Goal: Task Accomplishment & Management: Use online tool/utility

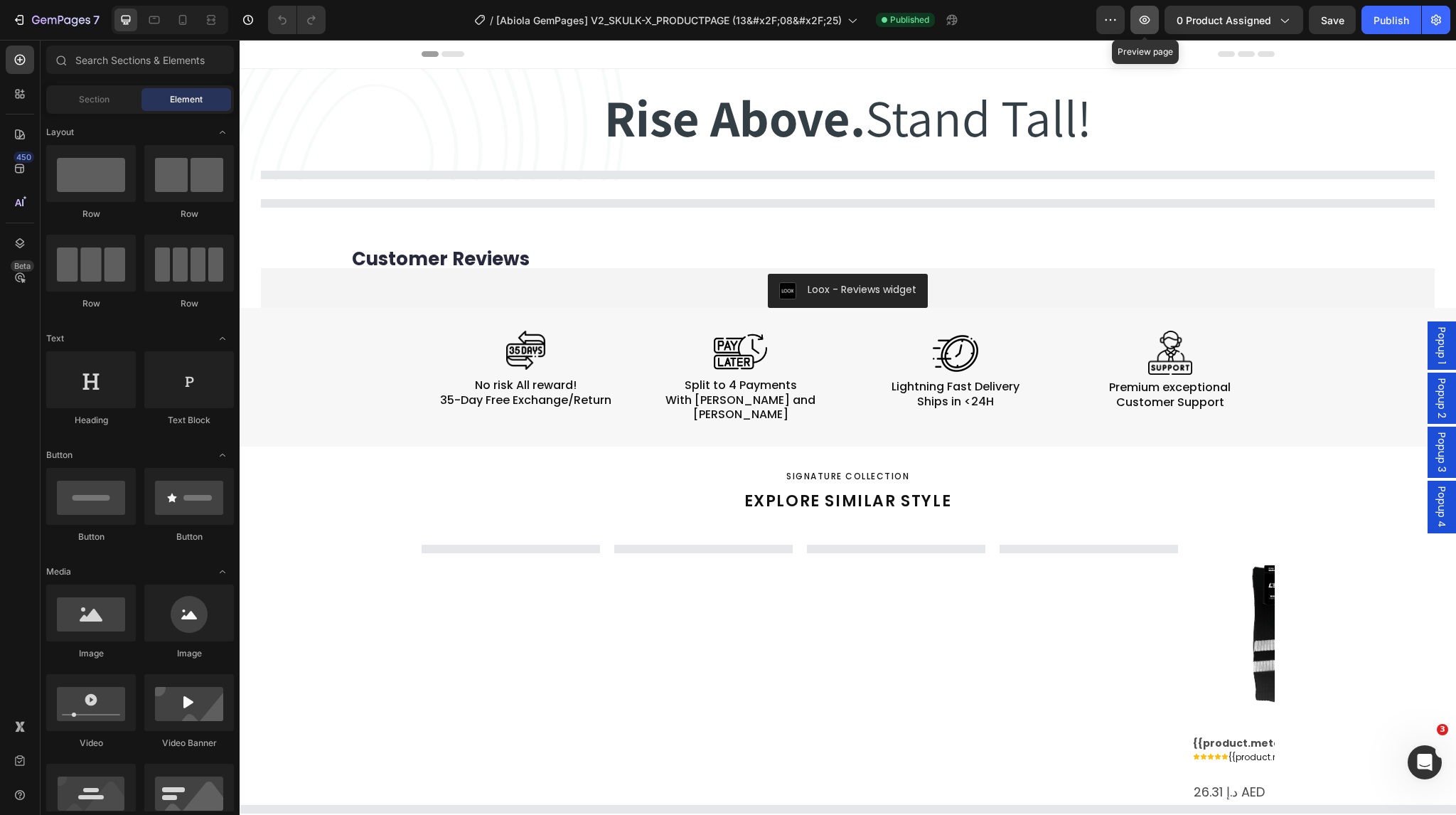
click at [1144, 19] on icon "button" at bounding box center [1144, 20] width 14 height 14
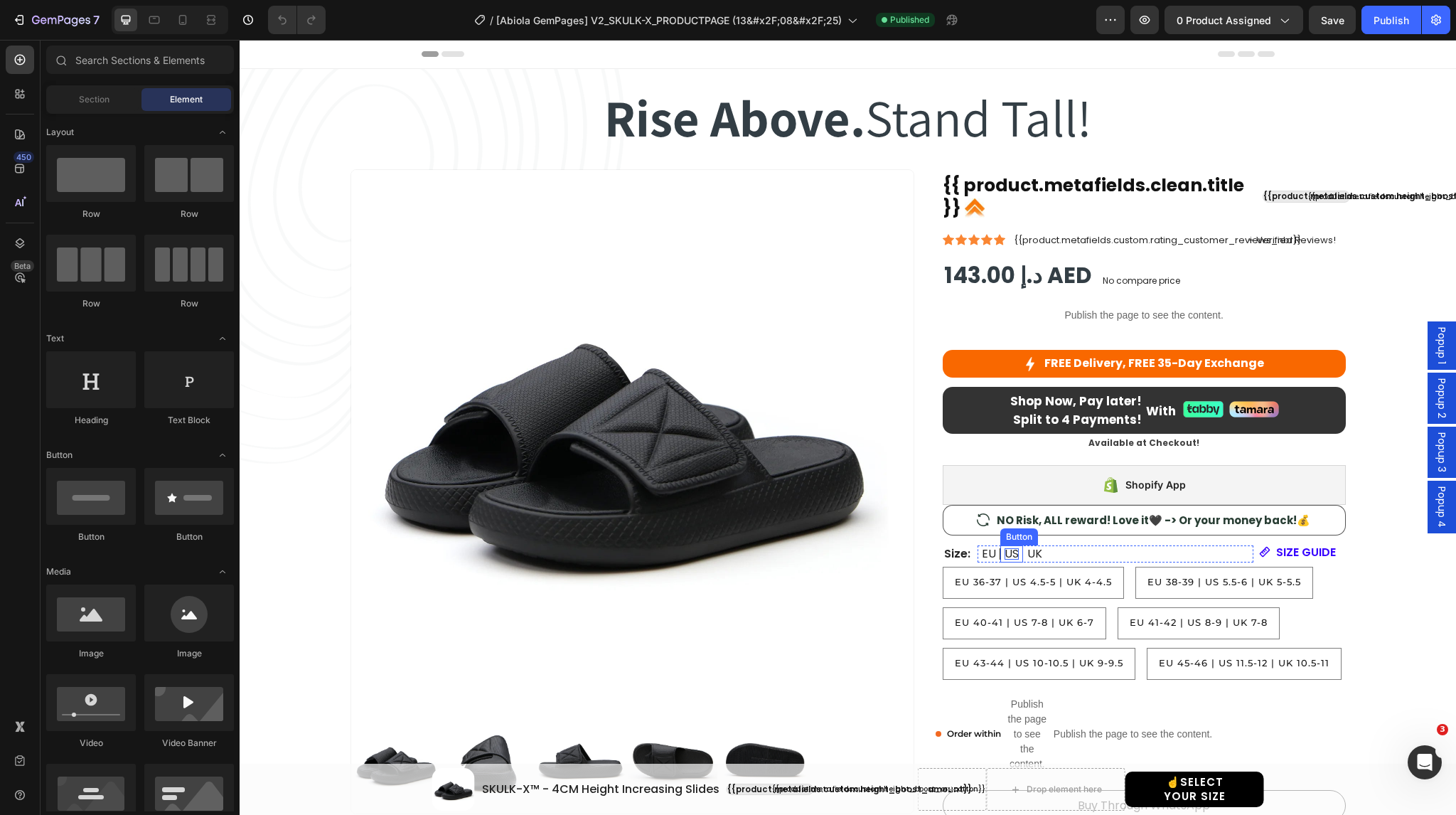
click at [1007, 554] on p "US" at bounding box center [1012, 554] width 14 height 11
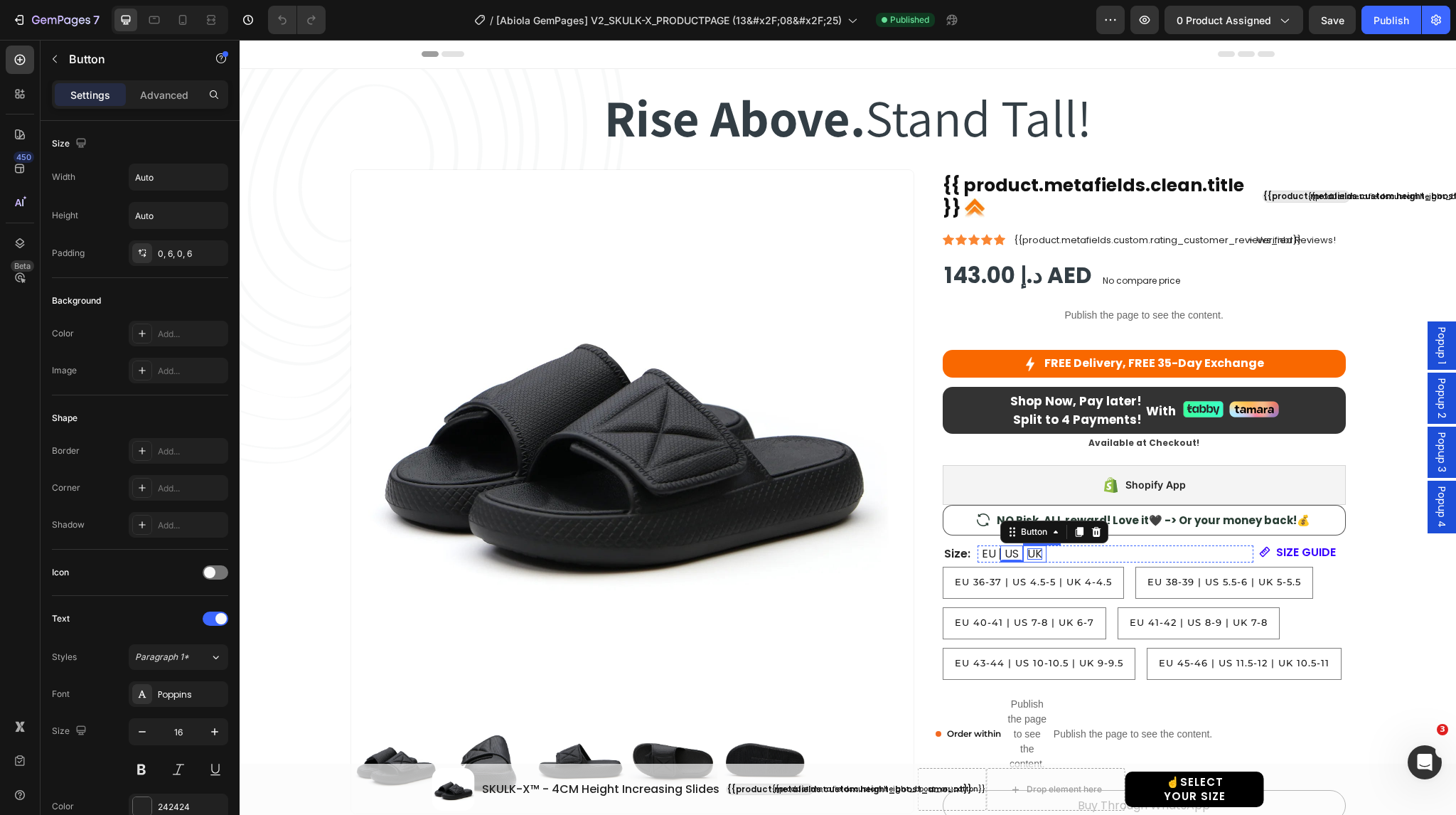
click at [1033, 554] on p "UK" at bounding box center [1035, 554] width 15 height 11
click at [982, 552] on p "EU" at bounding box center [989, 554] width 14 height 11
click at [22, 21] on icon "button" at bounding box center [19, 20] width 14 height 14
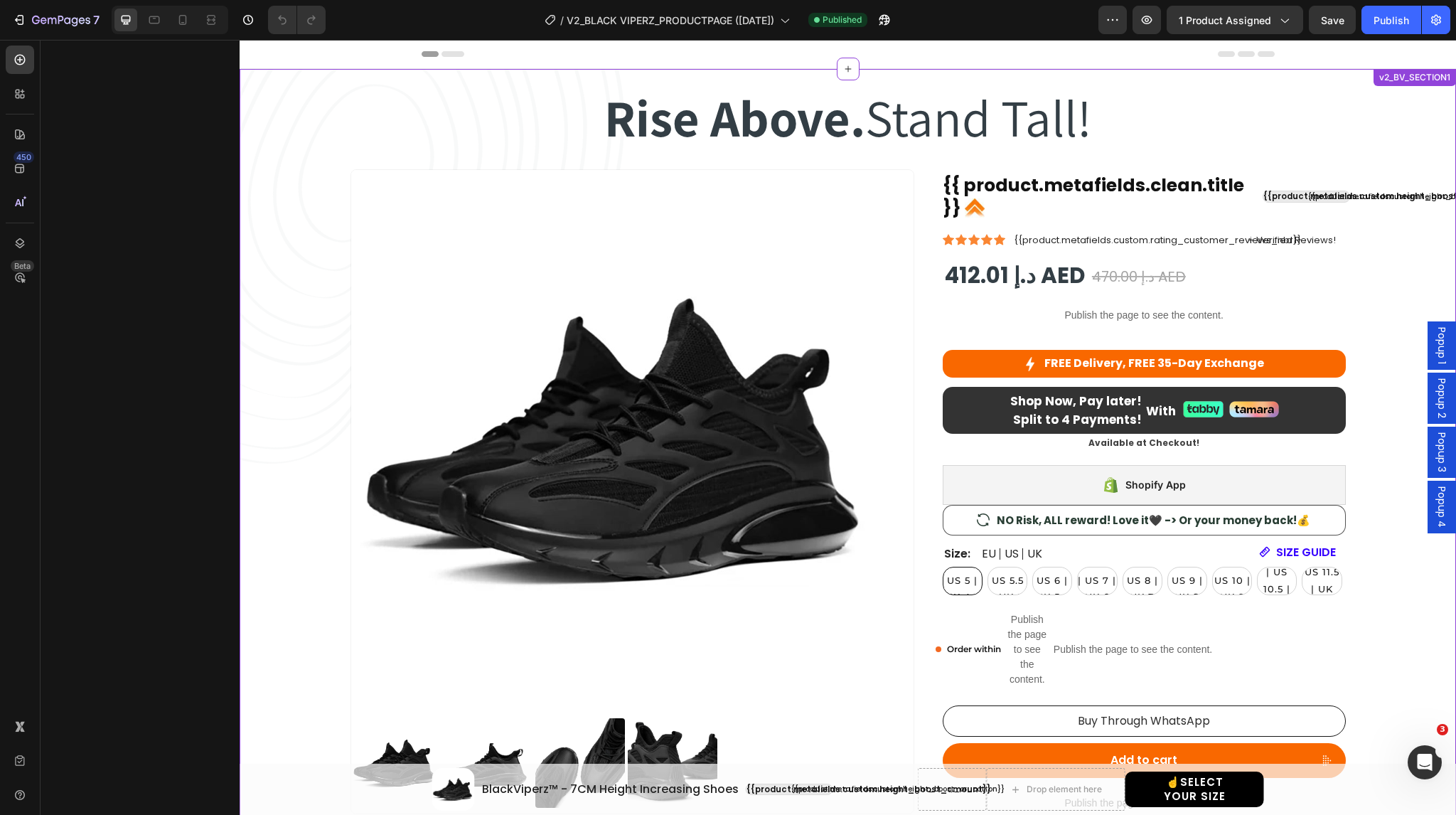
click at [958, 580] on span "EU 37 | US 5 | UK 4.5" at bounding box center [962, 580] width 38 height 45
click at [943, 567] on input "EU 37 | US 5 | UK 4.5 EU 37 | US 5 | UK 4.5 EU 37 | US 5 | UK 4.5" at bounding box center [943, 566] width 1 height 1
radio input "true"
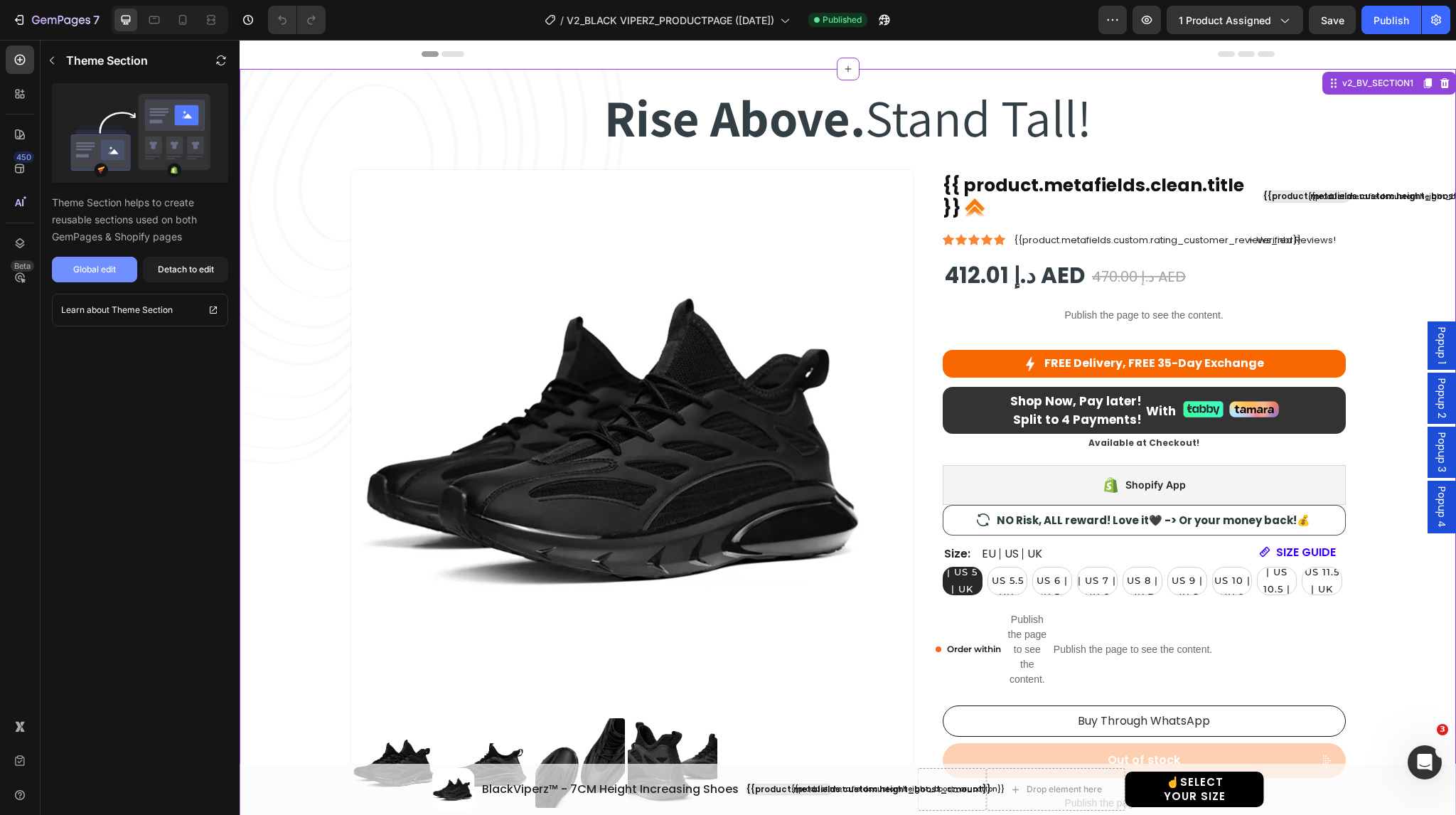
click at [91, 267] on div "Global edit" at bounding box center [94, 270] width 43 height 13
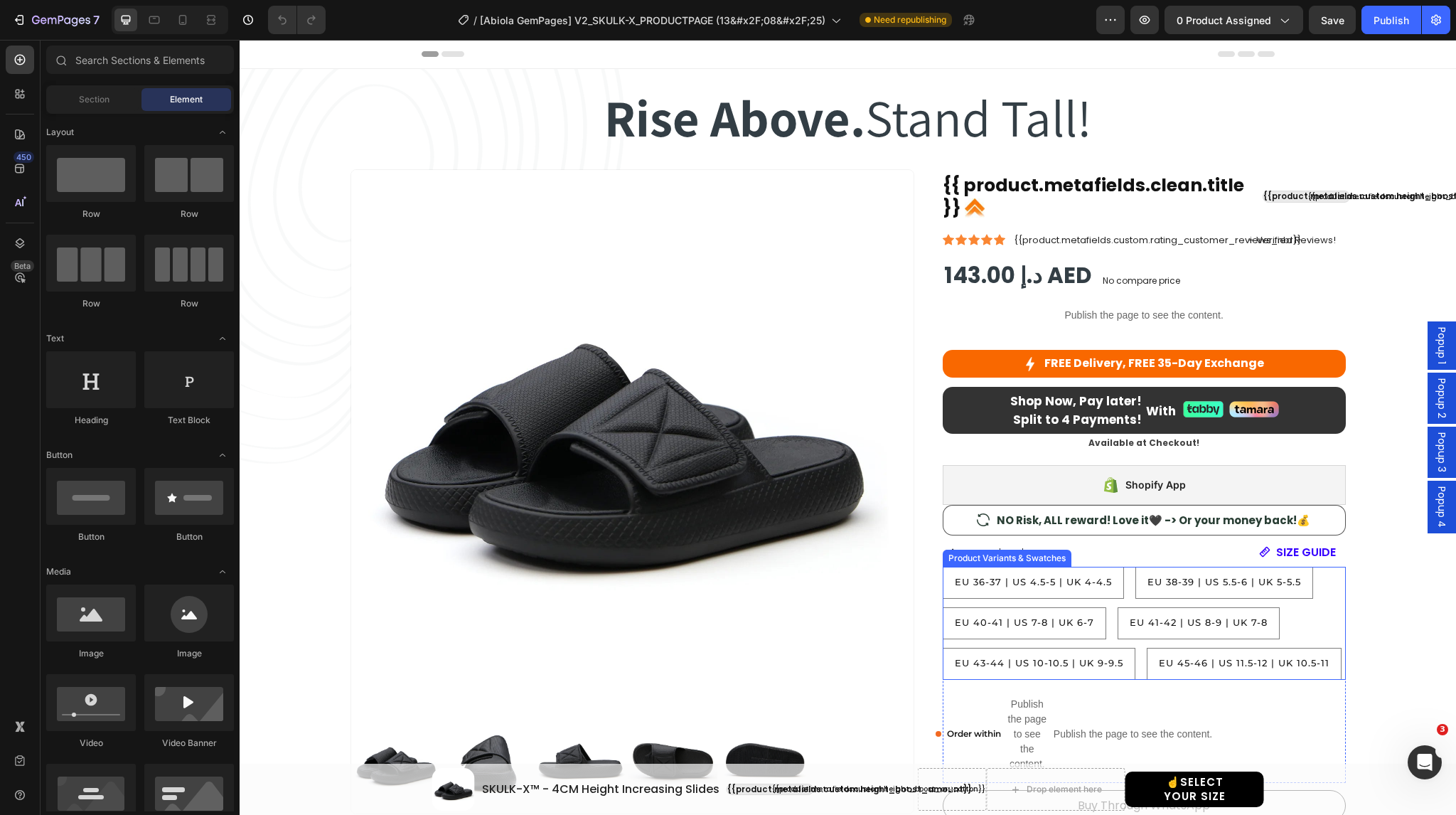
click at [1124, 584] on div "EU 36-37 | US 4.5-5 | UK 4-4.5 EU 36-37 | US 4.5-5 | UK 4-4.5 EU 36-37 | US 4.5…" at bounding box center [1144, 623] width 404 height 113
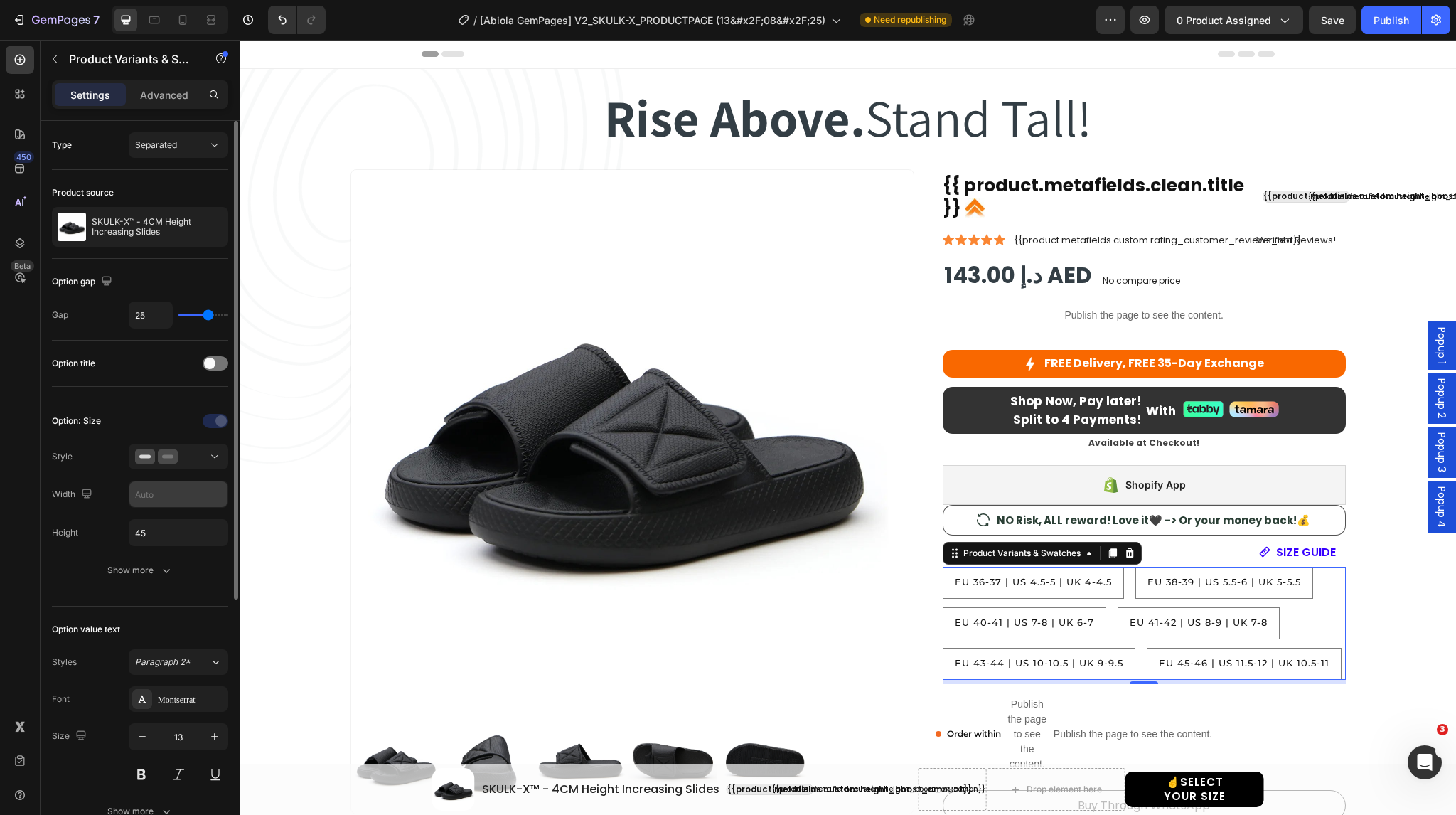
click at [153, 492] on input "text" at bounding box center [179, 494] width 99 height 26
paste input "56.2"
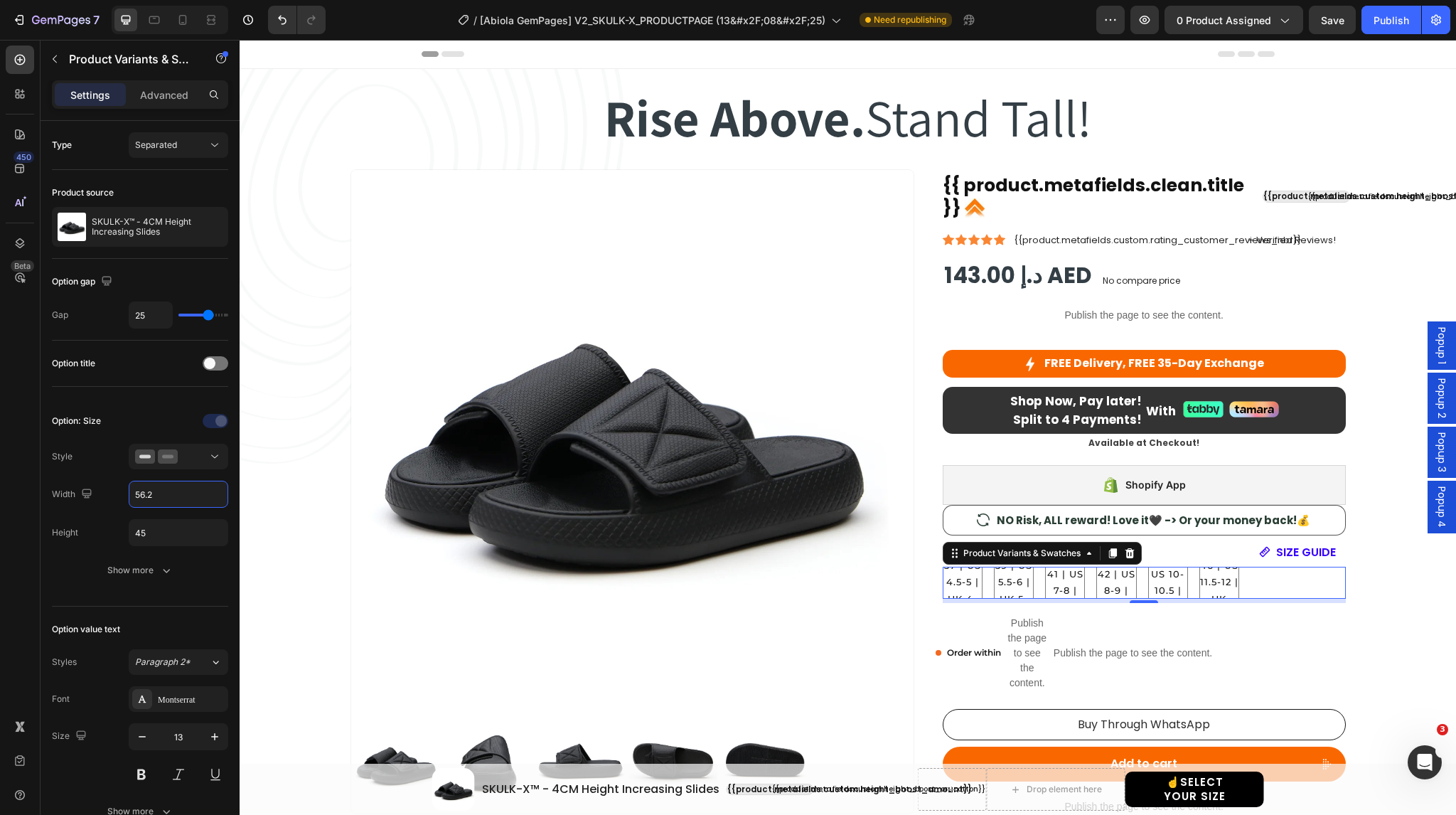
type input "56.2"
click at [152, 529] on input "45" at bounding box center [179, 533] width 99 height 26
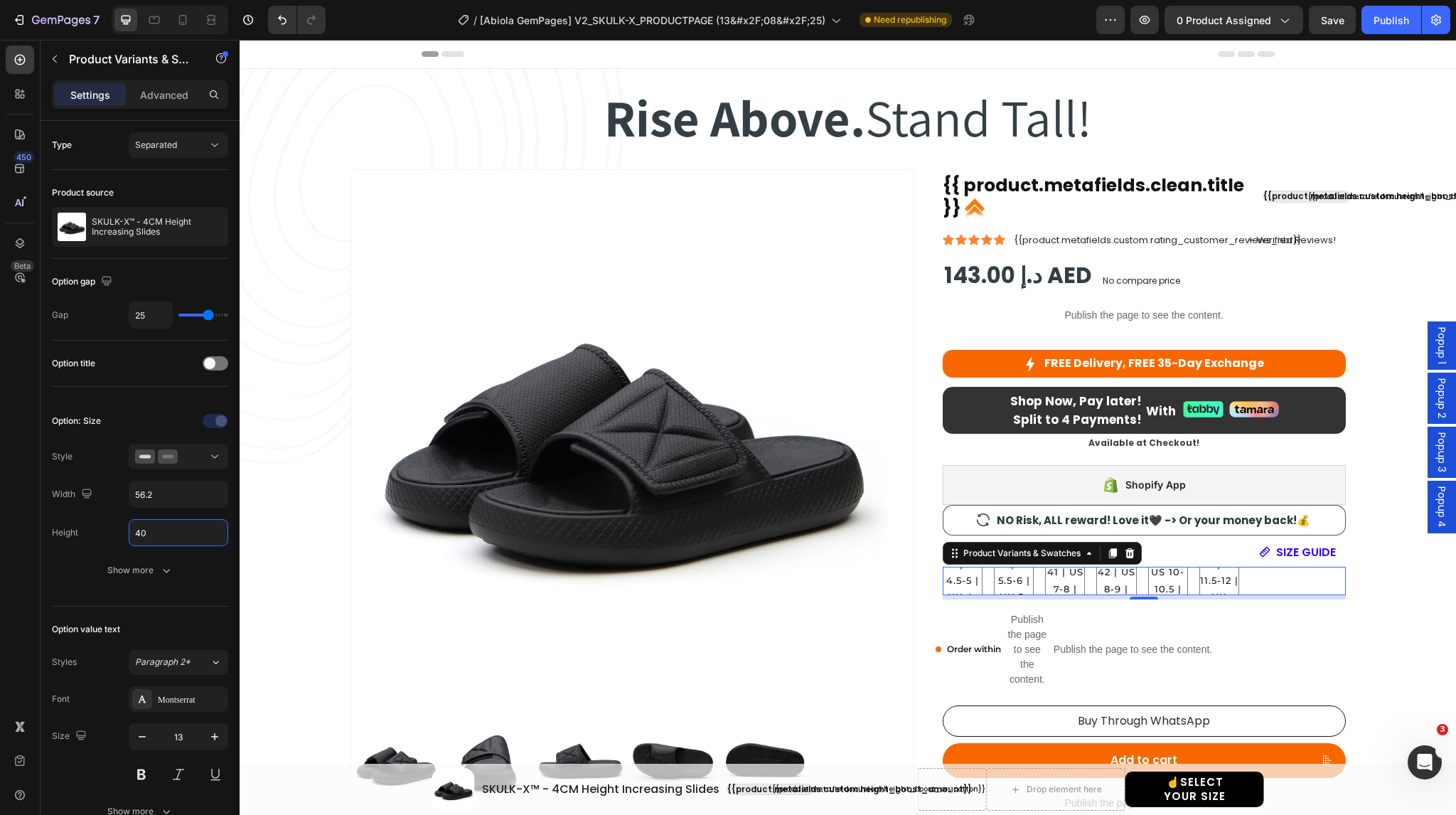
type input "40"
click at [165, 577] on button "Show more" at bounding box center [140, 570] width 176 height 26
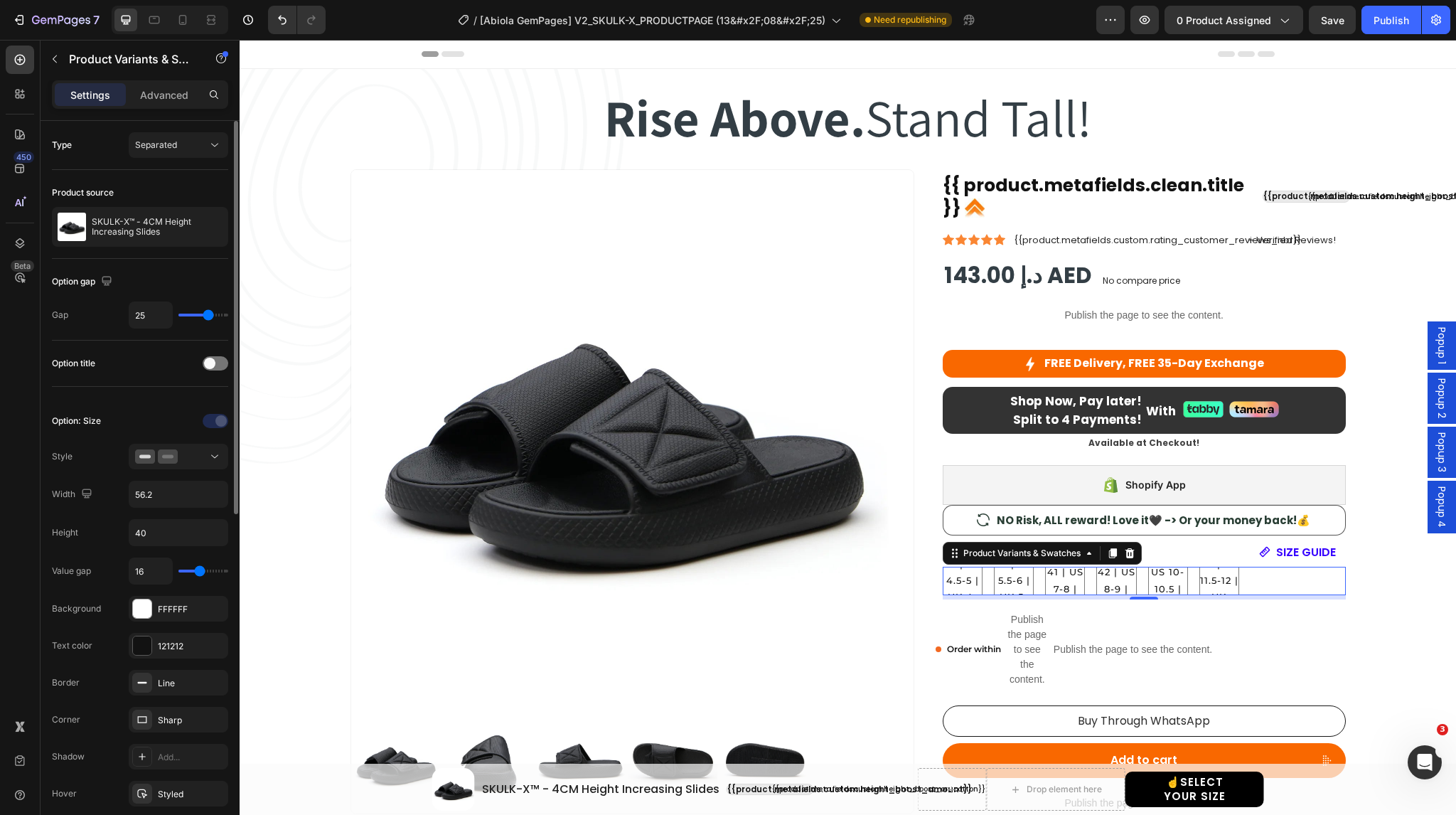
type input "14"
type input "13"
type input "12"
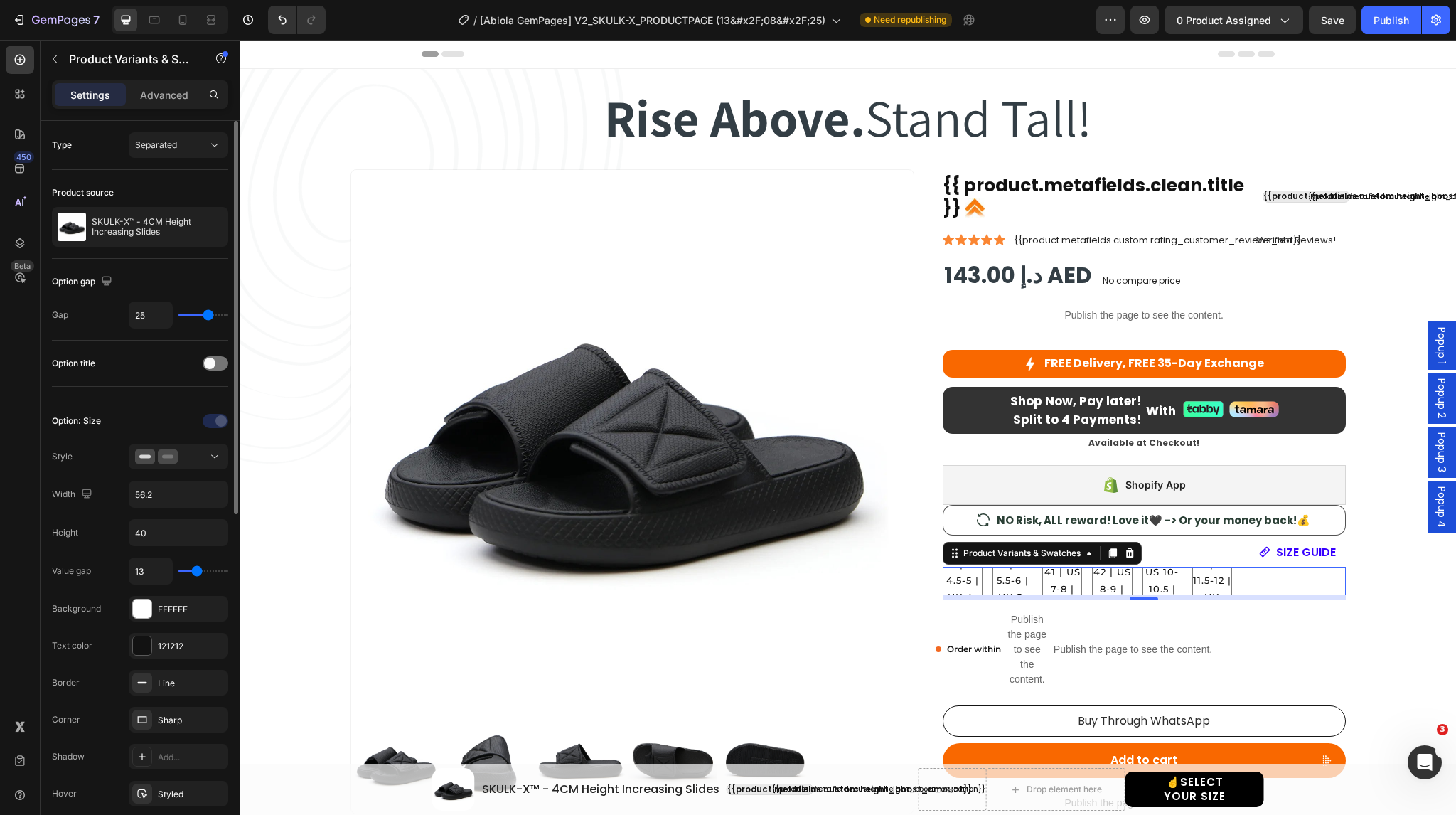
type input "12"
type input "11"
type input "10"
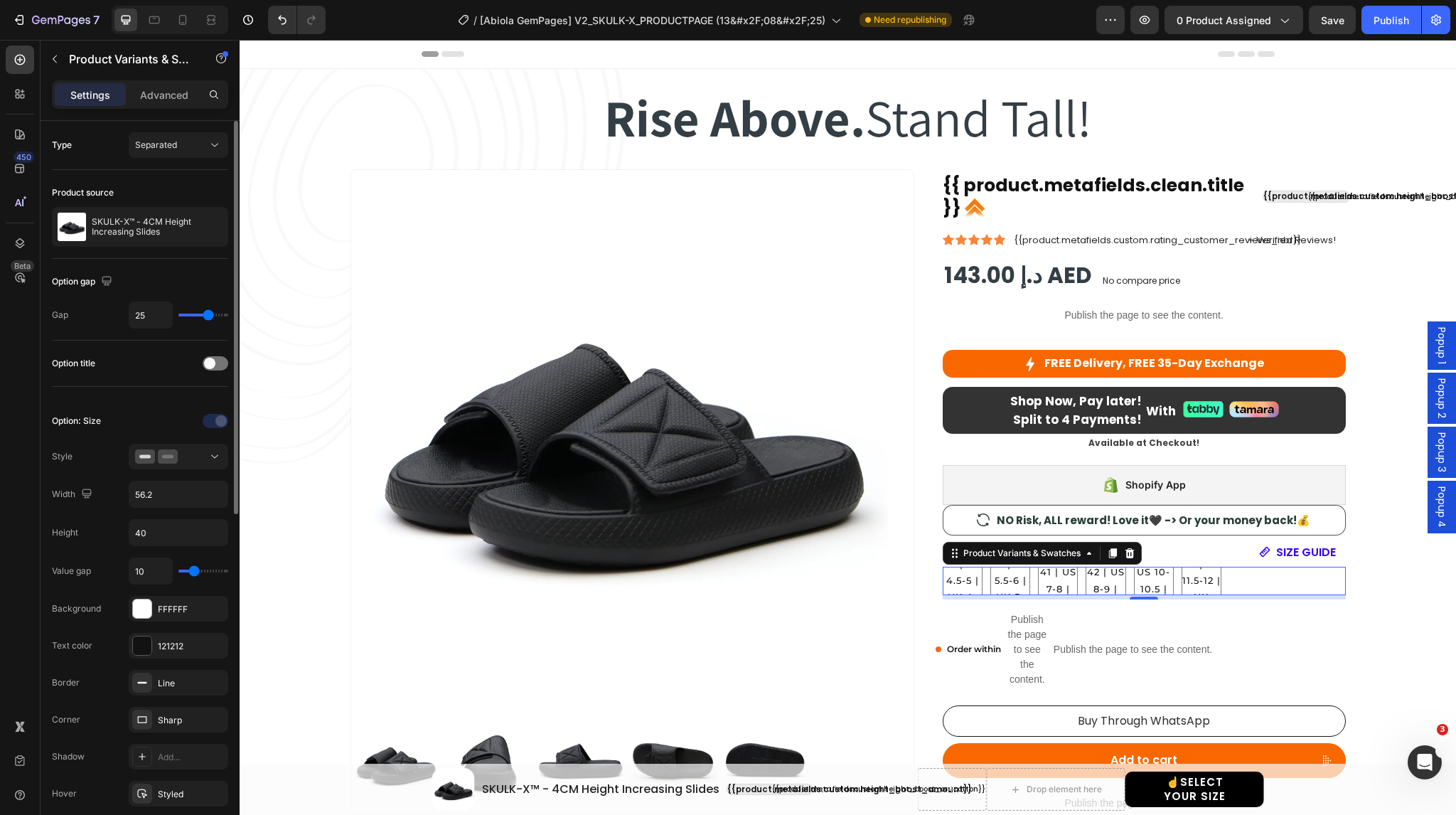
type input "9"
type input "8"
type input "7"
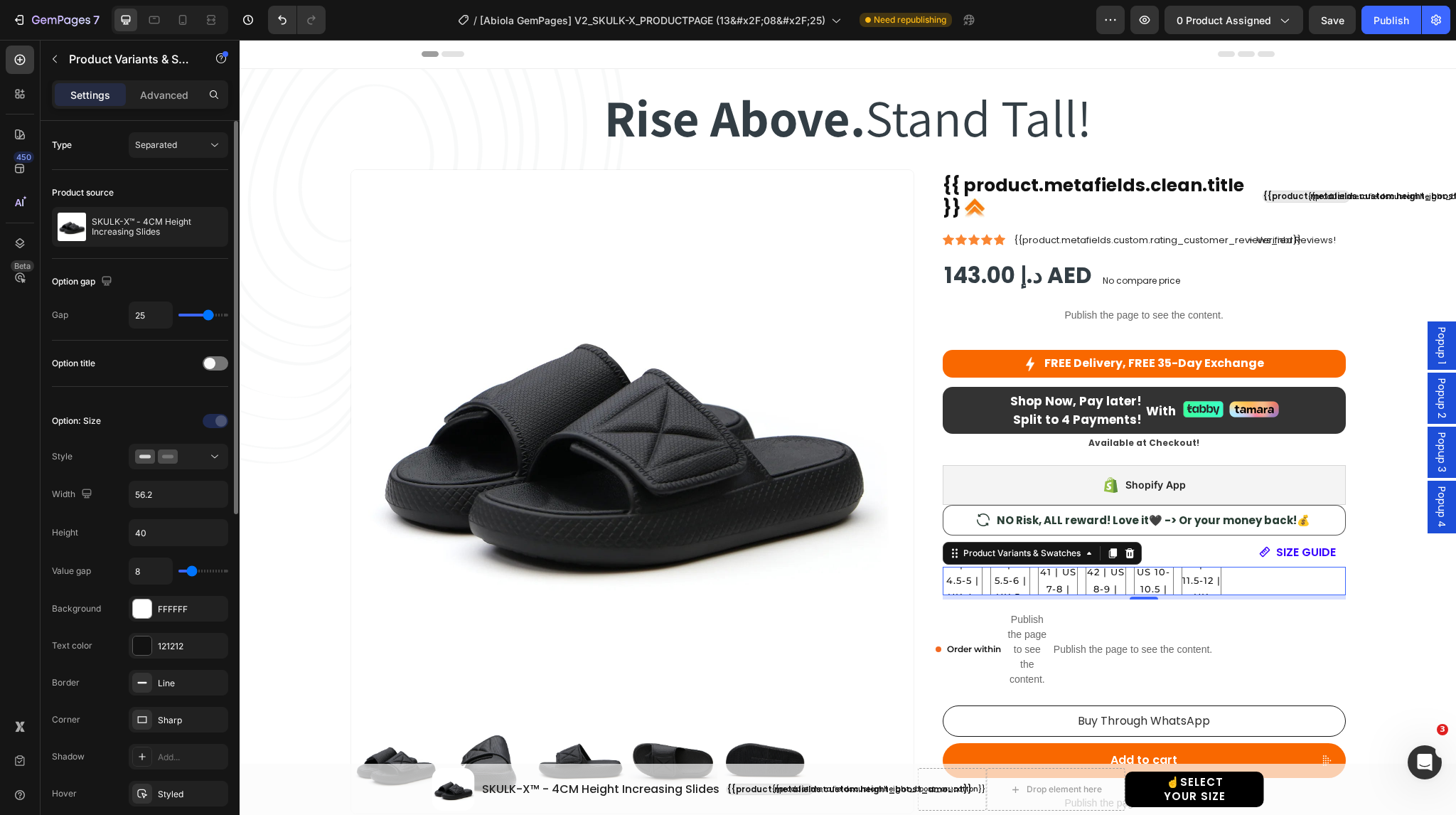
type input "7"
type input "8"
type input "12"
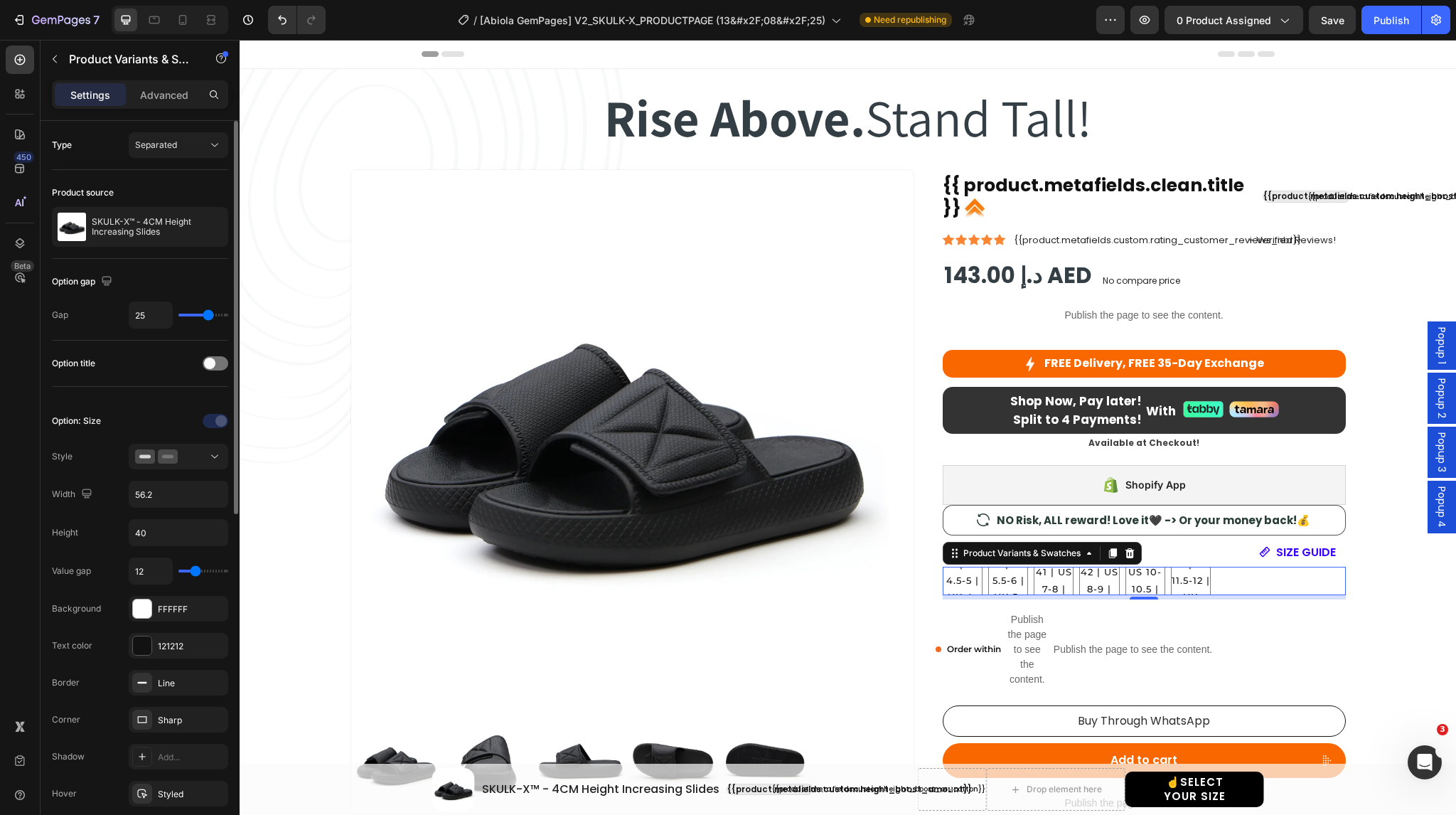
type input "16"
type input "17"
type input "18"
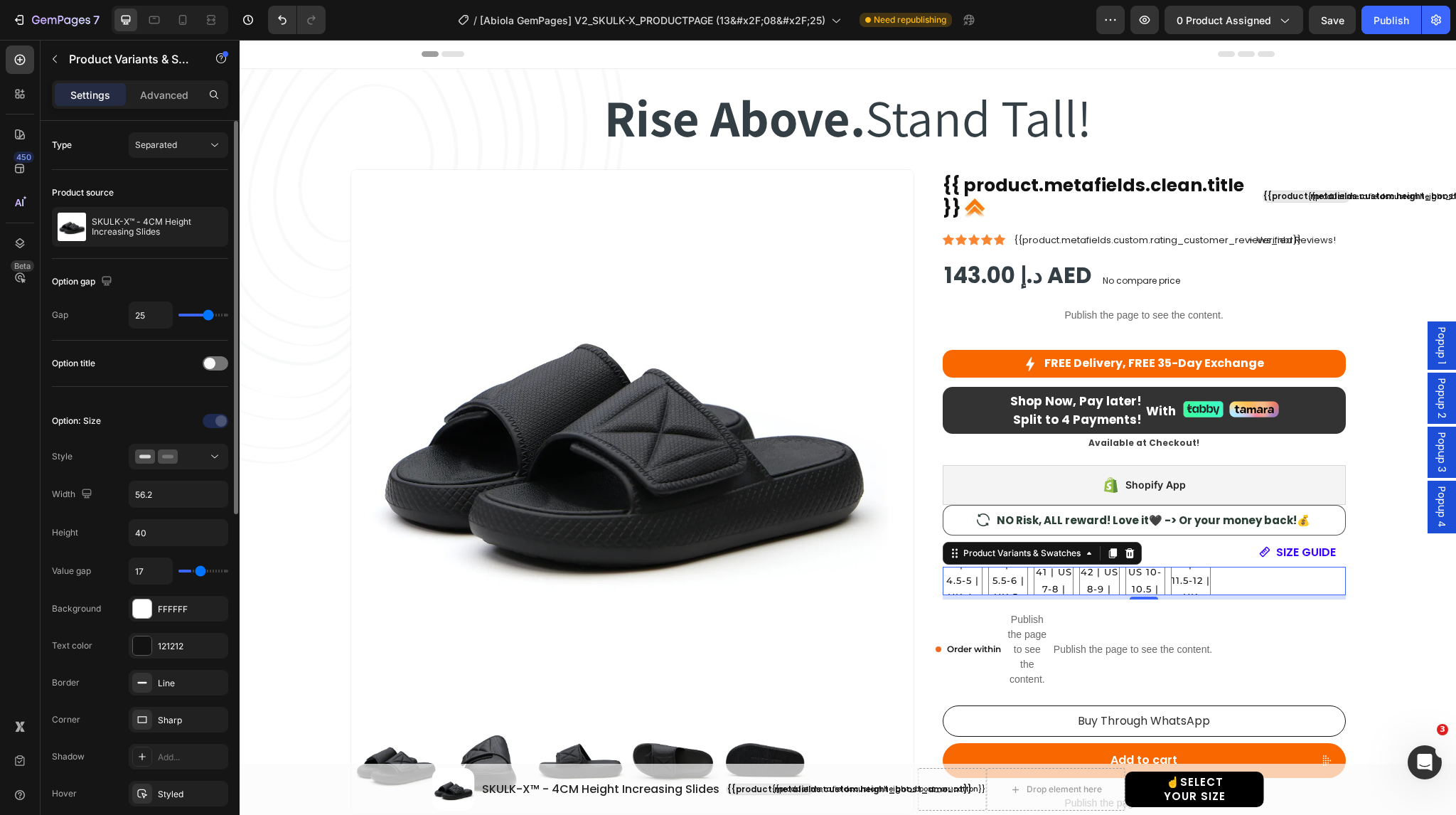
type input "18"
type input "19"
type input "20"
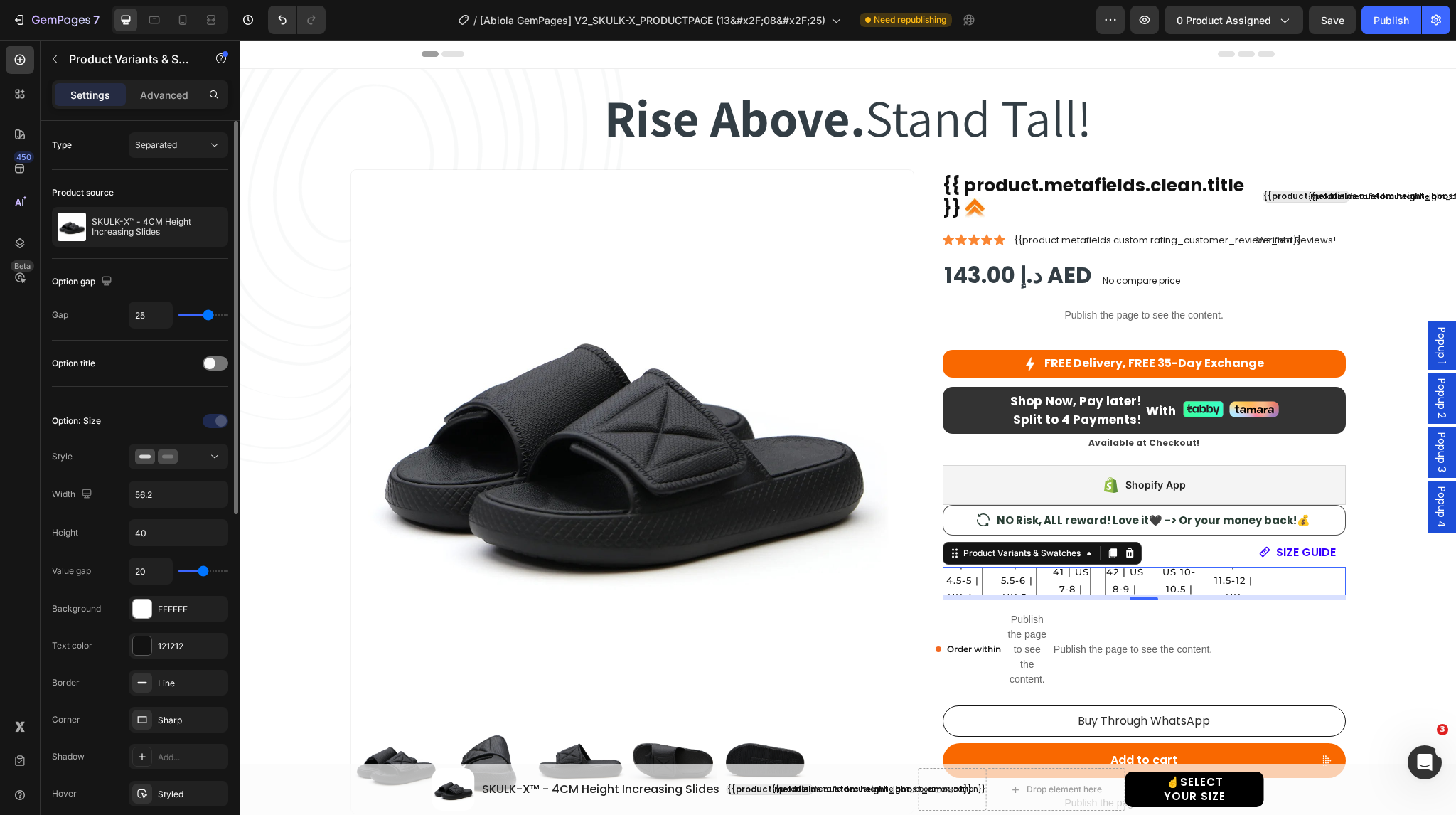
type input "19"
type input "17"
type input "16"
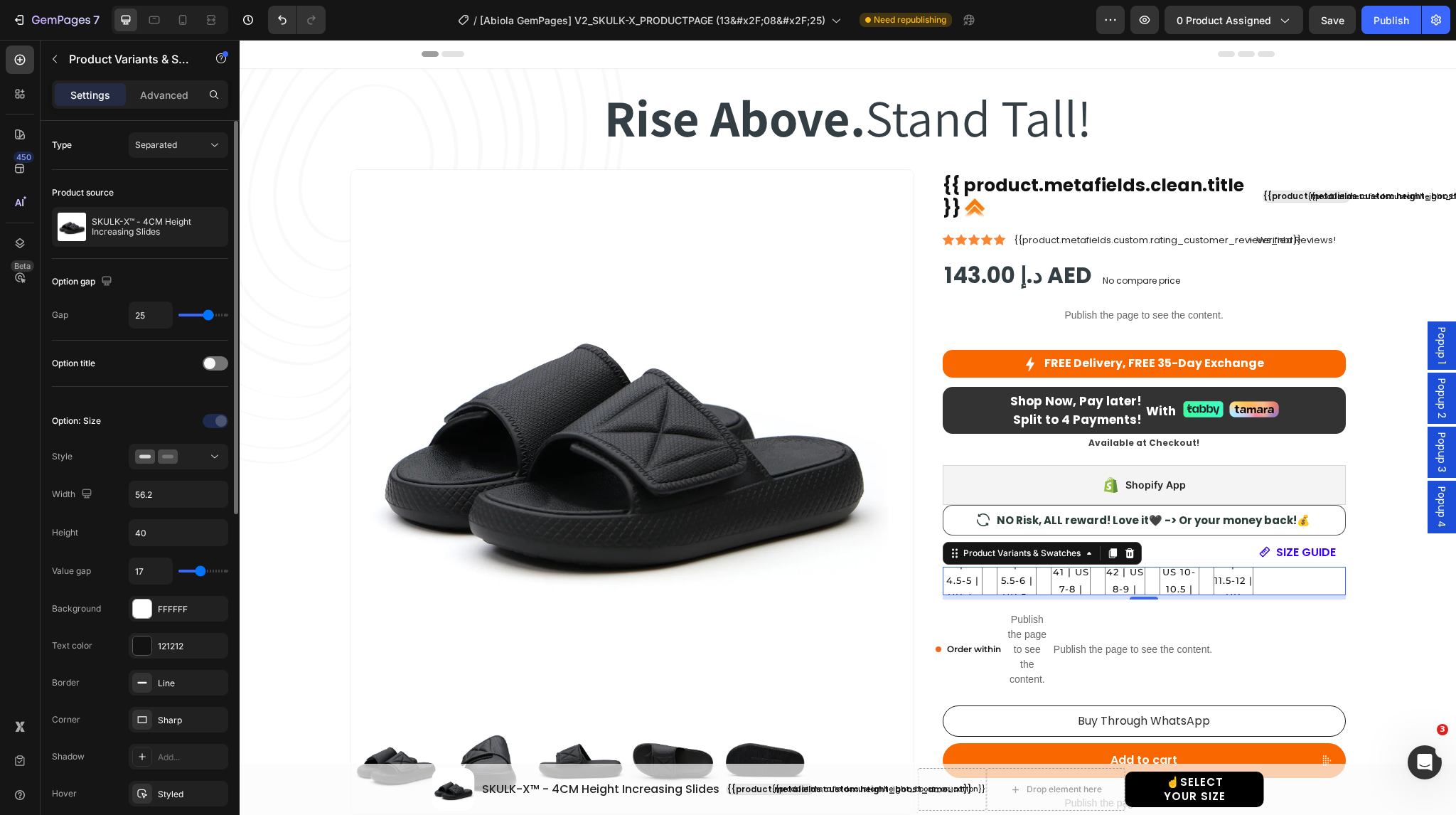
type input "16"
type input "14"
type input "13"
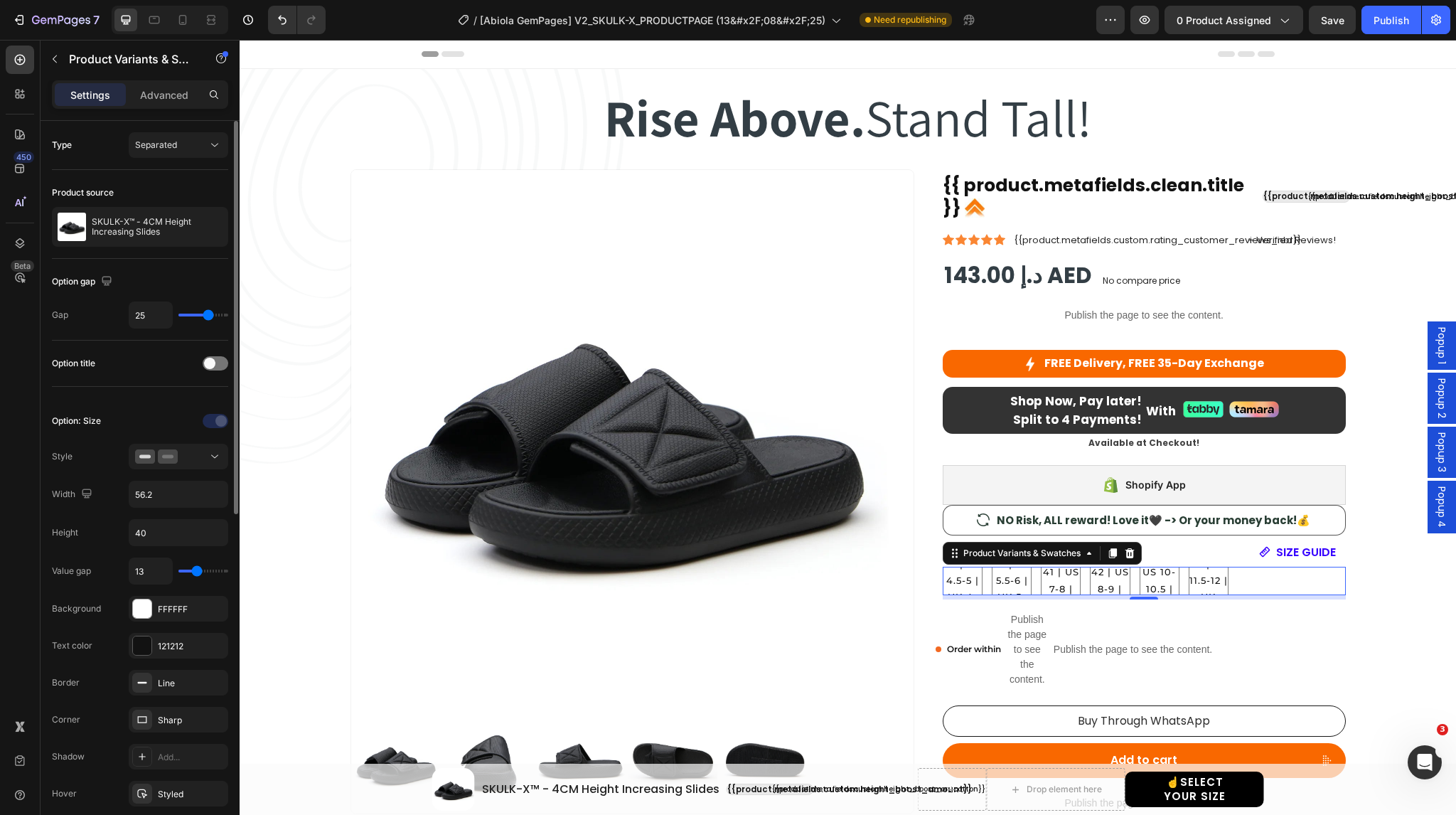
type input "12"
type input "11"
type input "10"
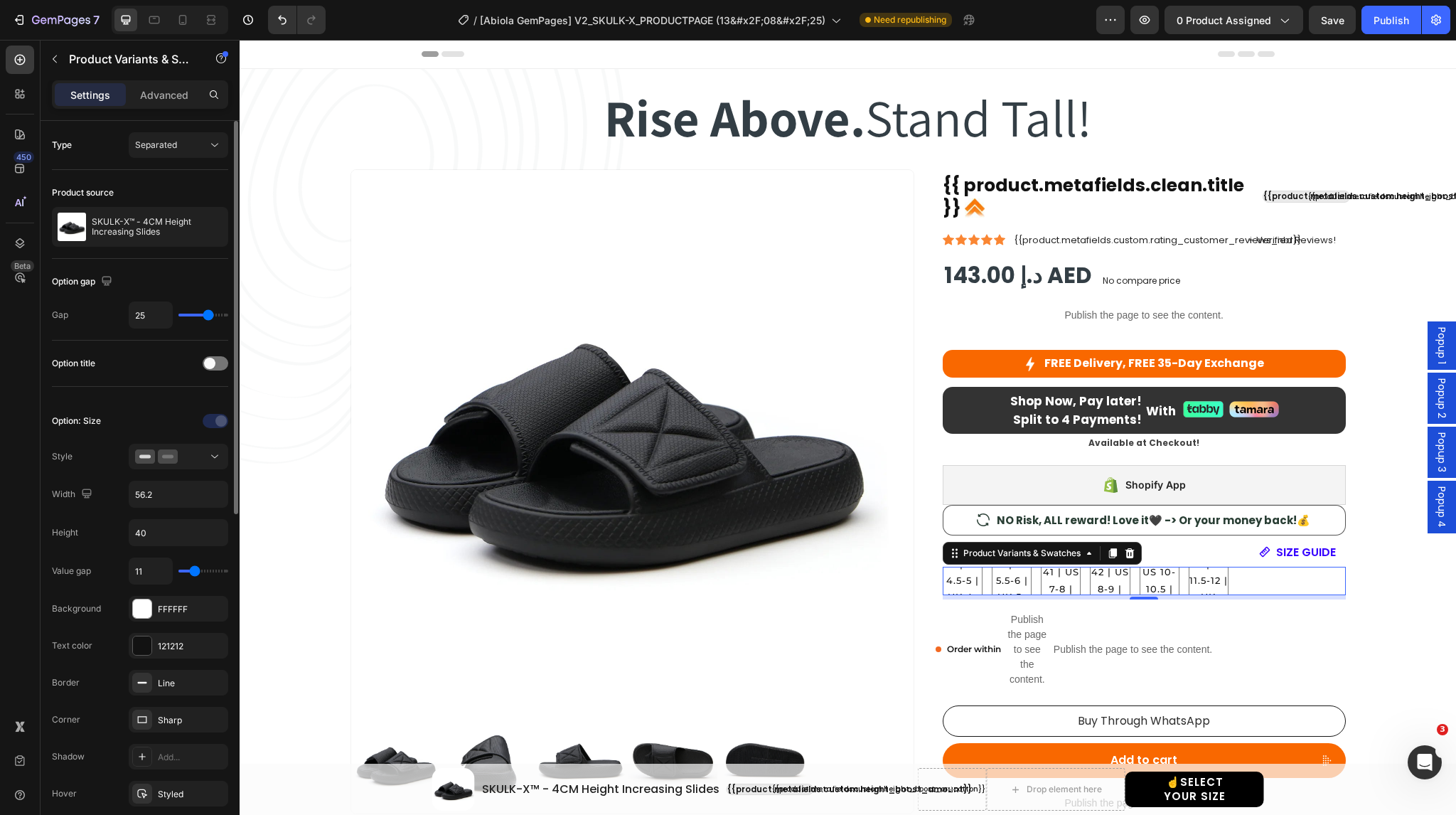
type input "10"
type input "9"
type input "8"
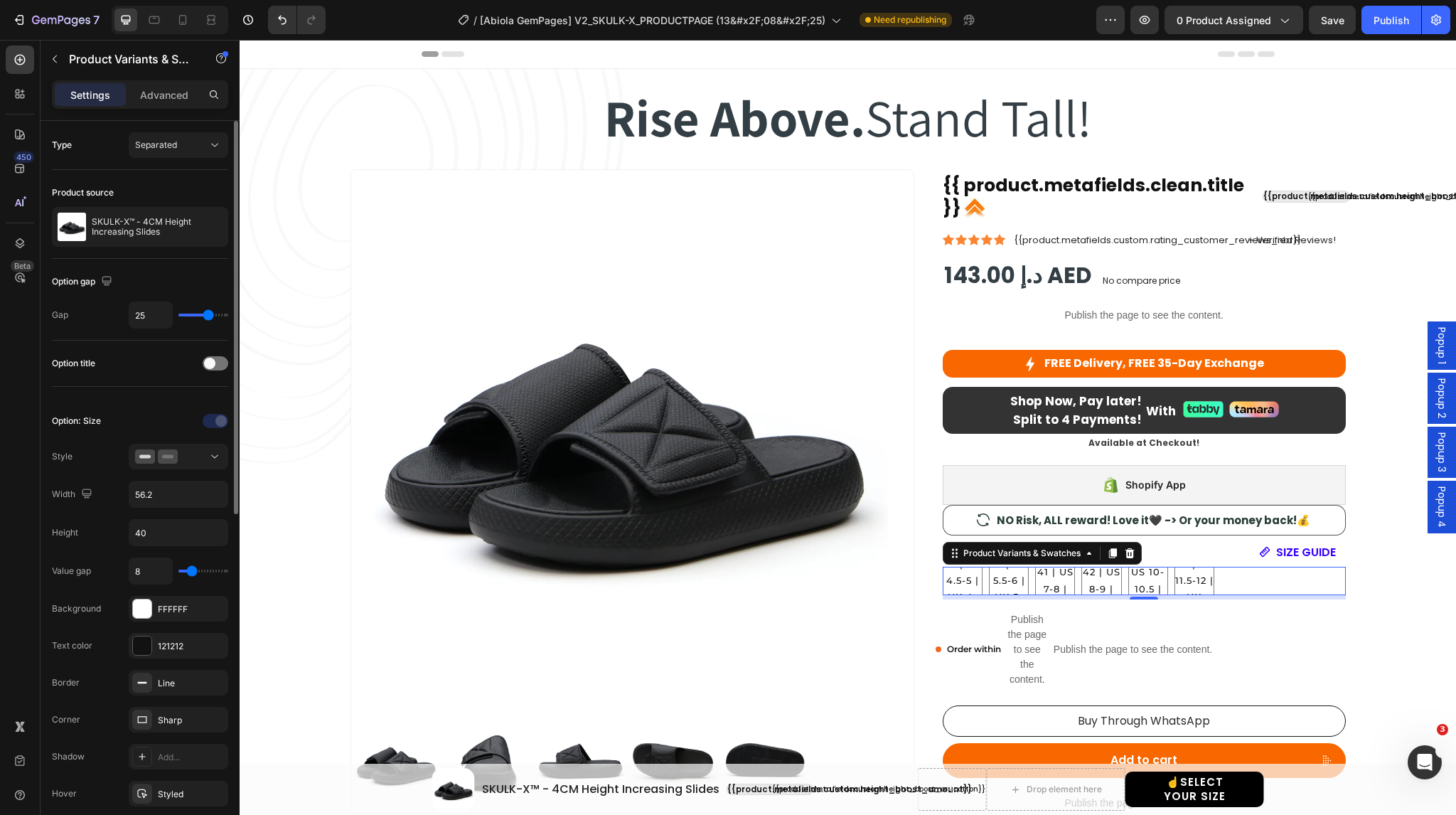
type input "7"
type input "6"
type input "5"
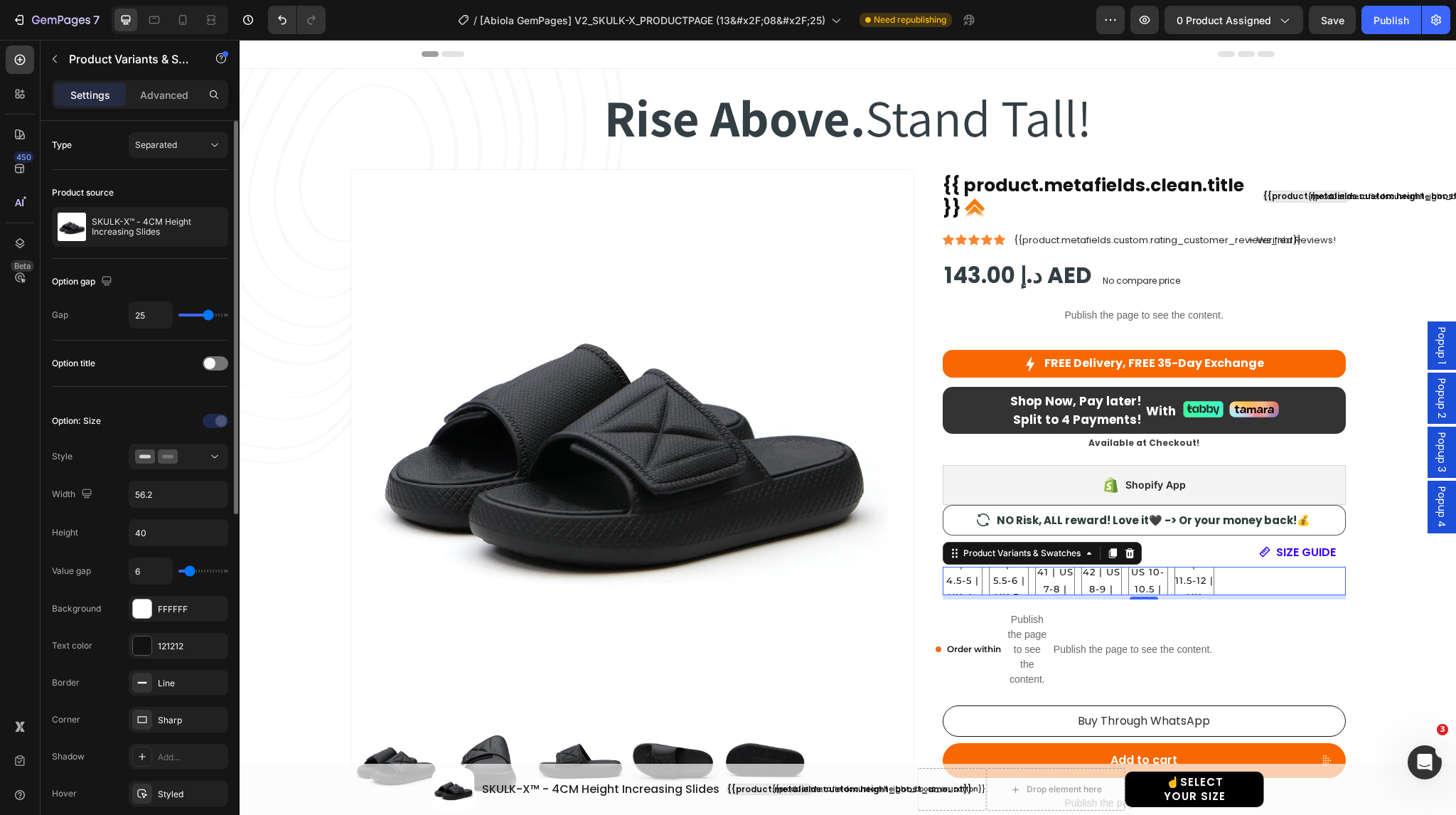
type input "5"
type input "4"
type input "3"
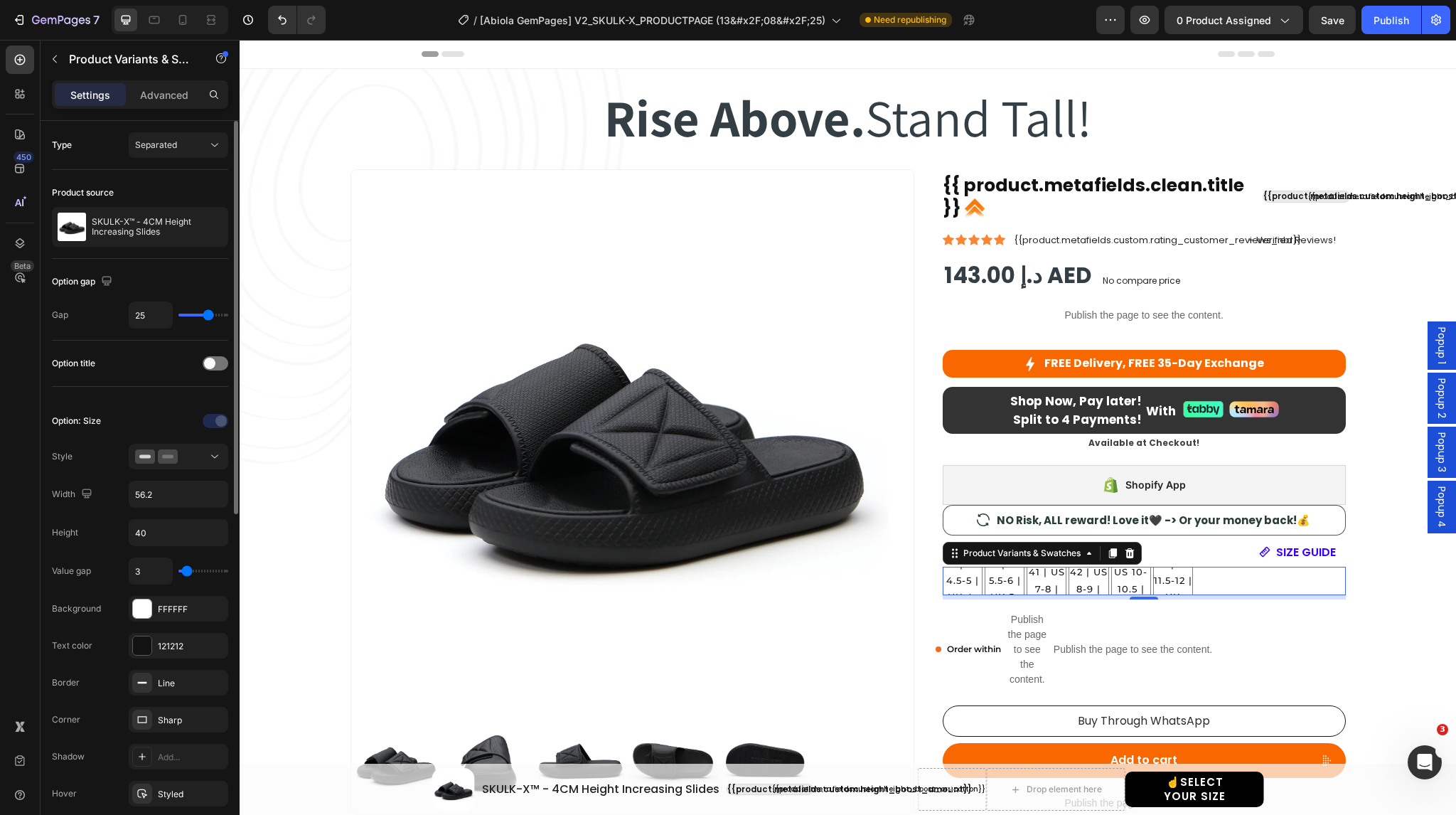
type input "4"
type input "5"
type input "6"
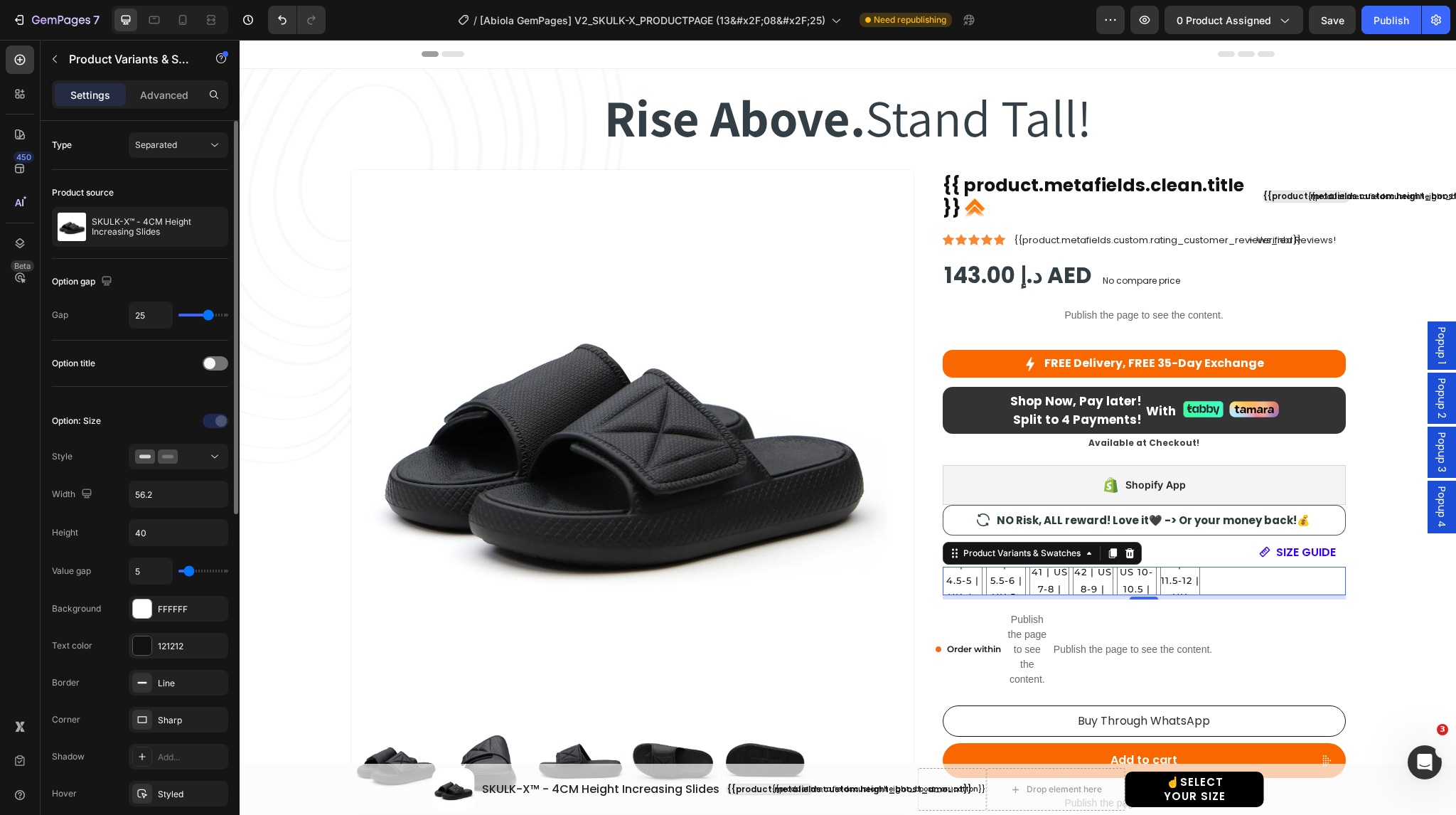
type input "6"
type input "7"
drag, startPoint x: 198, startPoint y: 570, endPoint x: 190, endPoint y: 573, distance: 8.5
type input "7"
click at [190, 572] on input "range" at bounding box center [203, 570] width 50 height 3
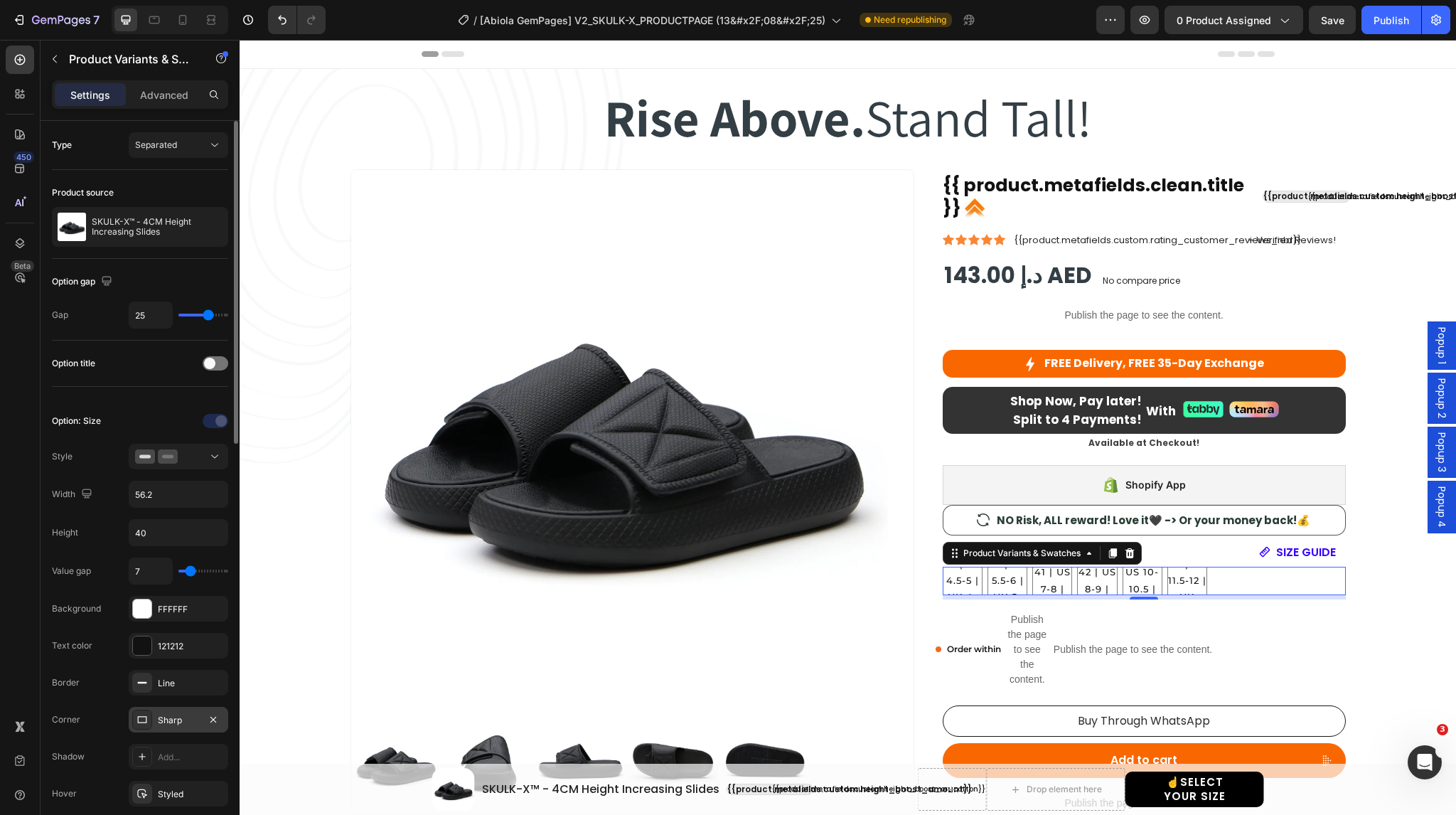
click at [168, 718] on div "Sharp" at bounding box center [179, 721] width 42 height 13
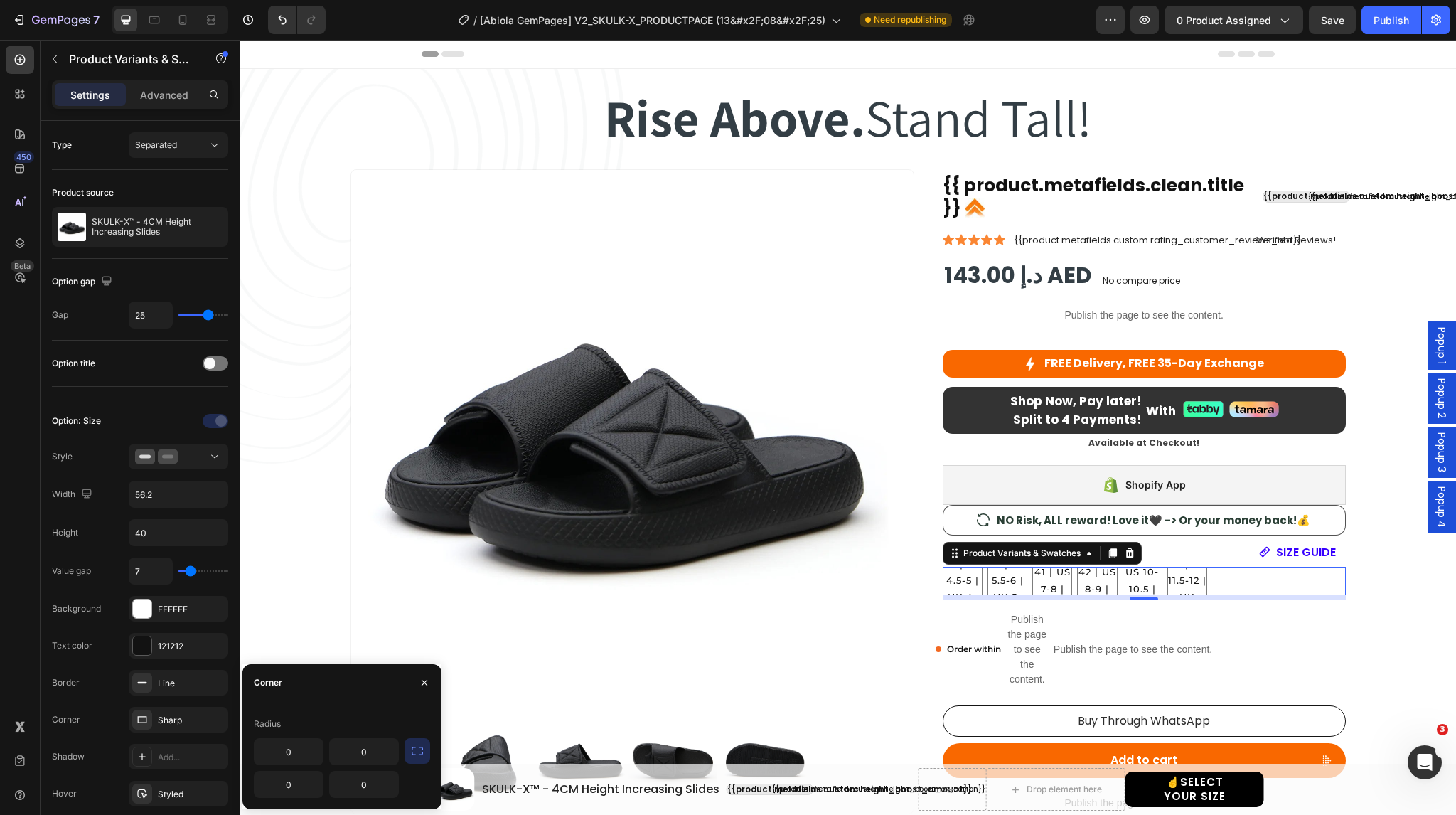
click at [418, 748] on icon "button" at bounding box center [417, 751] width 14 height 14
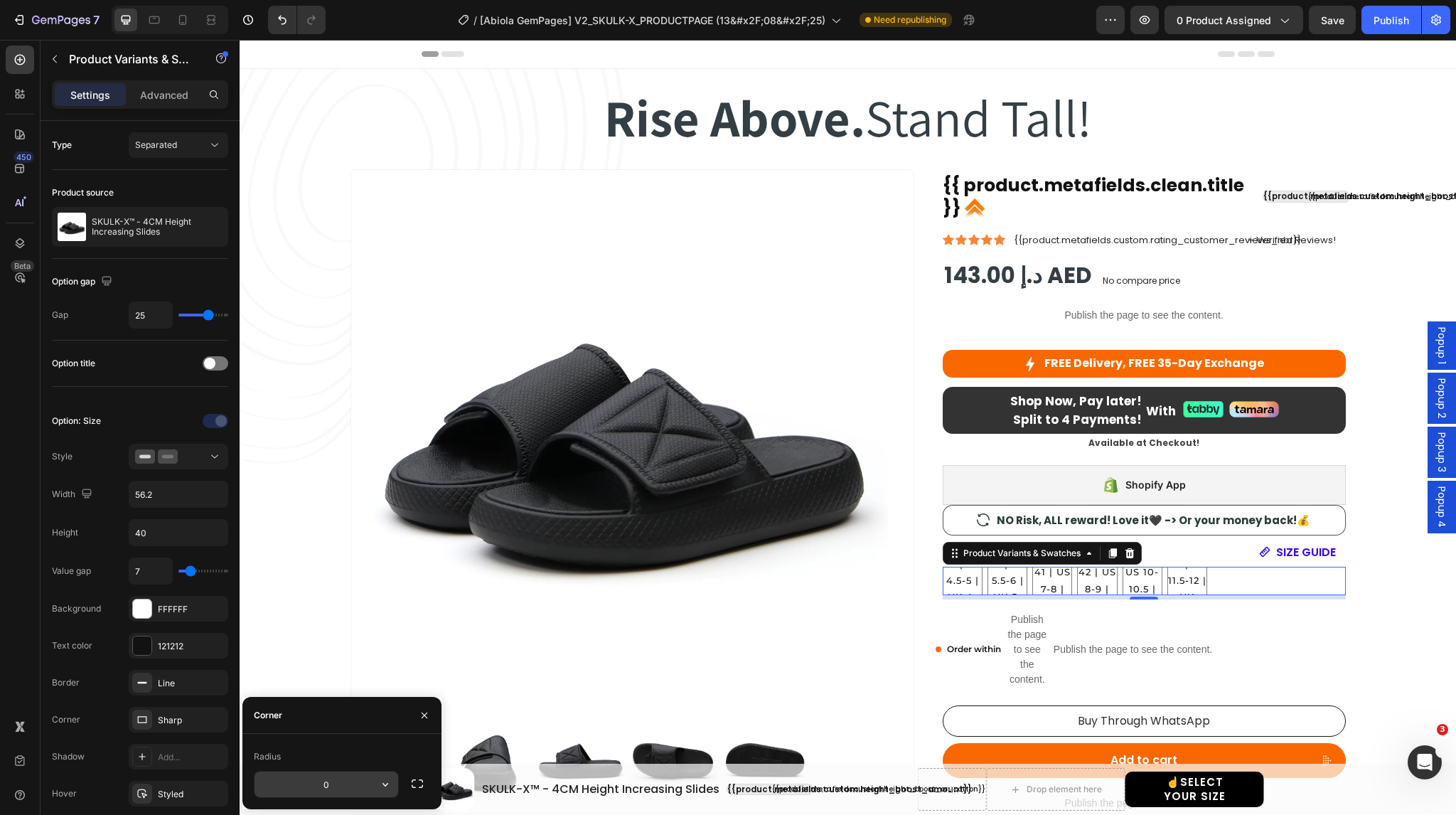
click at [318, 783] on input "0" at bounding box center [327, 784] width 144 height 26
type input "17"
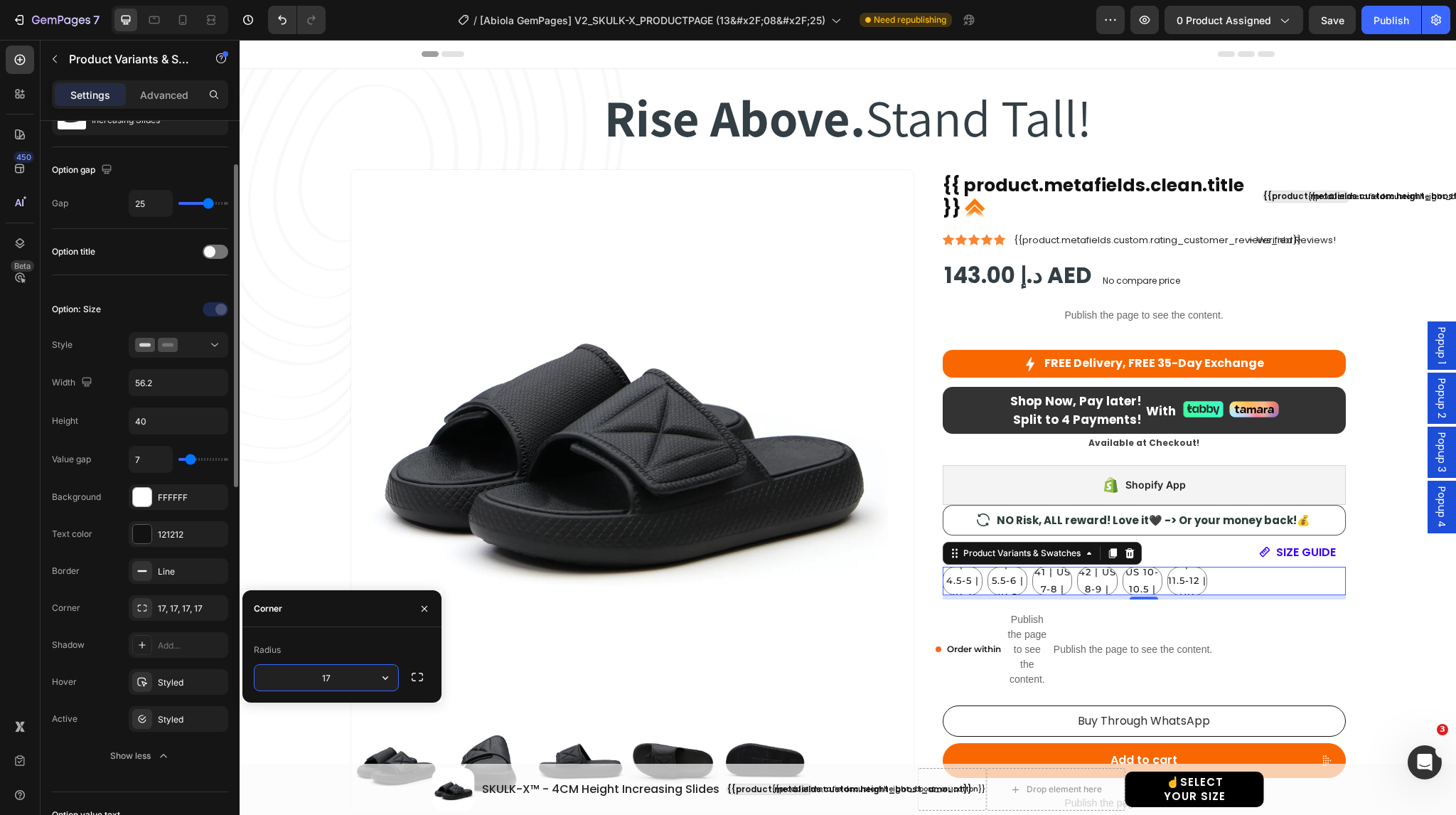
scroll to position [117, 0]
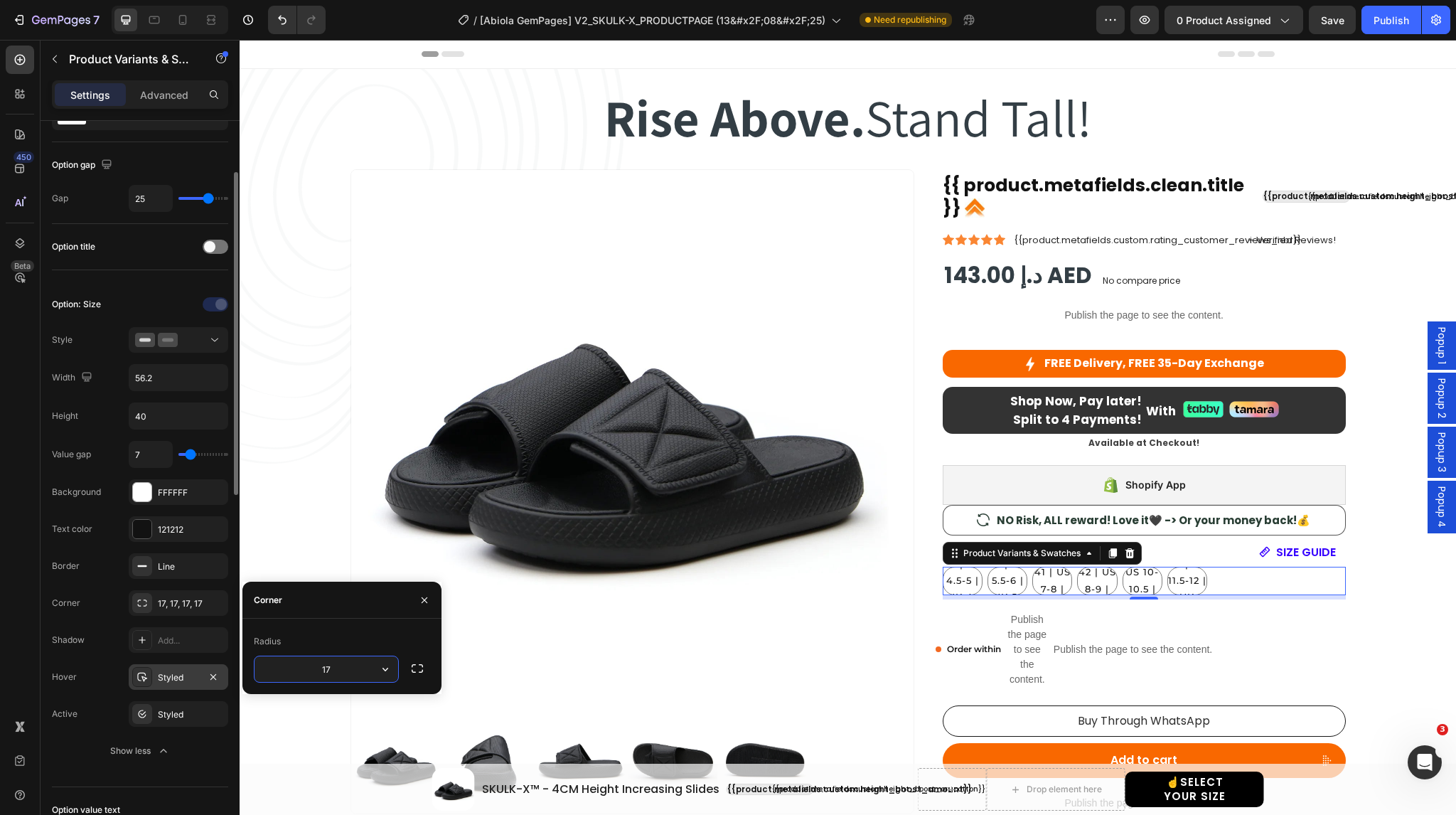
click at [145, 675] on icon at bounding box center [142, 678] width 10 height 9
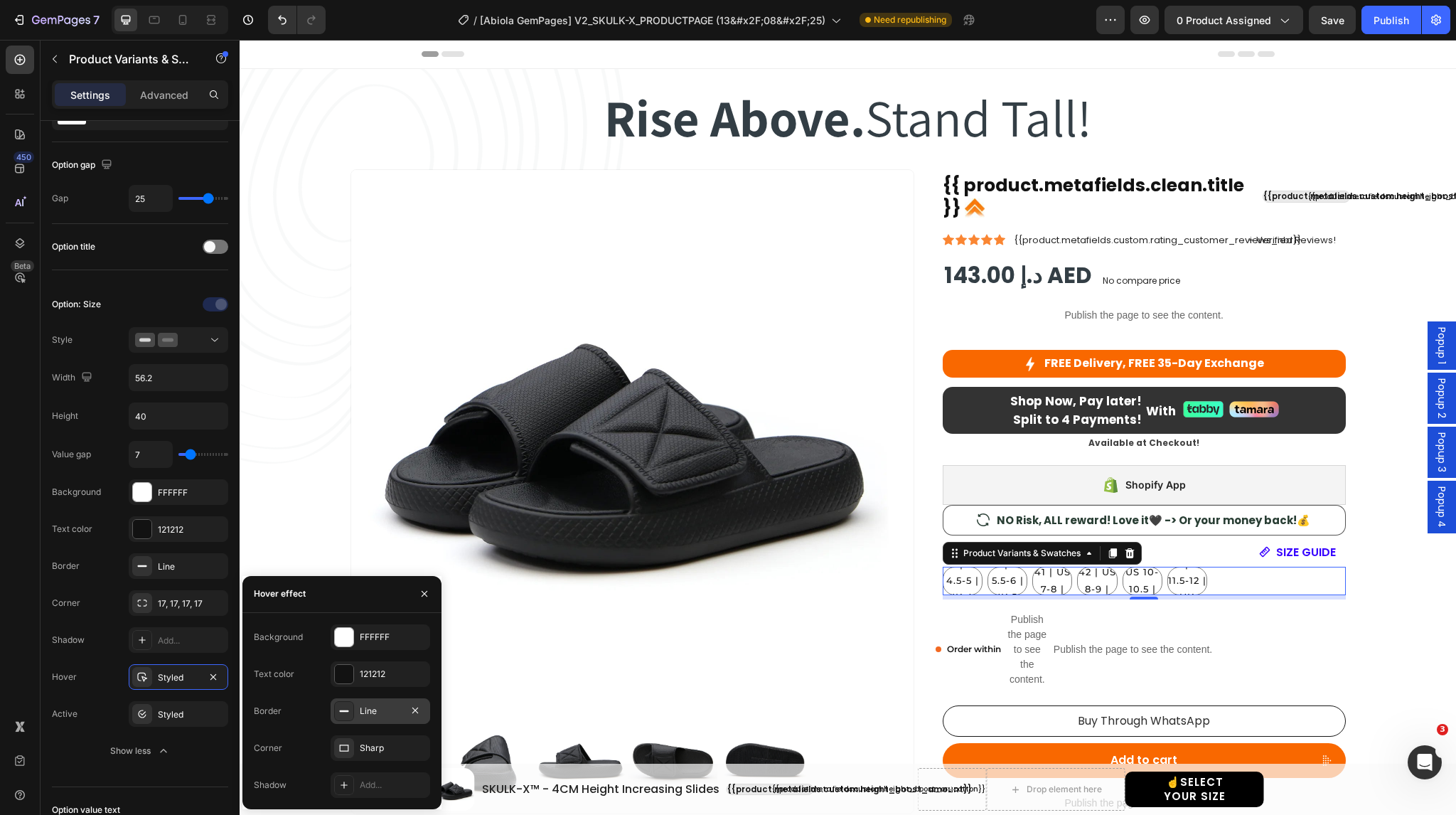
click at [344, 713] on icon at bounding box center [344, 712] width 11 height 11
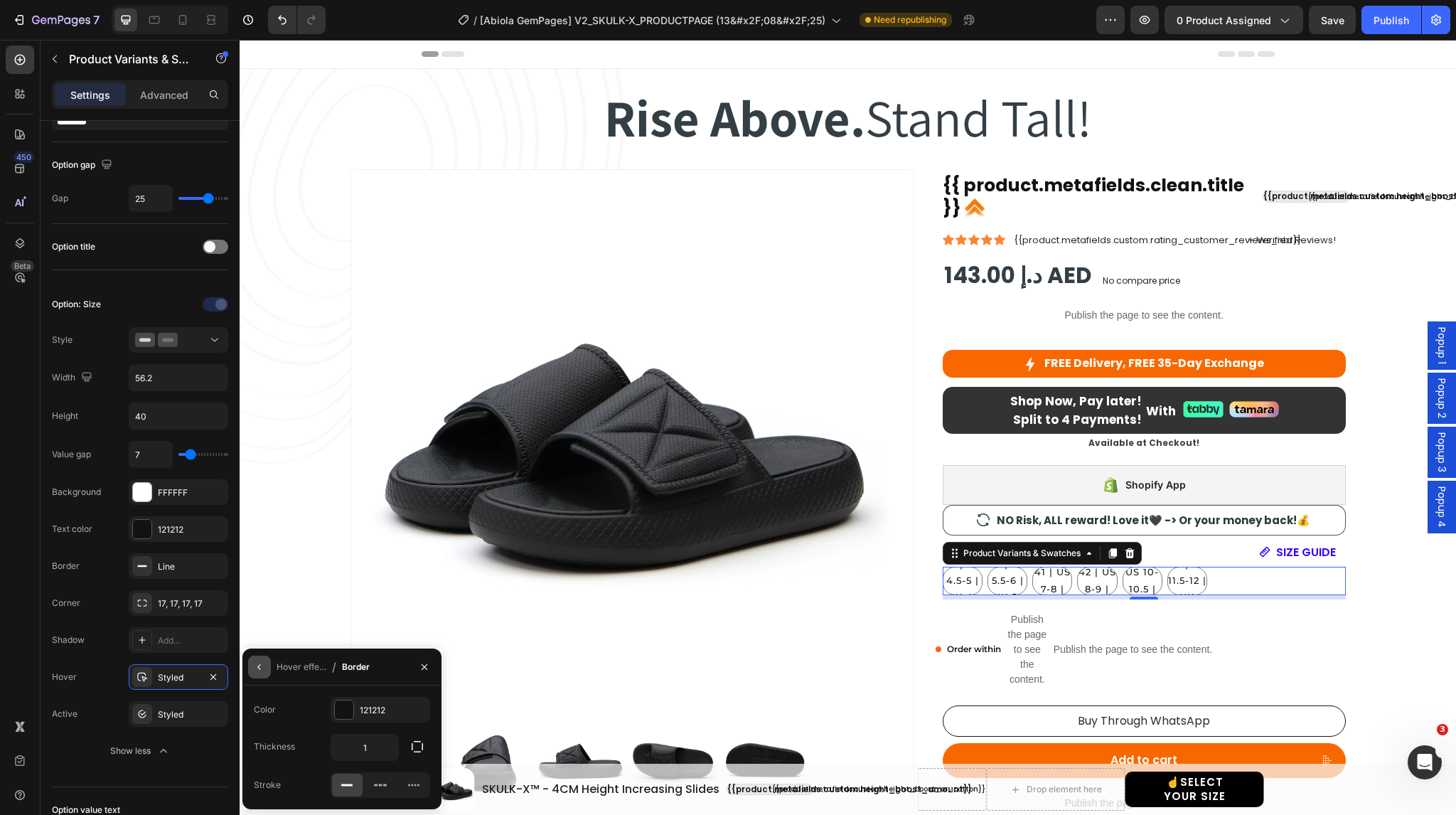
click at [259, 668] on icon "button" at bounding box center [259, 667] width 3 height 6
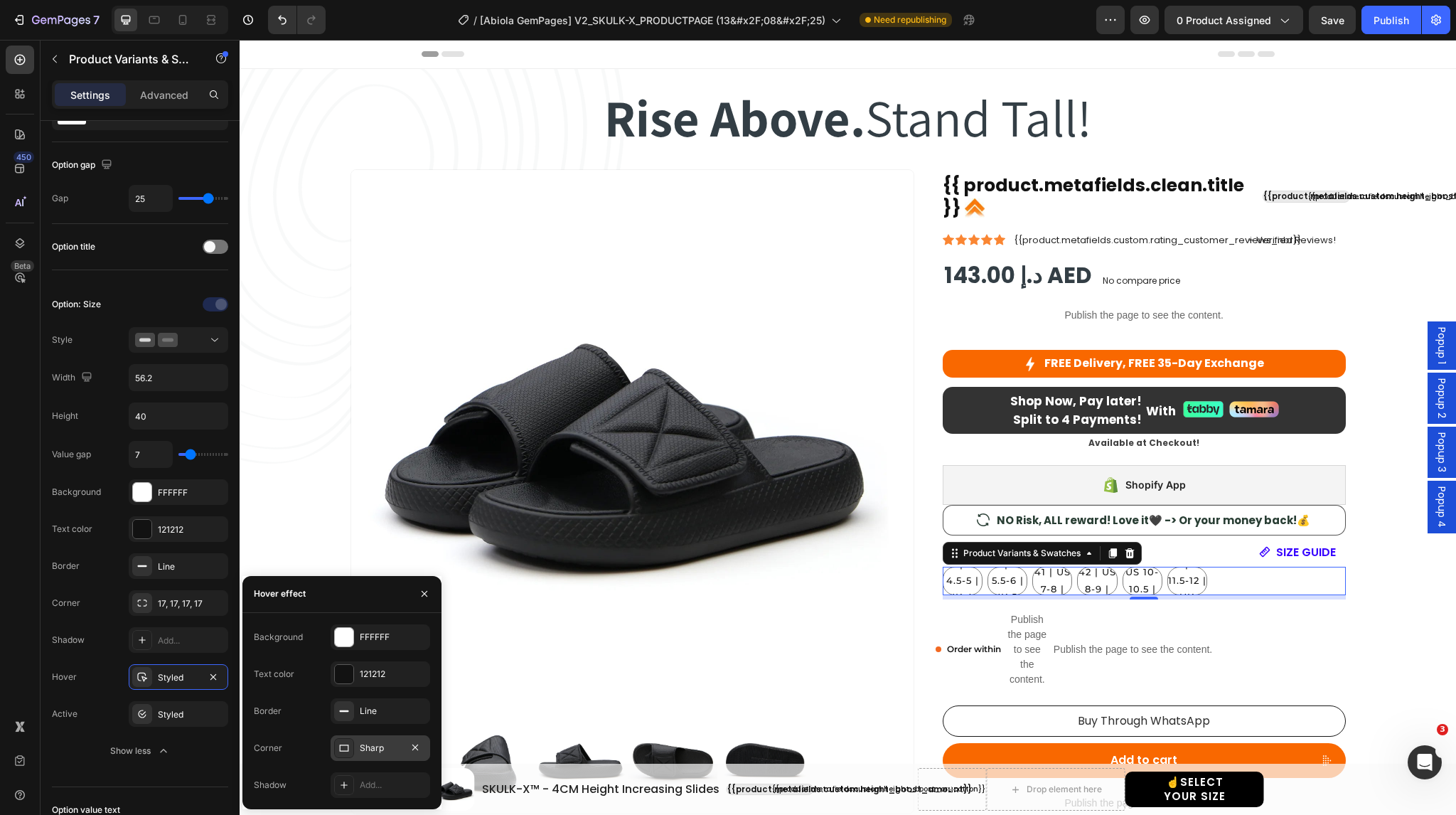
click at [368, 752] on div "Sharp" at bounding box center [381, 749] width 42 height 13
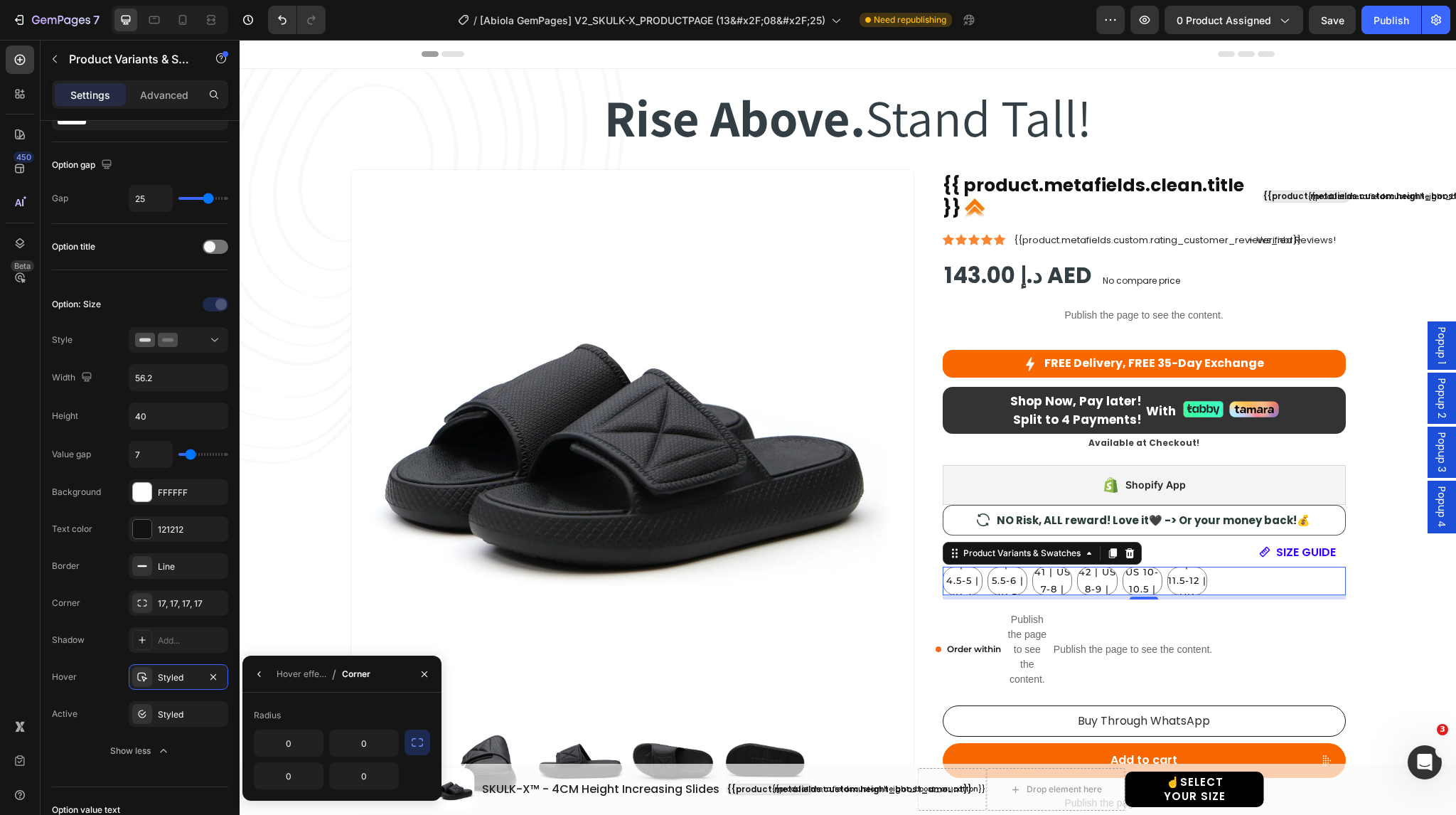
click at [417, 744] on icon "button" at bounding box center [417, 742] width 14 height 14
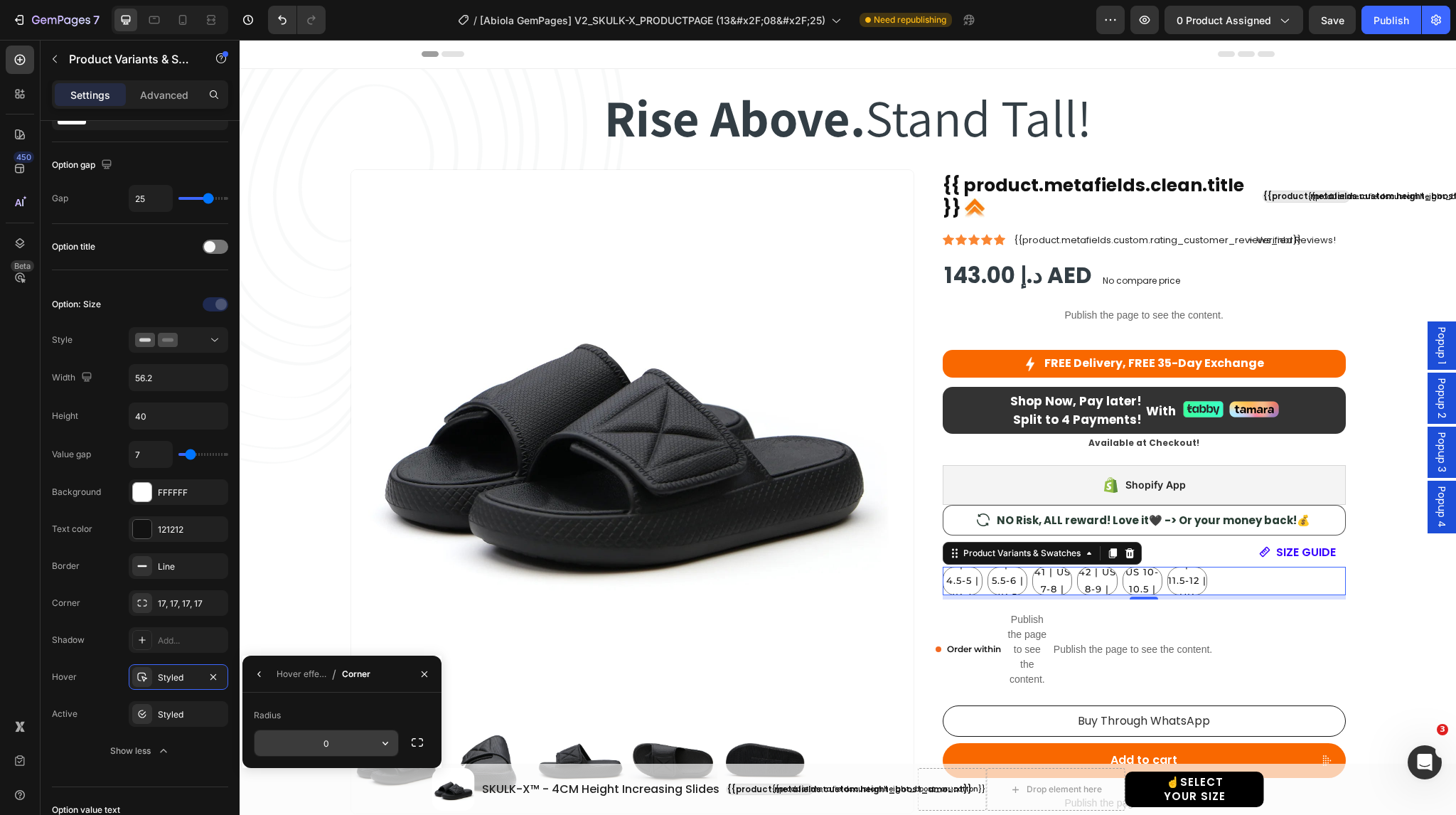
click at [0, 0] on input "0" at bounding box center [0, 0] width 0 height 0
type input "15"
click at [290, 675] on div "Hover effect" at bounding box center [301, 675] width 50 height 13
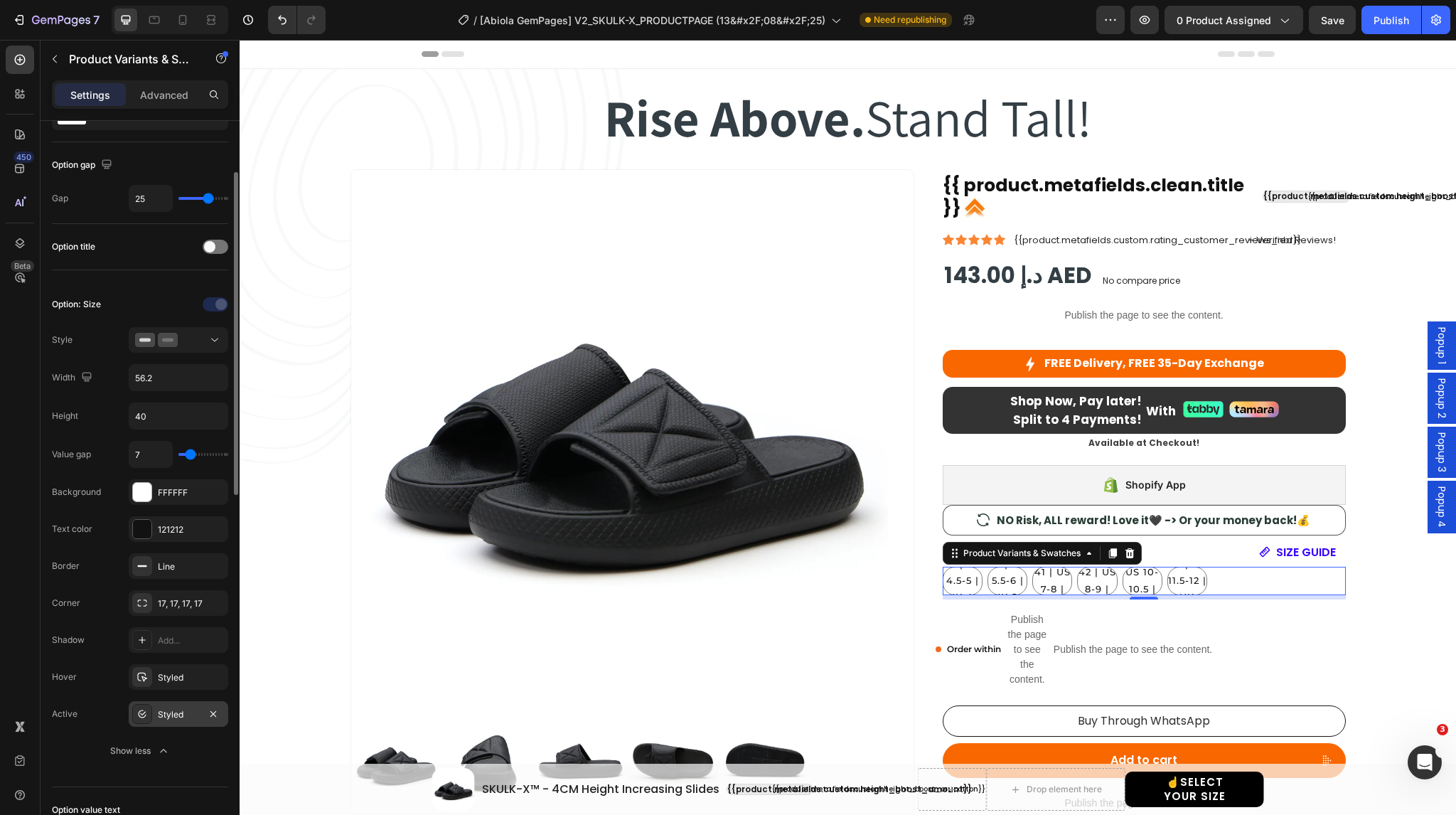
click at [165, 713] on div "Styled" at bounding box center [179, 715] width 42 height 13
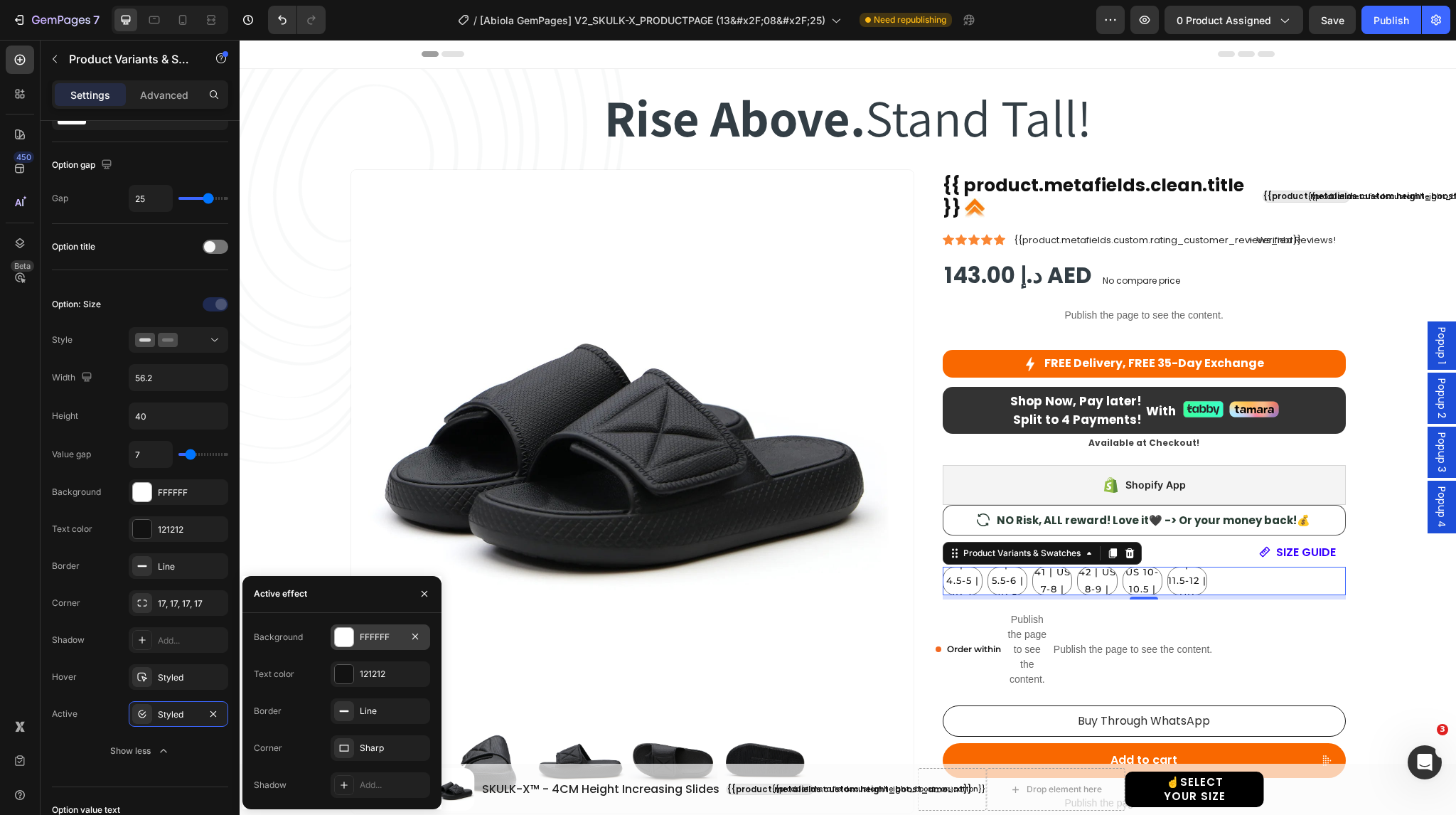
click at [375, 634] on div "FFFFFF" at bounding box center [381, 638] width 42 height 13
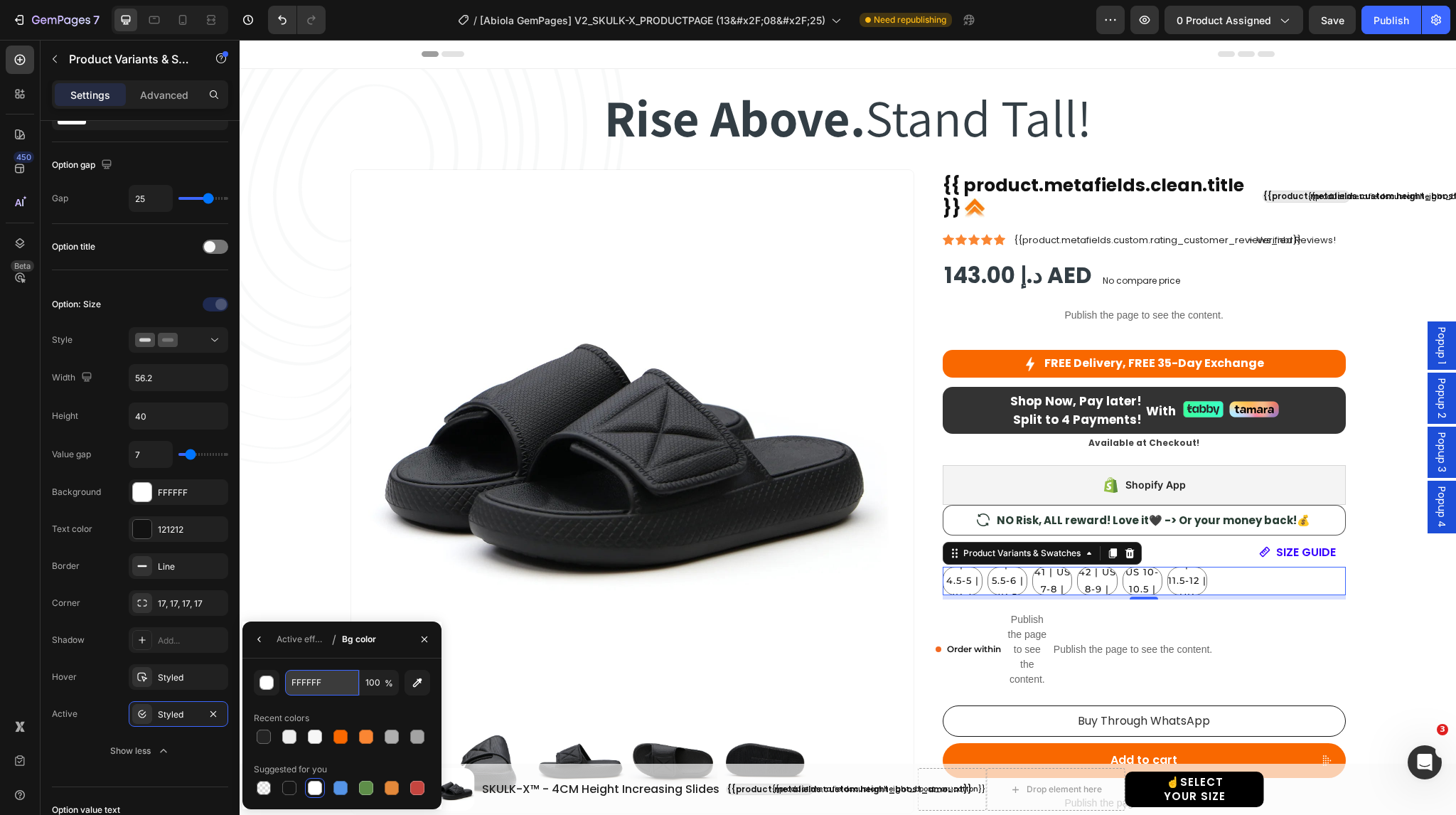
click at [321, 680] on input "FFFFFF" at bounding box center [322, 682] width 74 height 26
paste input "282828"
type input "282828"
click at [290, 643] on div "Active effect" at bounding box center [301, 640] width 50 height 13
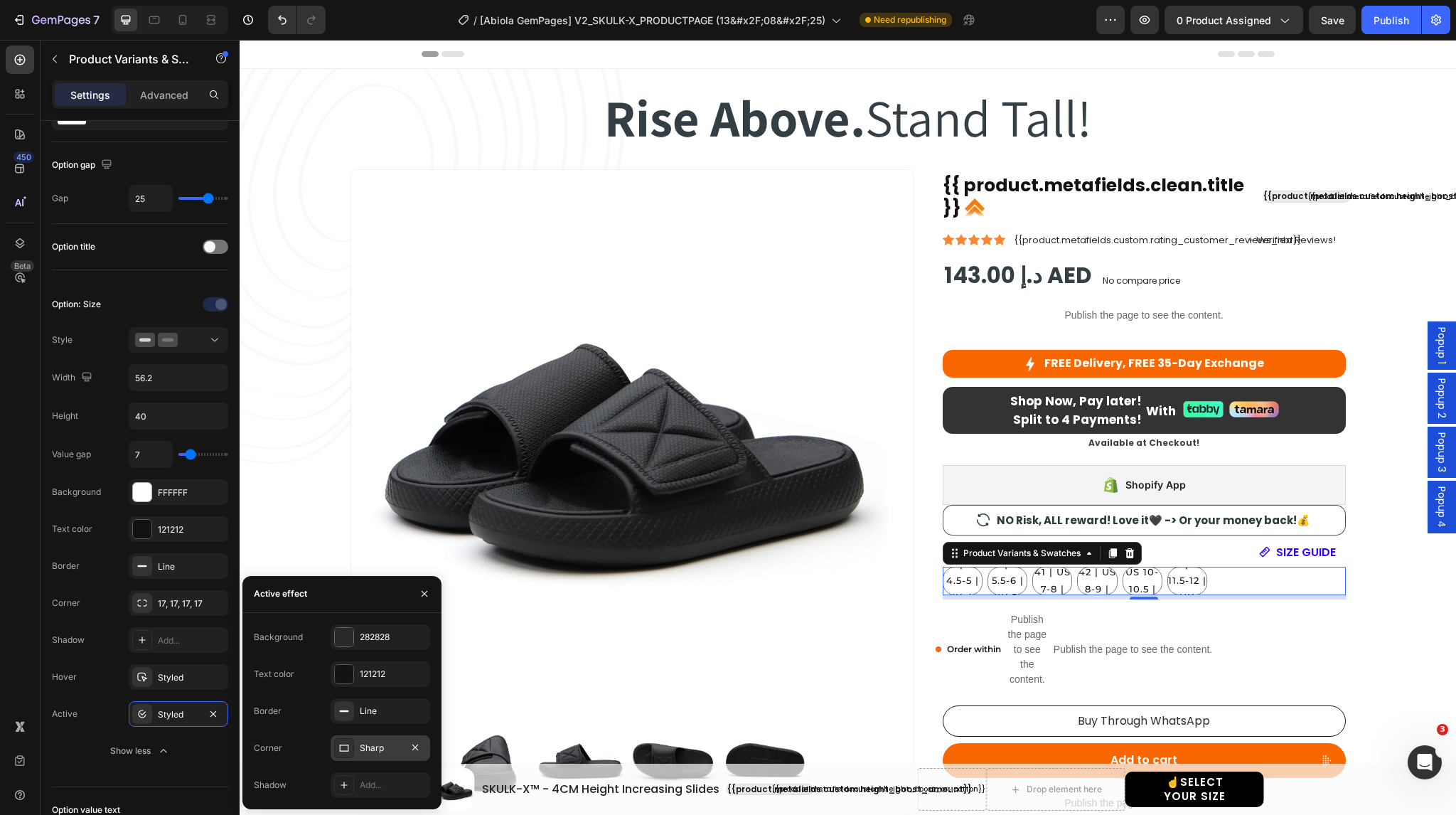
click at [386, 750] on div "Sharp" at bounding box center [381, 749] width 42 height 13
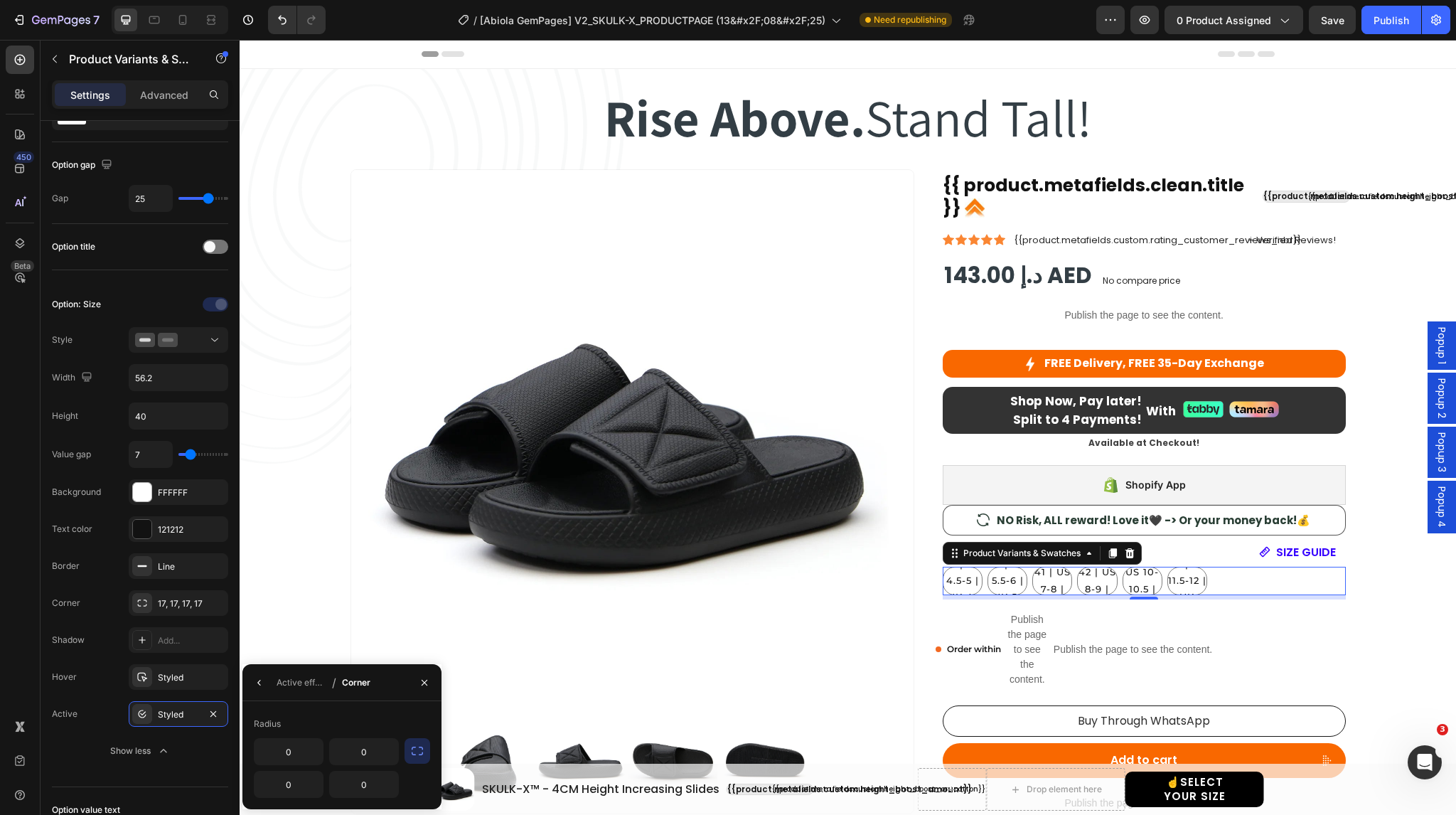
click at [426, 752] on button "button" at bounding box center [417, 751] width 26 height 26
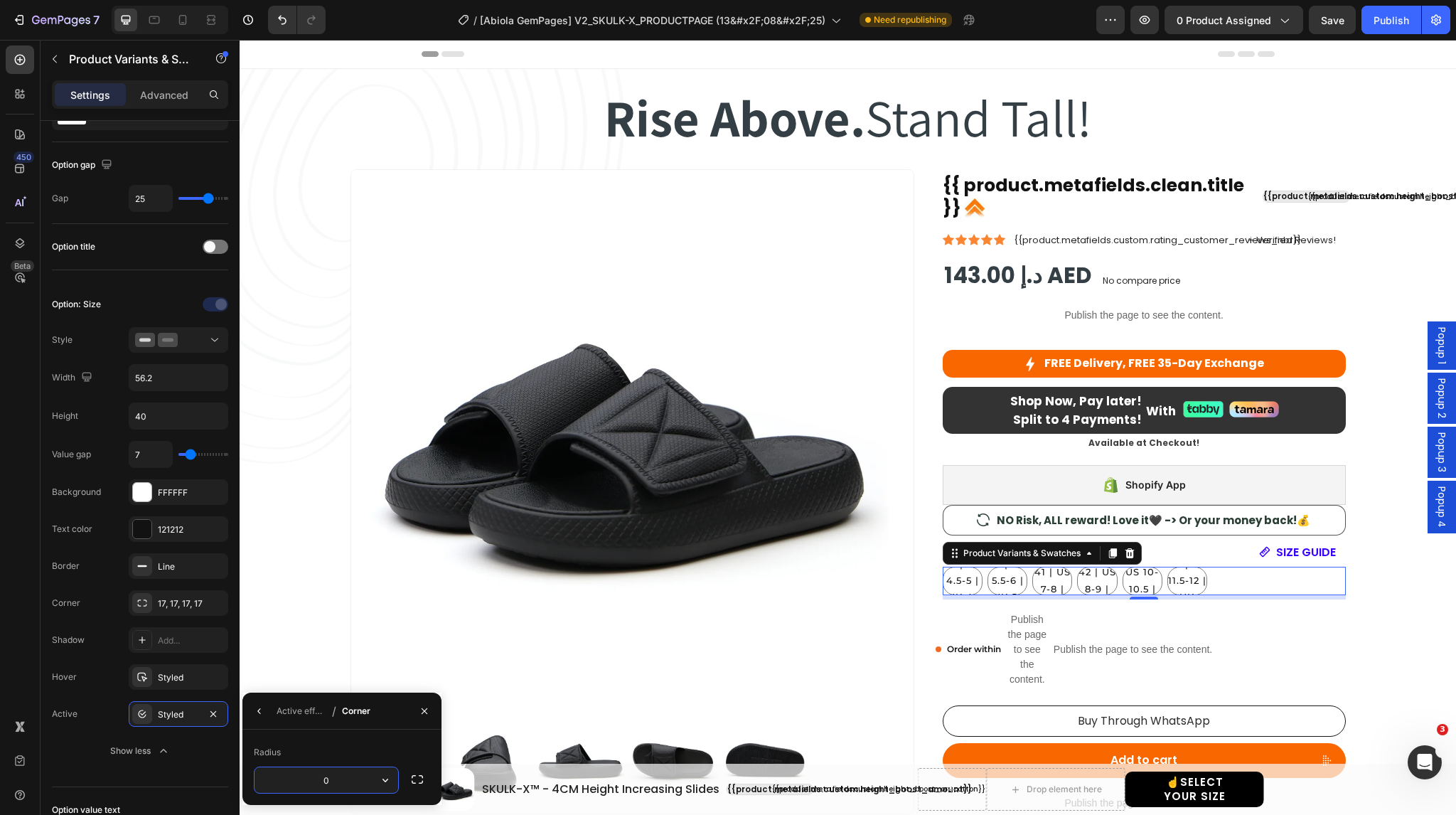
click at [346, 772] on input "0" at bounding box center [327, 780] width 144 height 26
type input "15"
click at [292, 711] on div "Active effect" at bounding box center [301, 712] width 50 height 13
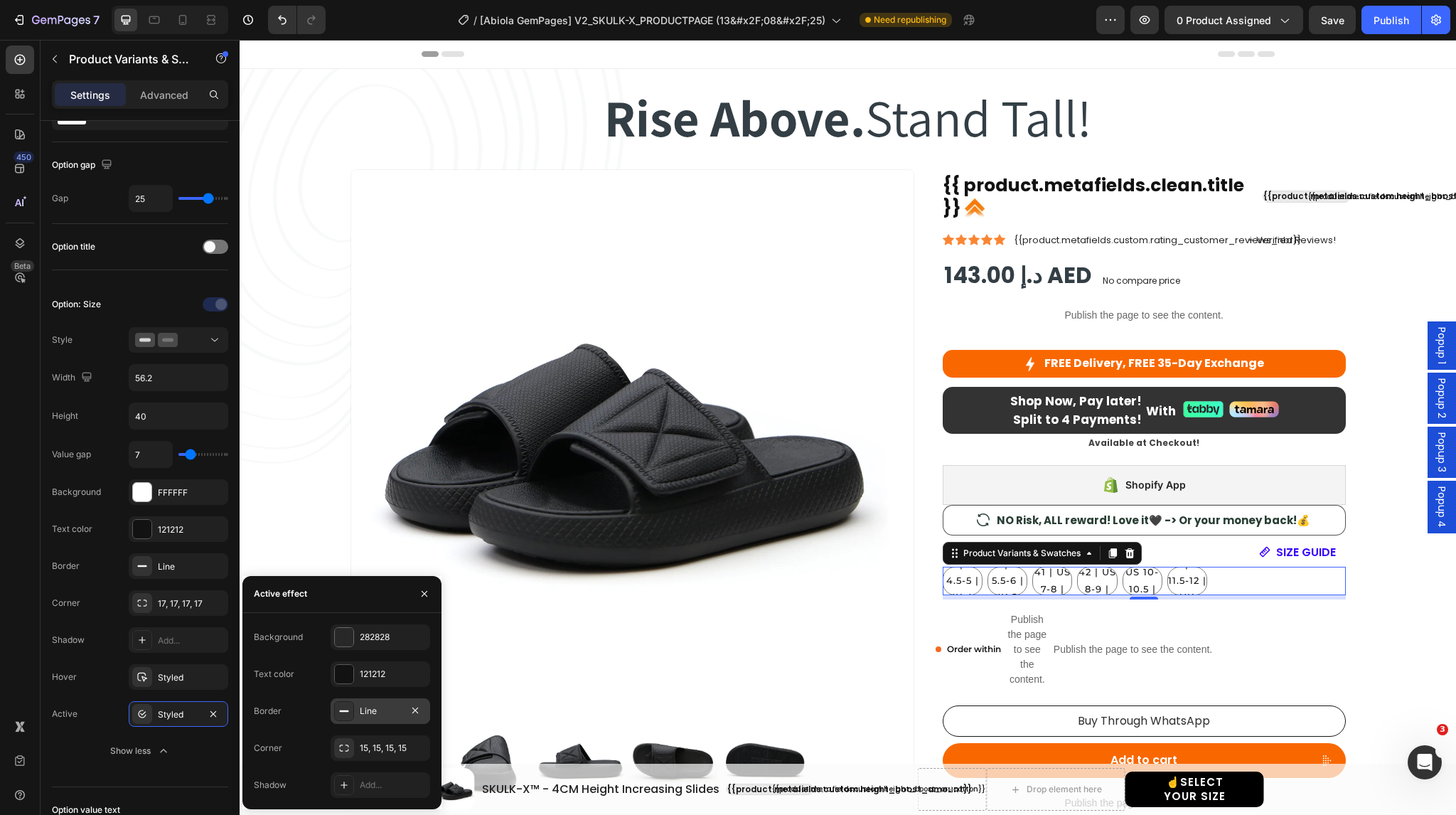
click at [351, 712] on div at bounding box center [344, 711] width 20 height 20
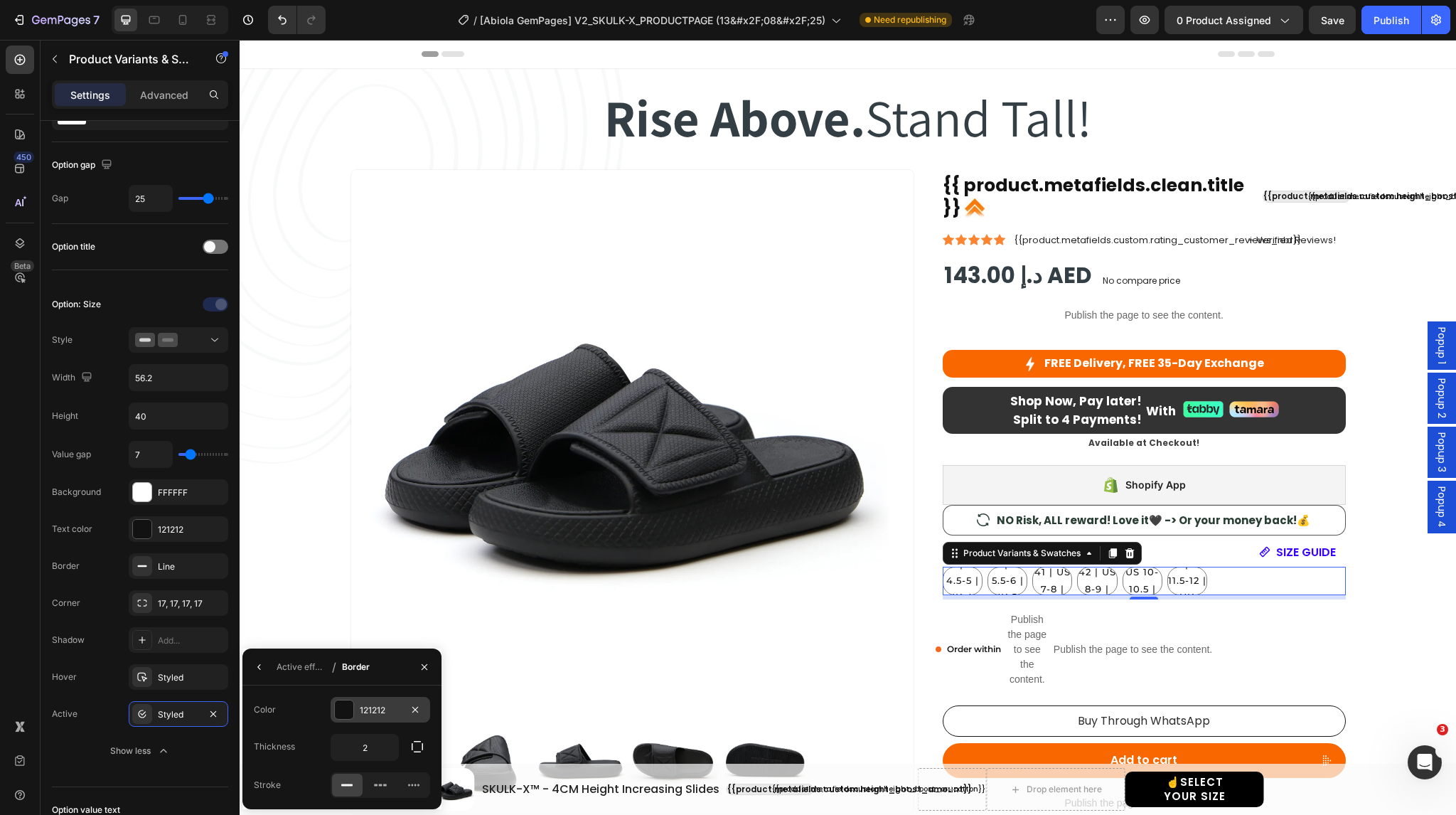
click at [381, 710] on div "121212" at bounding box center [381, 711] width 42 height 13
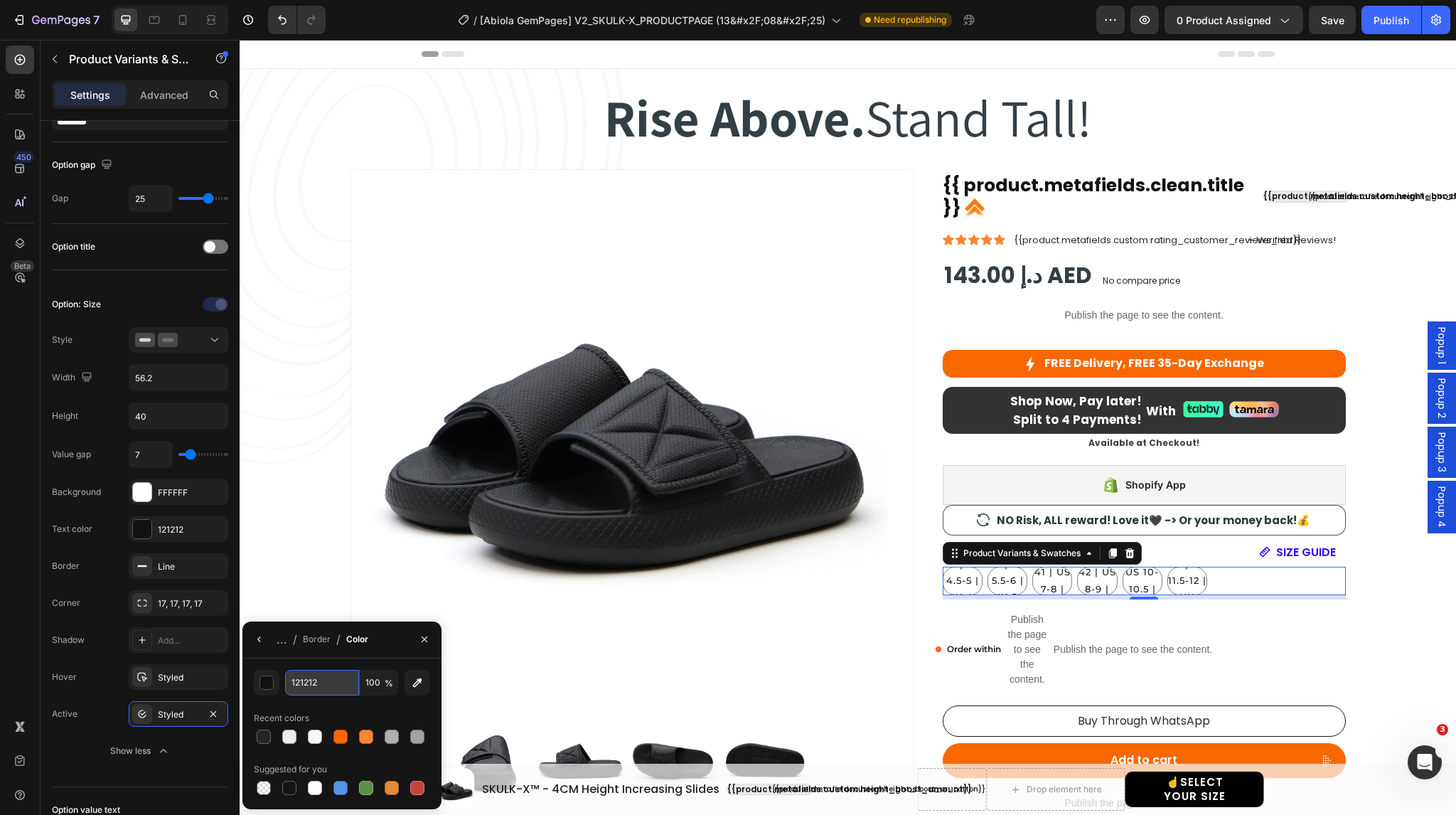
click at [0, 0] on input "121212" at bounding box center [0, 0] width 0 height 0
paste input "282828"
type input "282828"
click at [212, 655] on div "Value gap 7 Background FFFFFF Text color 121212 Border Line Corner 17, 17, 17, …" at bounding box center [140, 602] width 176 height 323
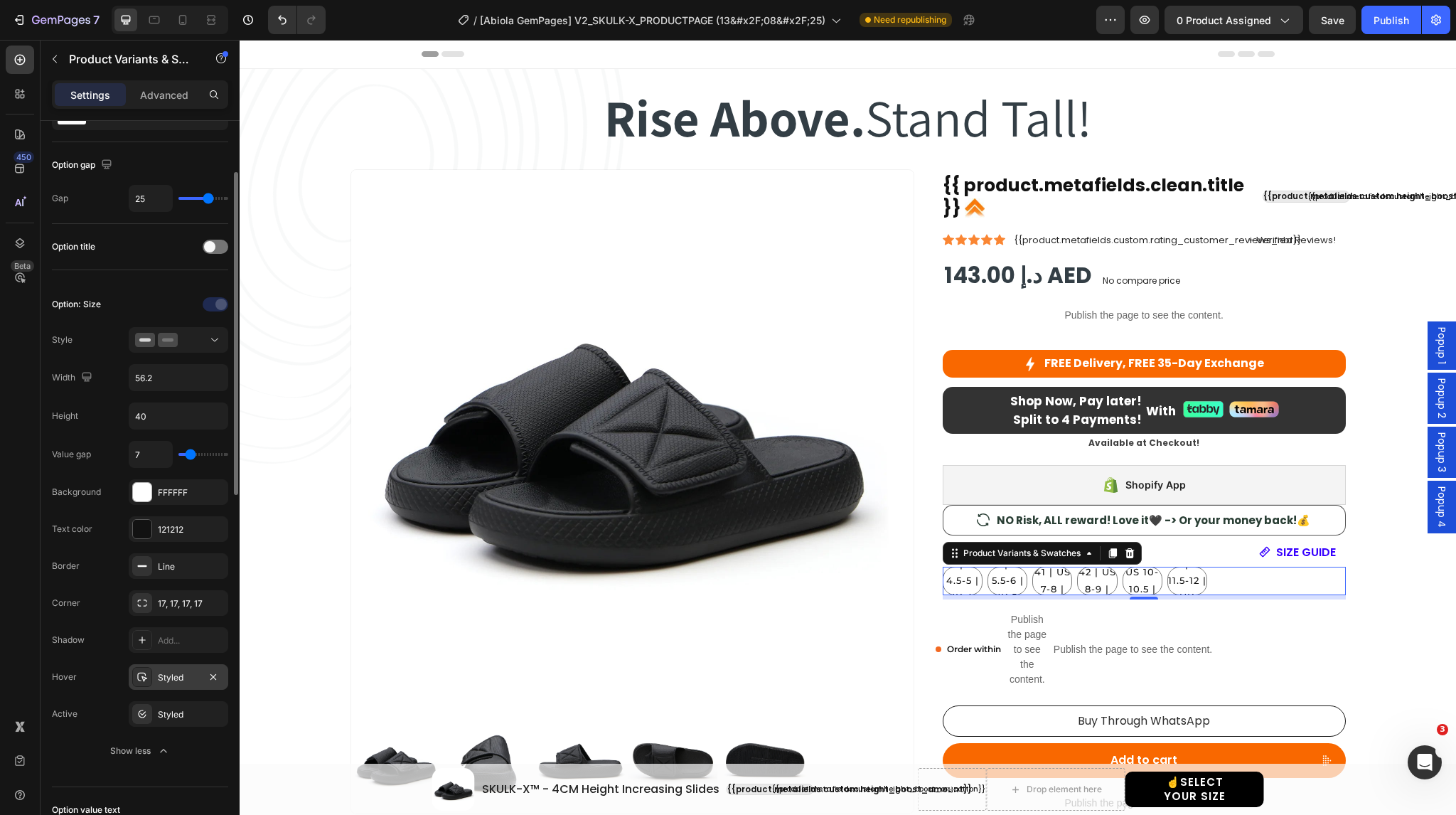
click at [184, 672] on div "Styled" at bounding box center [179, 679] width 42 height 13
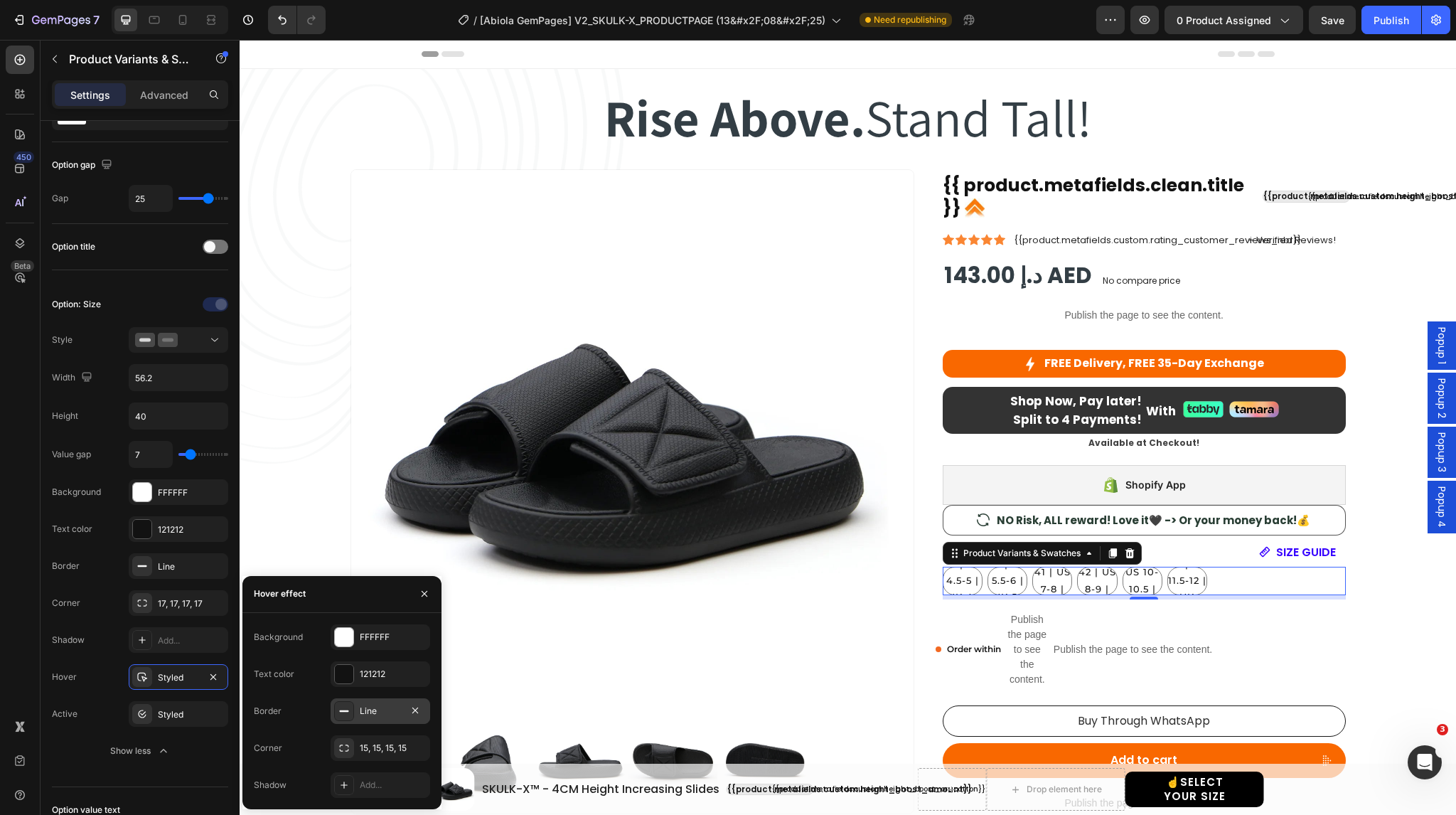
click at [375, 708] on div "Line" at bounding box center [381, 712] width 42 height 13
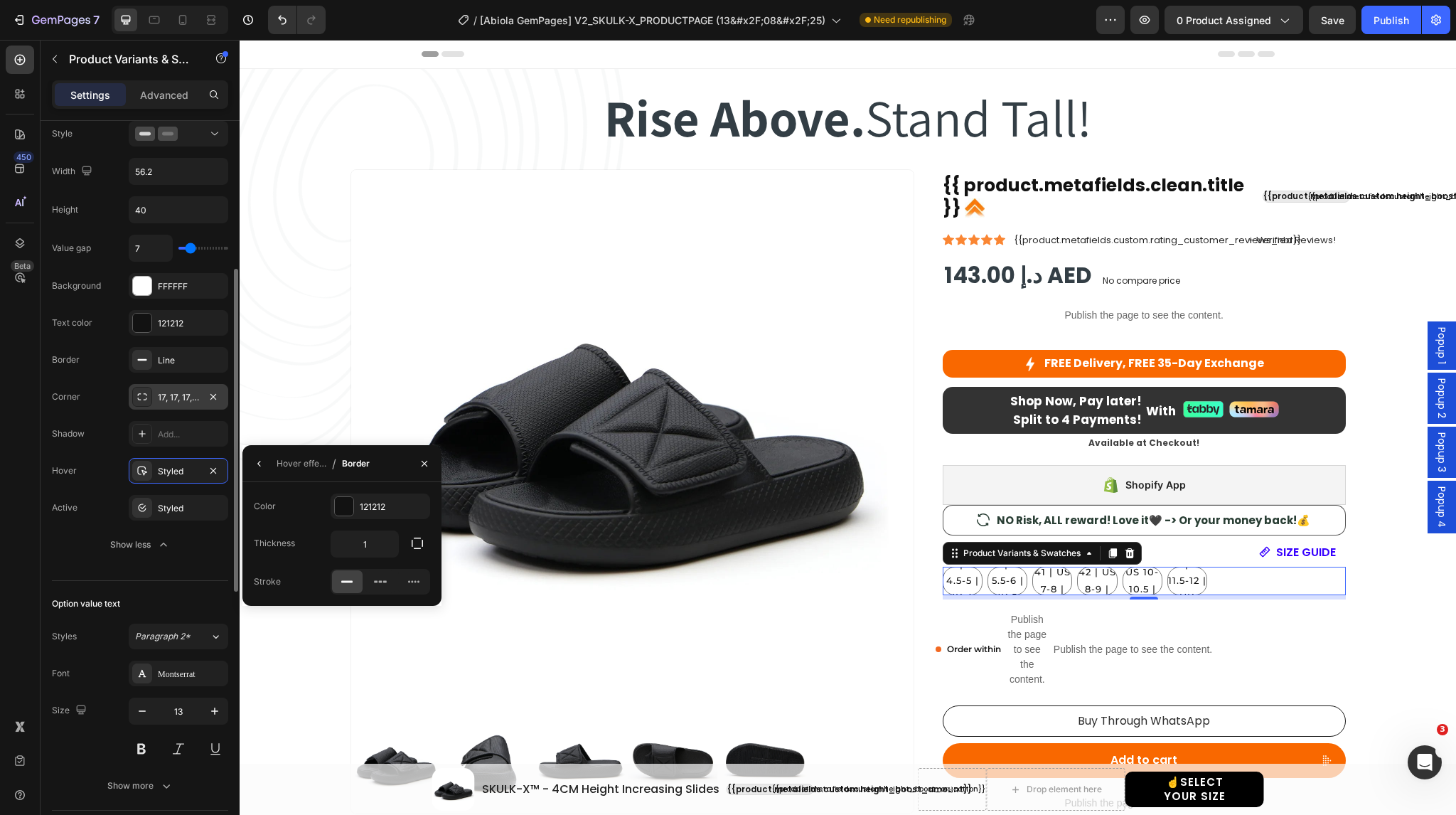
scroll to position [379, 0]
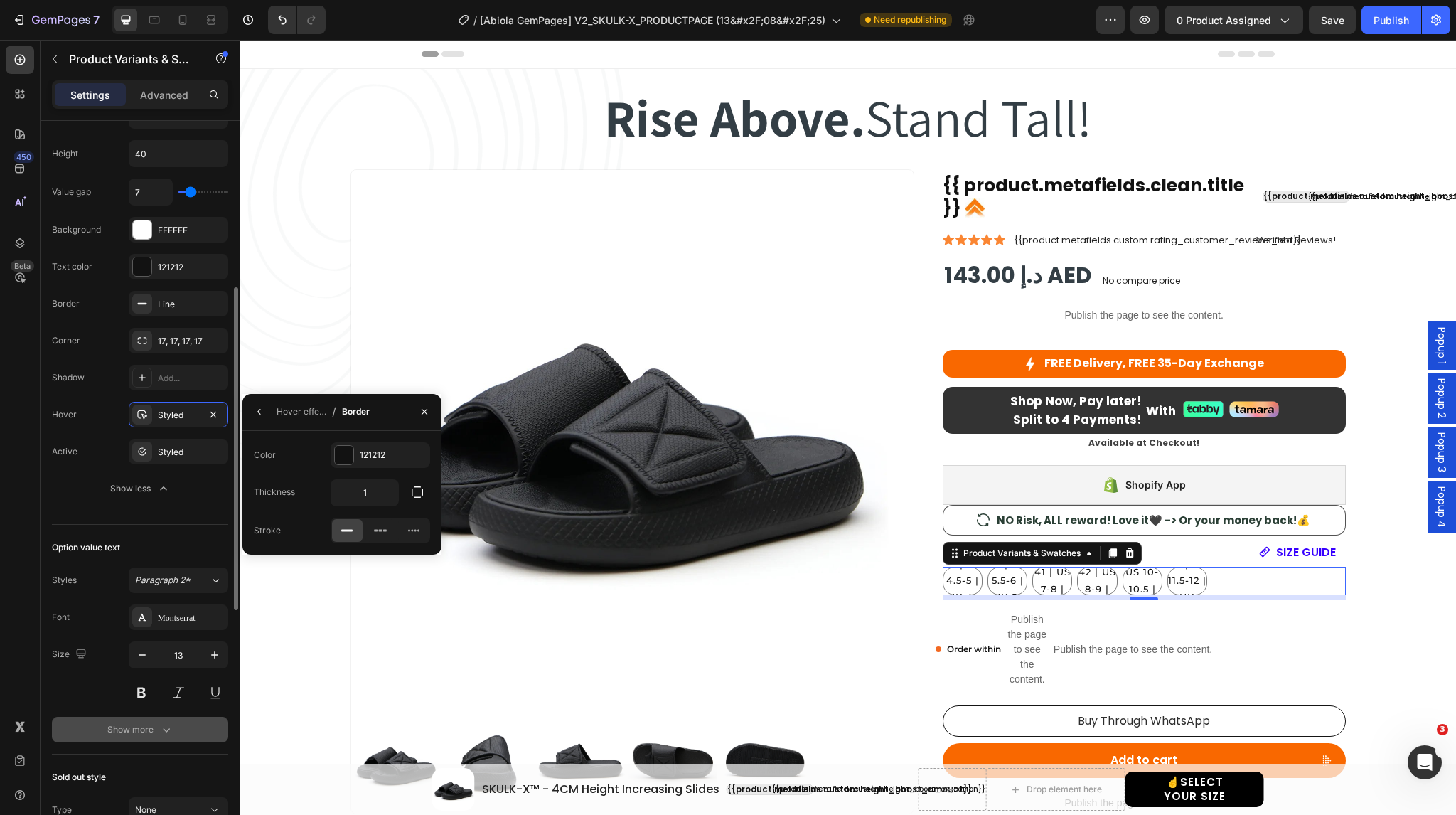
click at [151, 726] on div "Show more" at bounding box center [140, 730] width 66 height 14
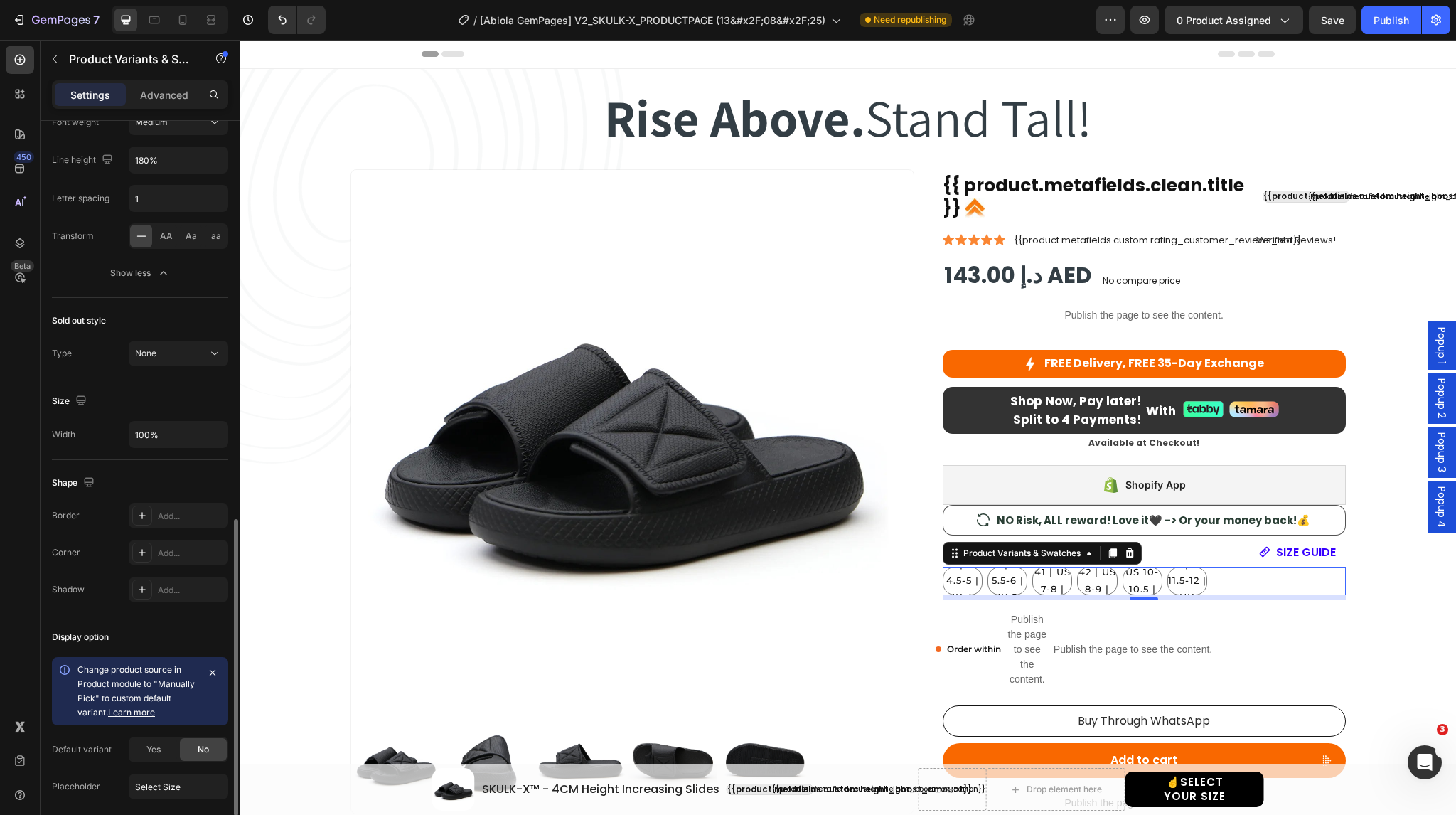
scroll to position [1084, 0]
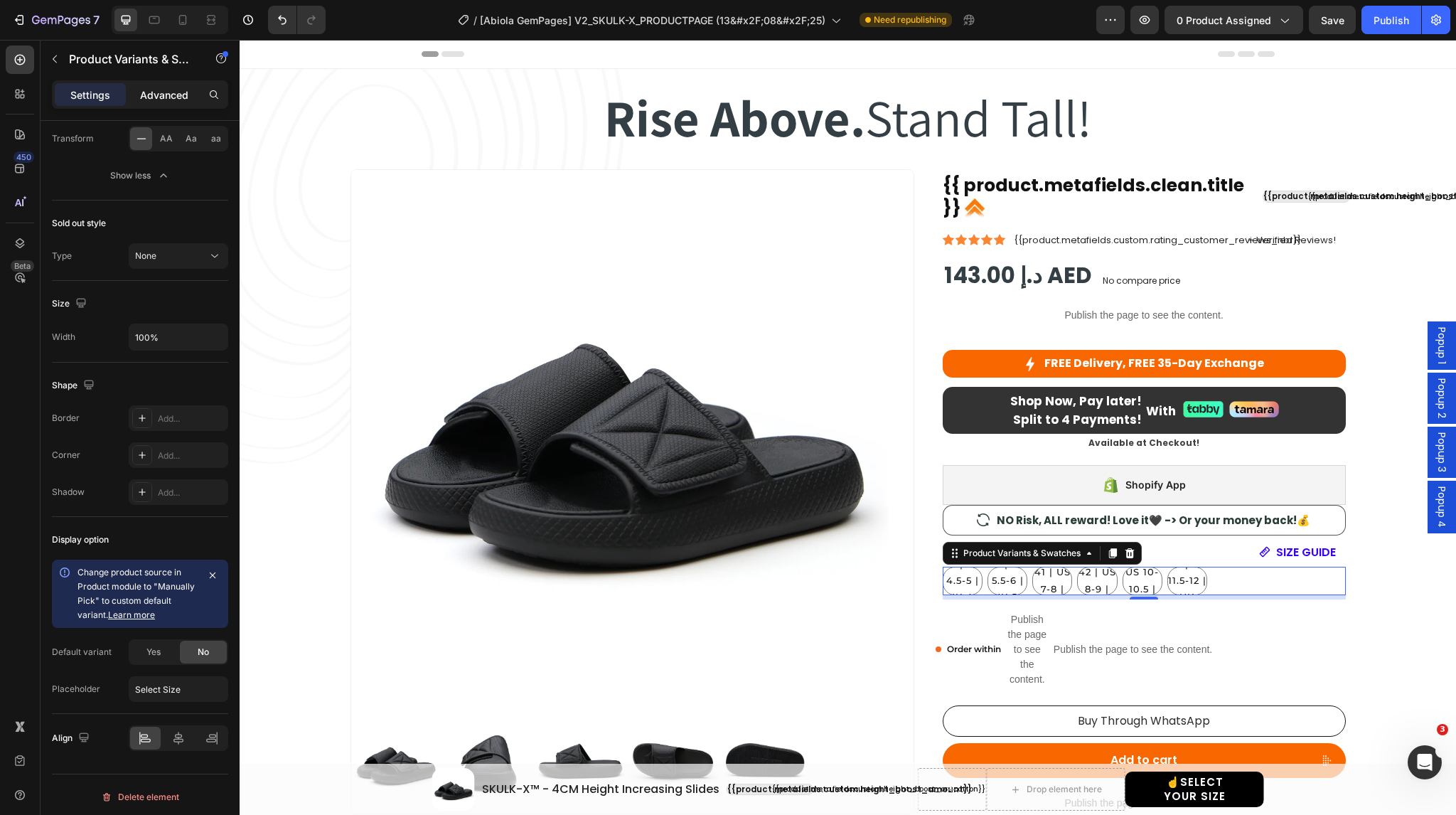
click at [178, 95] on p "Advanced" at bounding box center [164, 95] width 48 height 15
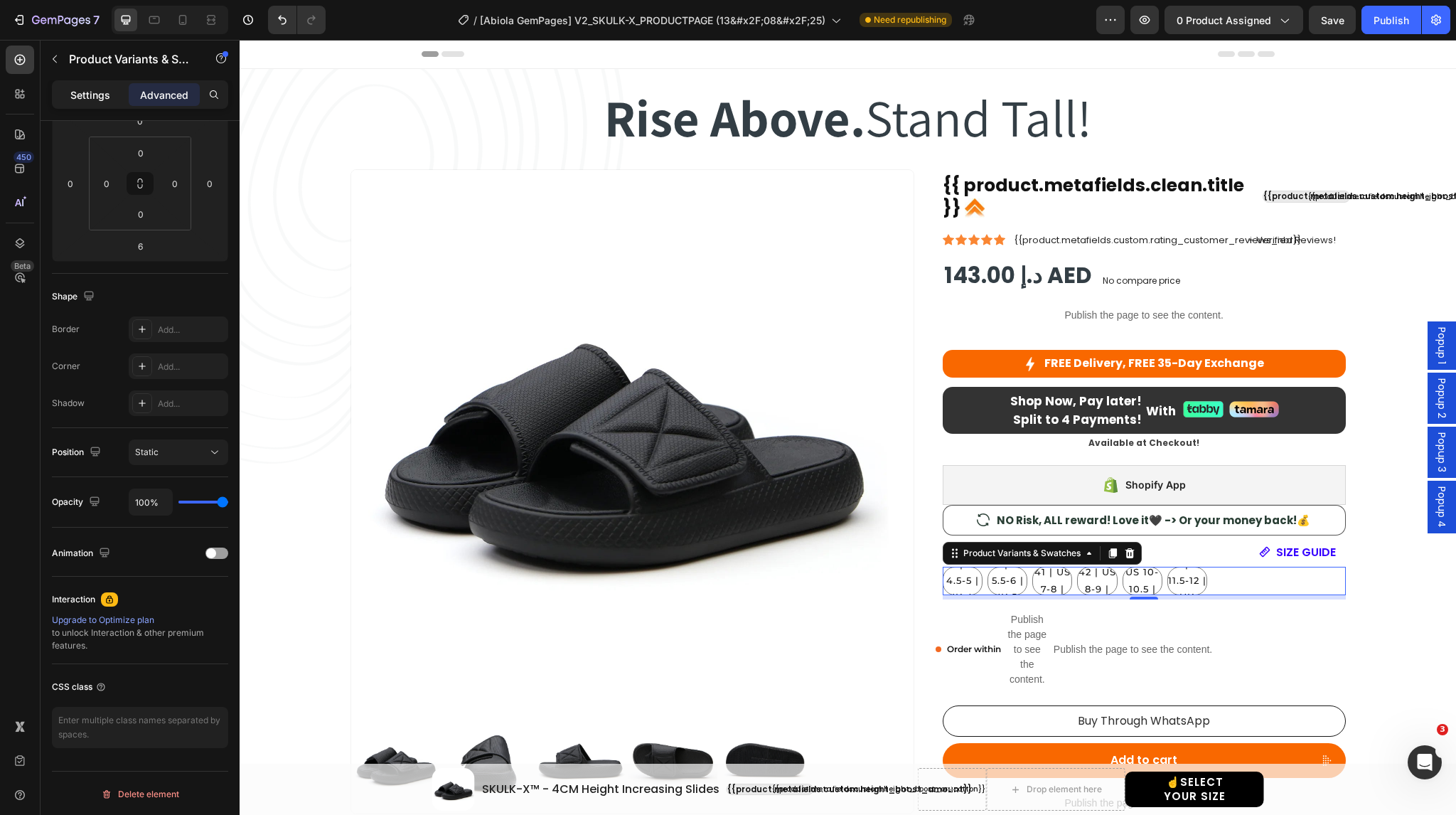
click at [105, 93] on p "Settings" at bounding box center [90, 95] width 40 height 15
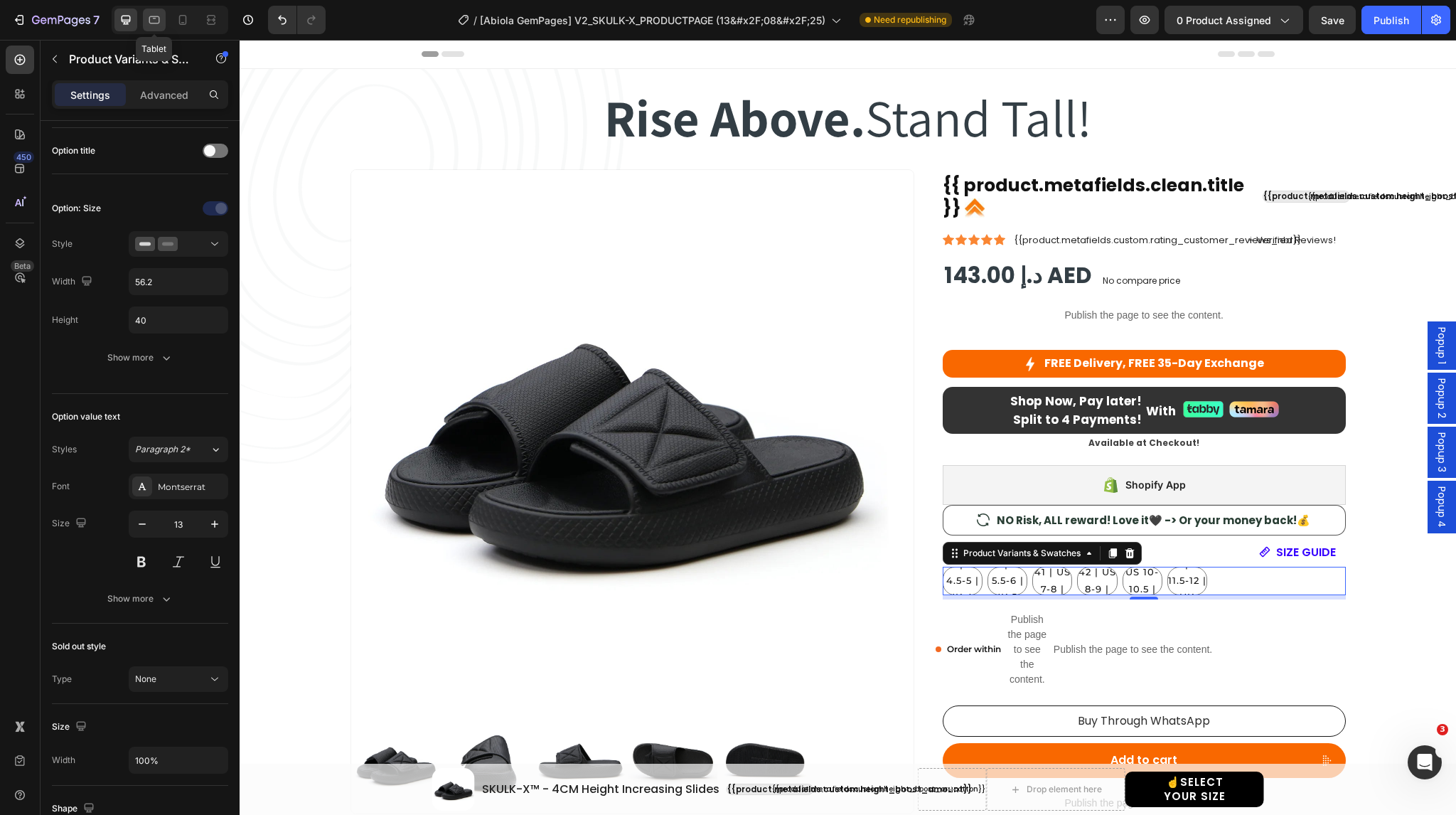
click at [153, 22] on icon at bounding box center [153, 20] width 14 height 14
type input "14"
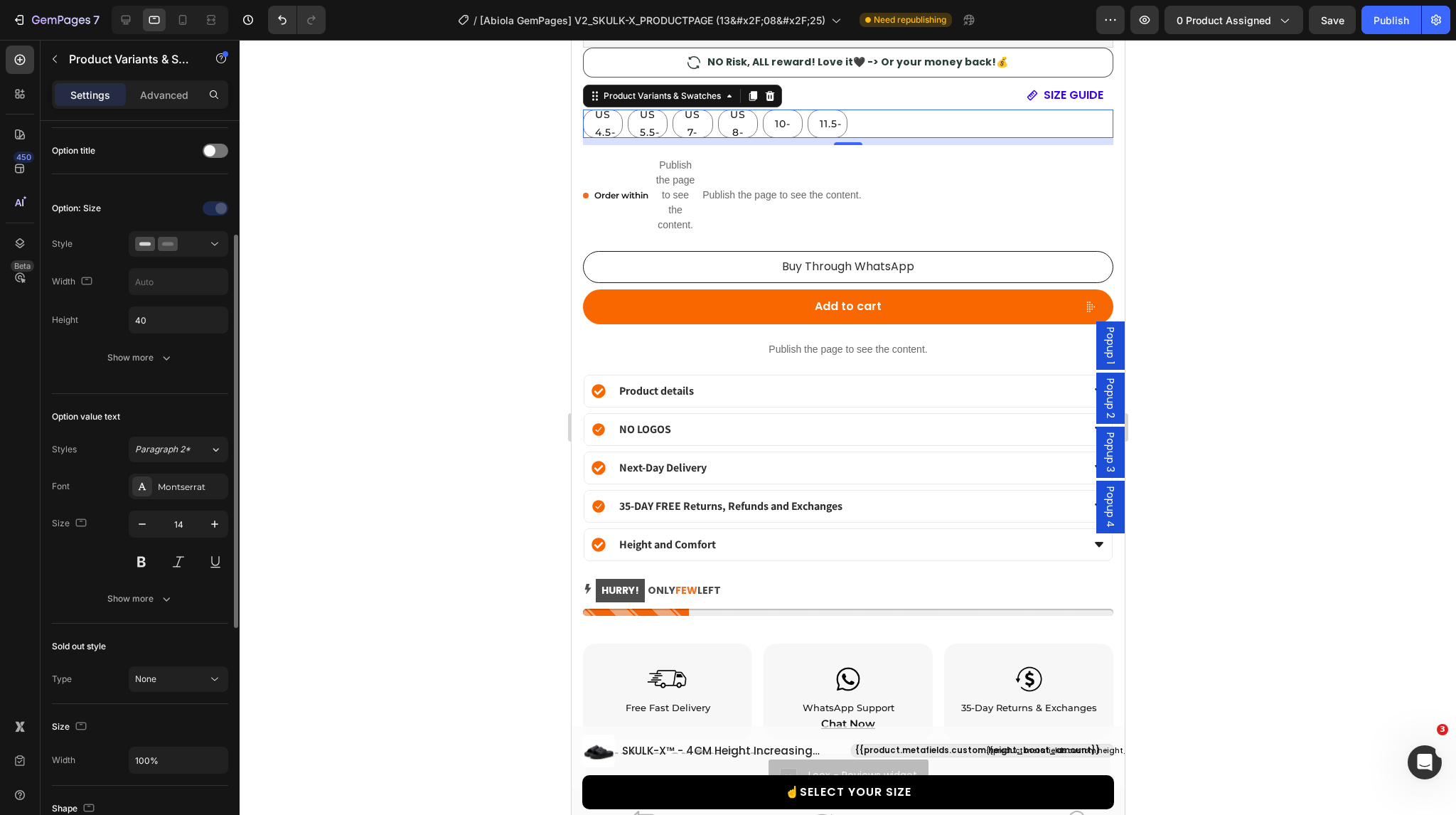
scroll to position [1225, 0]
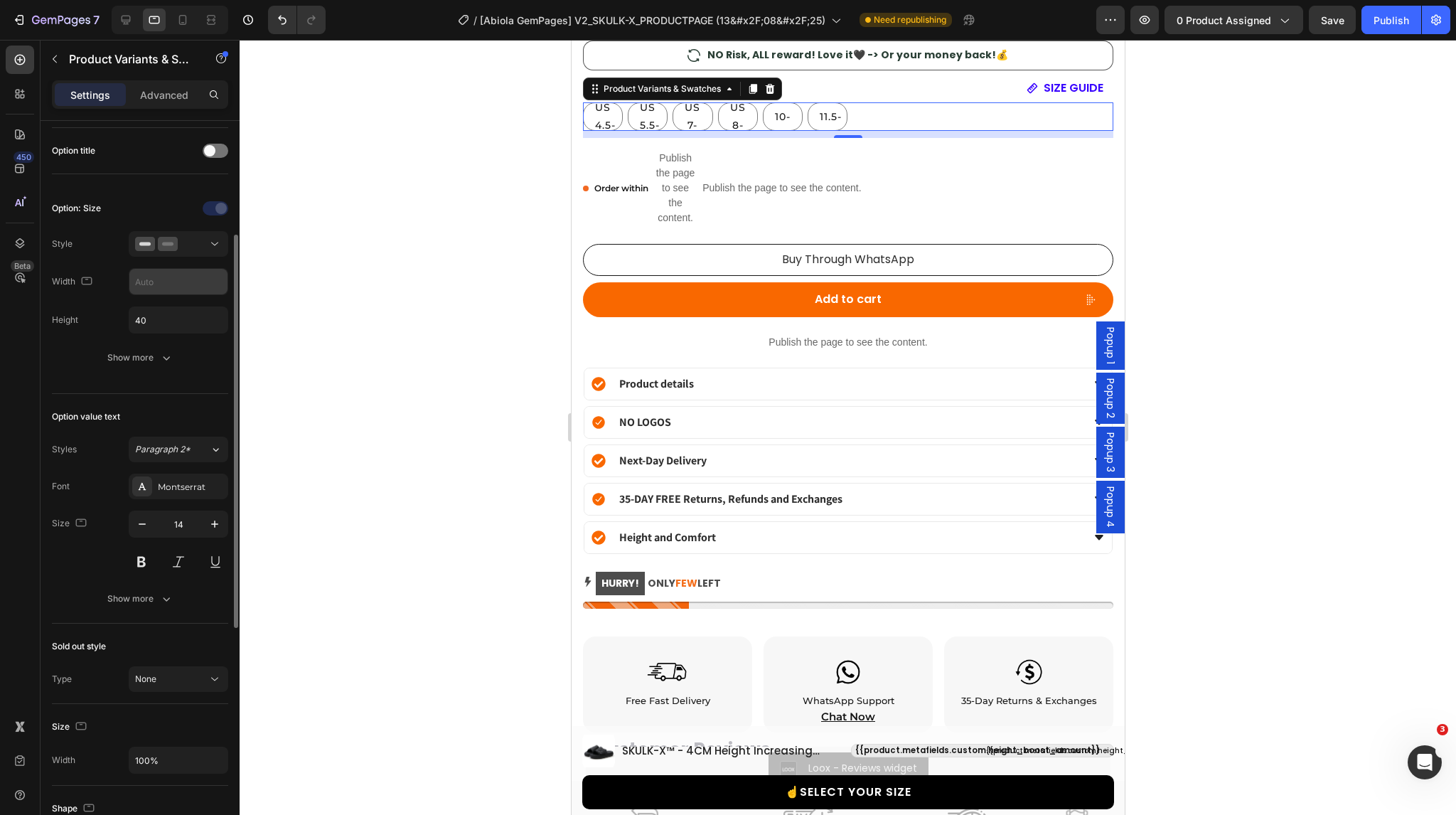
click at [159, 278] on input "text" at bounding box center [179, 281] width 99 height 26
type input "77"
click at [101, 301] on div "Option: Size Style Width 77 Height 40 Show more" at bounding box center [140, 283] width 176 height 173
click at [153, 358] on div "Show more" at bounding box center [140, 357] width 66 height 14
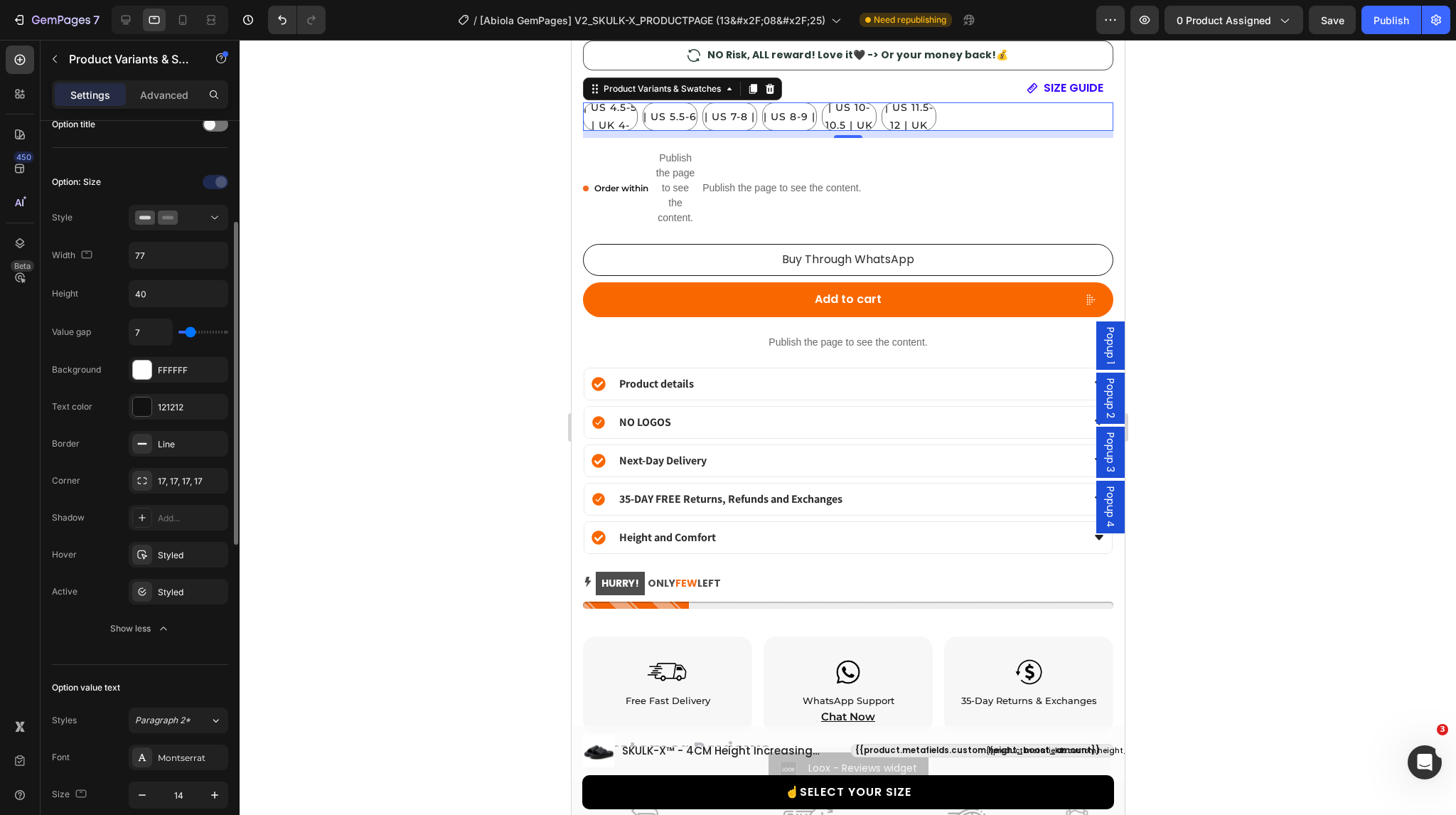
scroll to position [235, 0]
click at [152, 263] on input "77" at bounding box center [179, 259] width 99 height 26
click at [189, 27] on div at bounding box center [183, 20] width 23 height 23
type input "27"
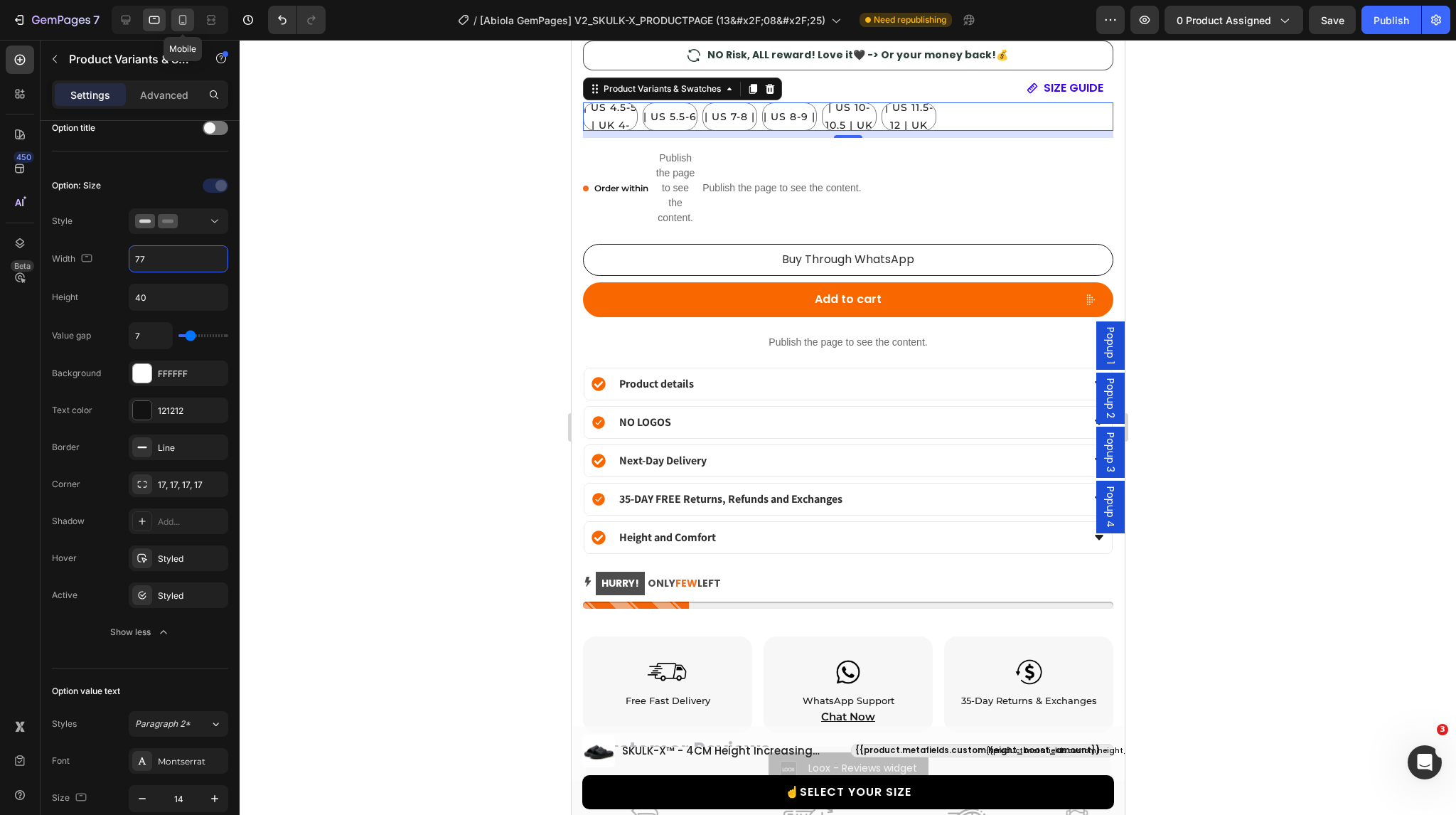
type input "13"
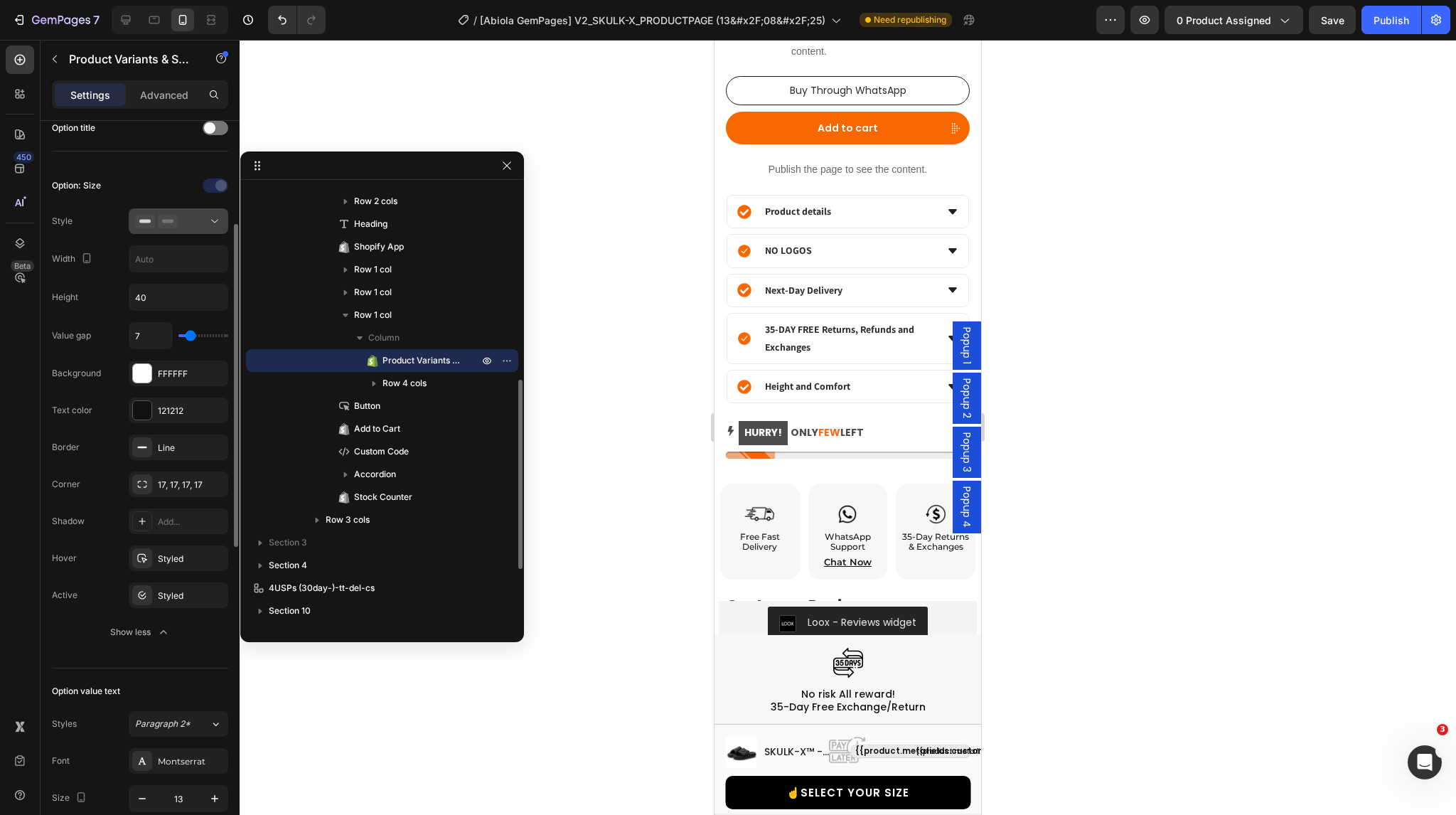
scroll to position [877, 0]
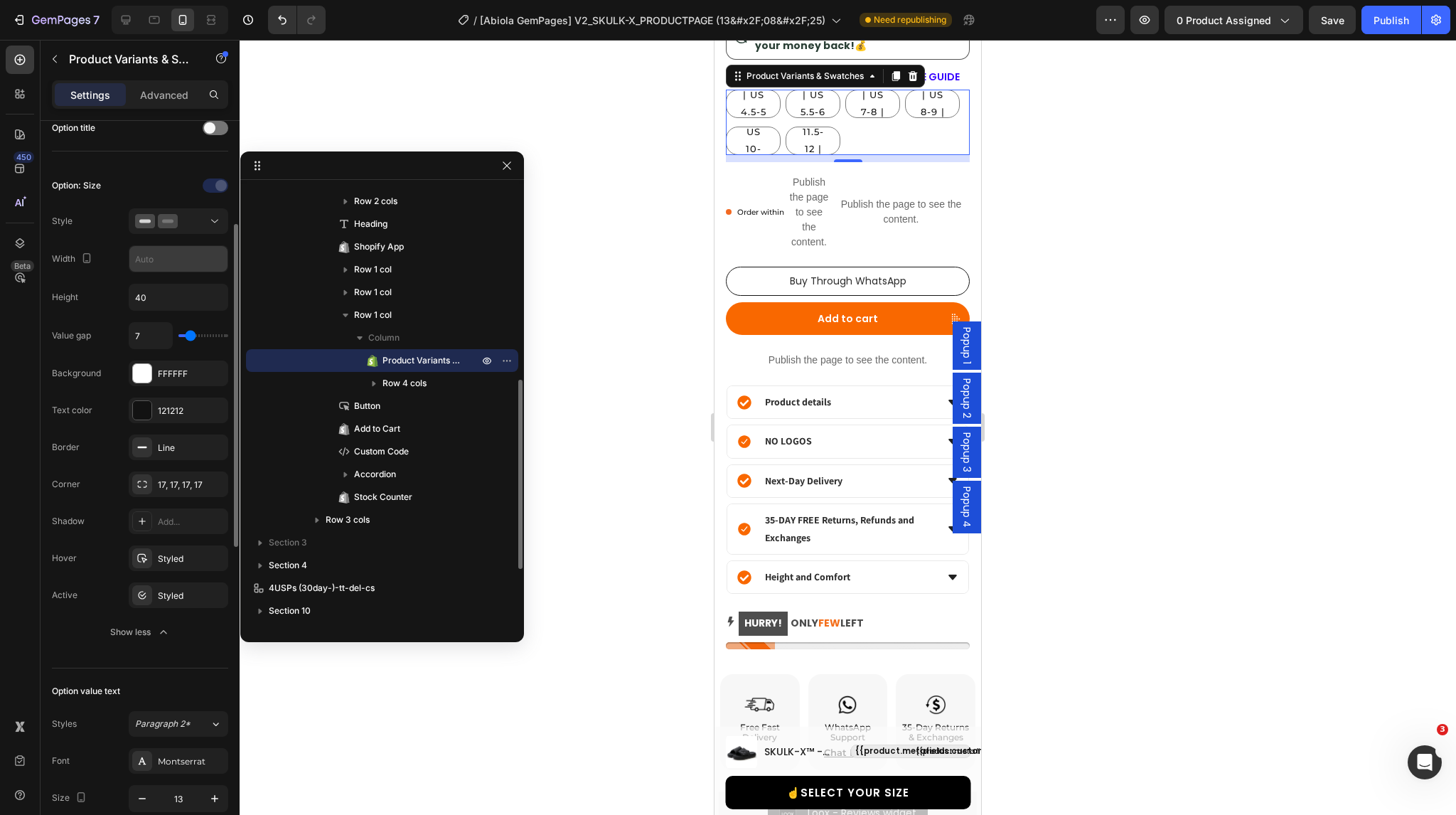
click at [167, 266] on input "text" at bounding box center [179, 259] width 99 height 26
type input "60"
click at [118, 260] on div "Width 60" at bounding box center [140, 259] width 176 height 27
click at [1389, 27] on div "Publish" at bounding box center [1392, 21] width 36 height 15
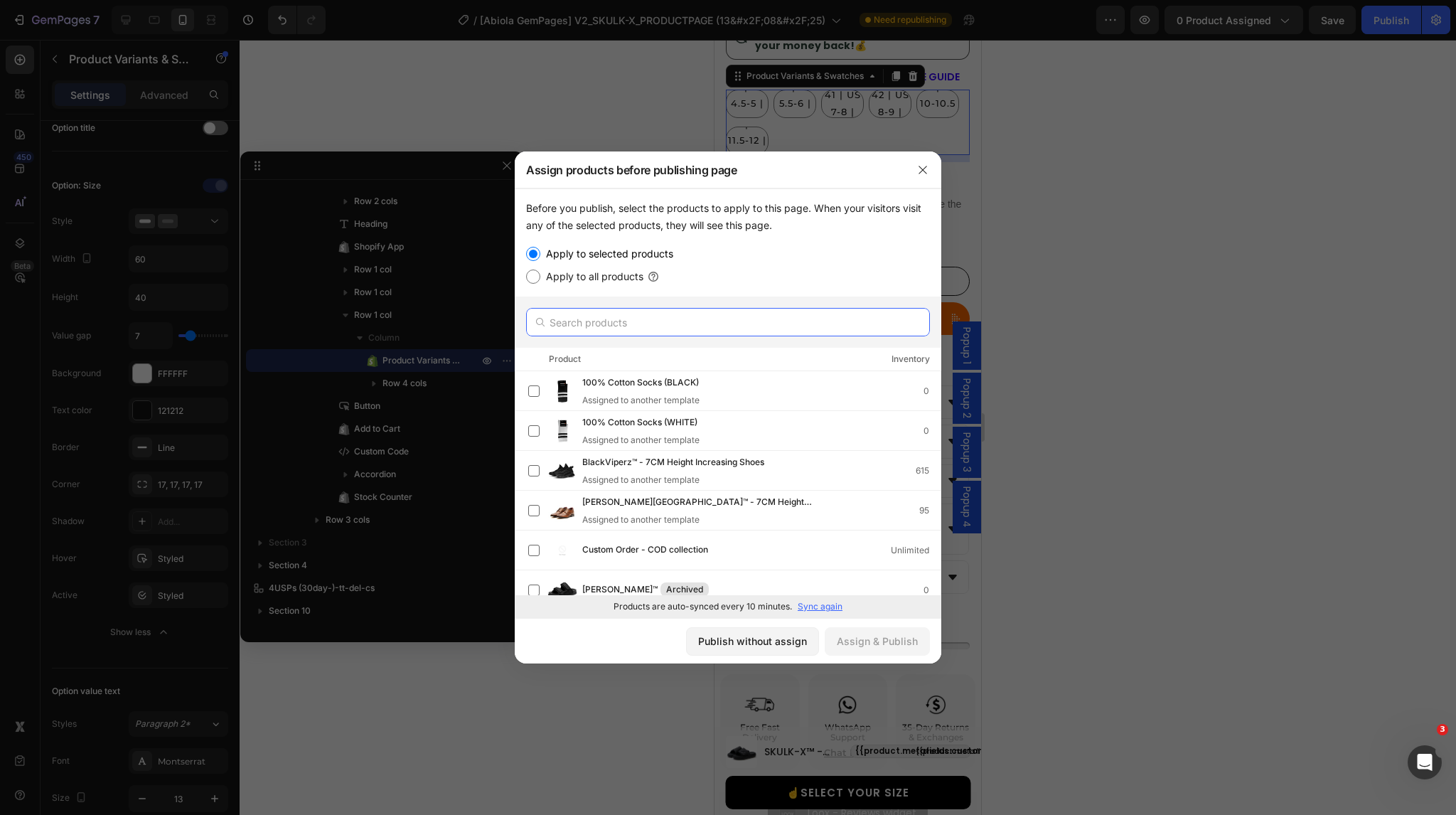
click at [632, 311] on input "text" at bounding box center [728, 322] width 404 height 28
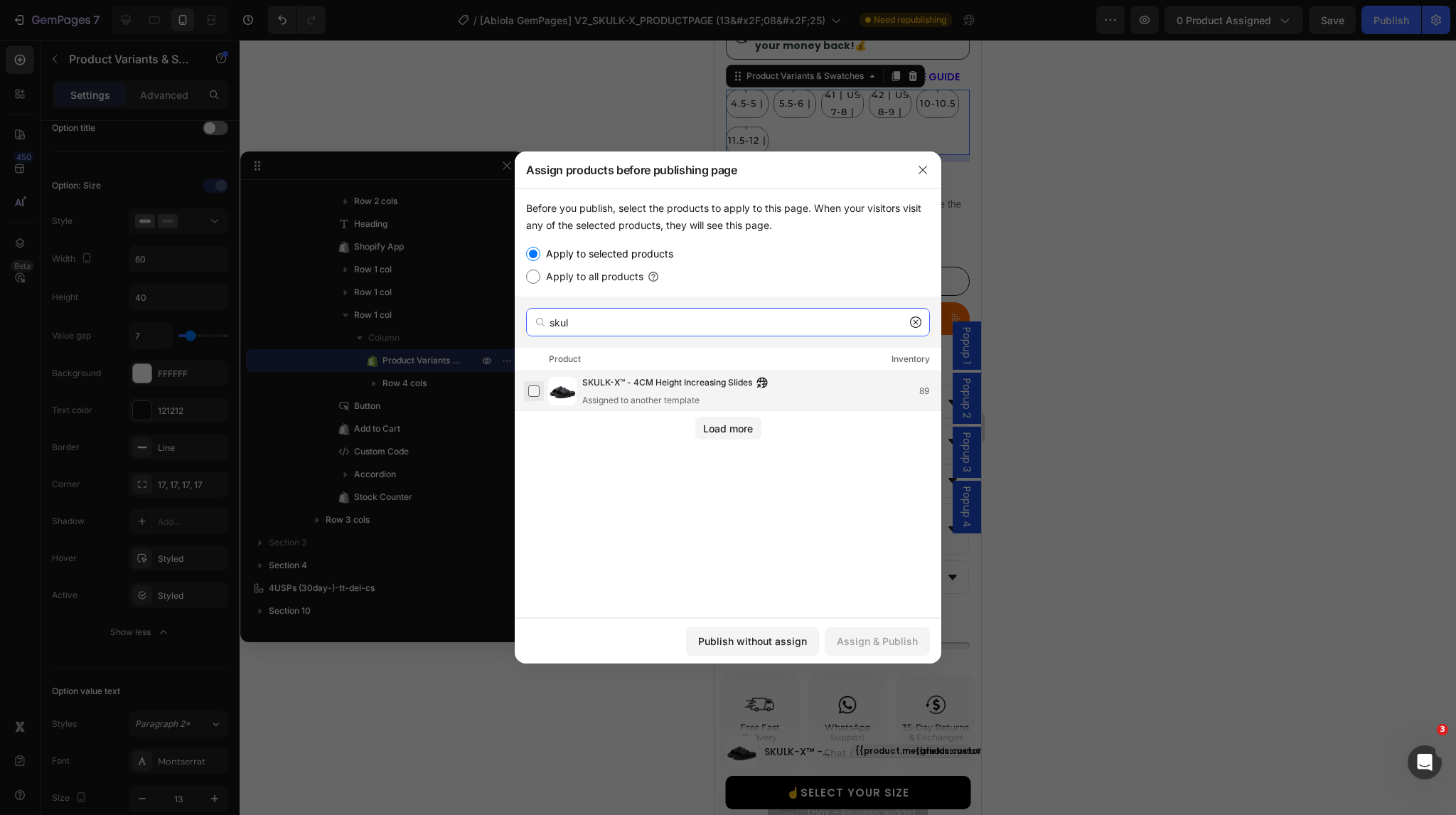
type input "skul"
click at [530, 396] on label at bounding box center [534, 391] width 11 height 11
click at [873, 647] on div "Assign & Publish" at bounding box center [877, 642] width 81 height 15
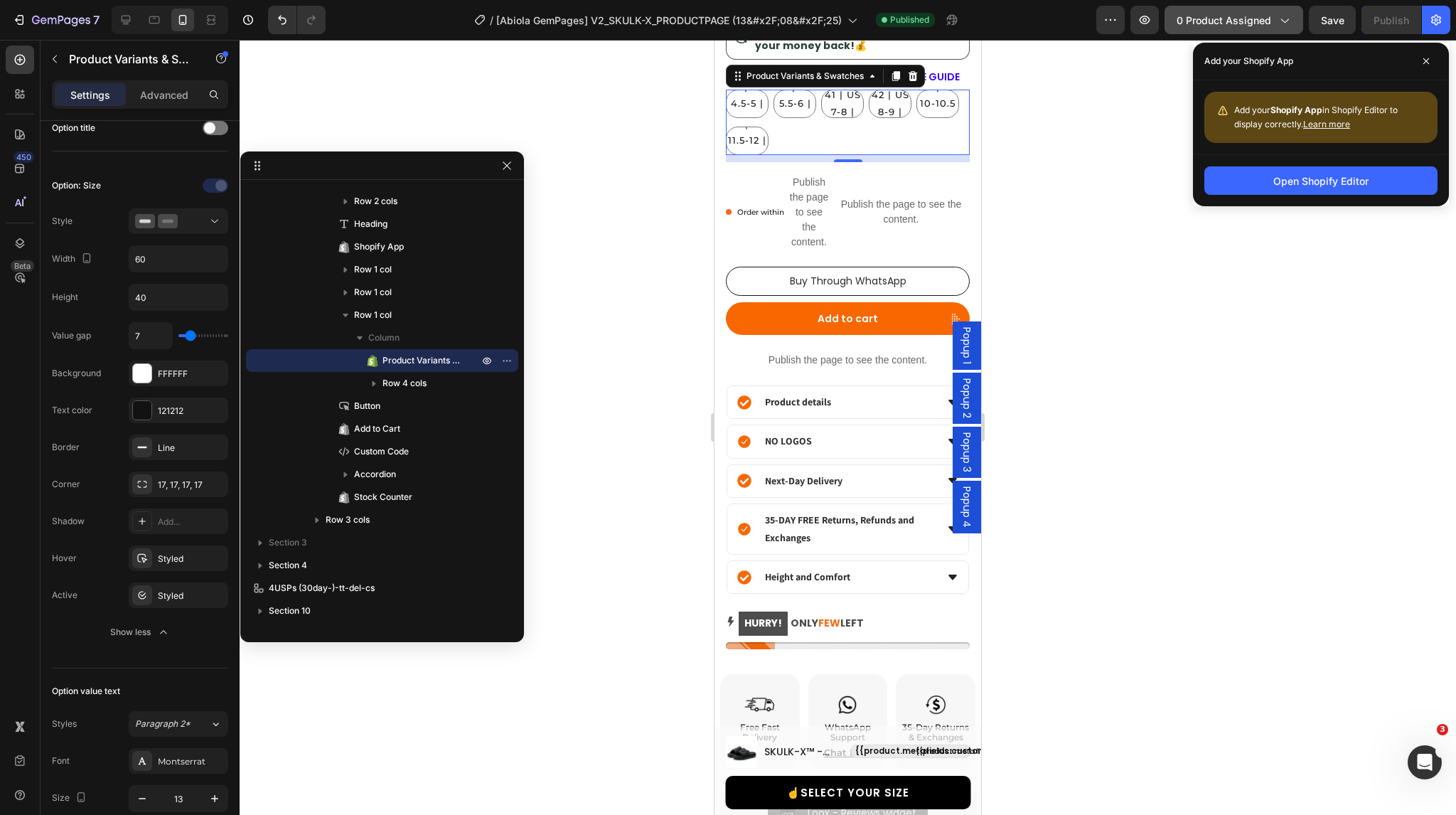
click at [1254, 30] on button "0 product assigned" at bounding box center [1233, 20] width 138 height 28
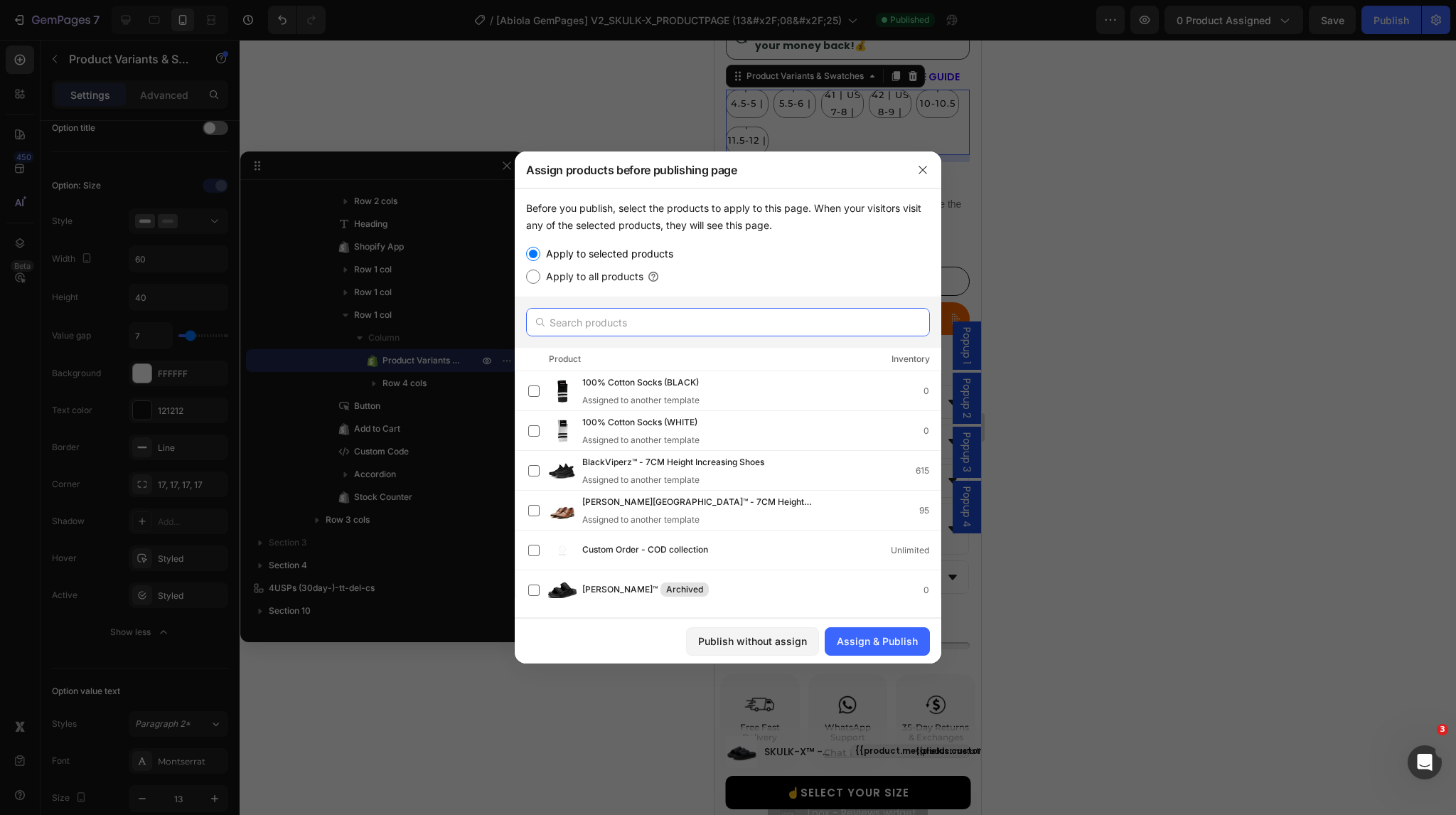
click at [649, 322] on input "text" at bounding box center [728, 322] width 404 height 28
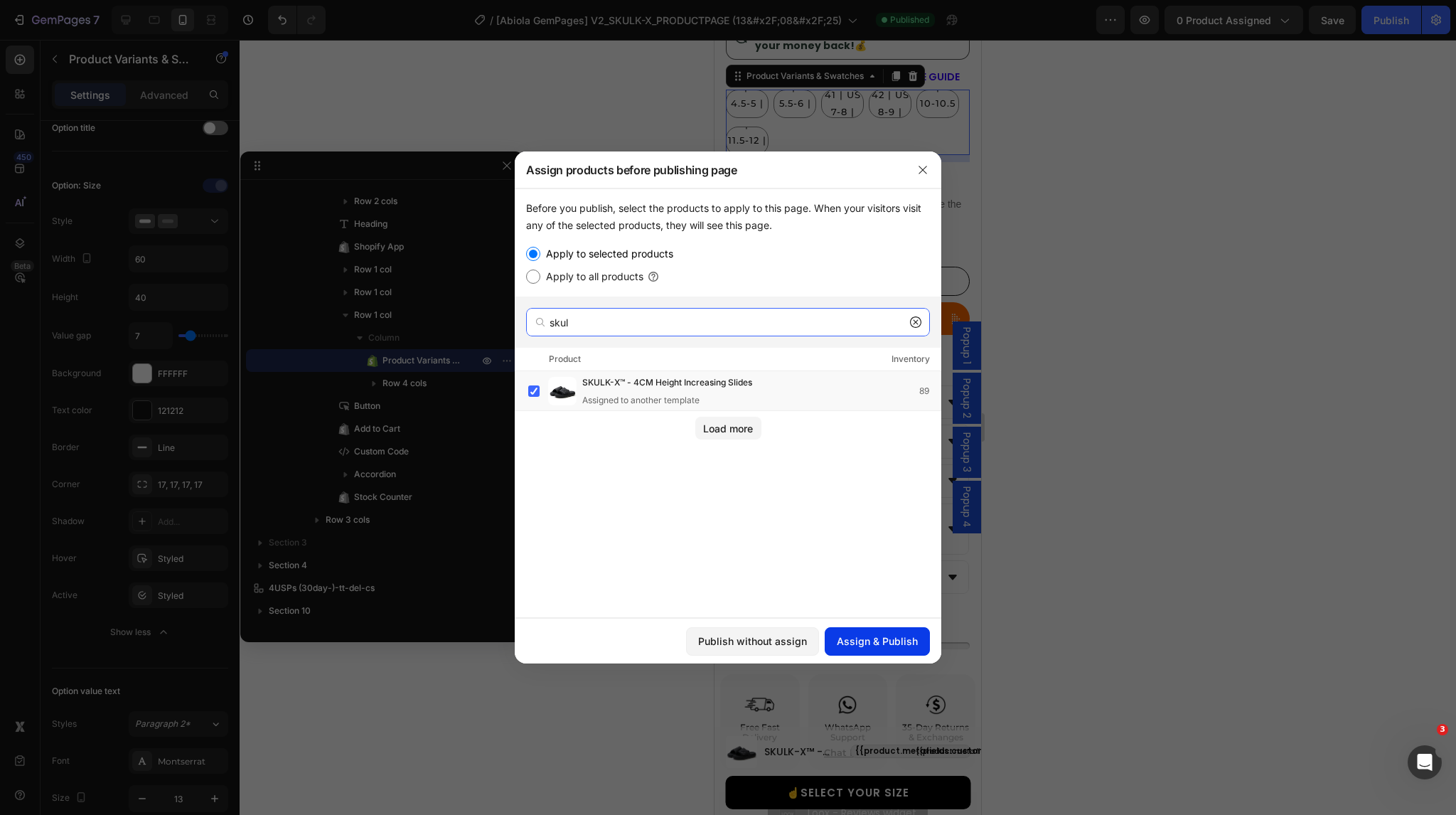
type input "skul"
click at [854, 641] on div "Assign & Publish" at bounding box center [877, 642] width 81 height 15
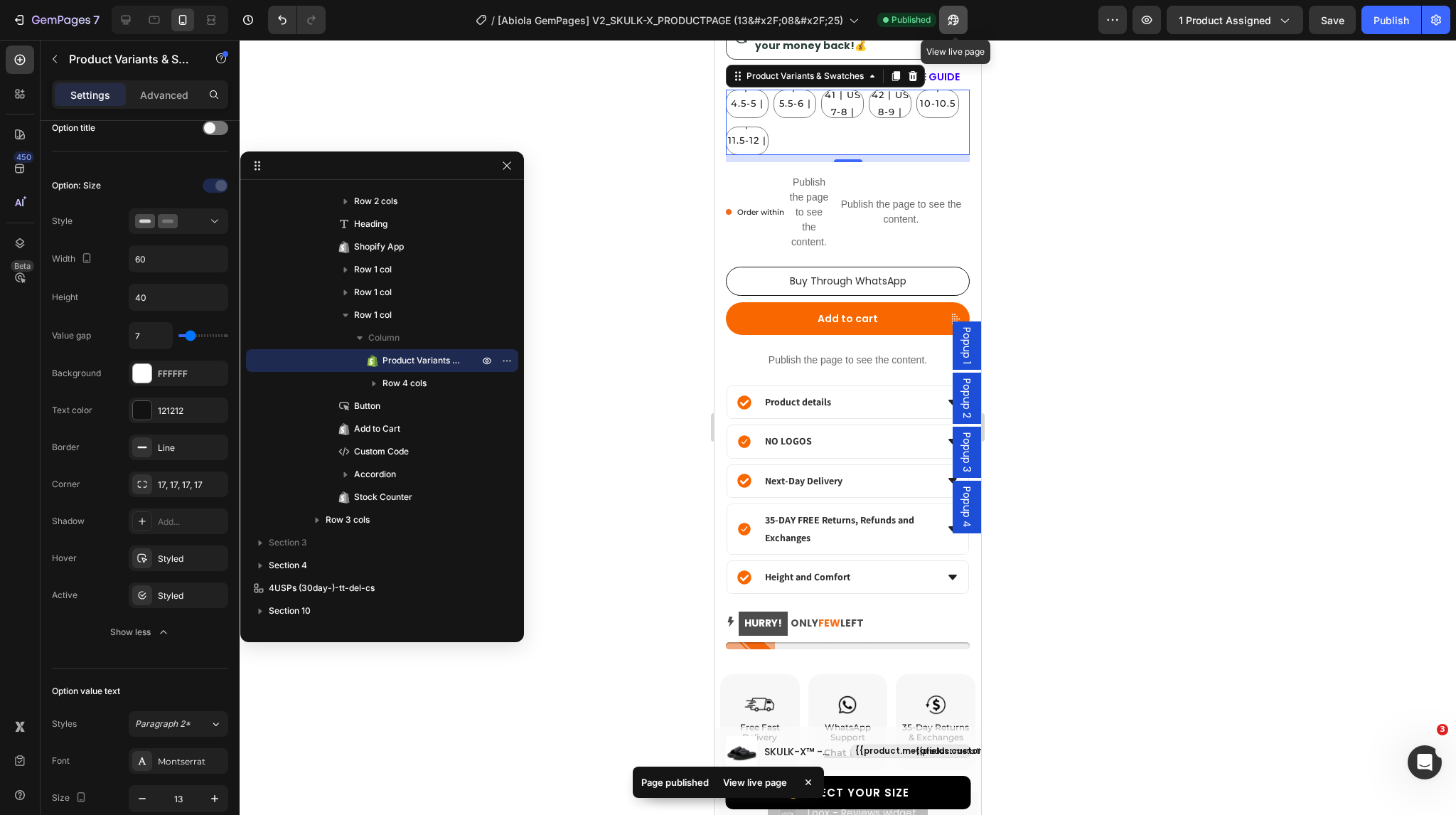
click at [951, 19] on icon "button" at bounding box center [953, 20] width 14 height 14
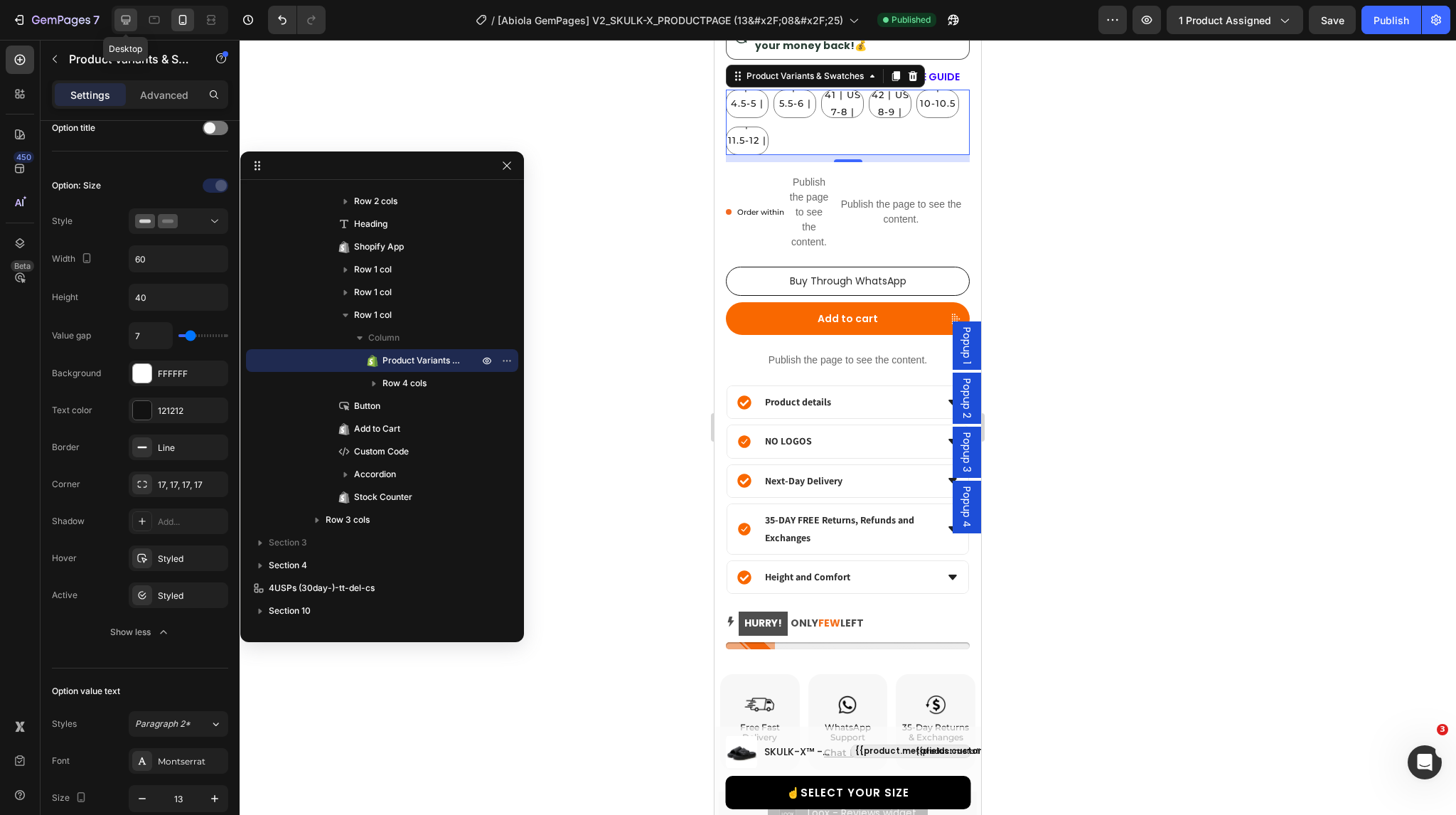
click at [132, 14] on icon at bounding box center [125, 20] width 14 height 14
type input "25"
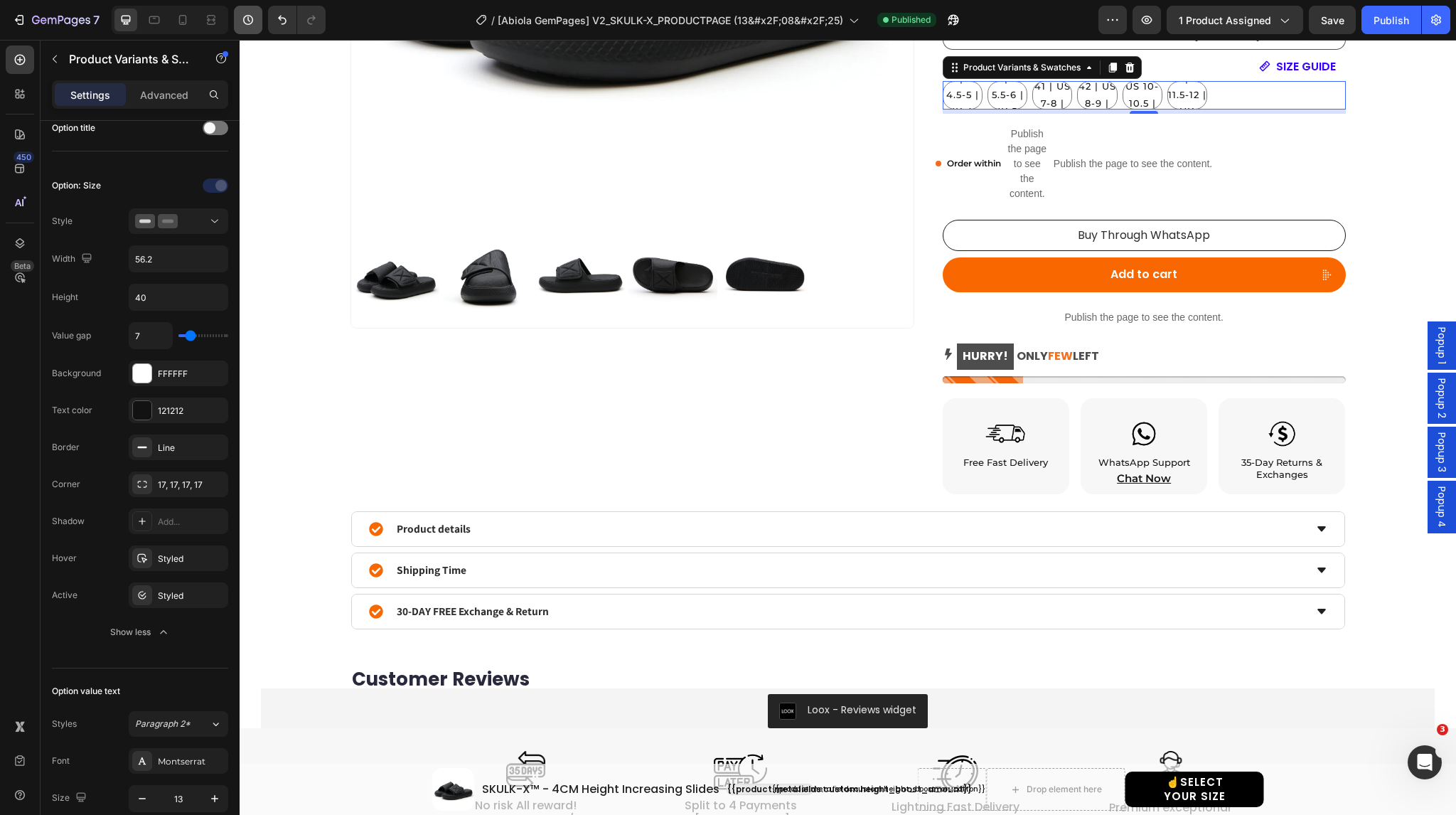
scroll to position [478, 0]
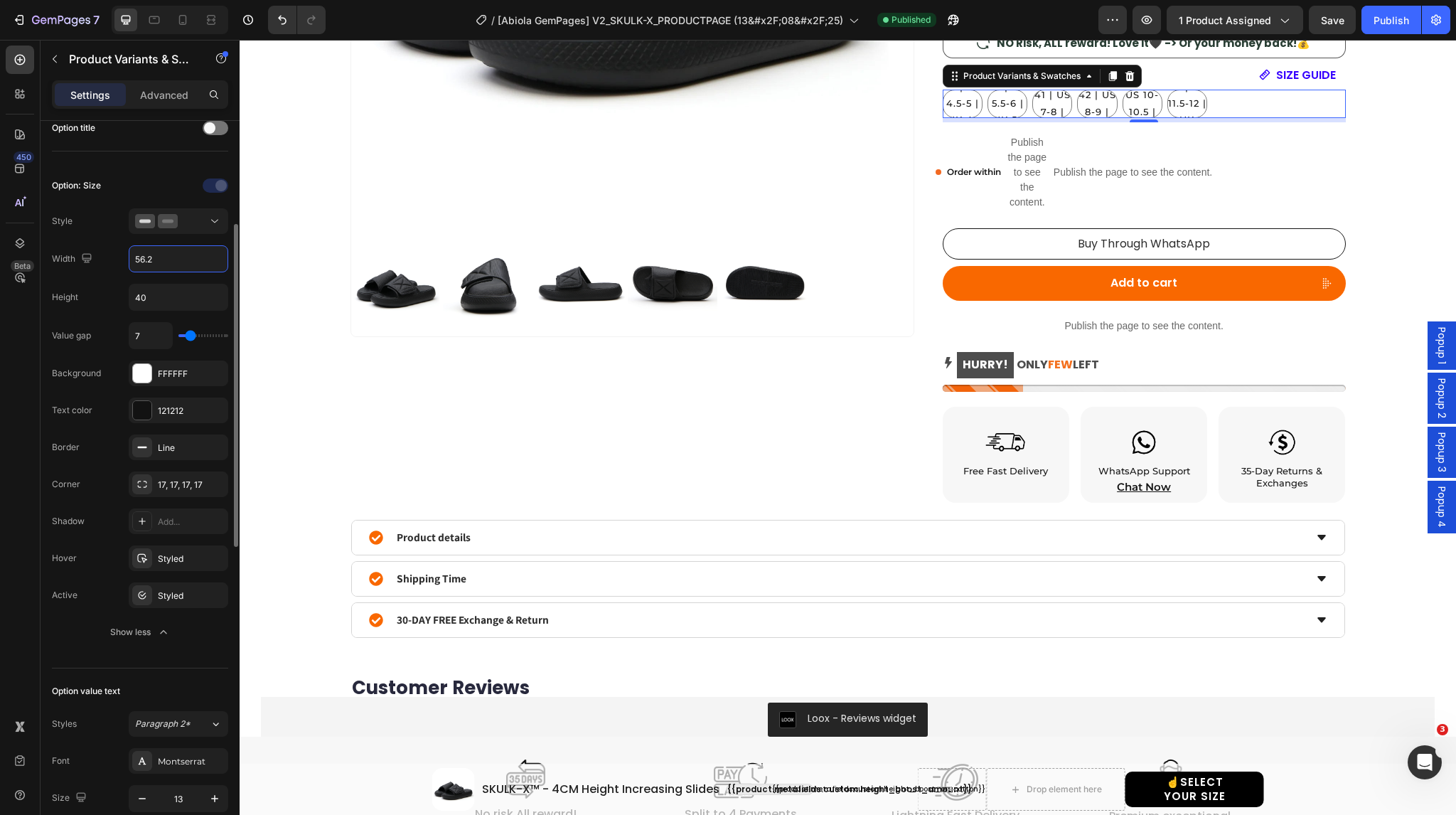
click at [162, 260] on input "56.2" at bounding box center [179, 259] width 99 height 26
click at [1388, 21] on div "Publish" at bounding box center [1392, 21] width 36 height 15
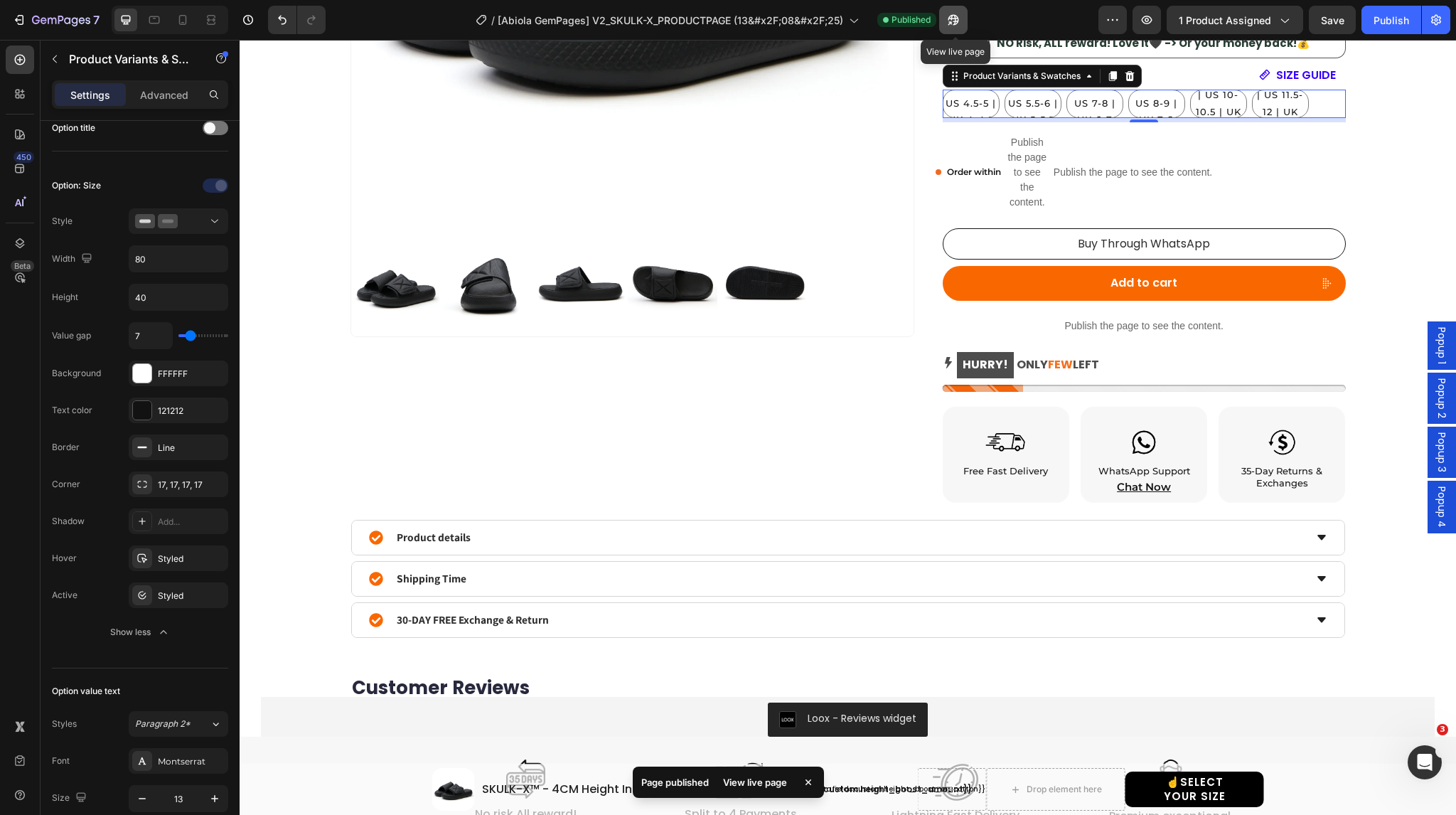
click at [951, 25] on icon "button" at bounding box center [950, 24] width 4 height 4
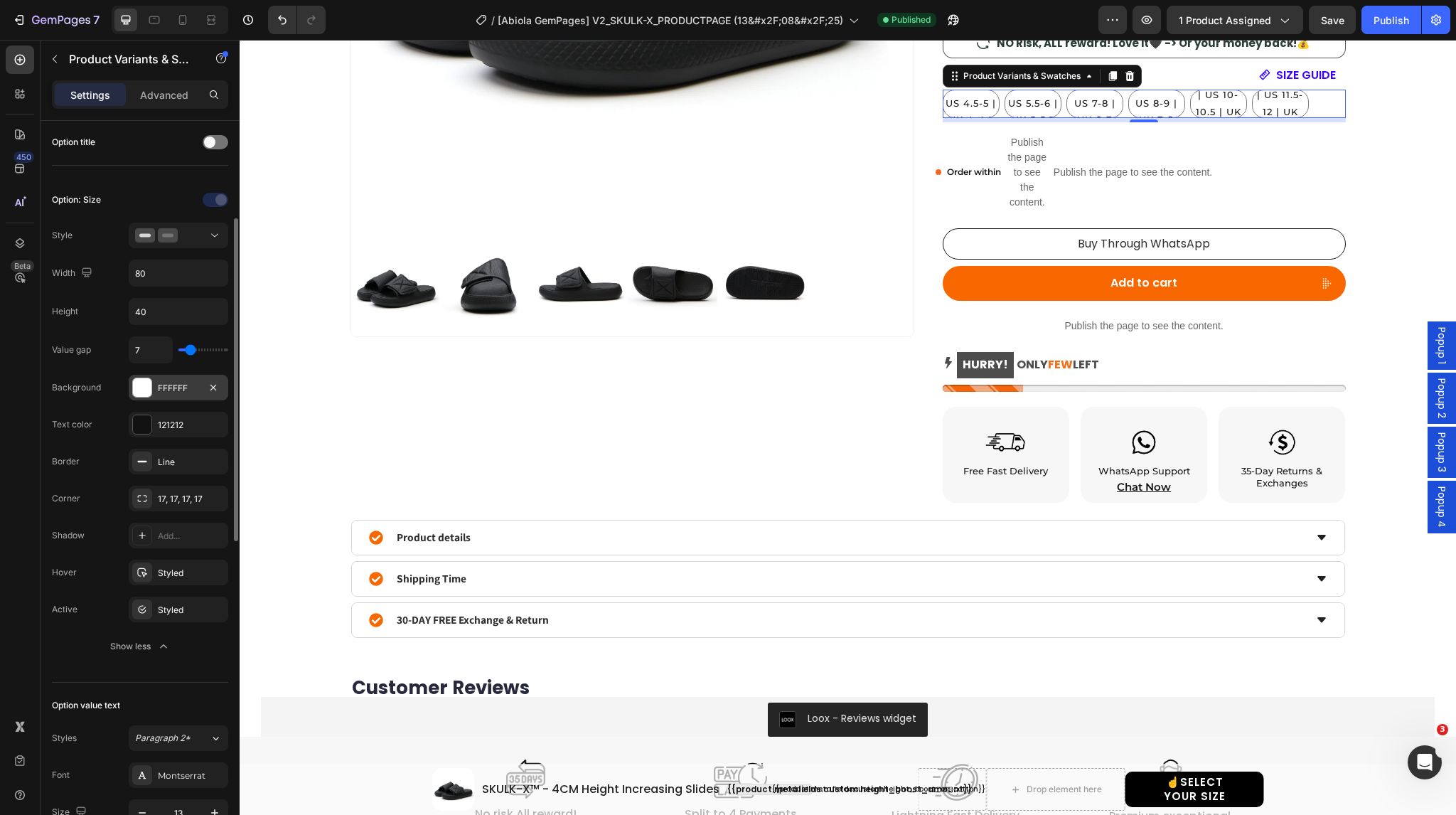
scroll to position [221, 0]
click at [156, 274] on input "80" at bounding box center [179, 273] width 99 height 26
type input "85"
click at [99, 375] on div "Value gap 7" at bounding box center [140, 388] width 176 height 26
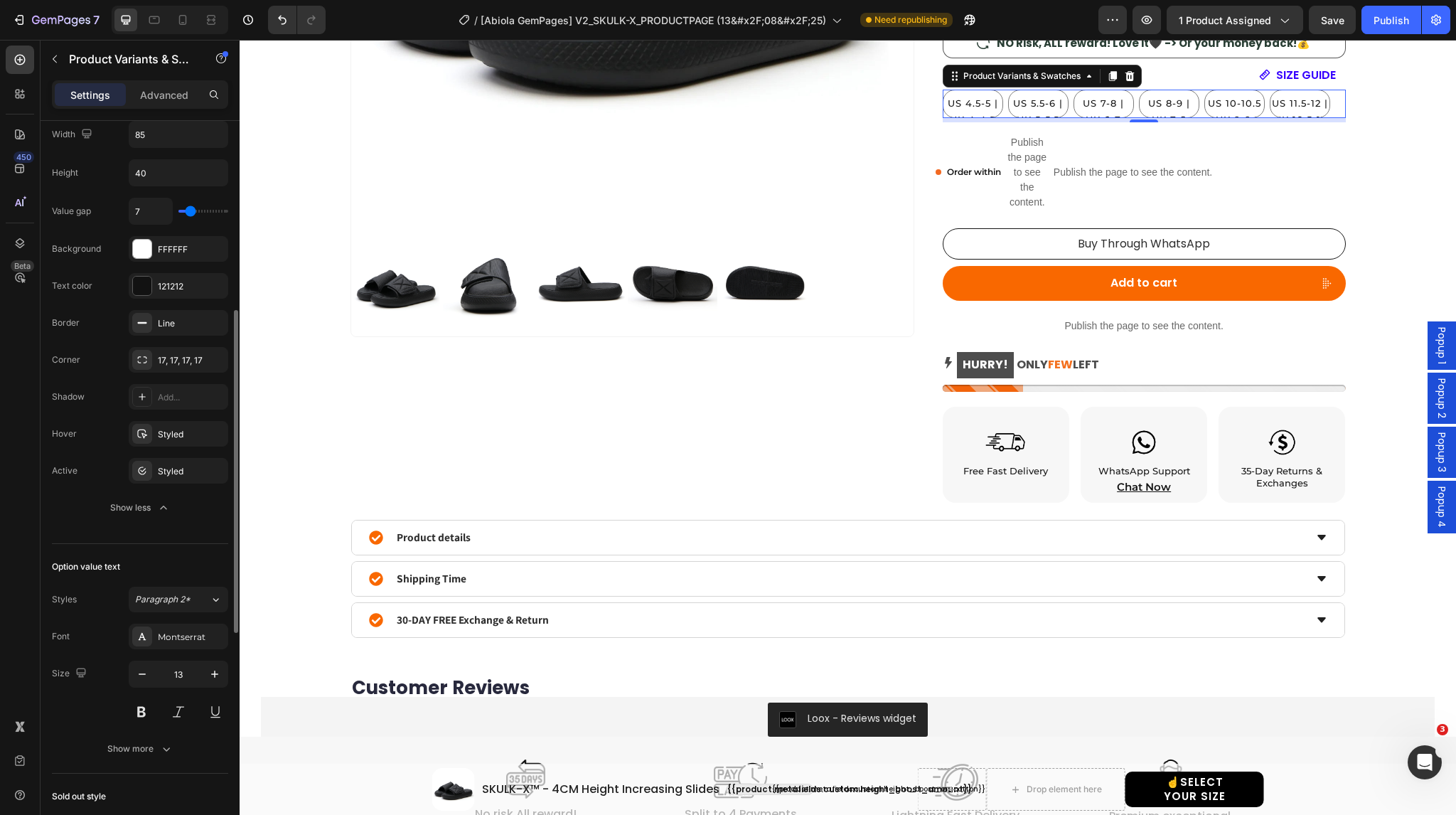
scroll to position [356, 0]
click at [175, 469] on div "Styled" at bounding box center [179, 476] width 42 height 13
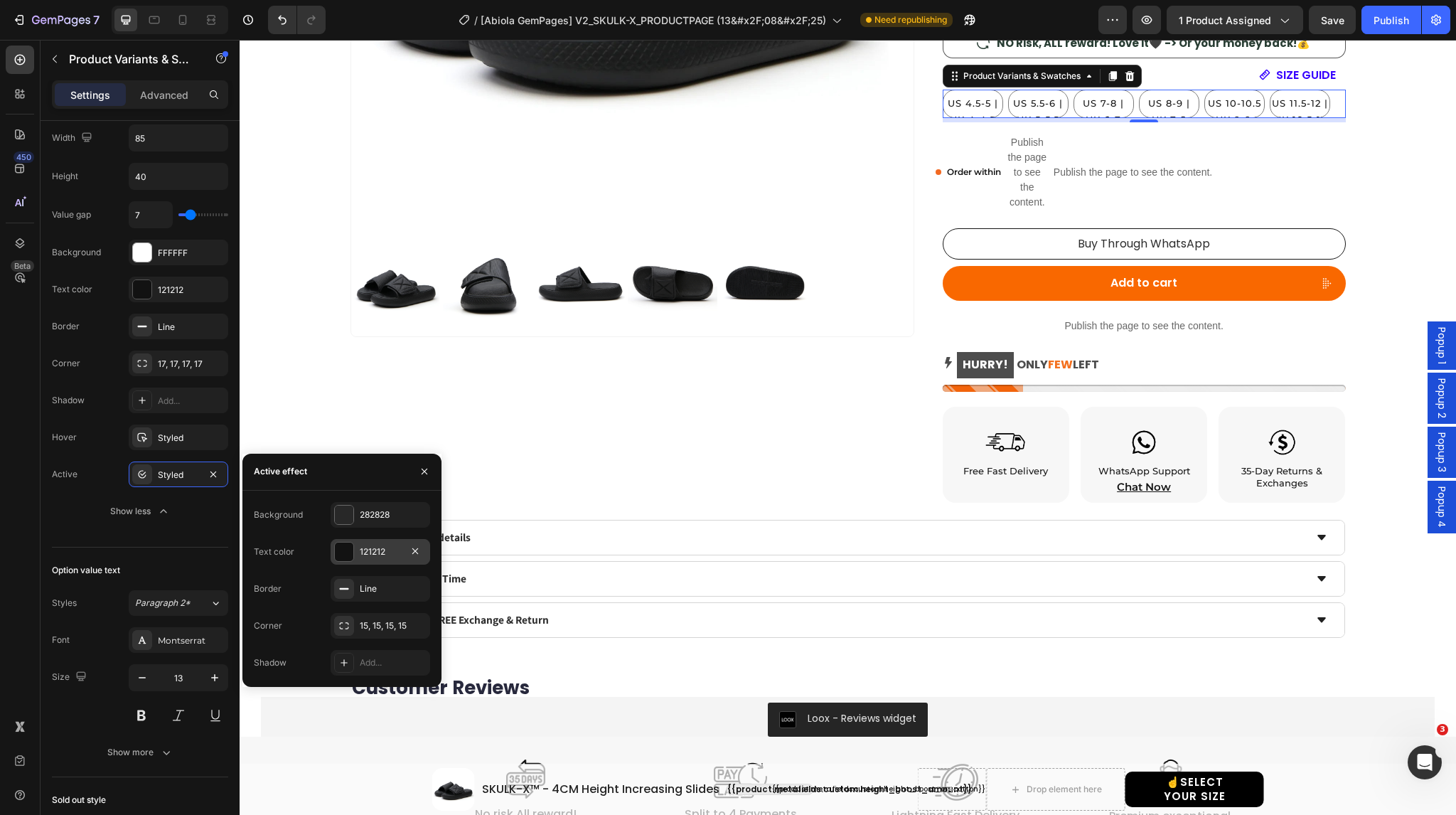
click at [345, 555] on div at bounding box center [345, 552] width 19 height 19
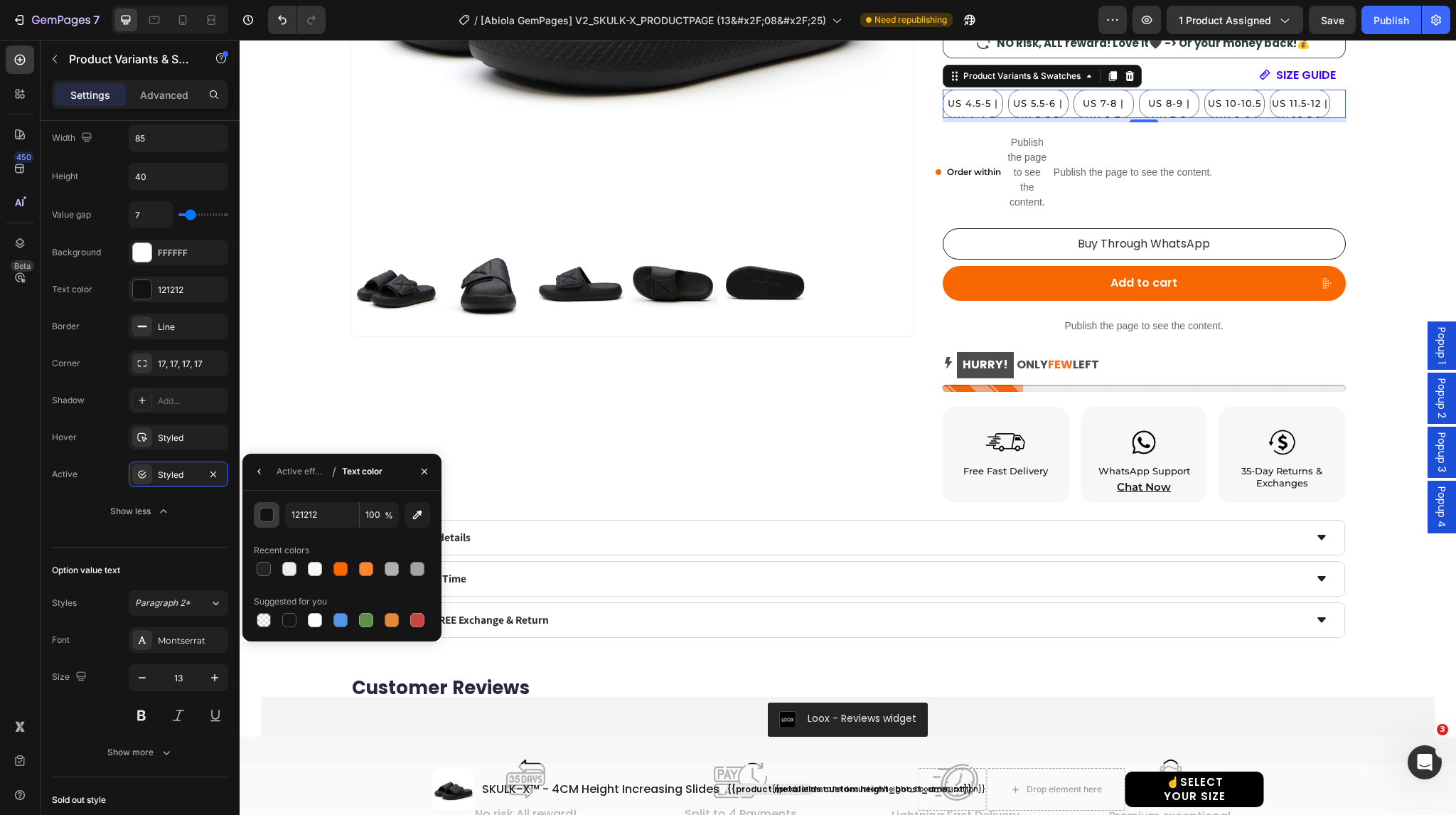
click at [271, 516] on div "button" at bounding box center [267, 516] width 14 height 14
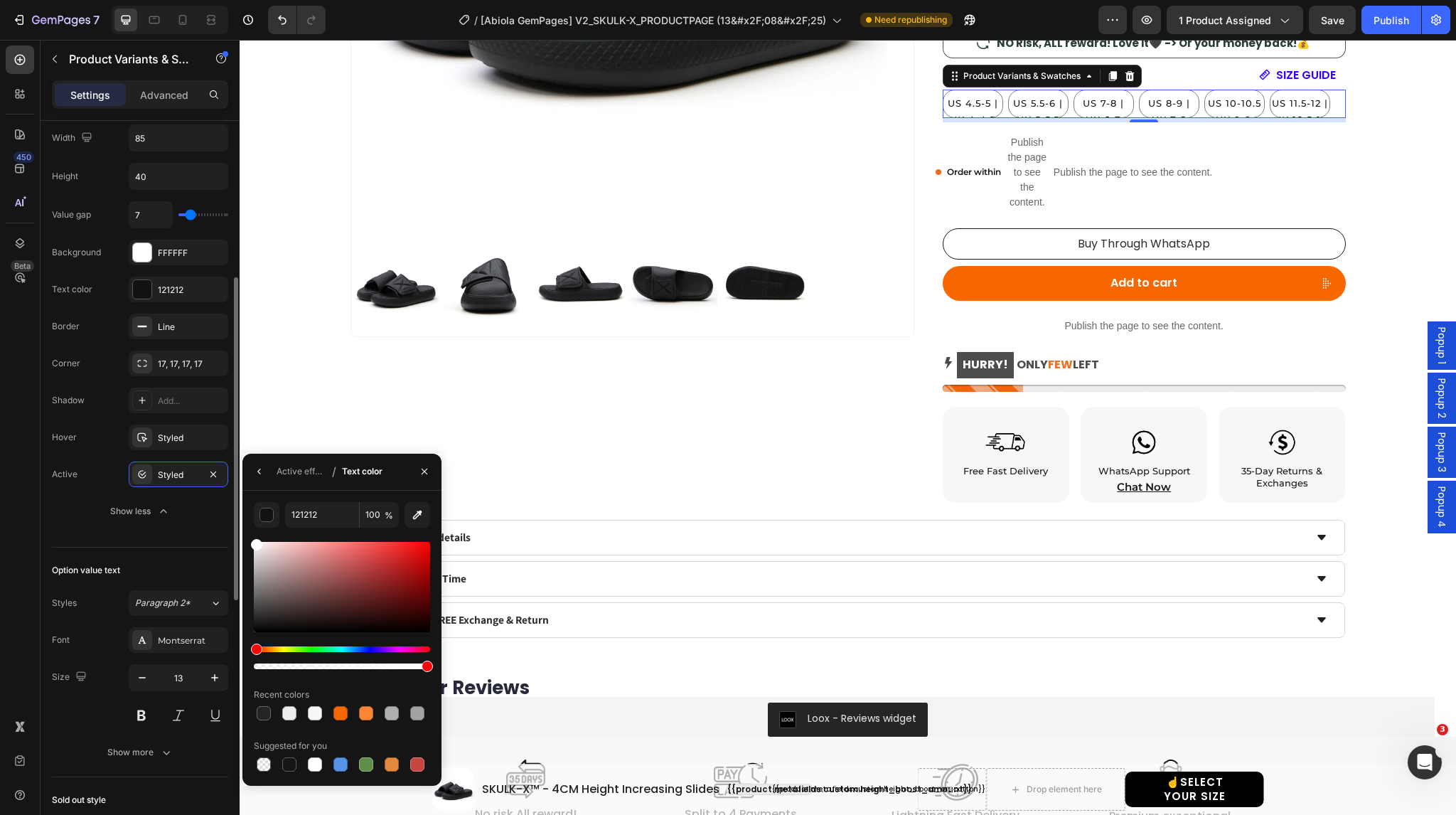
drag, startPoint x: 294, startPoint y: 564, endPoint x: 225, endPoint y: 523, distance: 80.3
click at [225, 523] on div "450 Beta Sections(18) Elements(84) Section Element Hero Section Product Detail …" at bounding box center [119, 427] width 240 height 775
type input "FFFFFF"
click at [310, 493] on div "FFFFFF 100 % Recent colors Suggested for you" at bounding box center [342, 638] width 199 height 295
click at [1400, 13] on div "Publish" at bounding box center [1392, 21] width 36 height 15
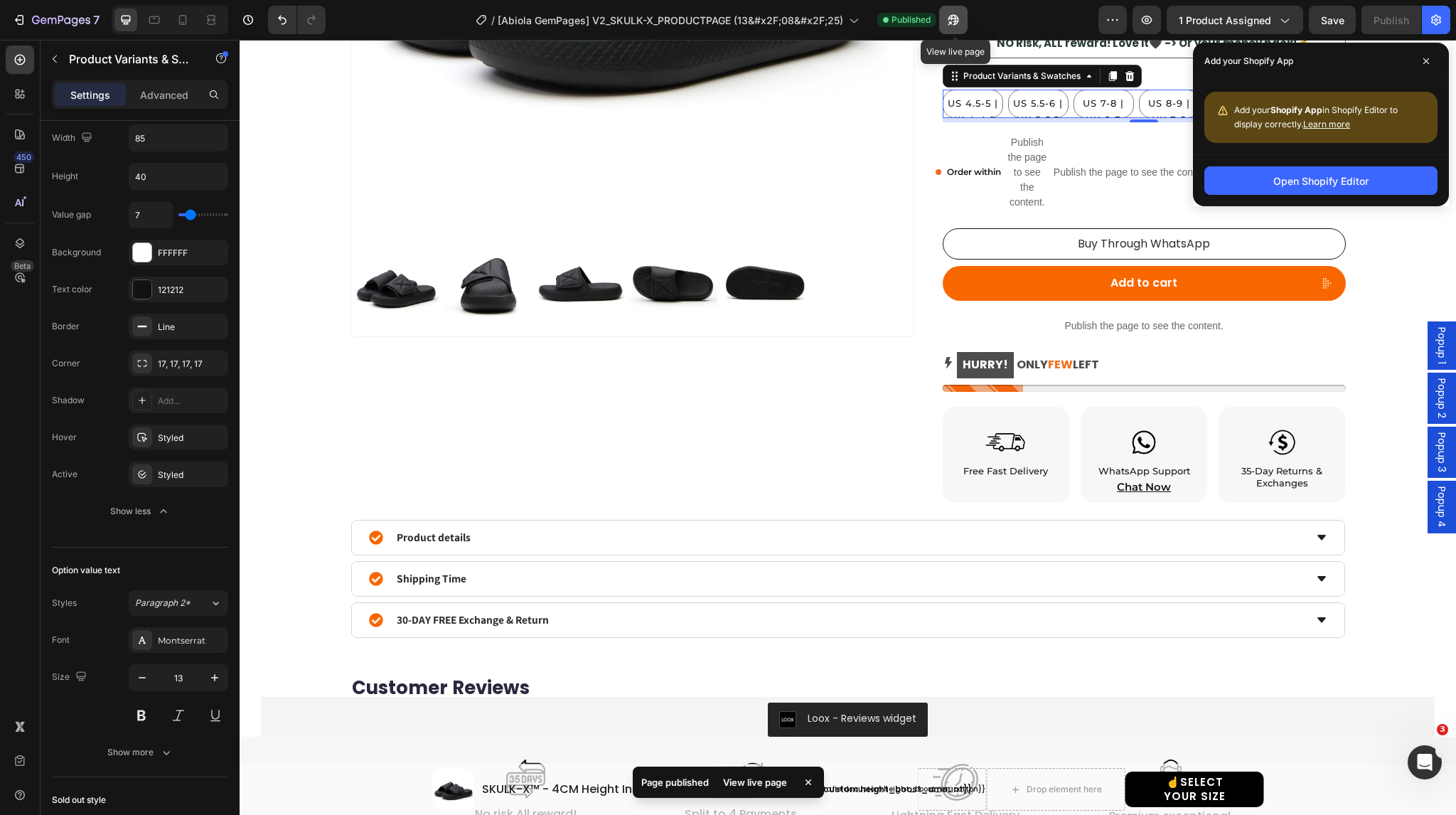
click at [951, 22] on icon "button" at bounding box center [950, 24] width 4 height 4
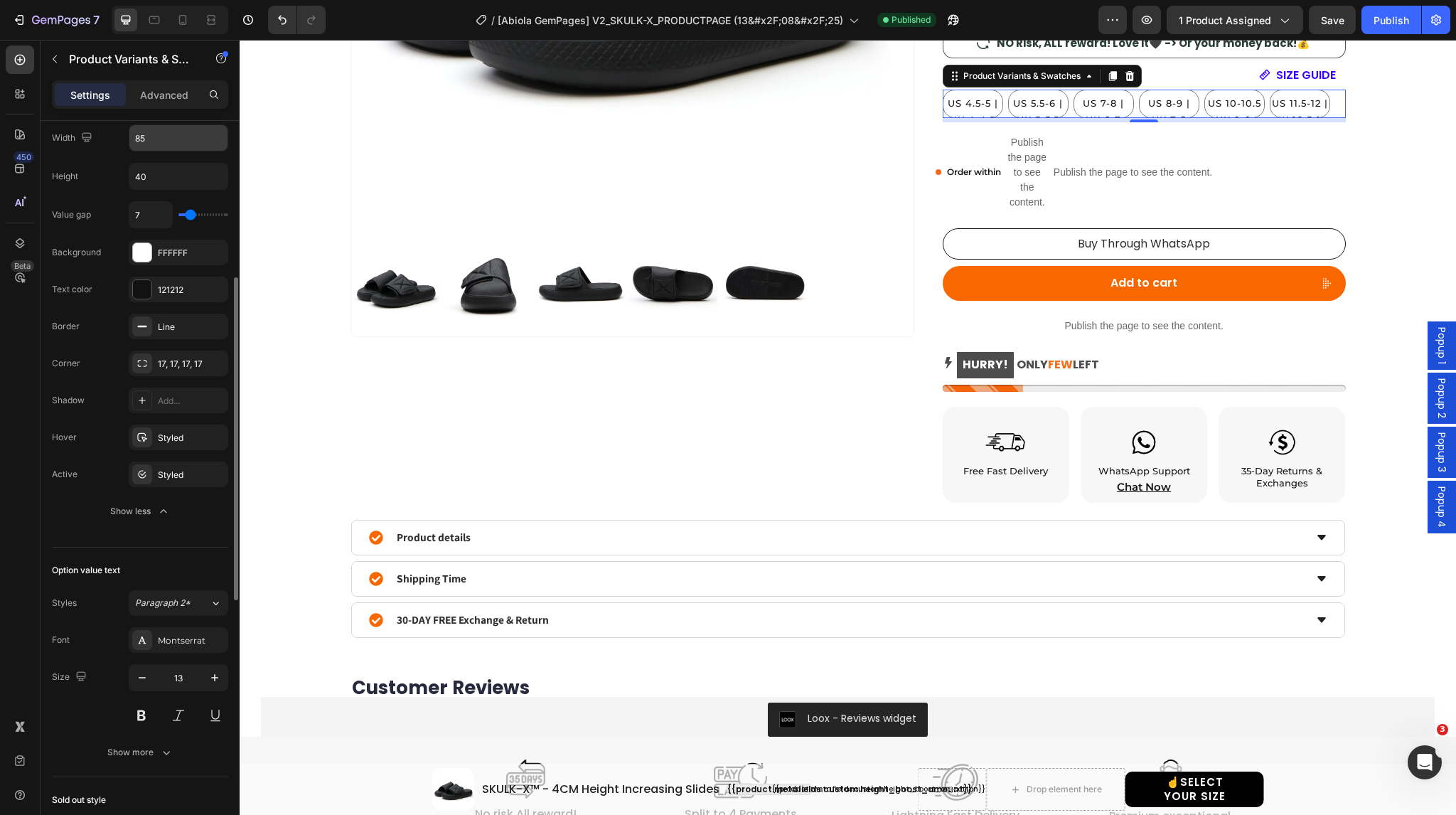
click at [162, 136] on input "85" at bounding box center [179, 137] width 99 height 26
type input "80"
click at [110, 136] on div "Width 80" at bounding box center [140, 137] width 176 height 27
click at [1378, 25] on div "Publish" at bounding box center [1392, 21] width 36 height 15
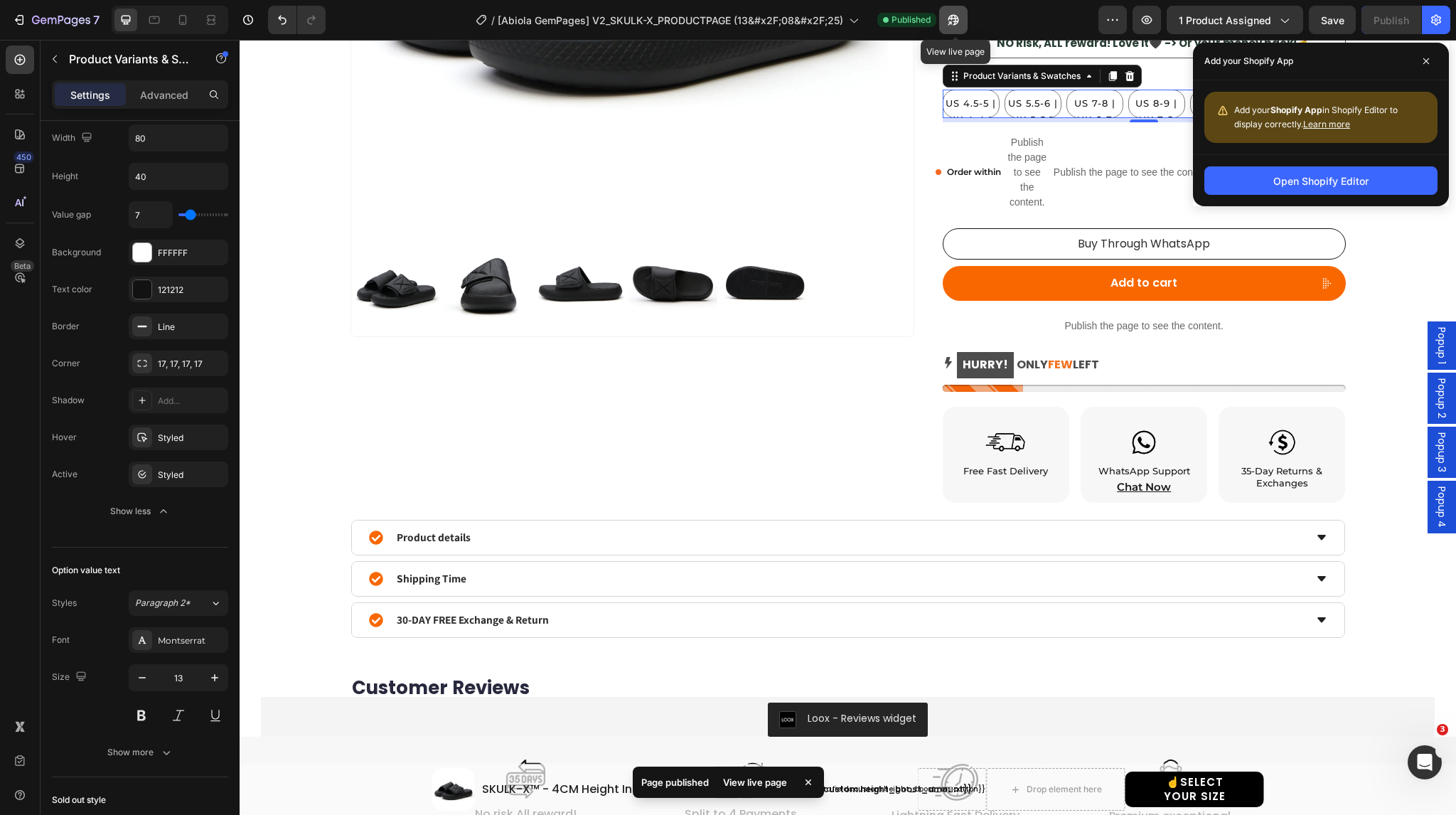
click at [945, 22] on button "button" at bounding box center [954, 20] width 28 height 28
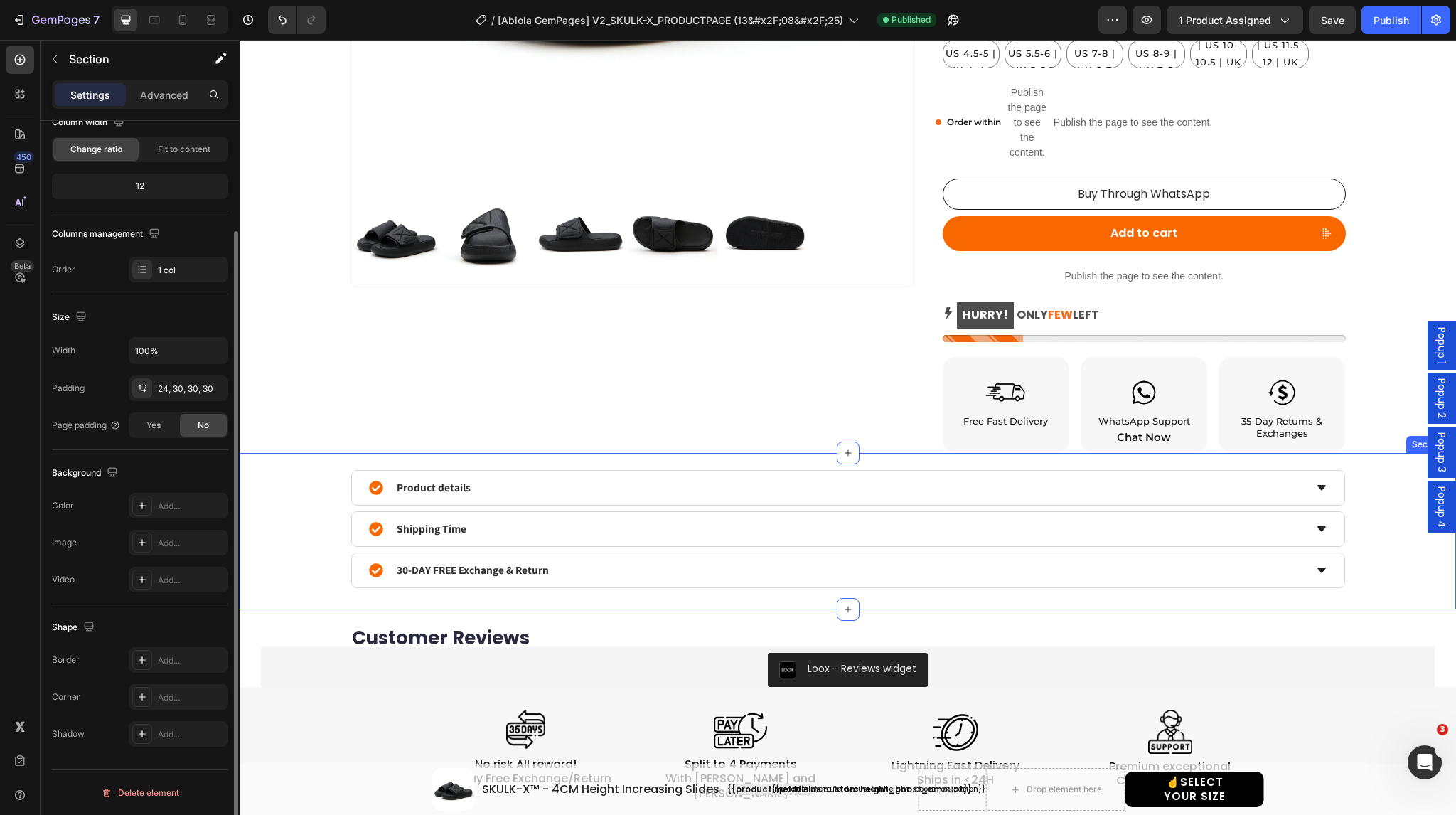
scroll to position [0, 0]
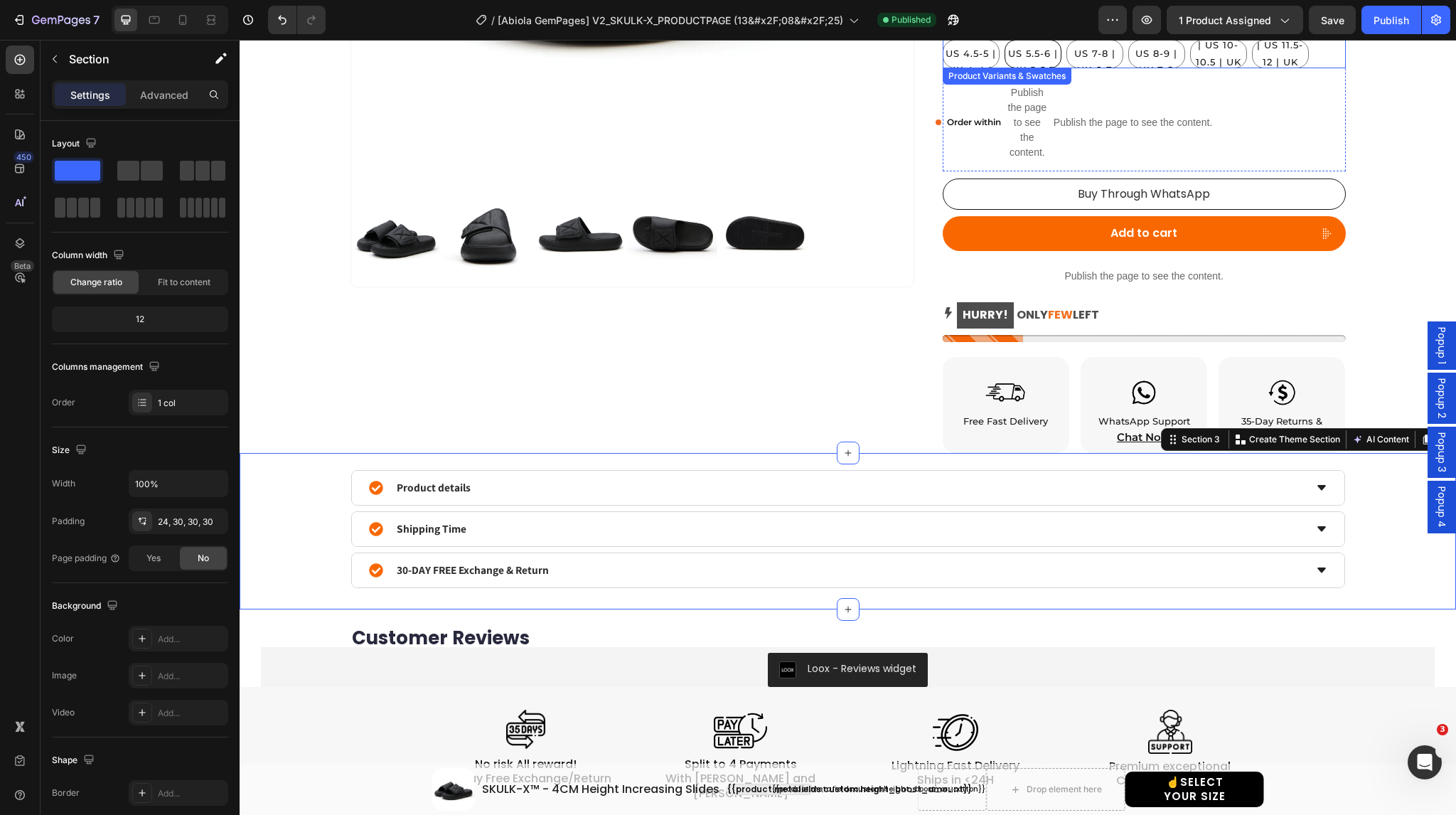
click at [1005, 58] on div "EU 38-39 | US 5.5-6 | UK 5-5.5" at bounding box center [1033, 54] width 56 height 62
click at [1004, 40] on input "EU 38-39 | US 5.5-6 | UK 5-5.5 EU 38-39 | US 5.5-6 | UK 5-5.5 EU 38-39 | US 5.5…" at bounding box center [1004, 39] width 1 height 1
radio input "true"
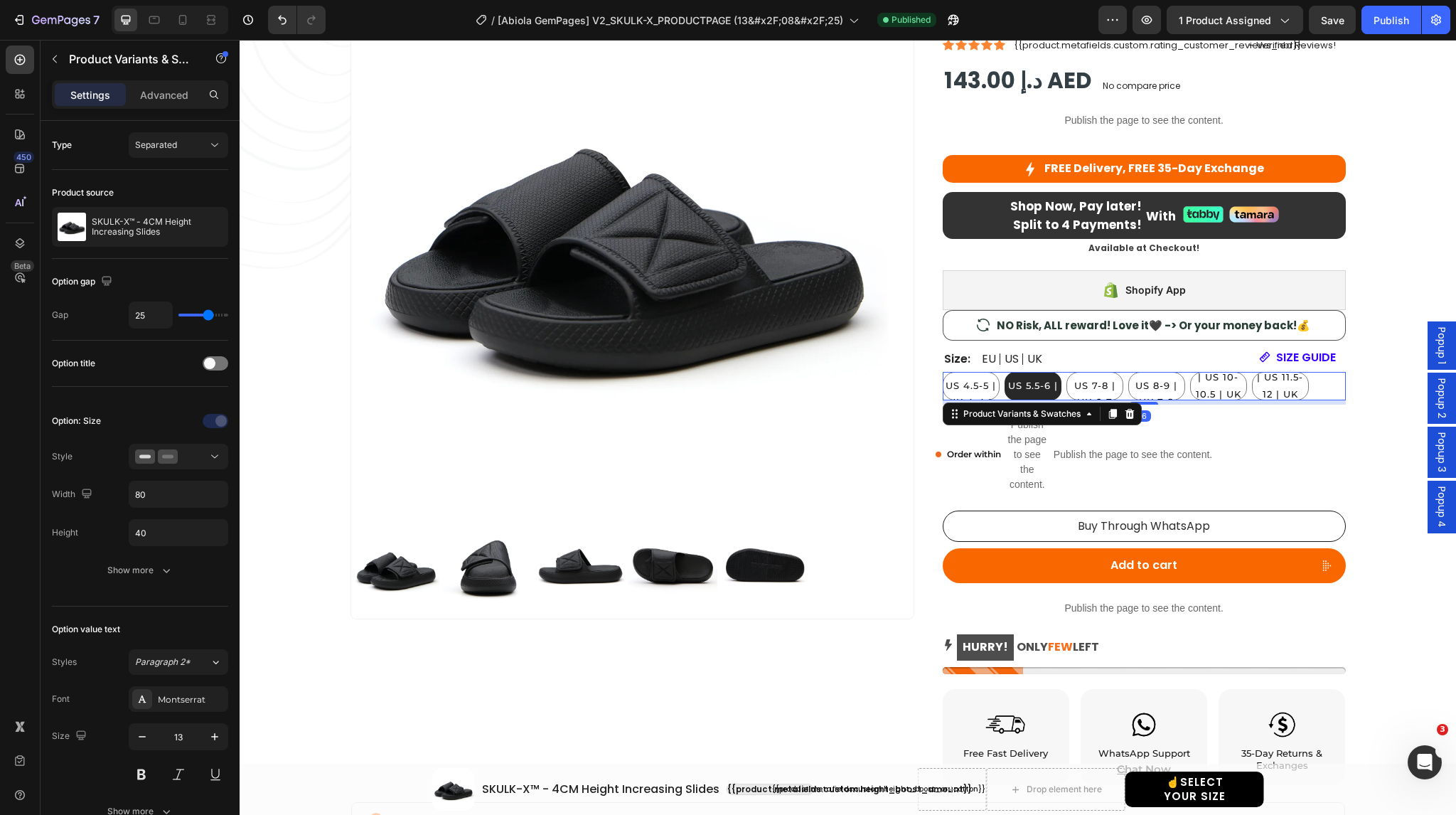
scroll to position [139, 0]
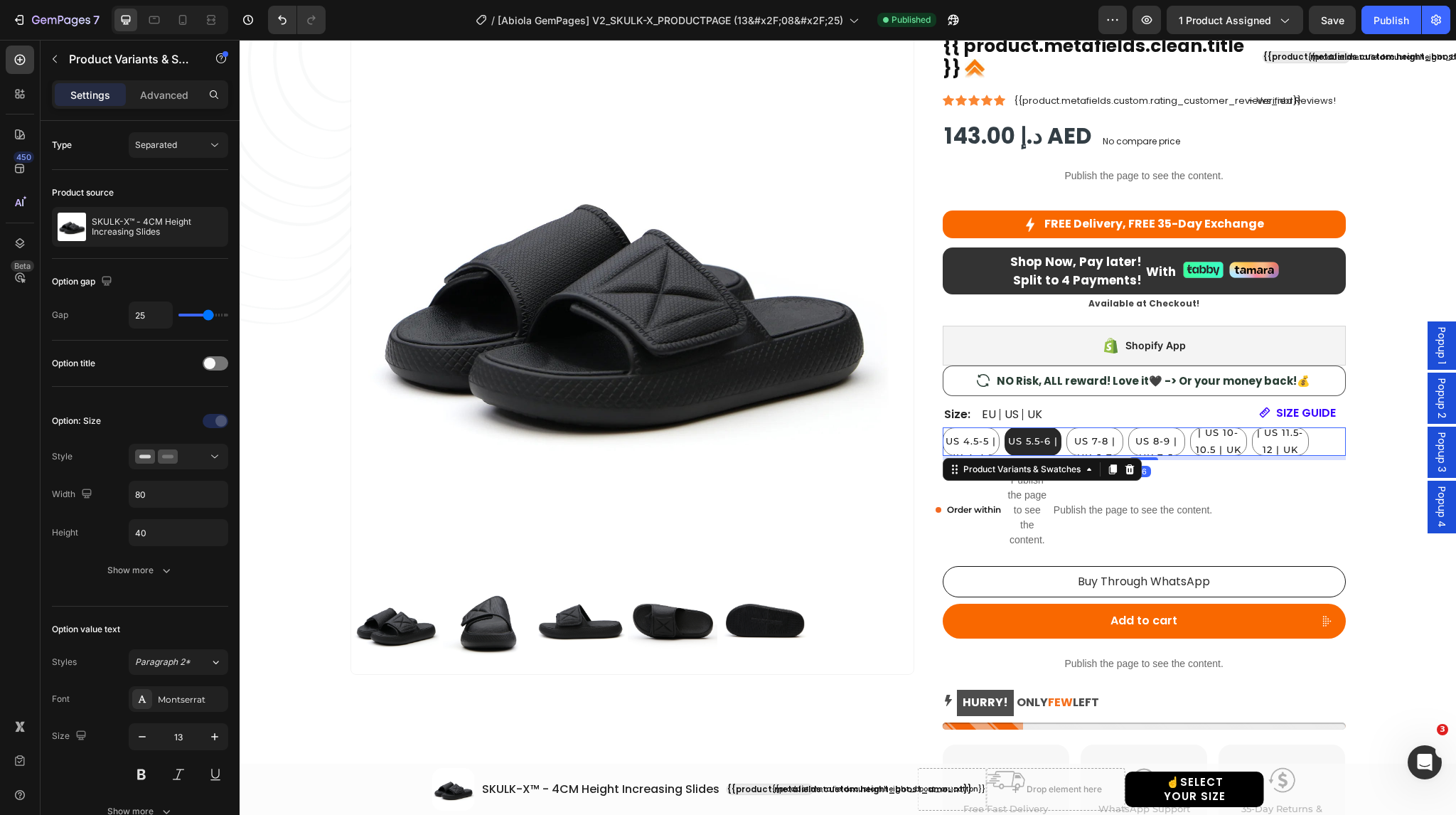
click at [1314, 439] on div "EU 36-37 | US 4.5-5 | UK 4-4.5 EU 36-37 | US 4.5-5 | UK 4-4.5 EU 36-37 | US 4.5…" at bounding box center [1144, 442] width 404 height 28
click at [150, 20] on icon at bounding box center [153, 20] width 14 height 14
type input "77"
type input "14"
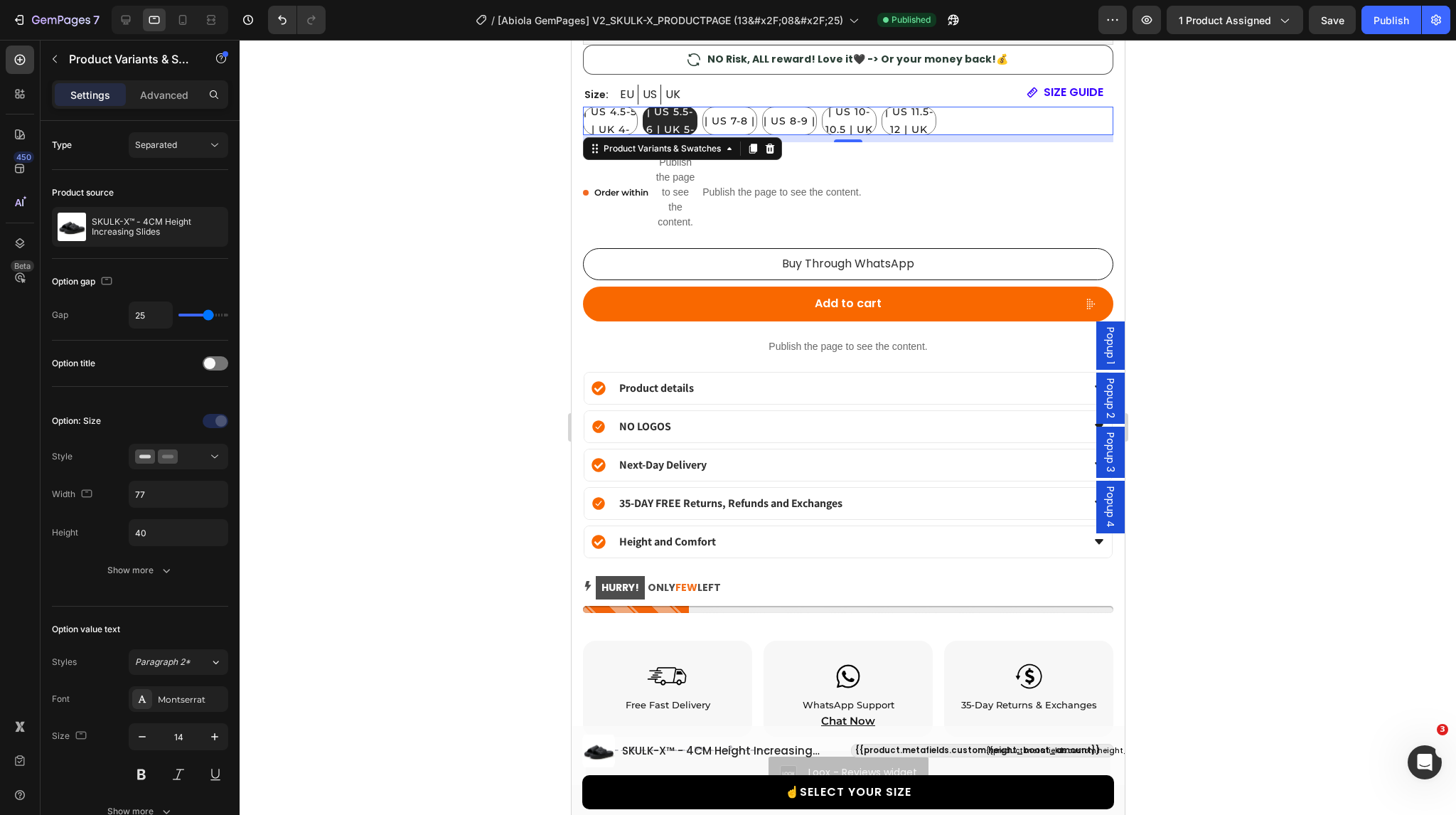
scroll to position [1225, 0]
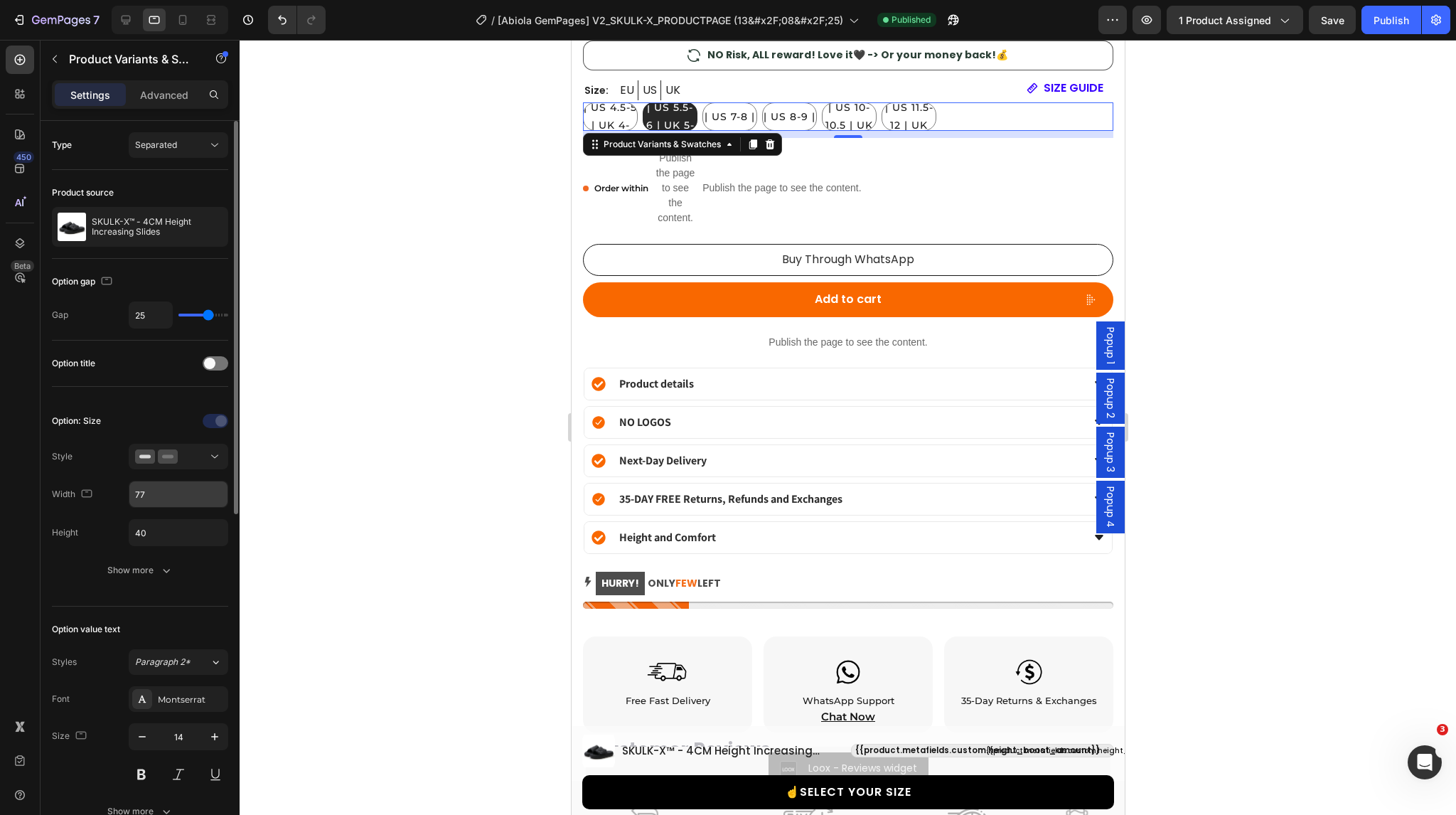
click at [147, 486] on input "77" at bounding box center [179, 494] width 99 height 26
click at [179, 21] on icon at bounding box center [183, 20] width 8 height 10
type input "60"
type input "13"
type input "27"
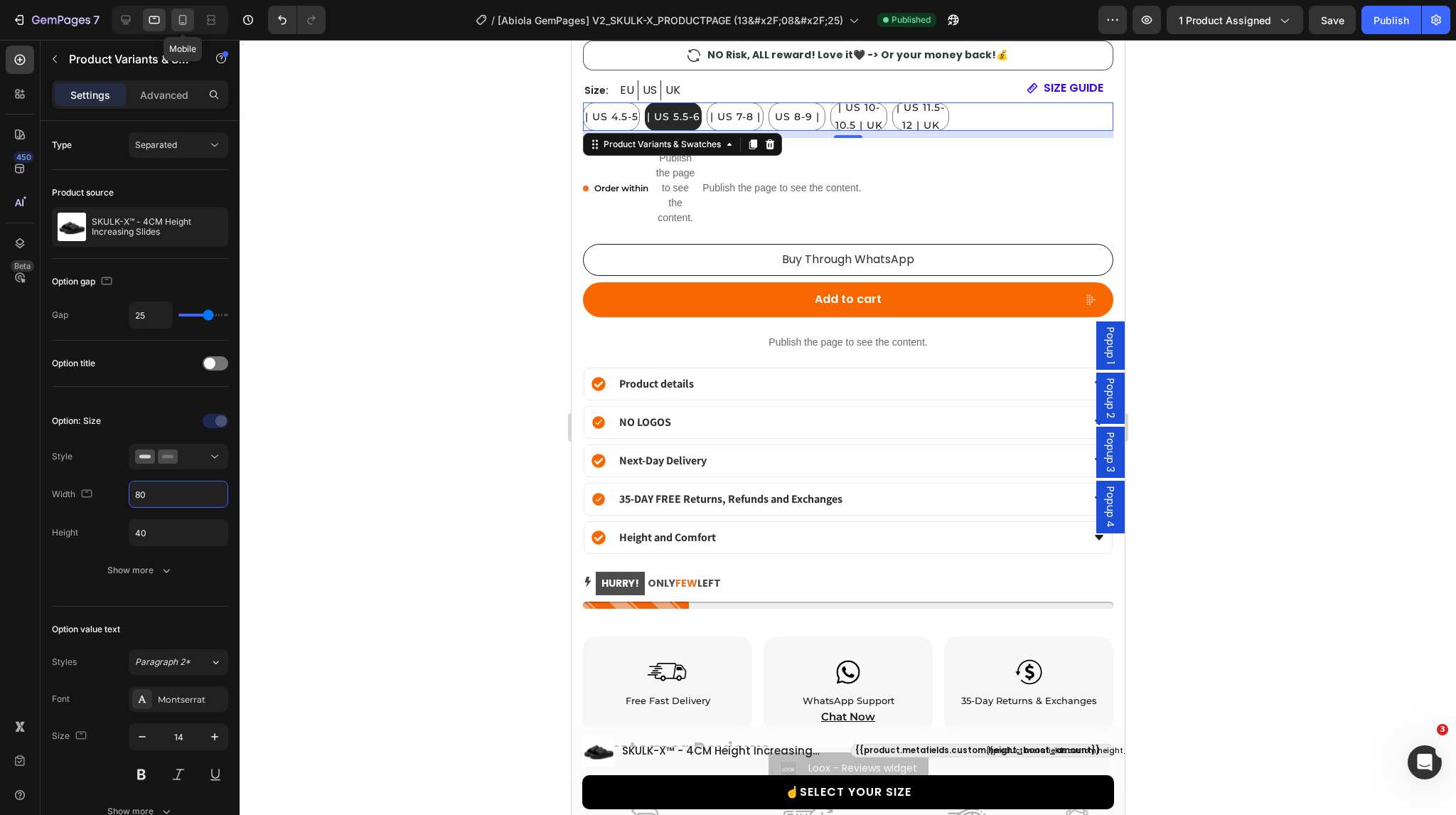
type input "27"
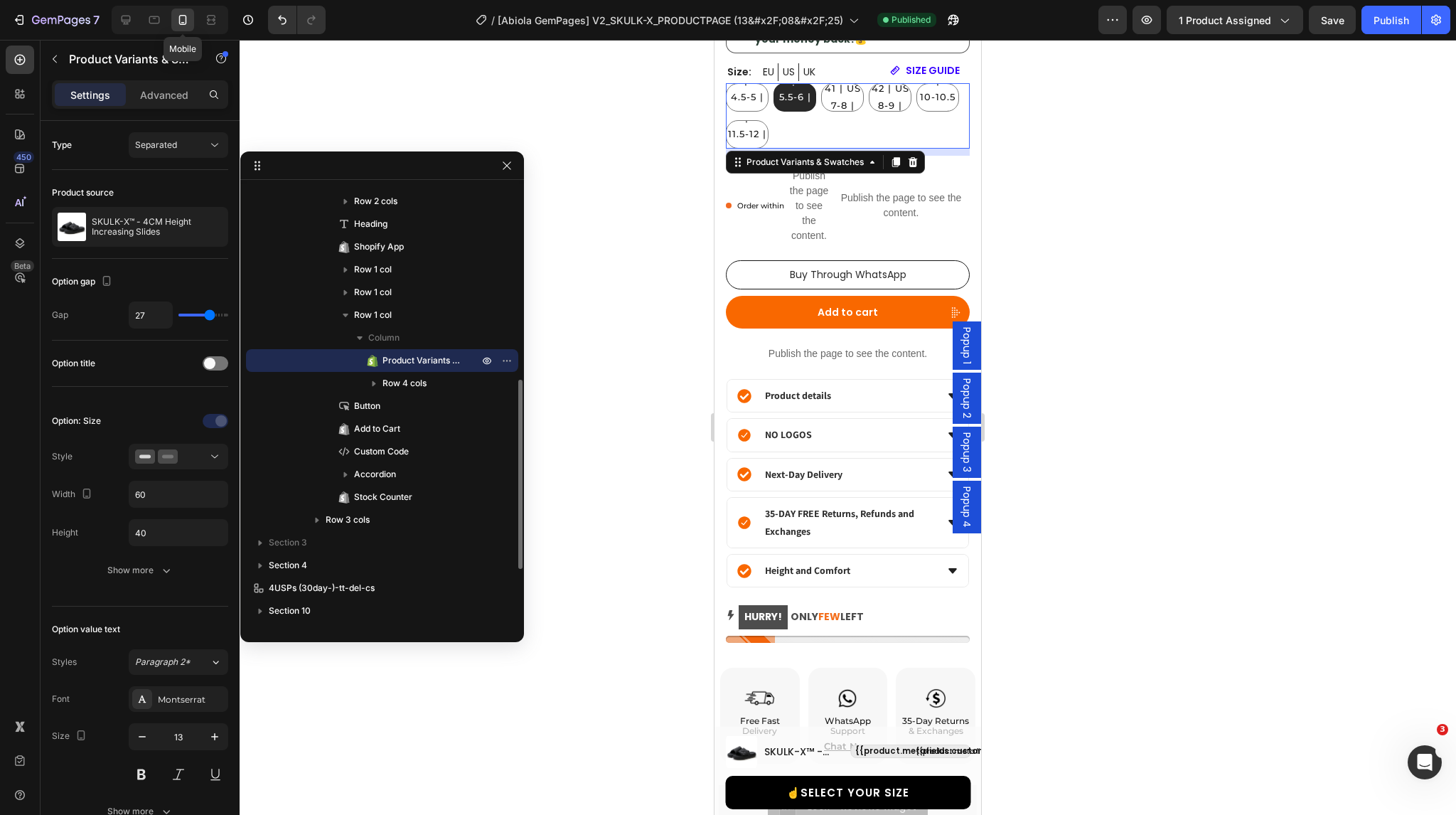
scroll to position [877, 0]
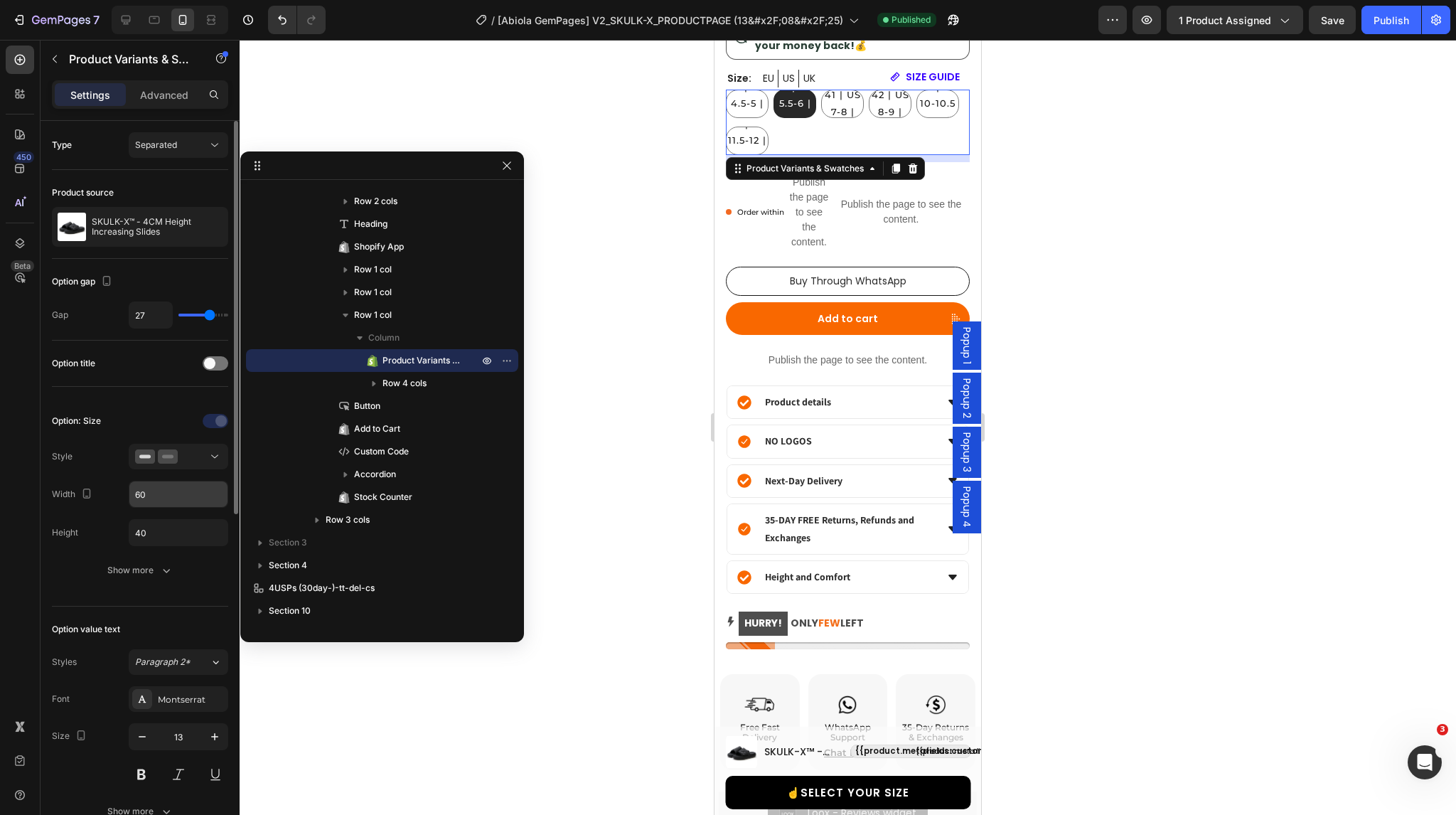
click at [156, 495] on input "60" at bounding box center [179, 494] width 99 height 26
drag, startPoint x: 156, startPoint y: 495, endPoint x: 118, endPoint y: 495, distance: 38.0
click at [118, 495] on div "Width 80" at bounding box center [140, 494] width 176 height 27
drag, startPoint x: 163, startPoint y: 495, endPoint x: 86, endPoint y: 504, distance: 77.5
click at [86, 504] on div "Width 100" at bounding box center [140, 494] width 176 height 27
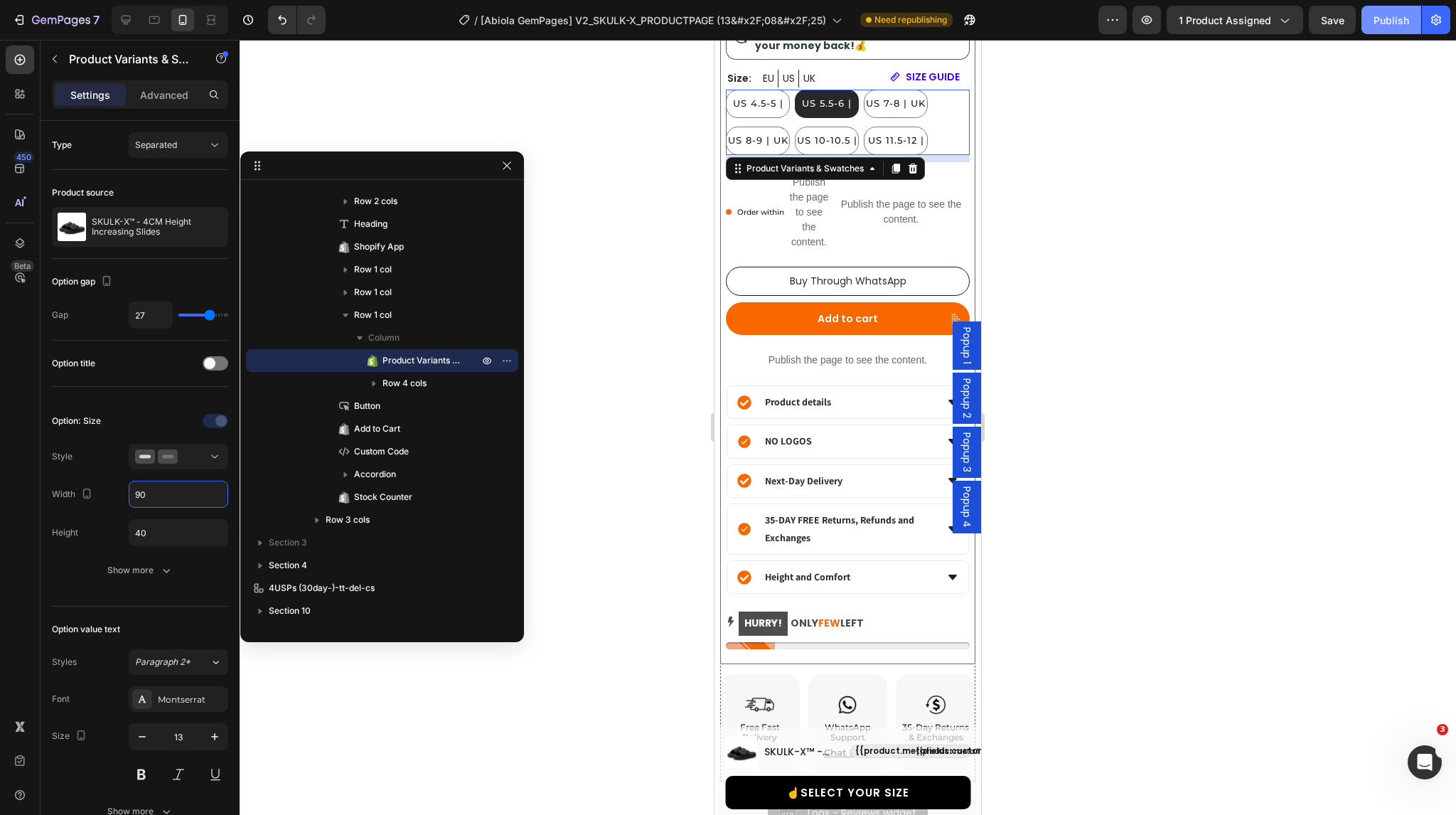
click at [1387, 15] on div "Publish" at bounding box center [1392, 21] width 36 height 15
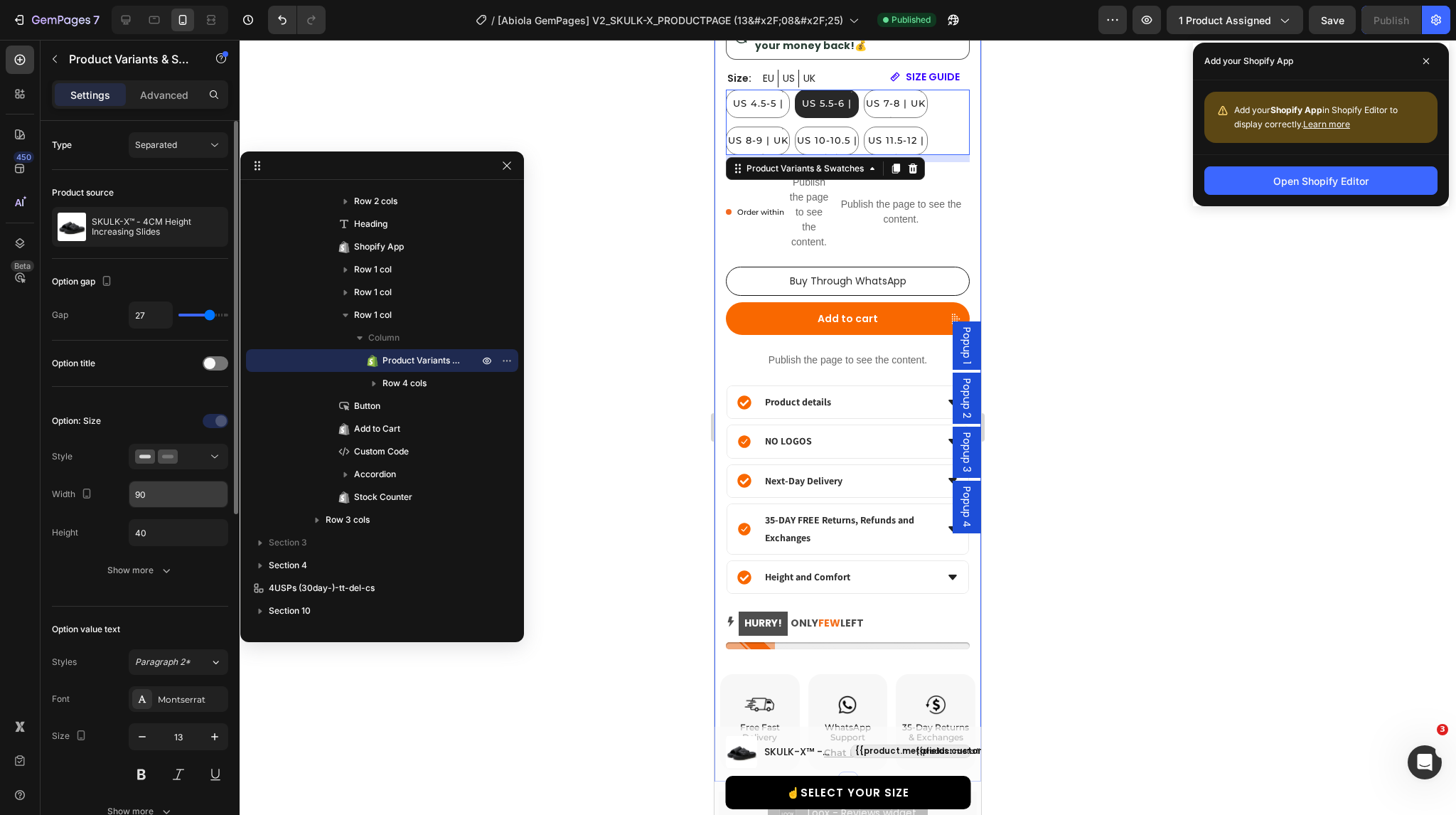
click at [182, 487] on input "90" at bounding box center [179, 494] width 99 height 26
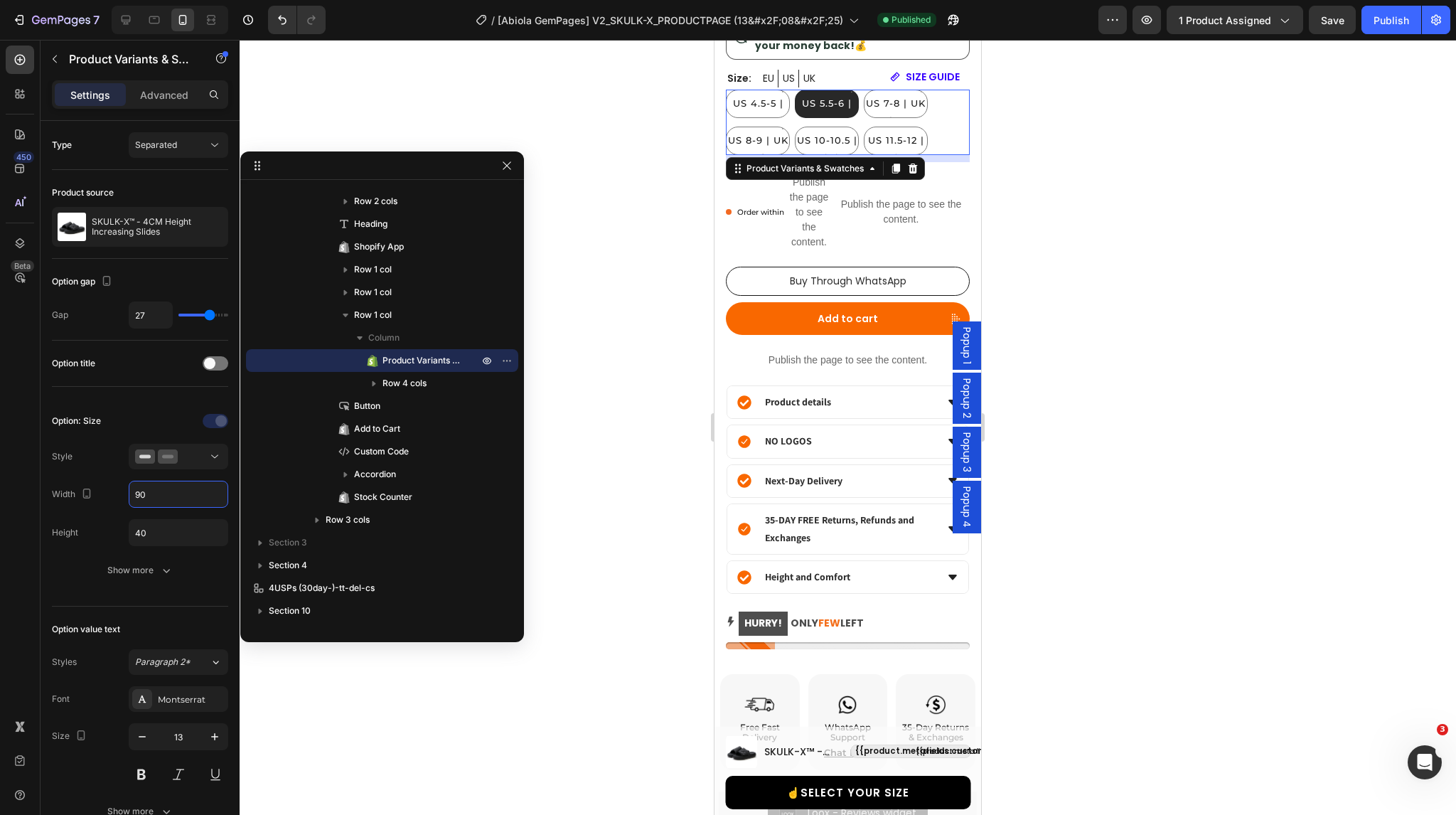
click at [940, 136] on div "EU 36-37 | US 4.5-5 | UK 4-4.5 EU 36-37 | US 4.5-5 | UK 4-4.5 EU 36-37 | US 4.5…" at bounding box center [847, 122] width 243 height 65
click at [173, 492] on input "90" at bounding box center [179, 494] width 99 height 26
click at [1388, 21] on div "Publish" at bounding box center [1392, 21] width 36 height 15
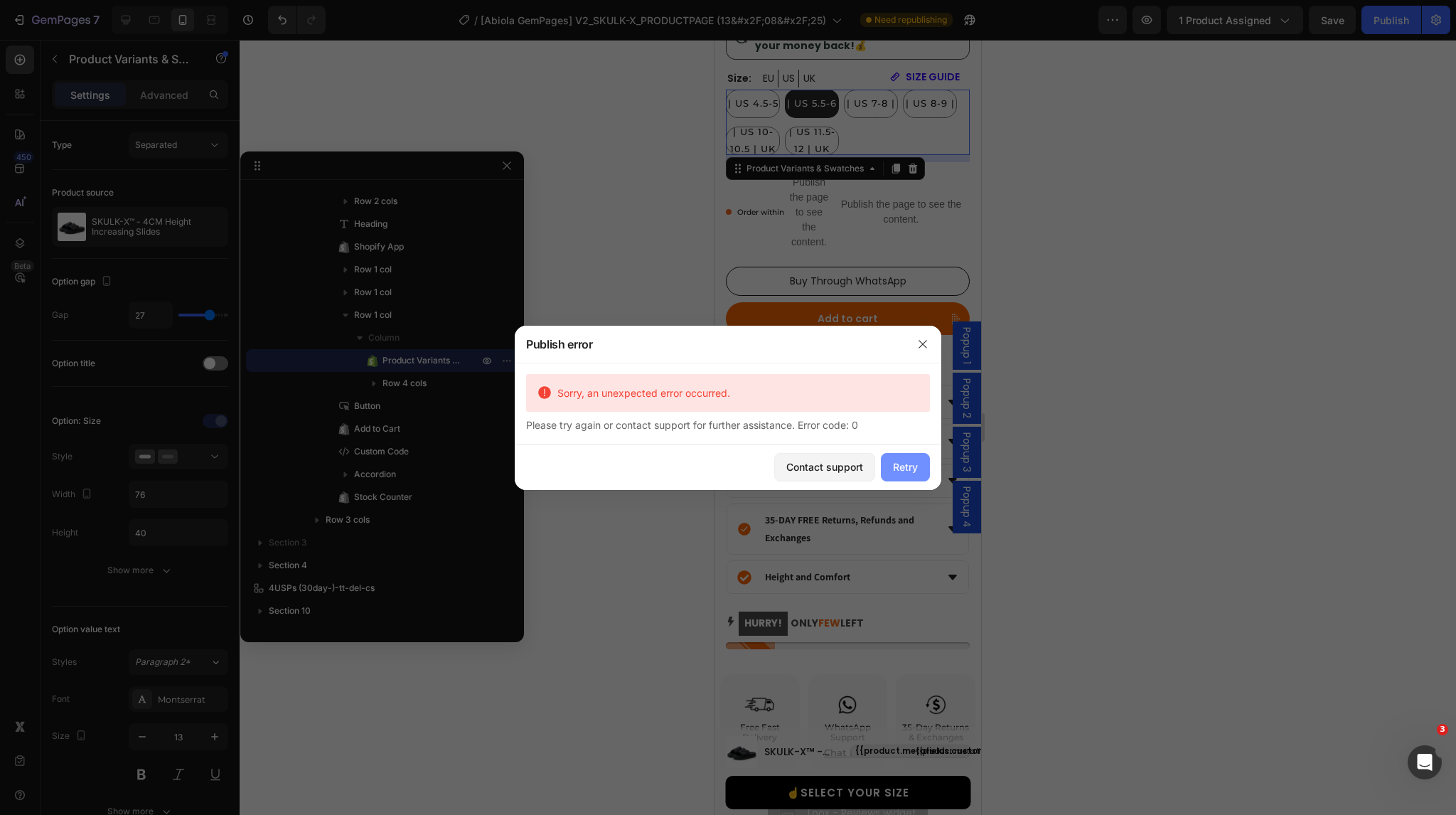
click at [897, 465] on div "Retry" at bounding box center [906, 467] width 25 height 15
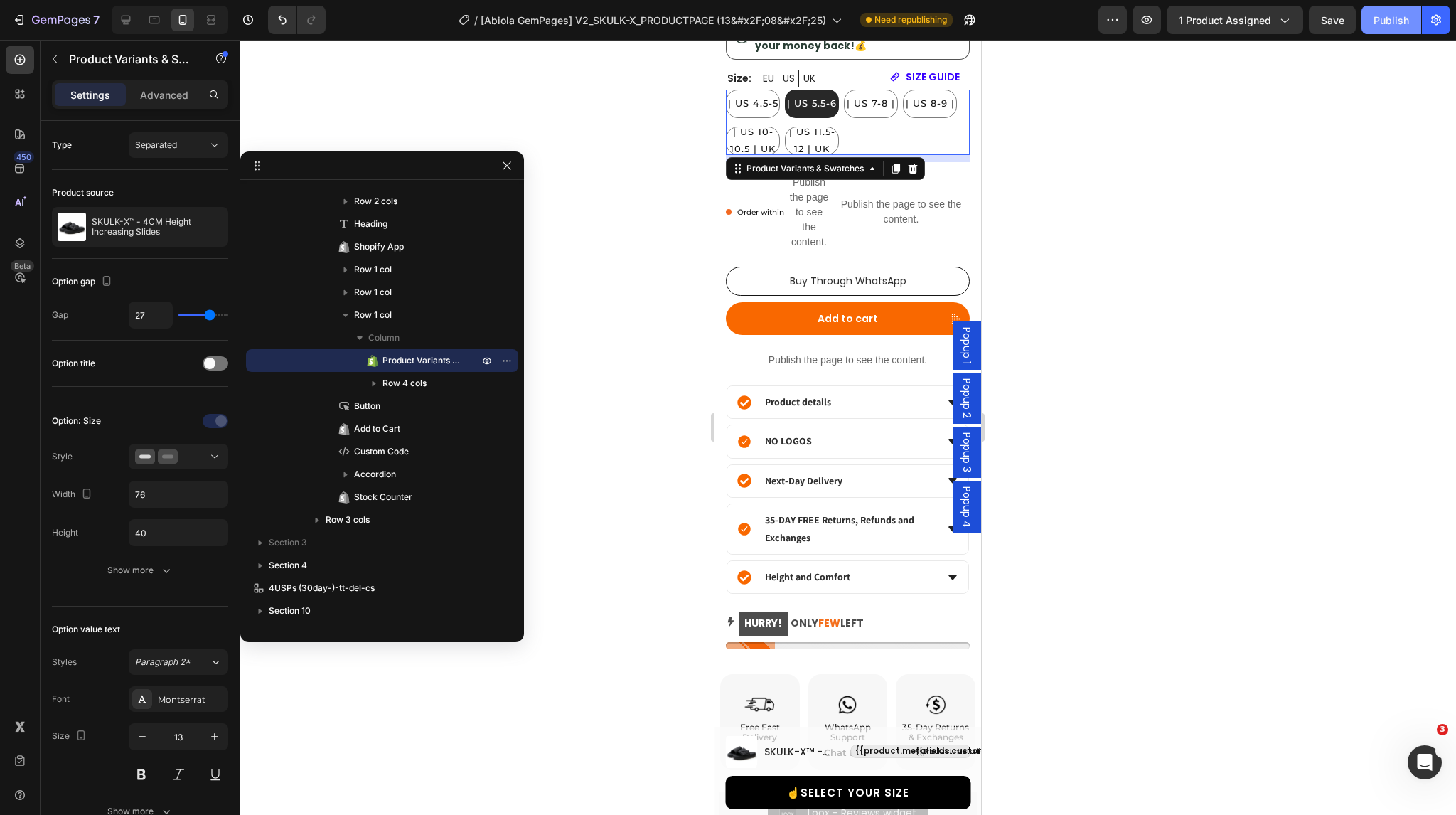
click at [1401, 21] on div "Publish" at bounding box center [1392, 21] width 36 height 15
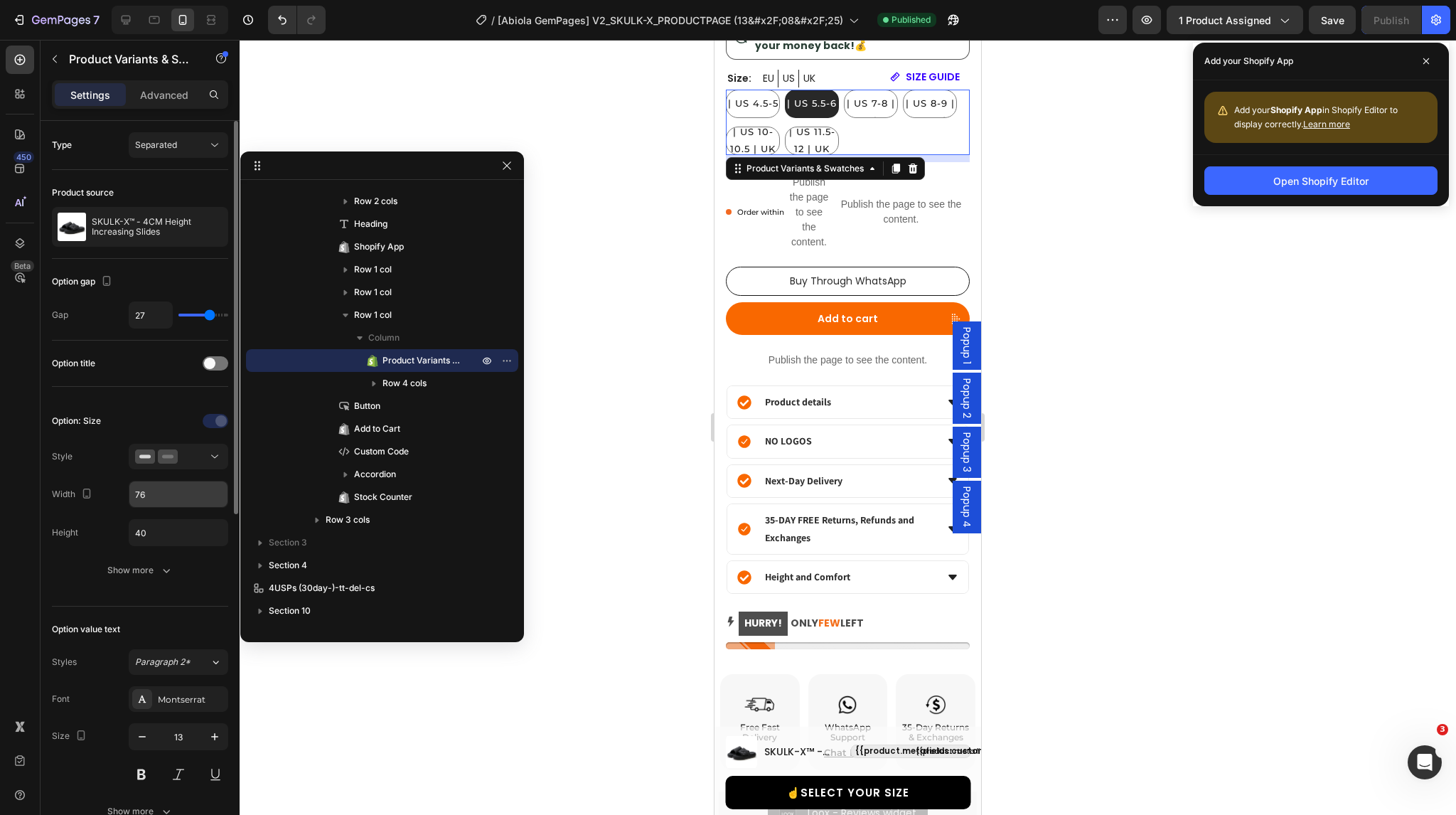
click at [170, 502] on input "76" at bounding box center [179, 494] width 99 height 26
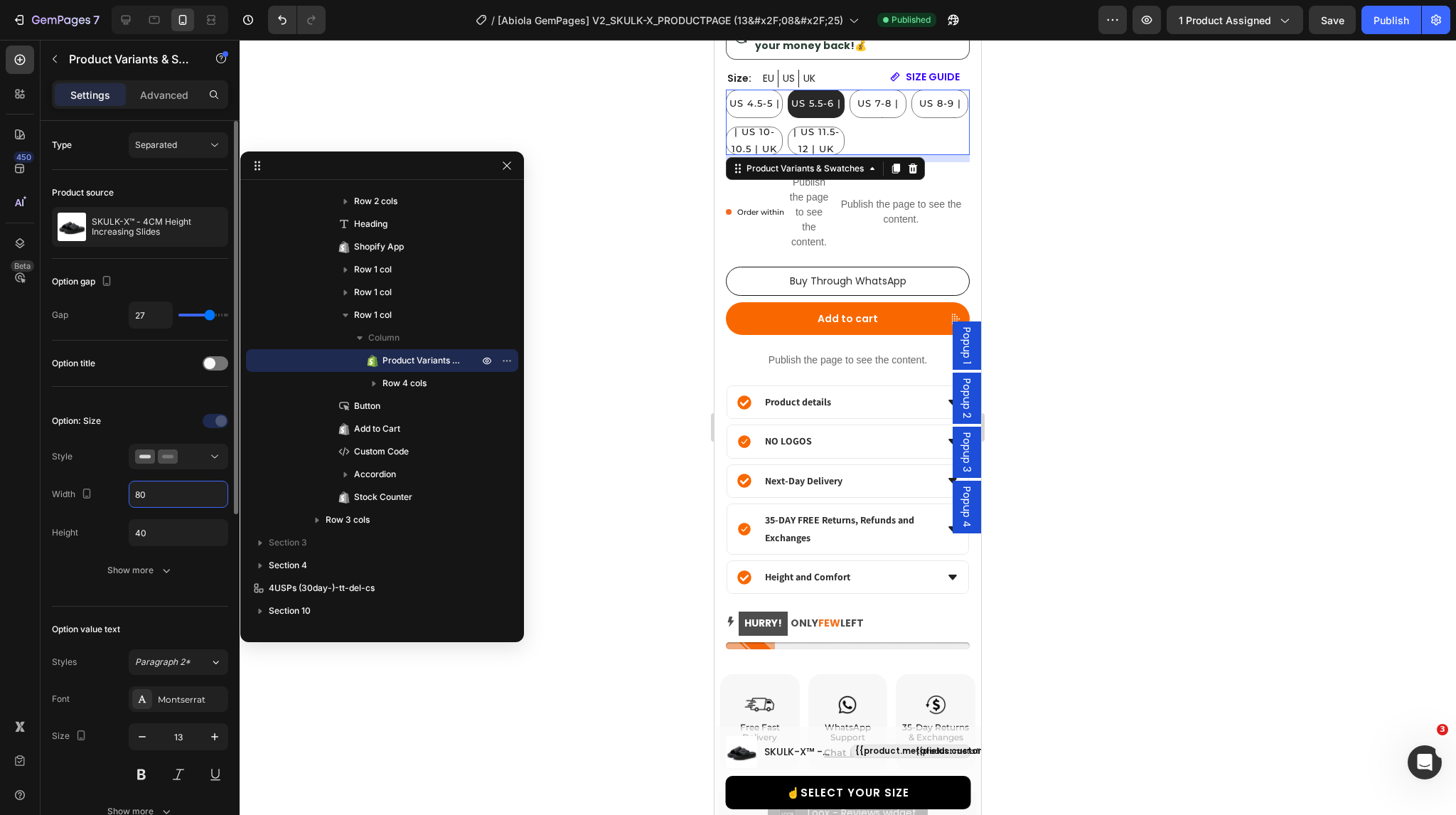
type input "80"
click at [114, 510] on div "Option: Size Style Width 80 Height 40 Show more" at bounding box center [140, 496] width 176 height 173
click at [1399, 24] on div "Publish" at bounding box center [1392, 21] width 36 height 15
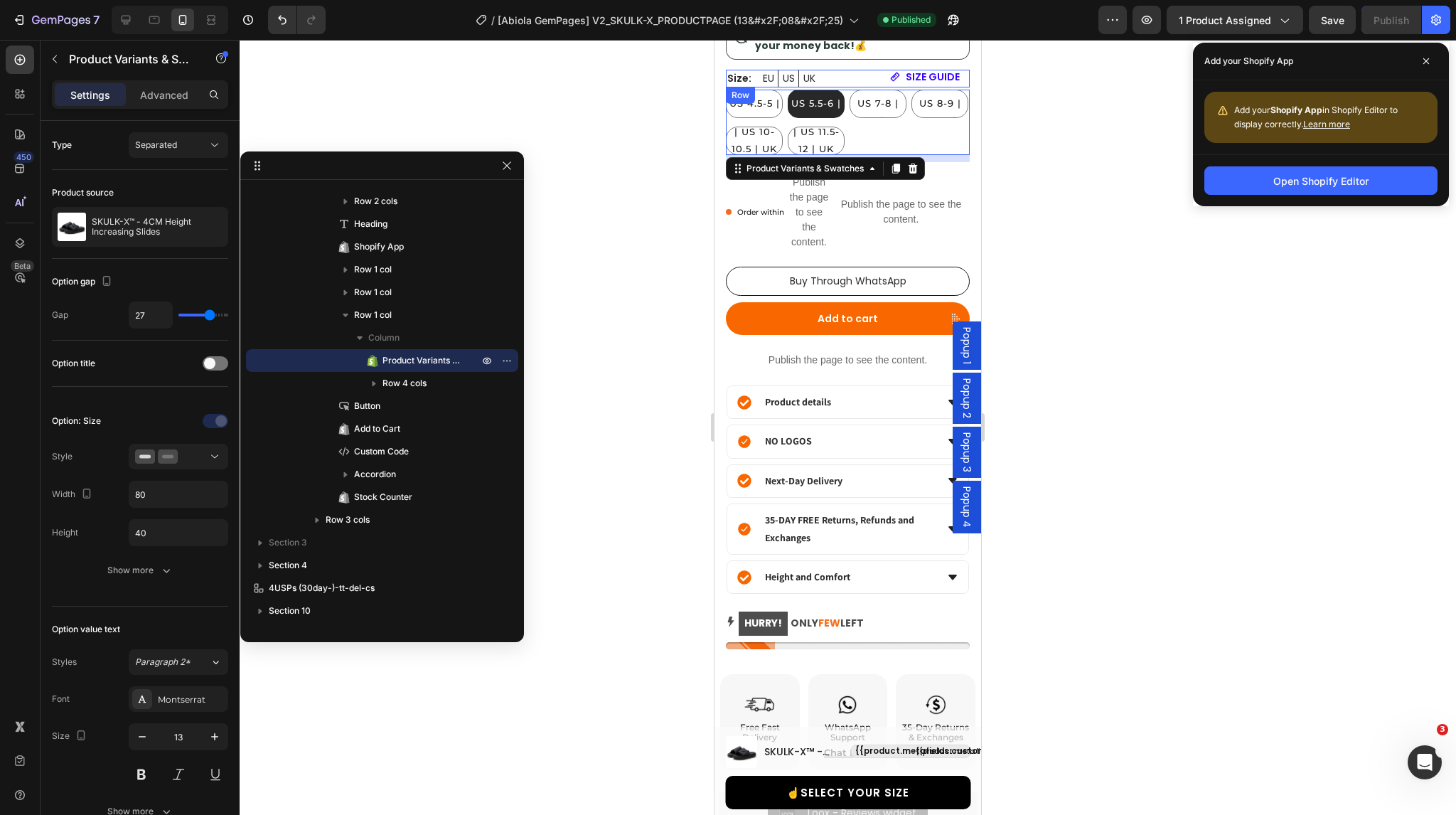
click at [876, 76] on div "Size: Text Block EU Button US Button UK Button Row SIZE GUIDE Button Row" at bounding box center [847, 79] width 243 height 18
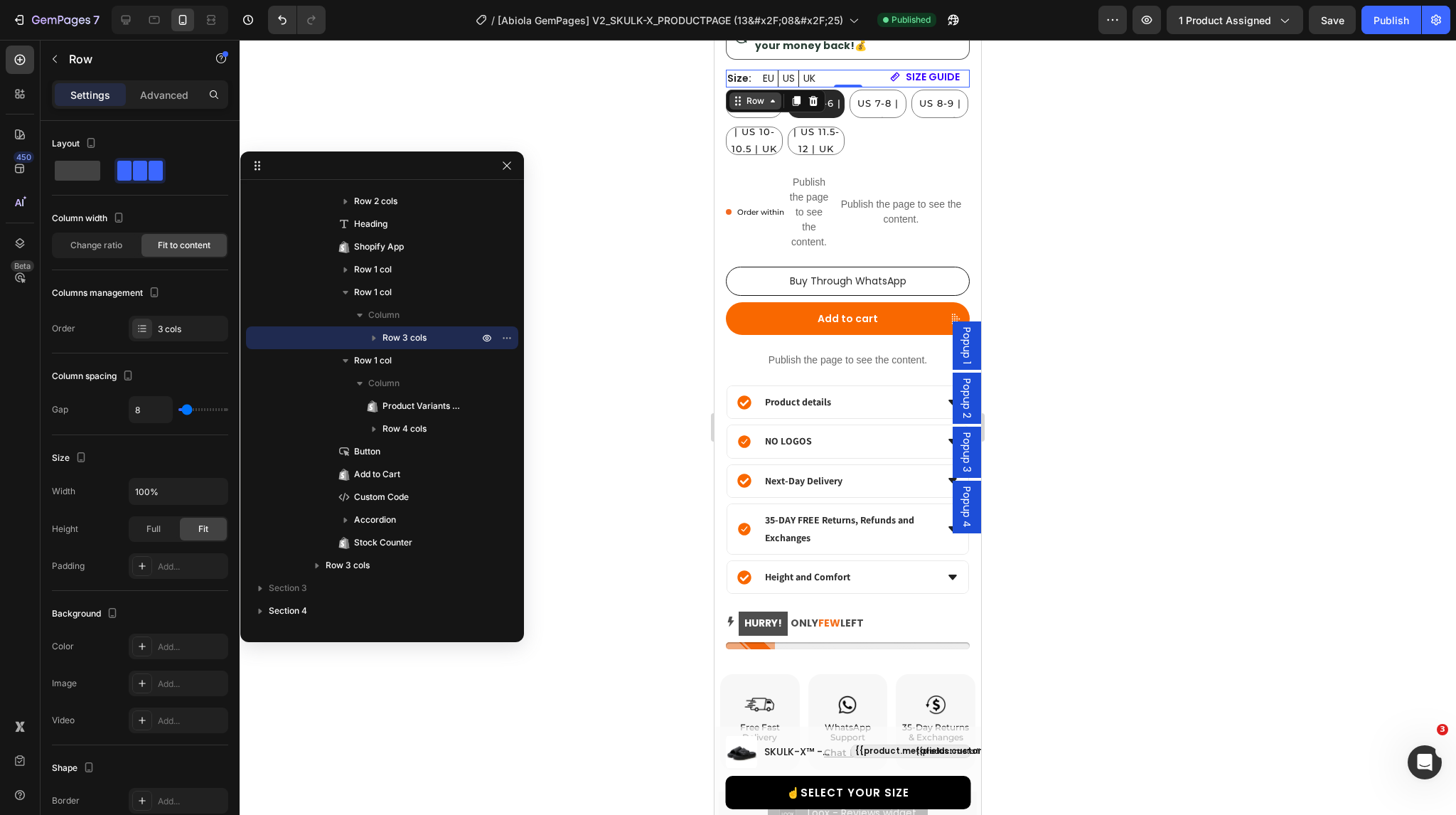
click at [768, 103] on icon at bounding box center [773, 101] width 11 height 11
click at [762, 131] on div "Row 1 col" at bounding box center [754, 127] width 44 height 9
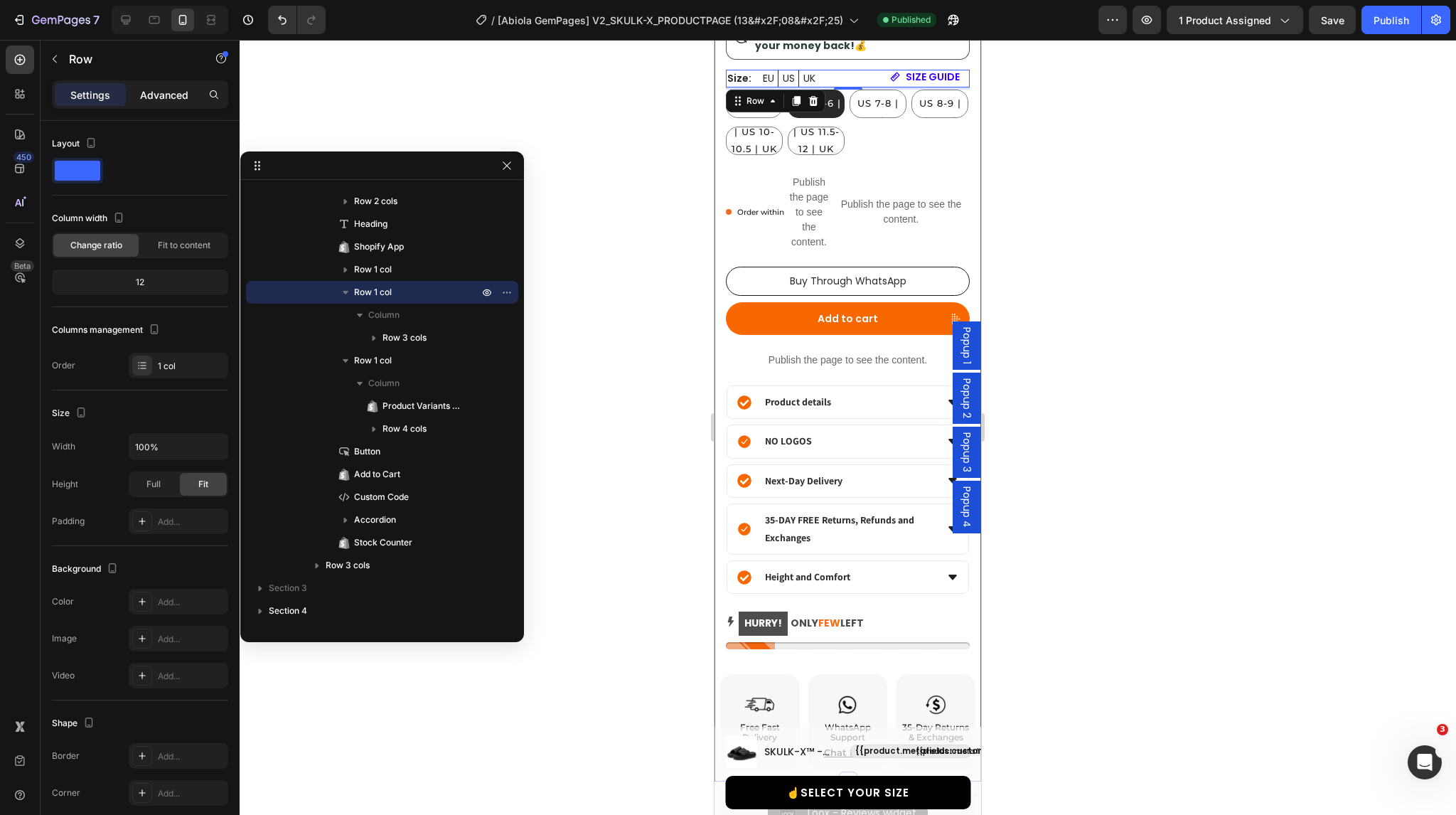
click at [164, 99] on p "Advanced" at bounding box center [164, 95] width 48 height 15
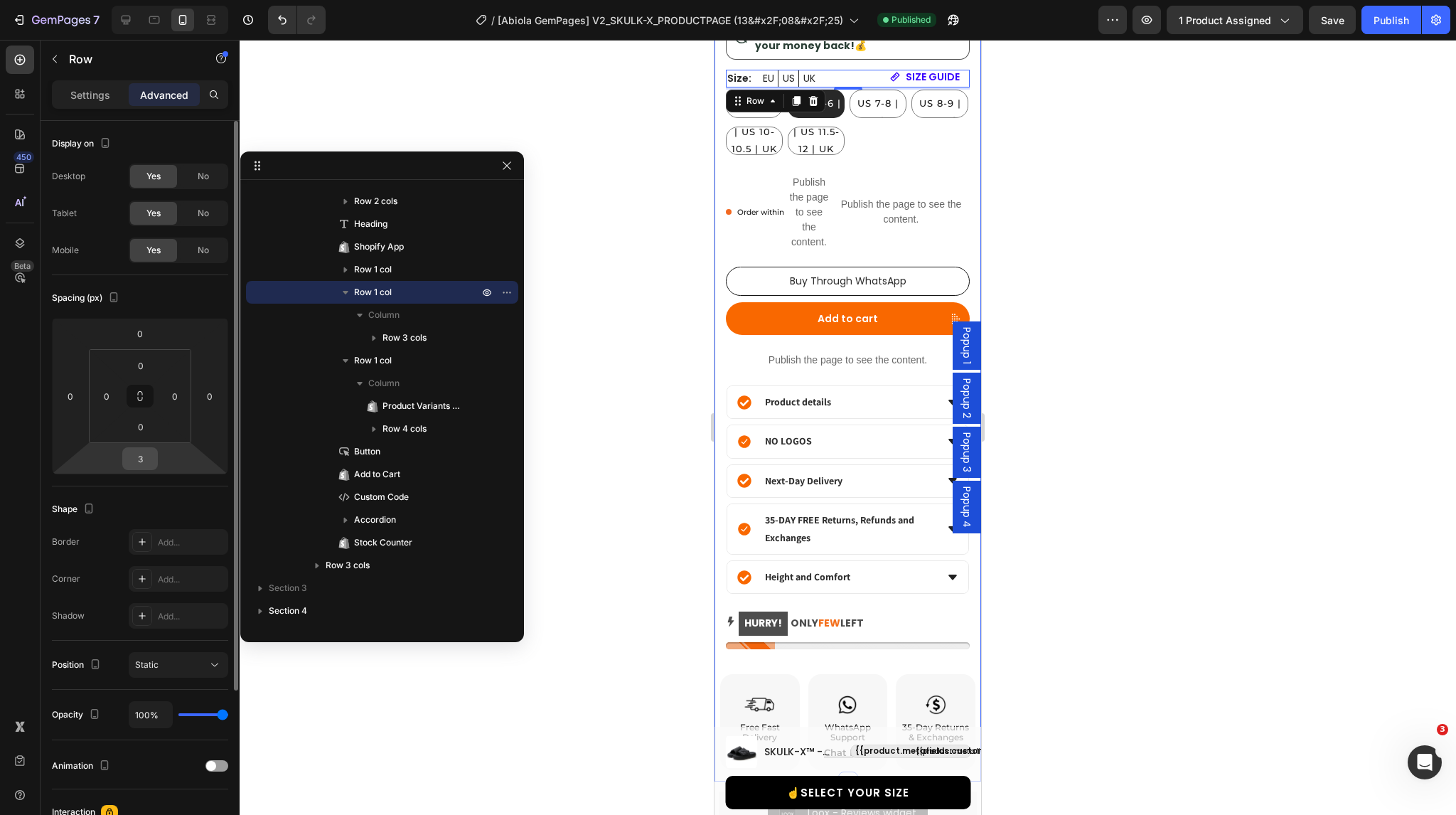
click at [136, 452] on input "3" at bounding box center [140, 459] width 28 height 22
type input "4"
click at [153, 495] on div "Shape Border Add... Corner Add... Shadow Add..." at bounding box center [140, 563] width 176 height 154
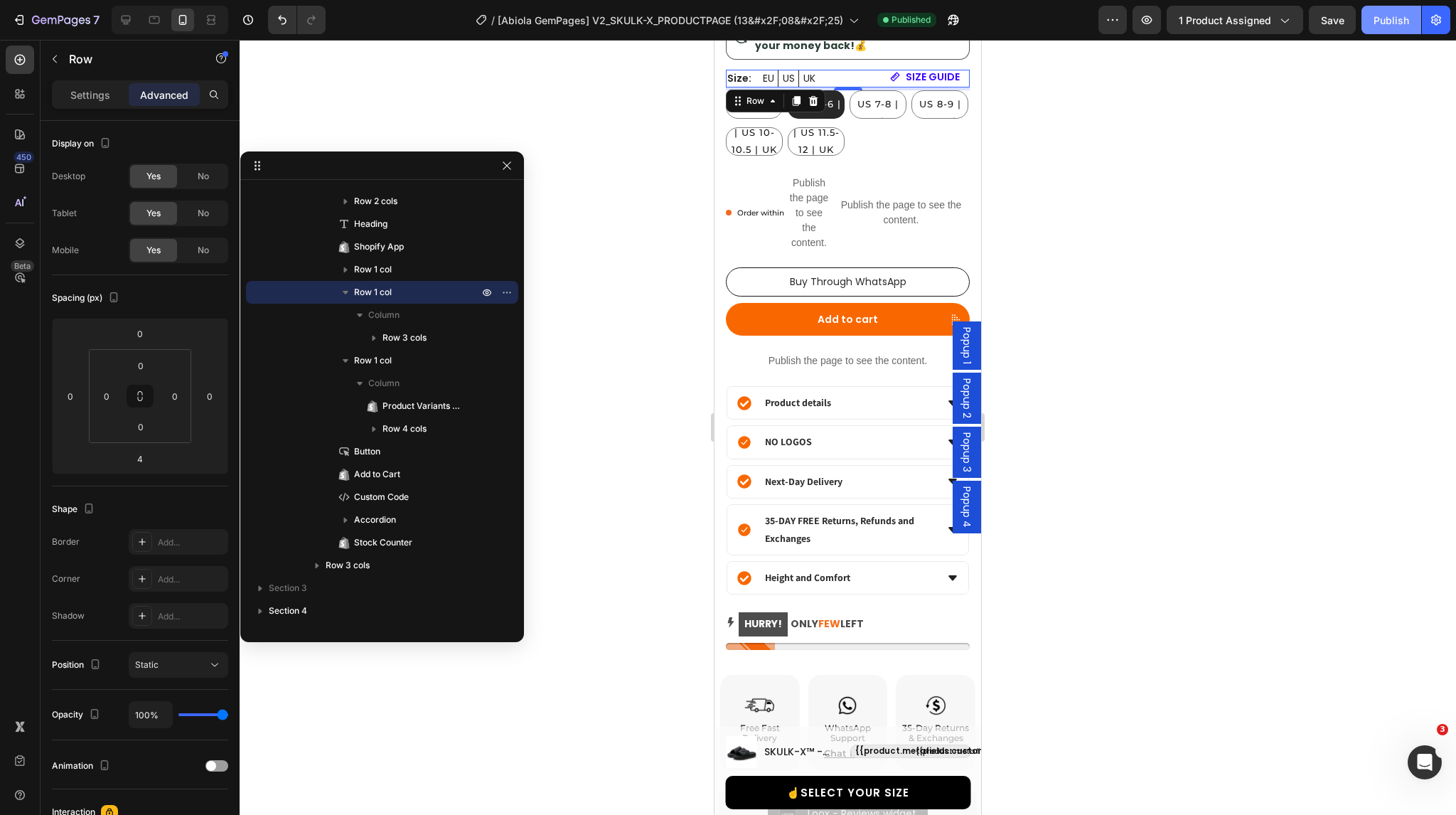
click at [1382, 21] on div "Publish" at bounding box center [1392, 21] width 36 height 15
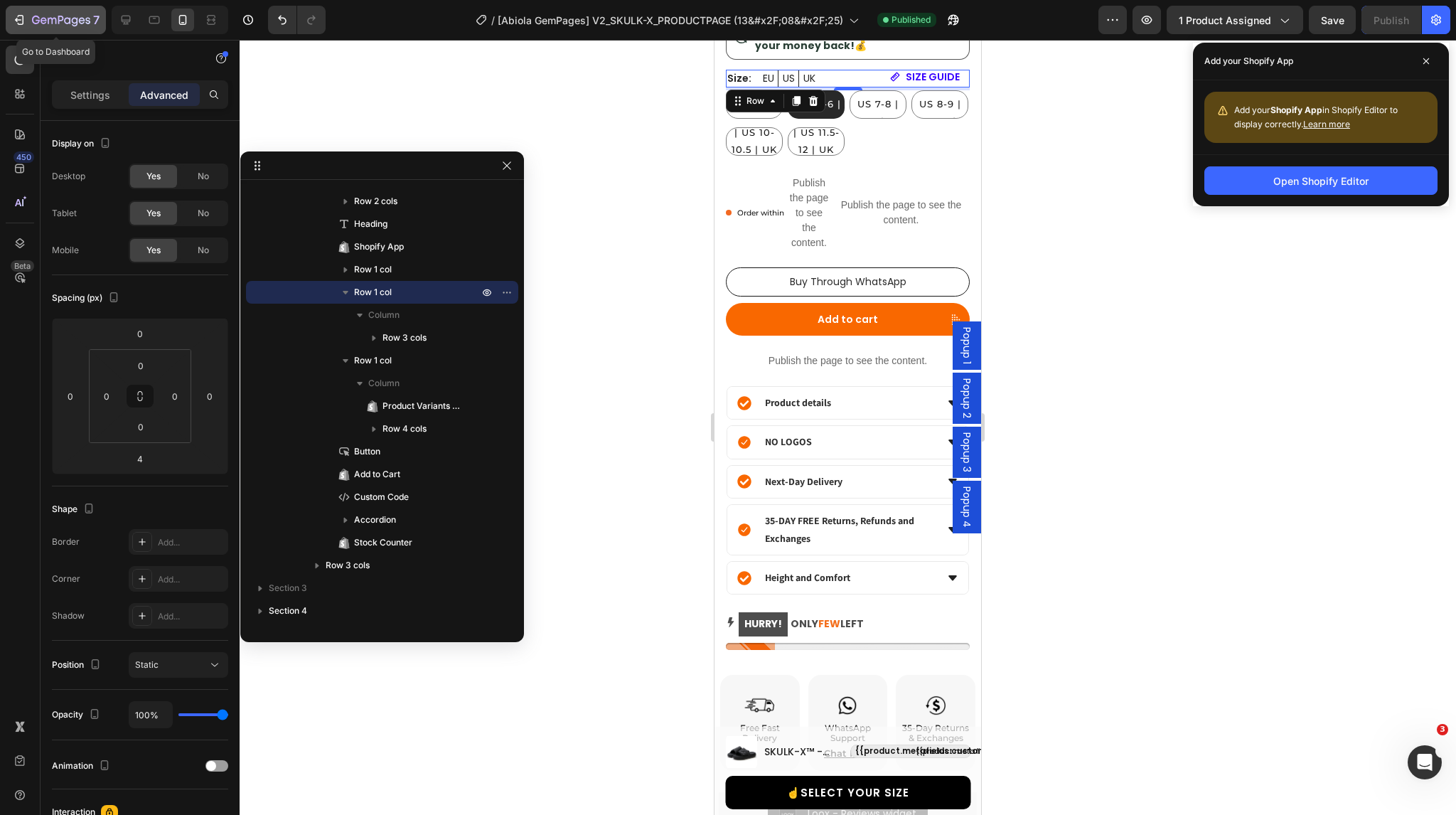
click at [59, 21] on icon "button" at bounding box center [62, 20] width 6 height 9
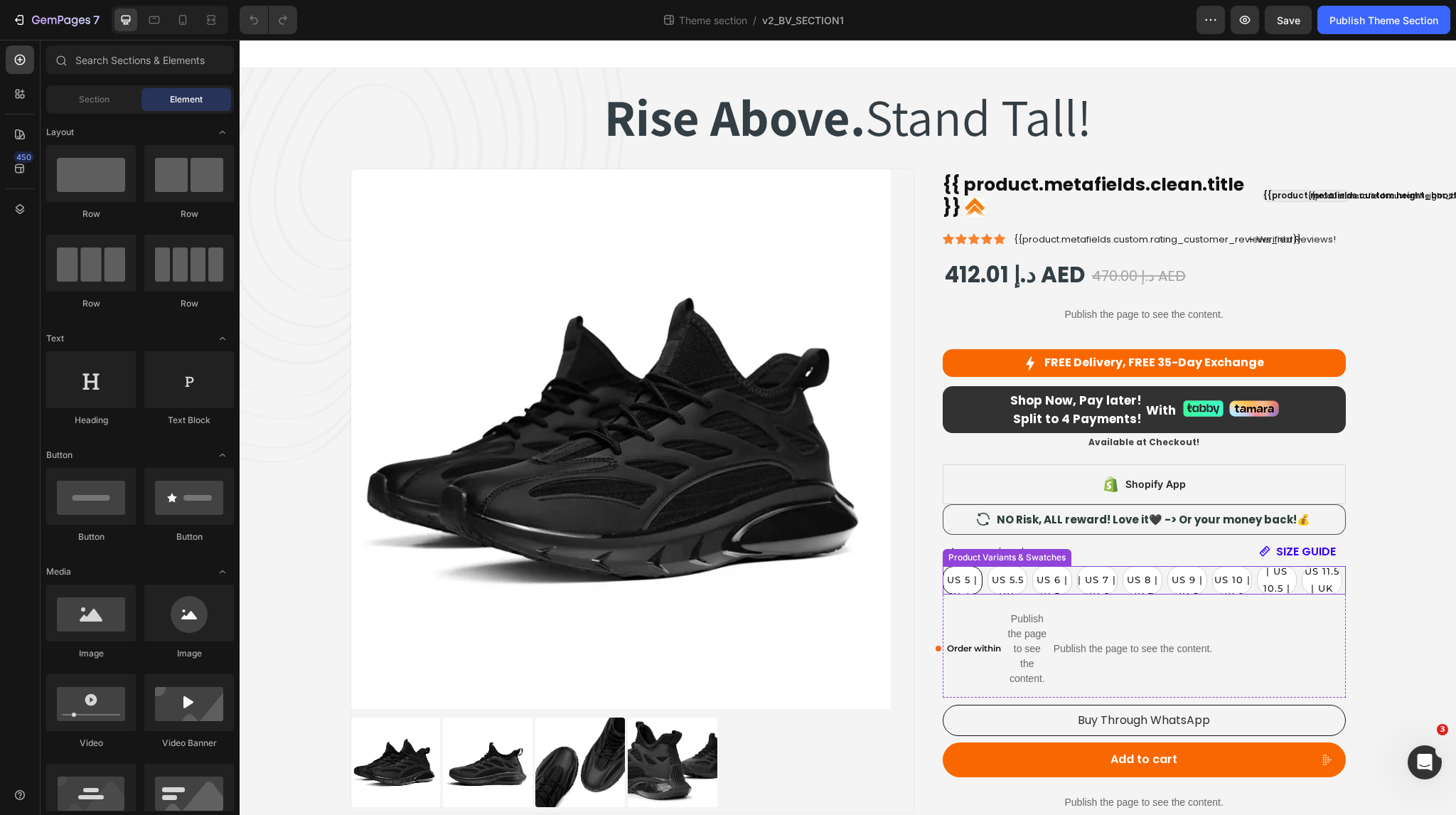
click at [952, 578] on span "EU 37 | US 5 | UK 4.5" at bounding box center [962, 579] width 38 height 45
click at [943, 566] on input "EU 37 | US 5 | UK 4.5 EU 37 | US 5 | UK 4.5 EU 37 | US 5 | UK 4.5" at bounding box center [943, 566] width 1 height 1
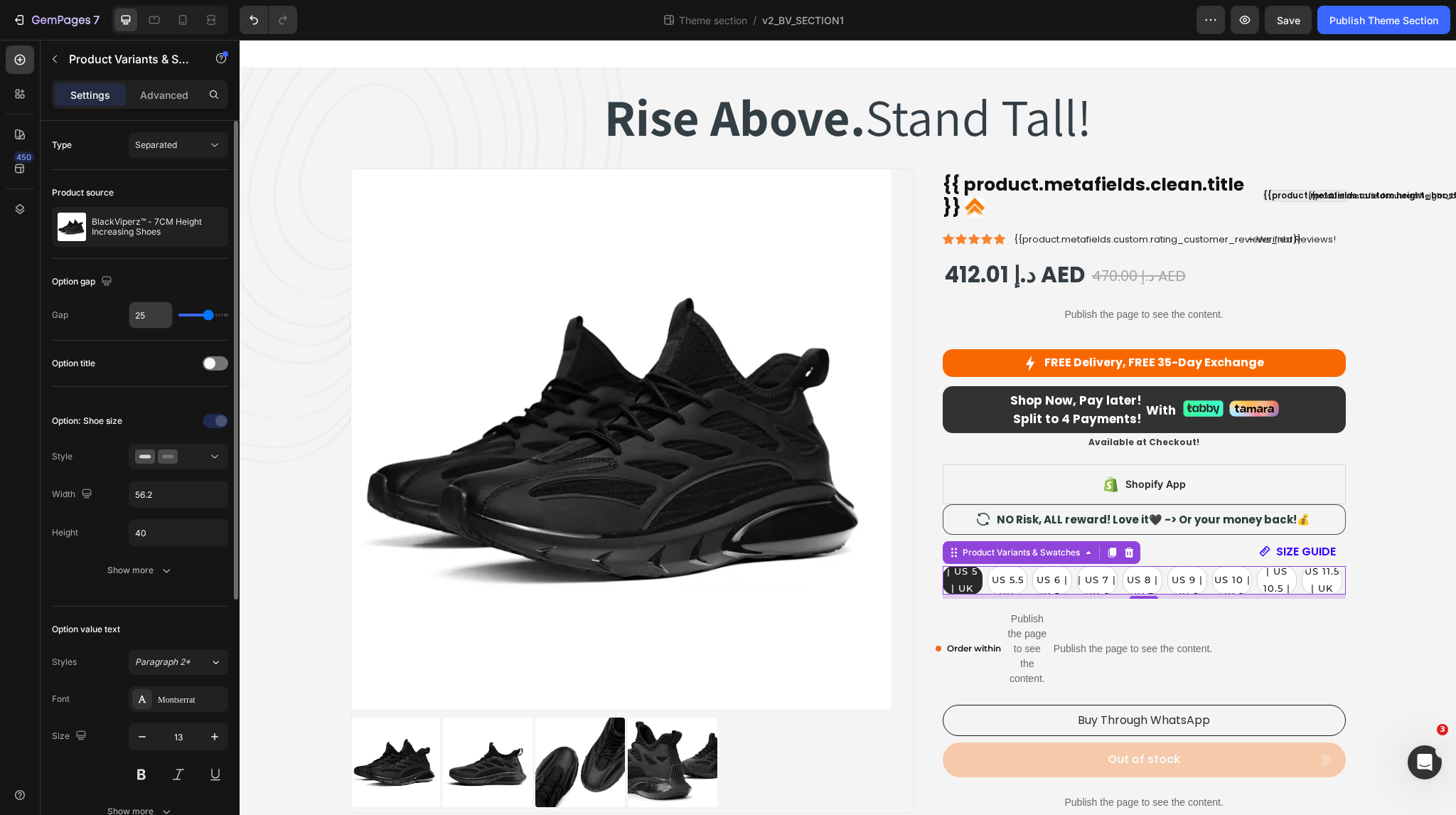
radio input "false"
click at [170, 501] on input "56.2" at bounding box center [179, 494] width 99 height 26
click at [181, 568] on button "Show more" at bounding box center [140, 570] width 176 height 26
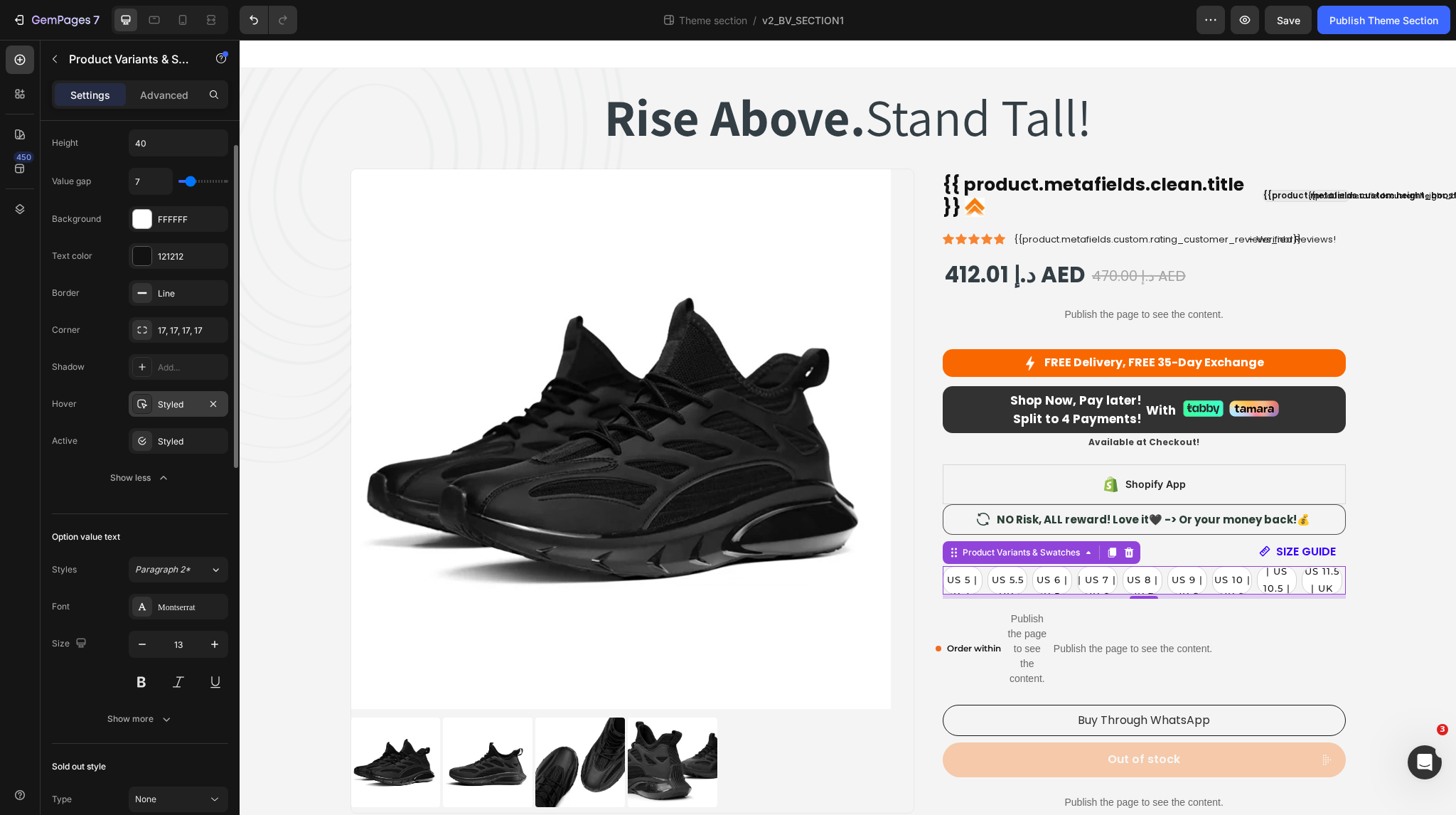
scroll to position [392, 0]
click at [142, 397] on icon at bounding box center [142, 402] width 10 height 9
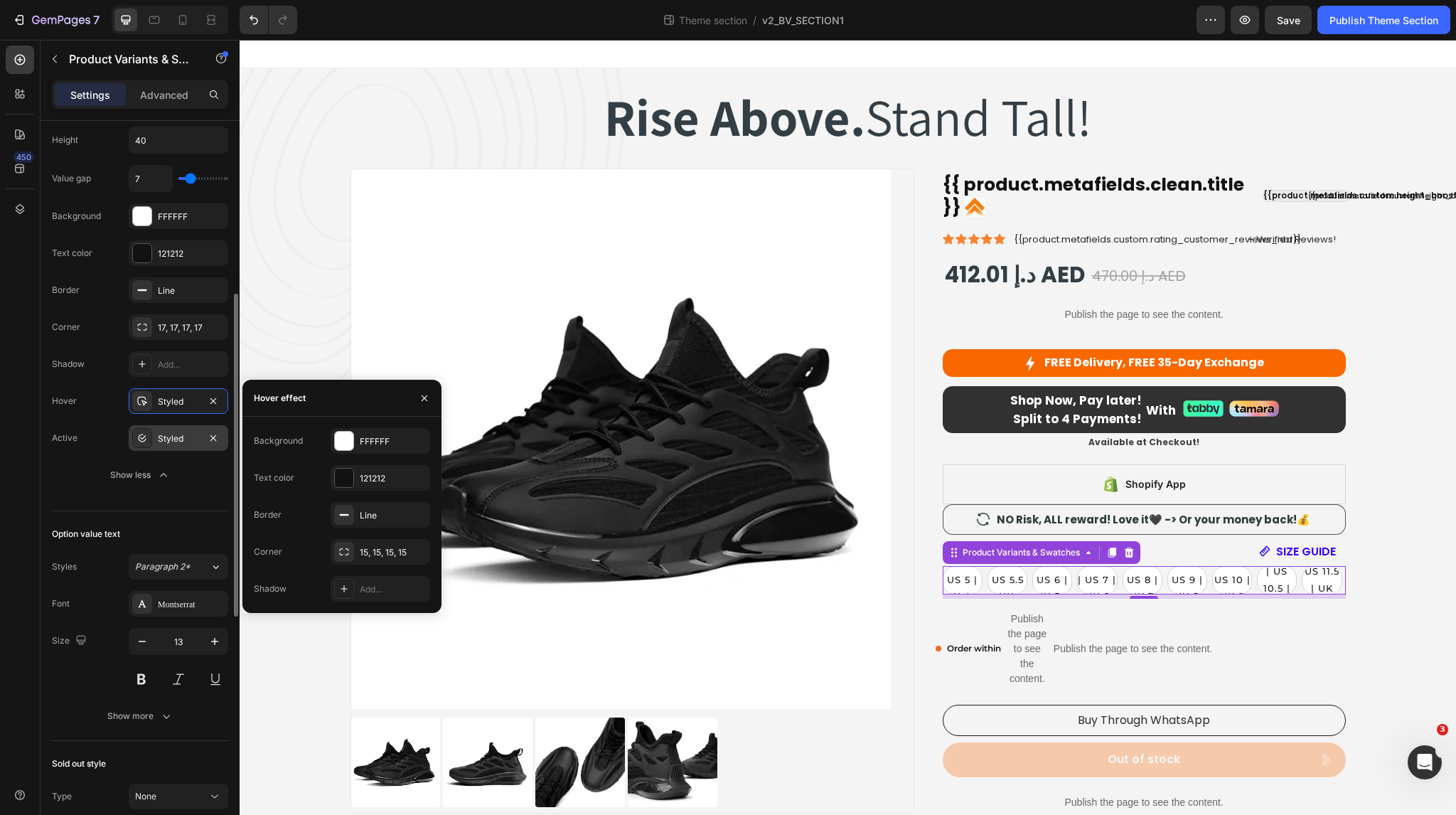
click at [138, 436] on icon at bounding box center [142, 438] width 8 height 8
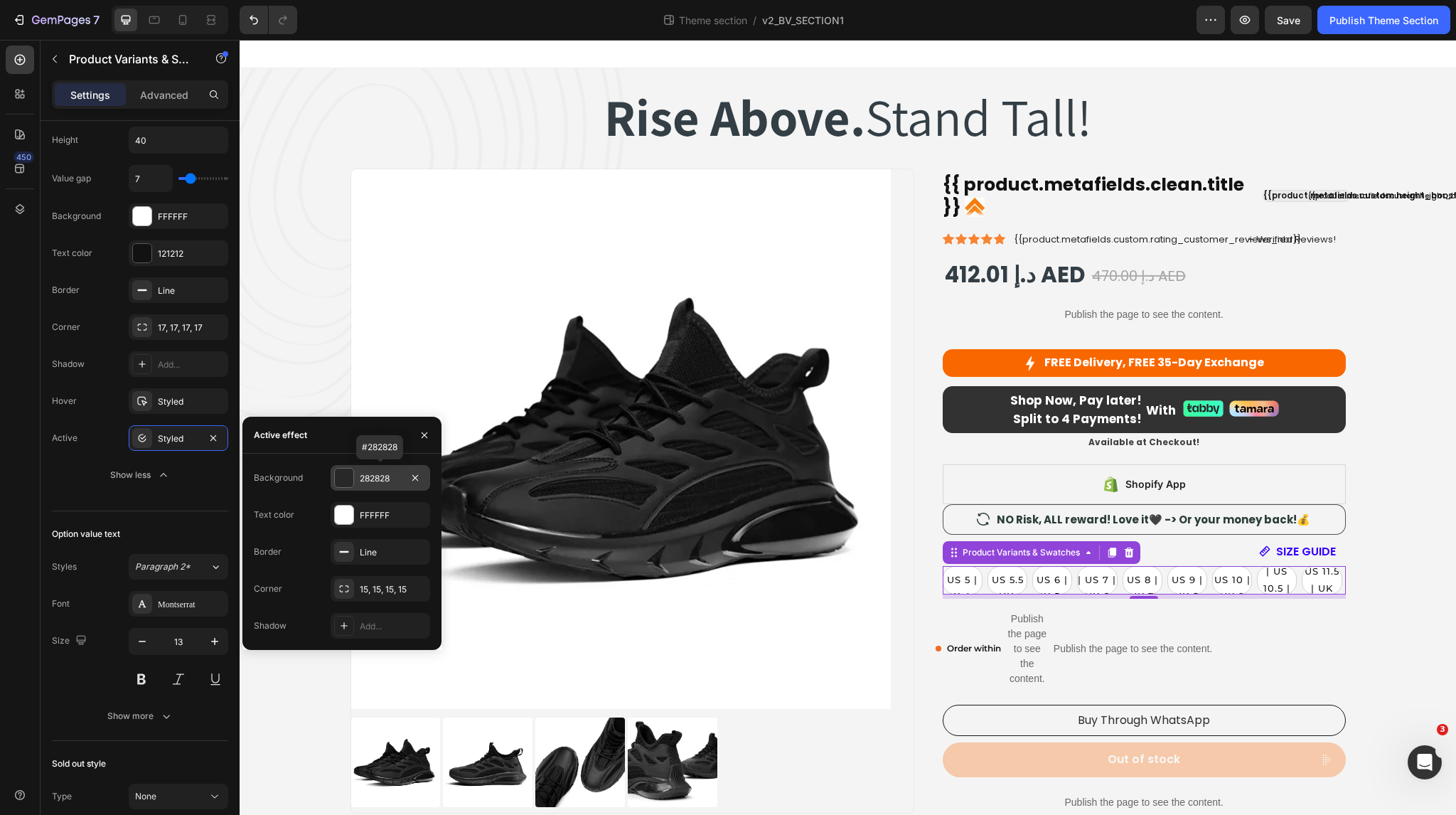
click at [380, 476] on div "282828" at bounding box center [381, 479] width 42 height 13
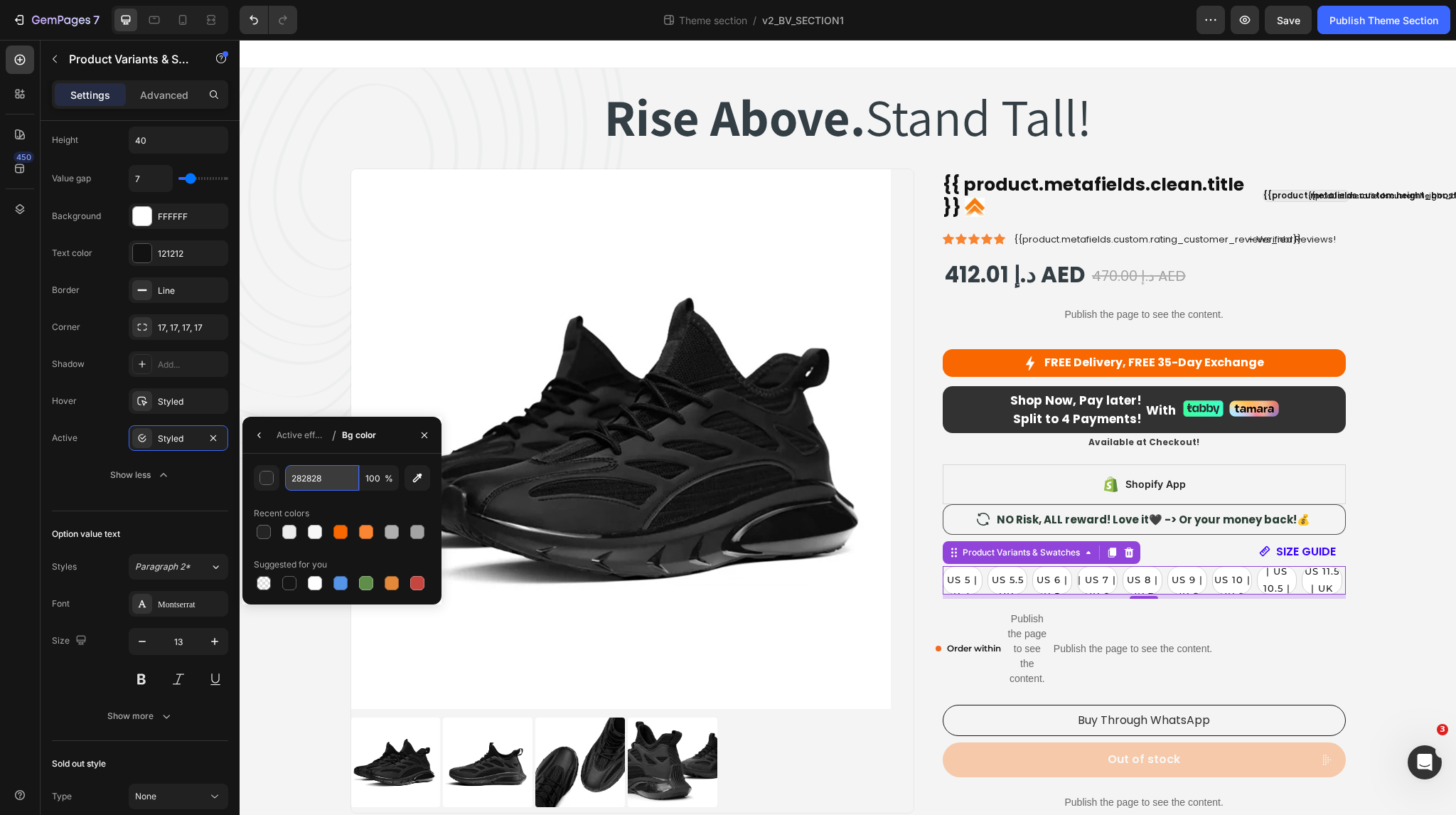
click at [329, 480] on input "282828" at bounding box center [322, 478] width 74 height 26
click at [301, 423] on div "Active effect / Bg color" at bounding box center [312, 435] width 139 height 36
click at [301, 433] on div "Active effect" at bounding box center [301, 436] width 50 height 13
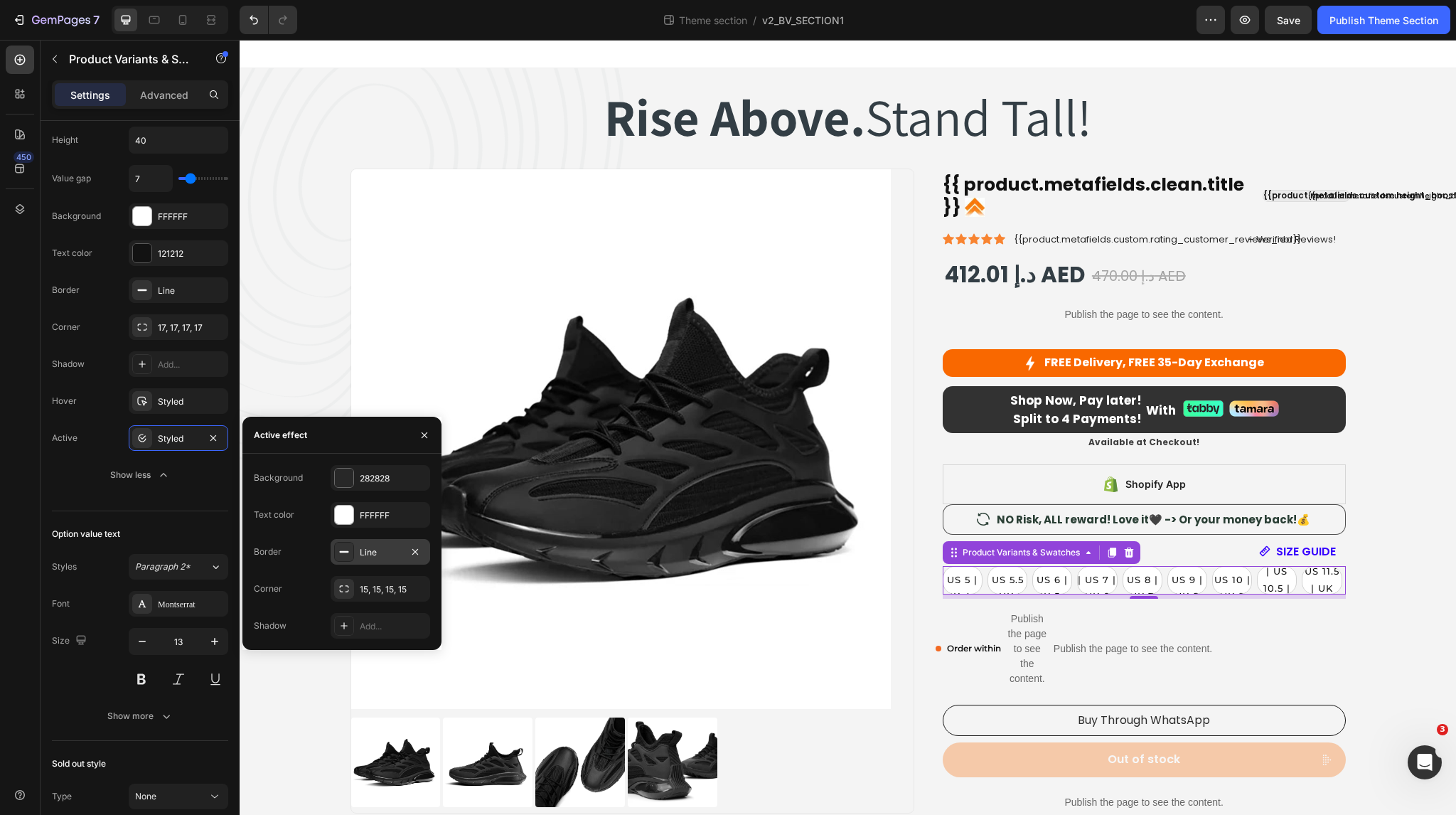
click at [355, 550] on div "Line" at bounding box center [380, 552] width 99 height 26
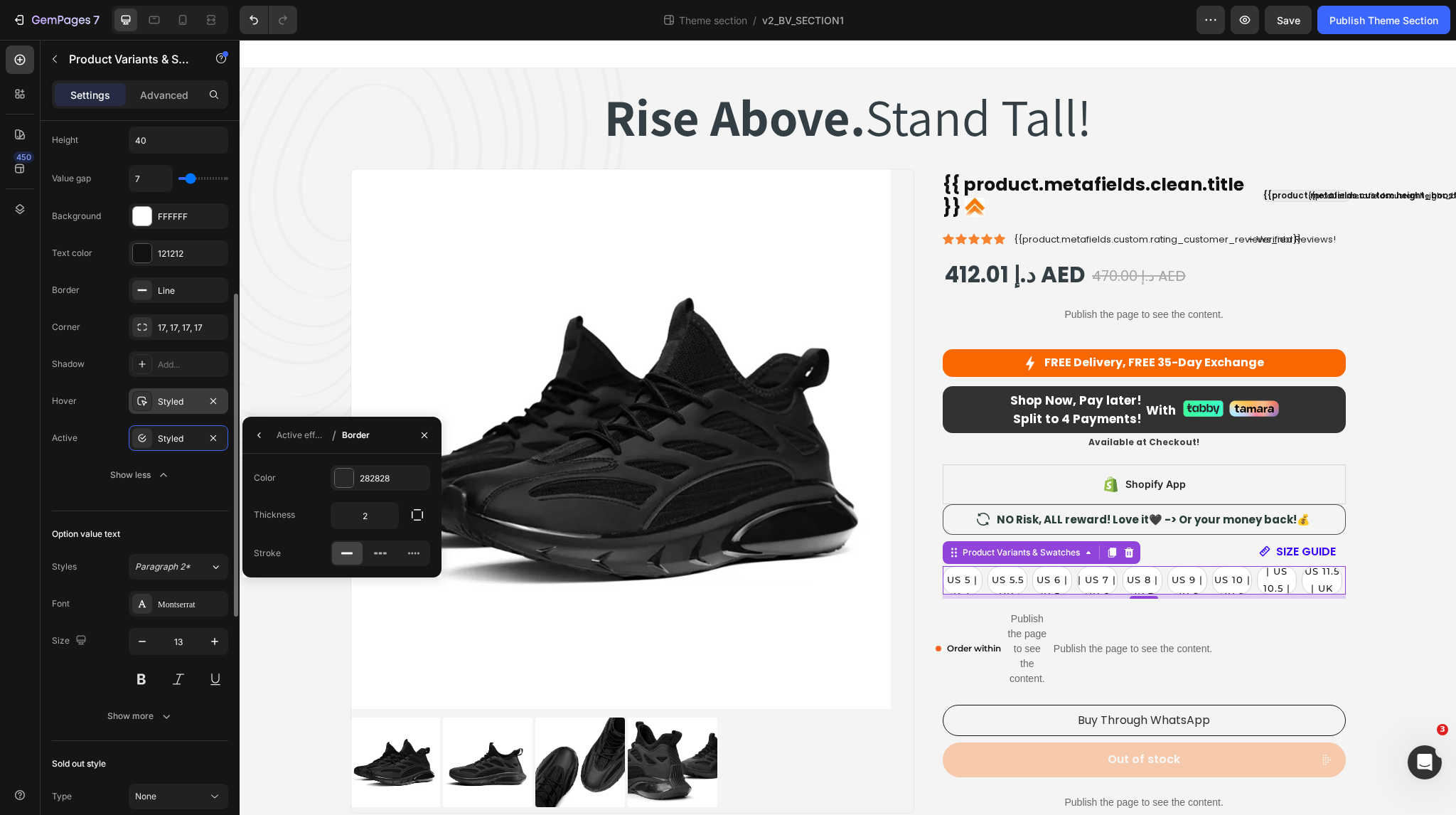
click at [169, 402] on div "Styled" at bounding box center [179, 402] width 42 height 13
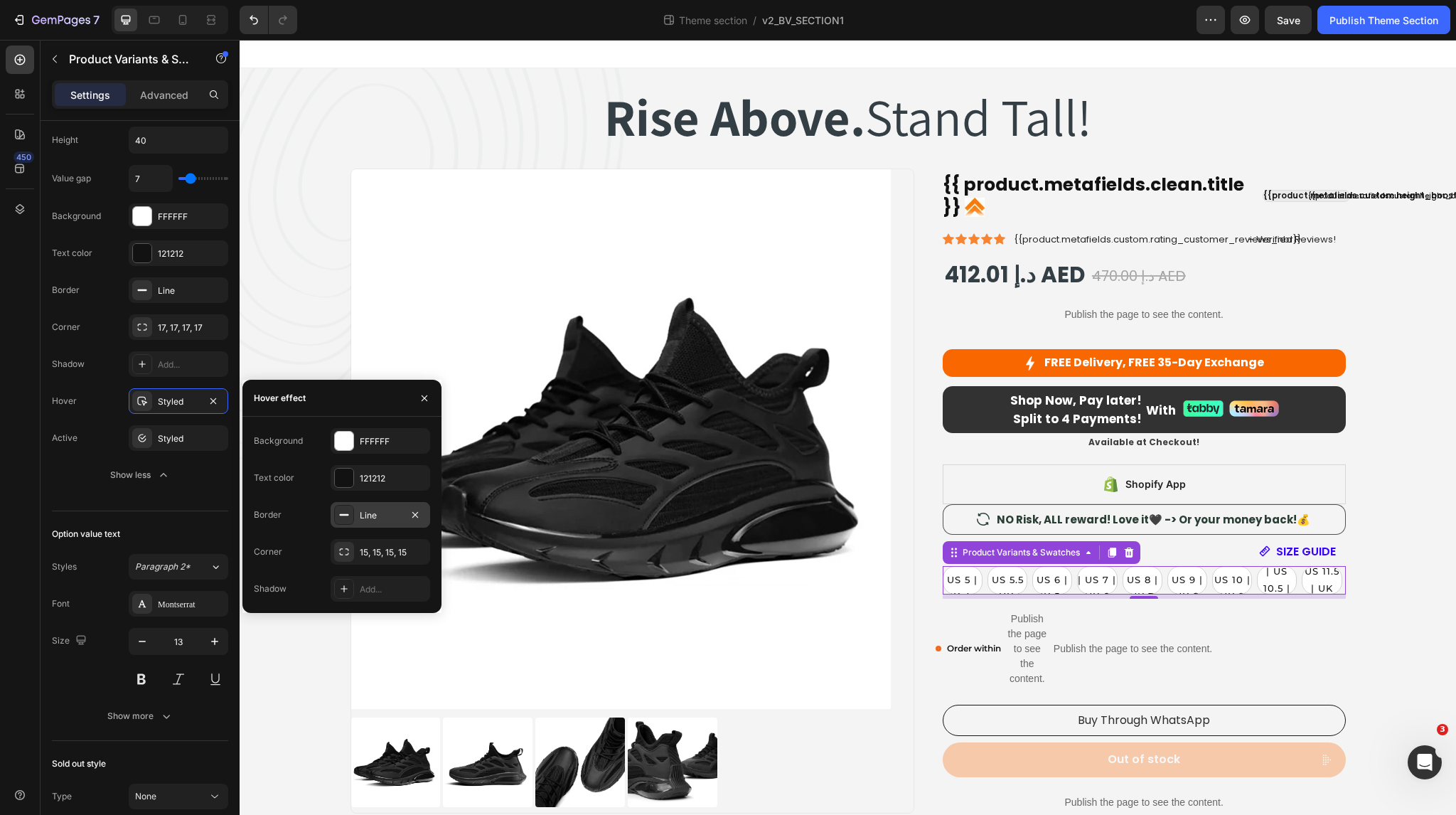
click at [379, 516] on div "Line" at bounding box center [381, 516] width 42 height 13
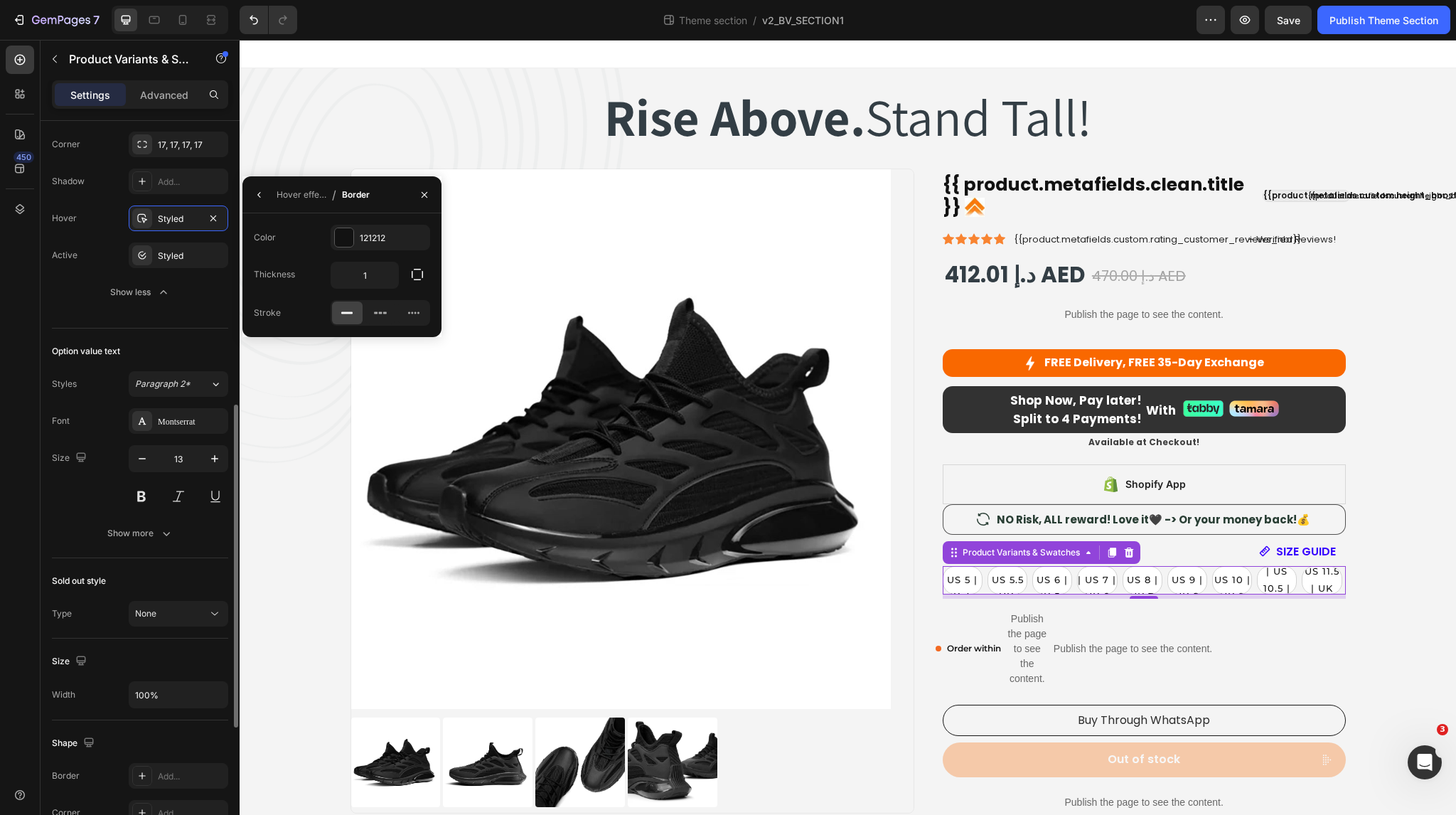
scroll to position [607, 0]
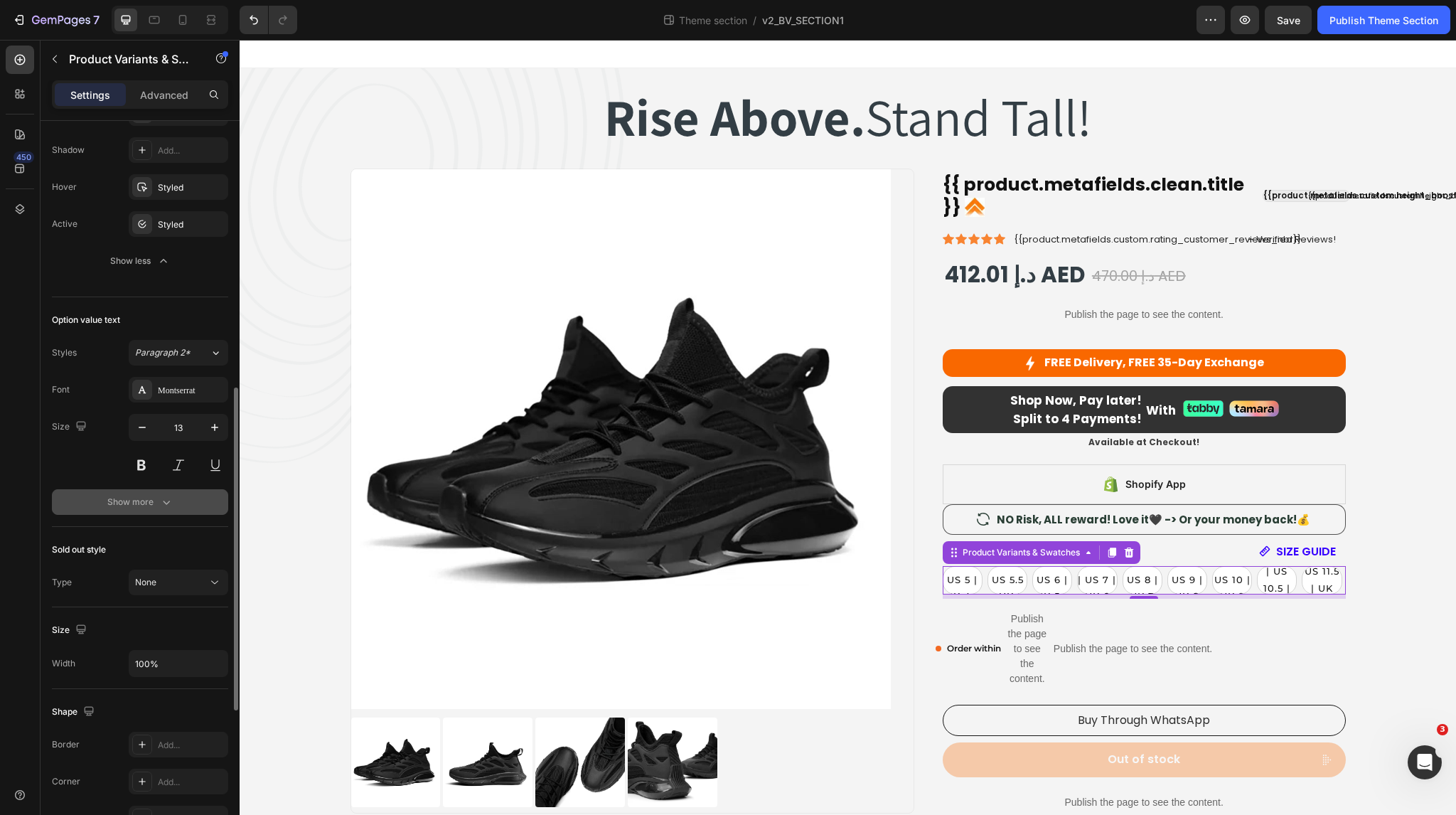
click at [101, 505] on button "Show more" at bounding box center [140, 501] width 176 height 26
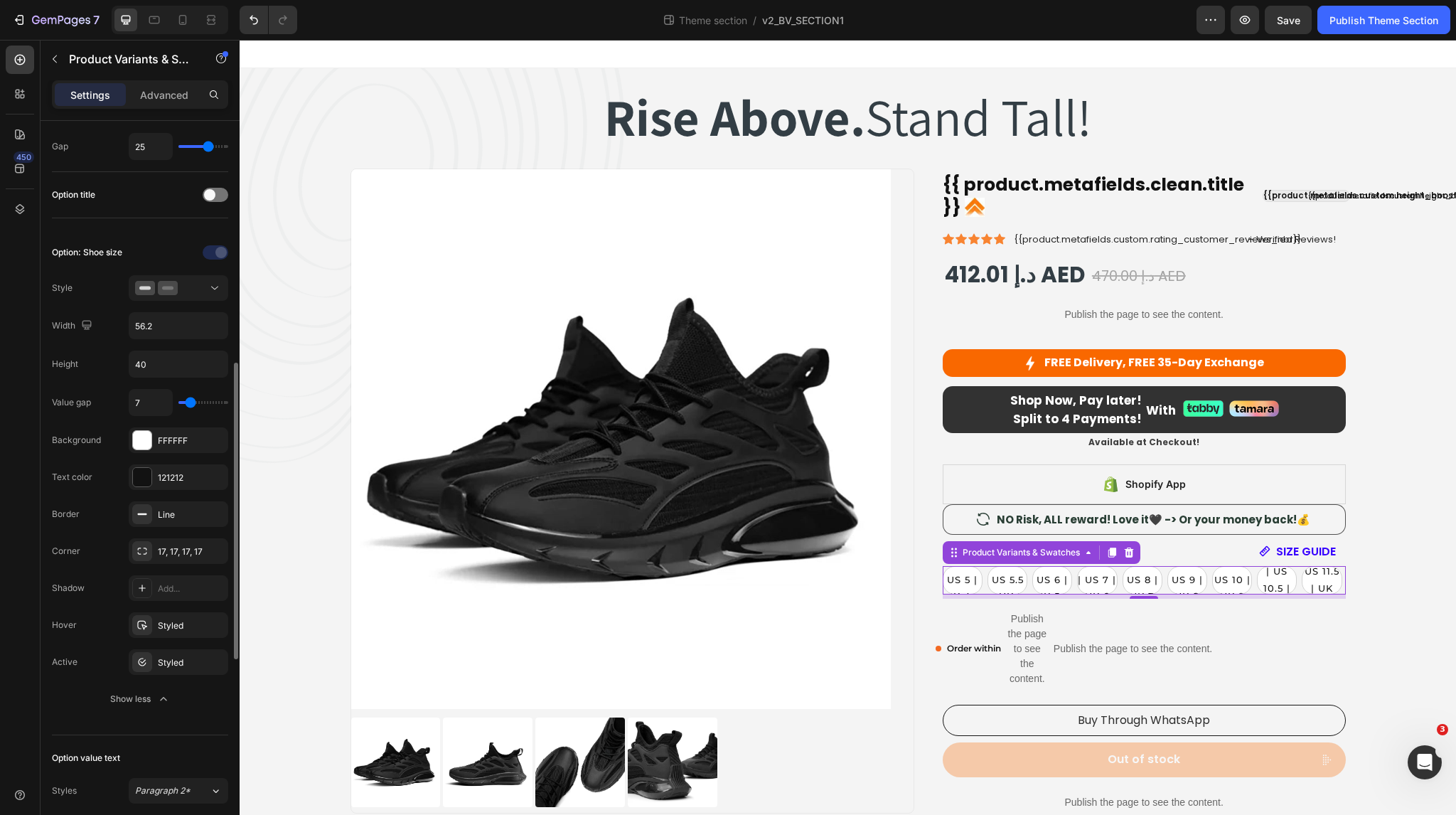
scroll to position [0, 0]
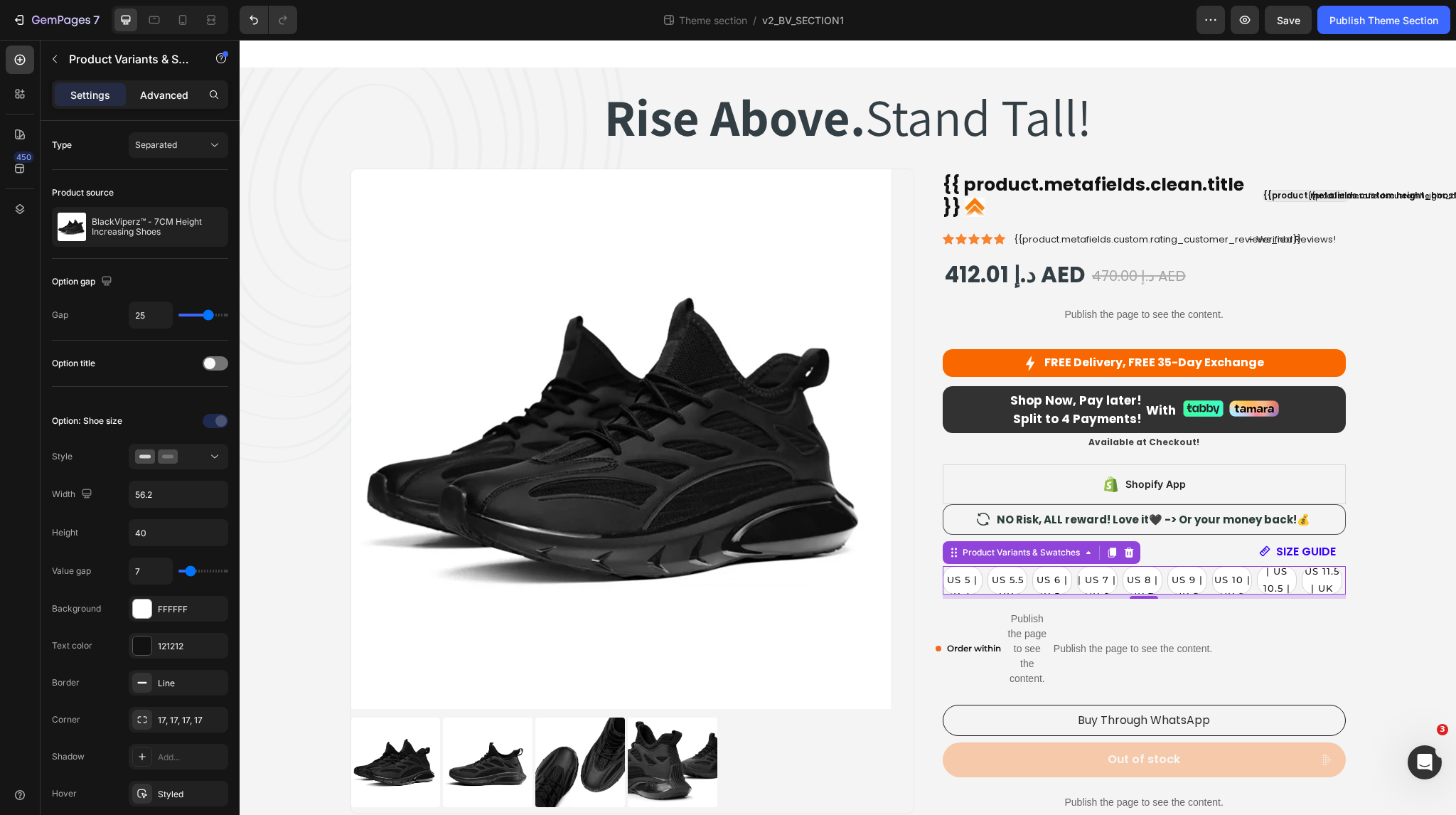
click at [159, 99] on p "Advanced" at bounding box center [164, 95] width 48 height 15
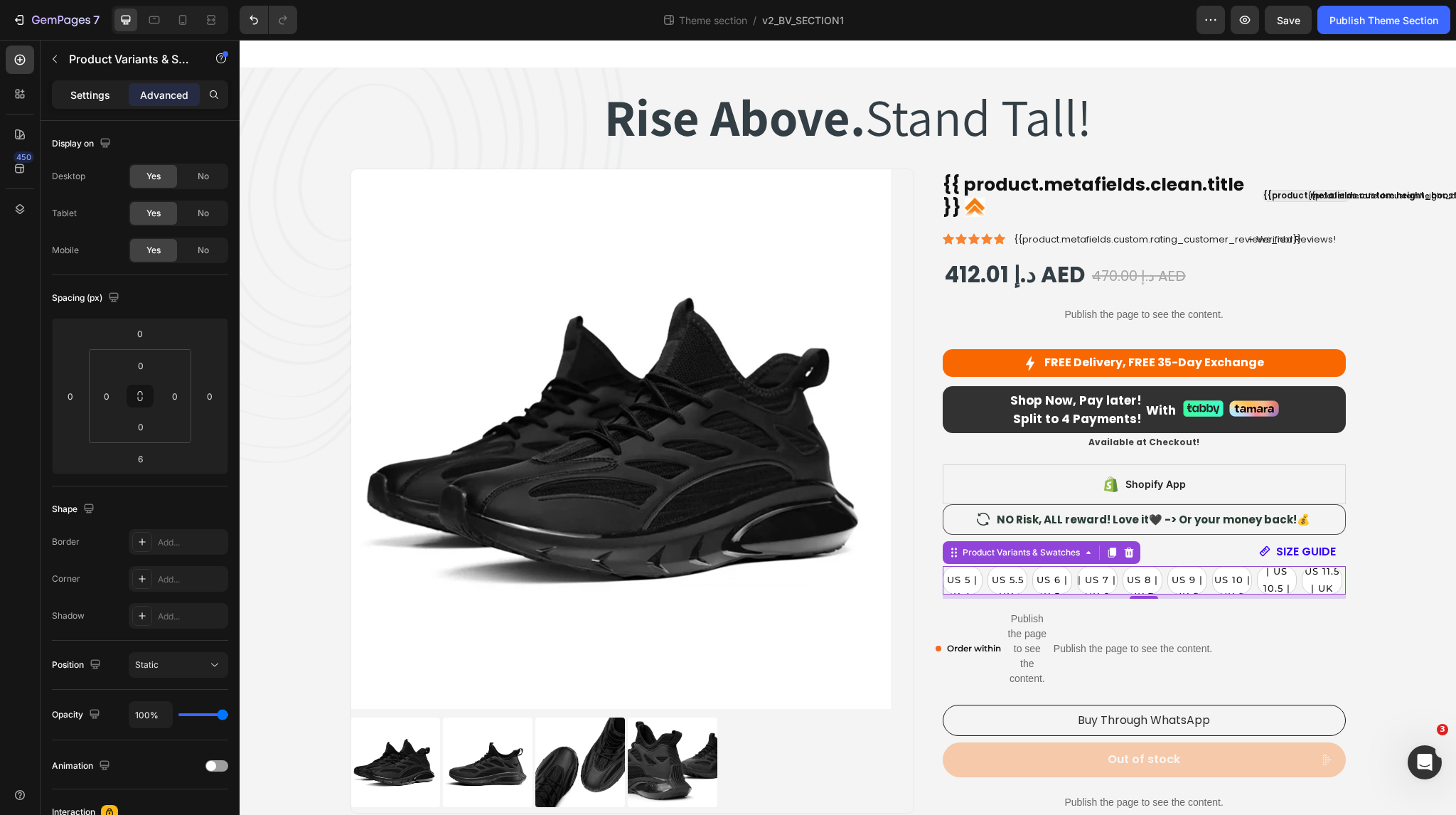
click at [93, 96] on p "Settings" at bounding box center [90, 95] width 40 height 15
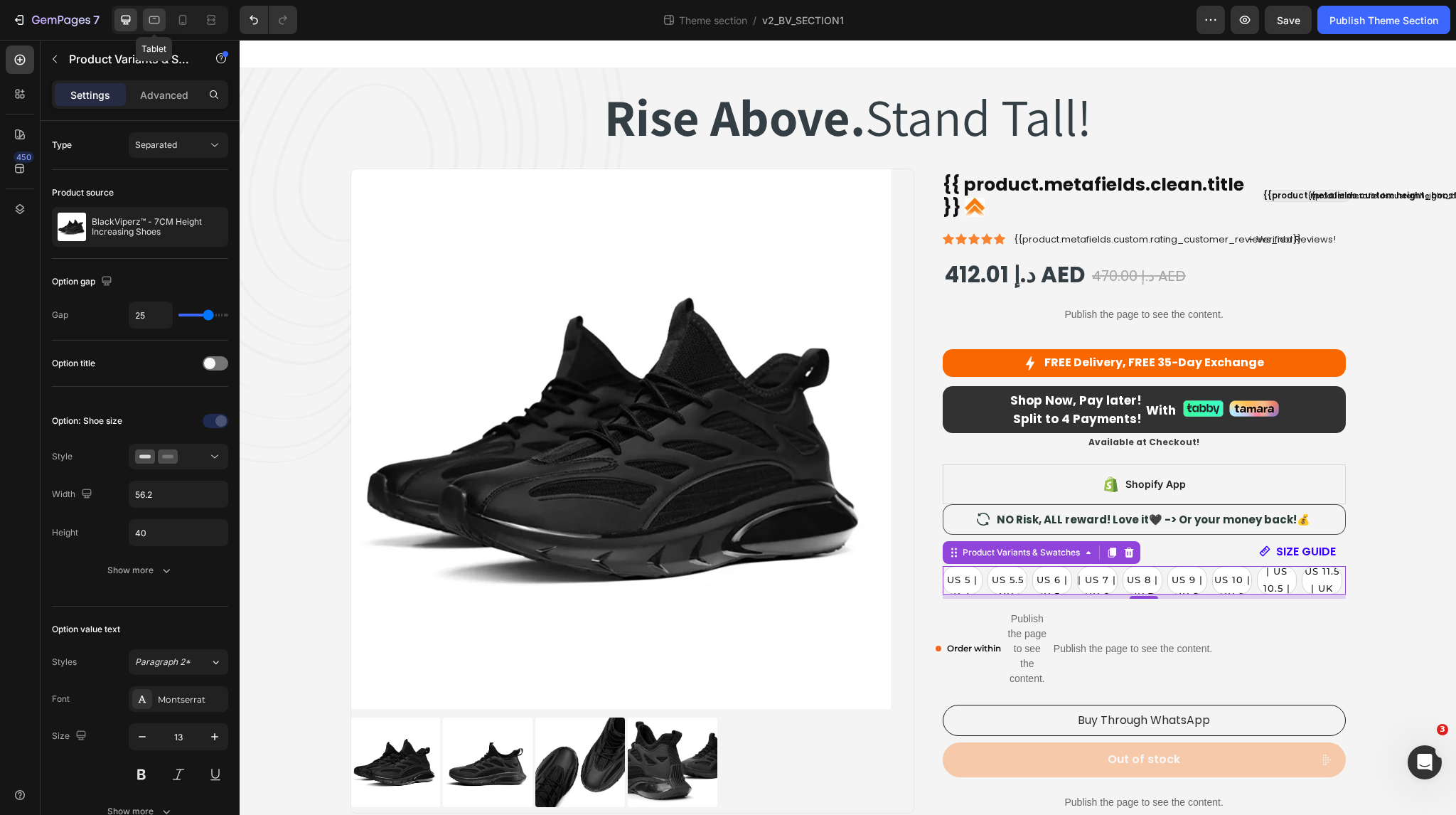
click at [153, 16] on icon at bounding box center [154, 20] width 10 height 8
type input "77"
type input "14"
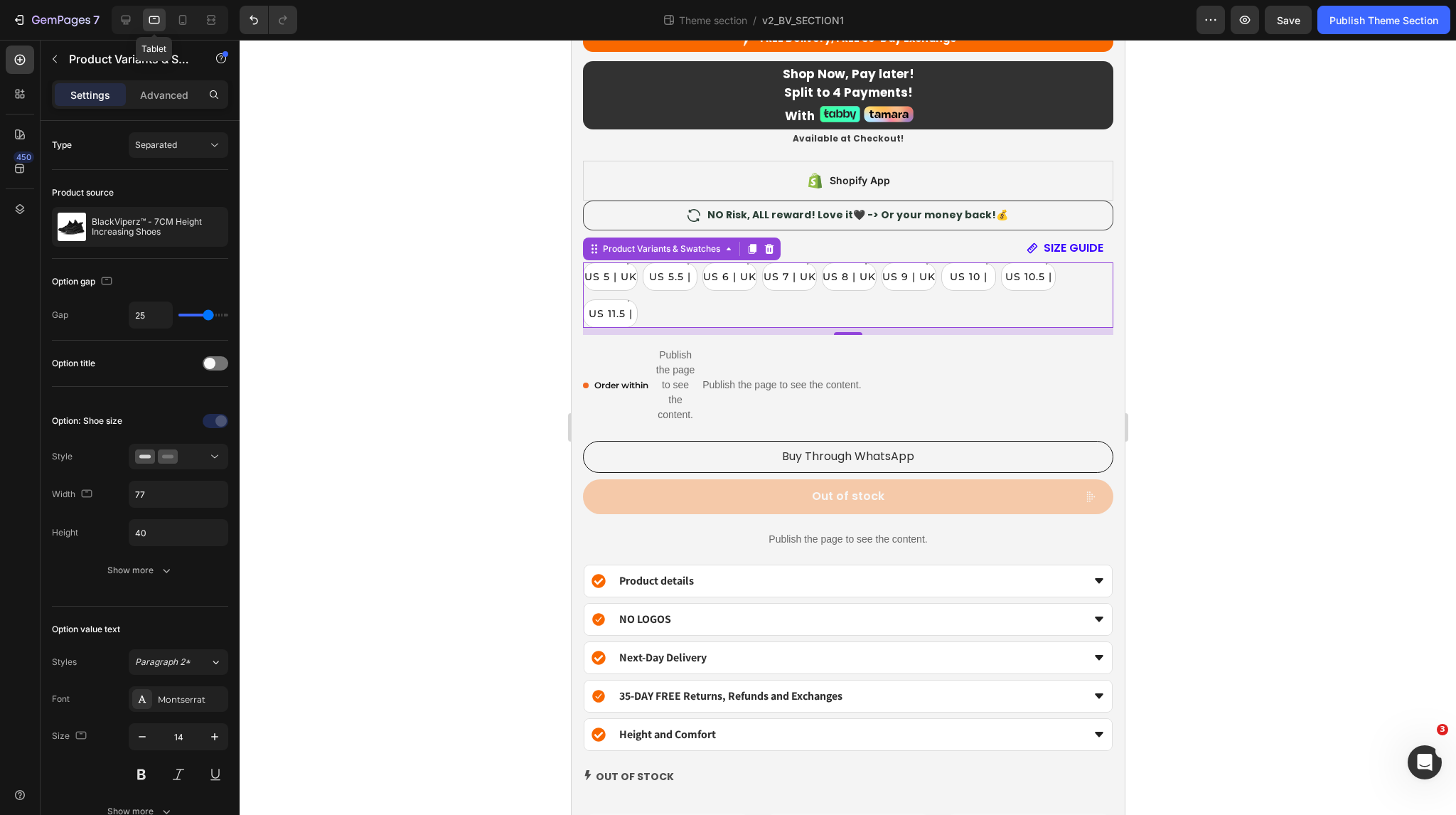
scroll to position [1144, 0]
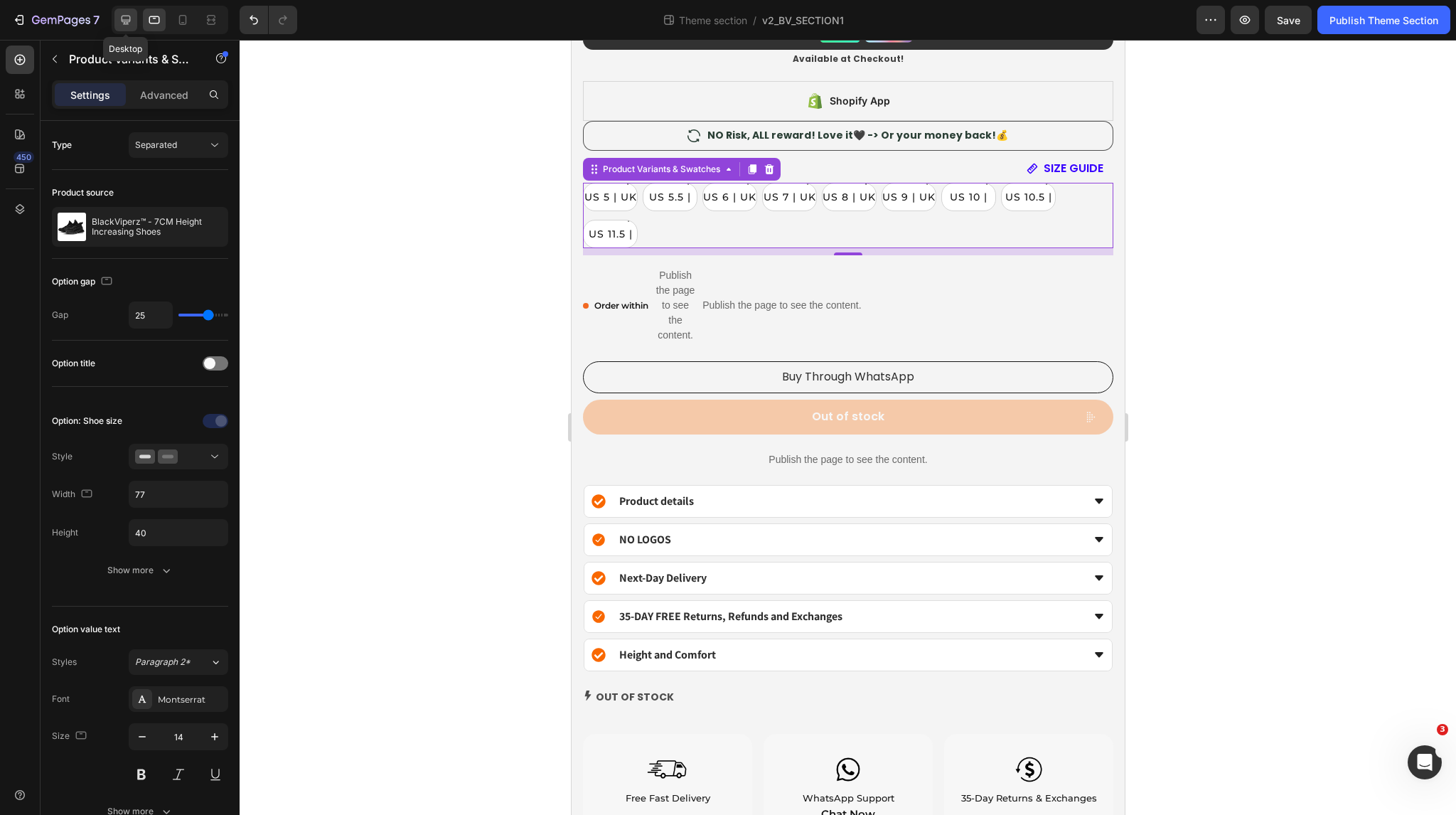
click at [122, 24] on icon at bounding box center [125, 20] width 14 height 14
type input "56.2"
type input "13"
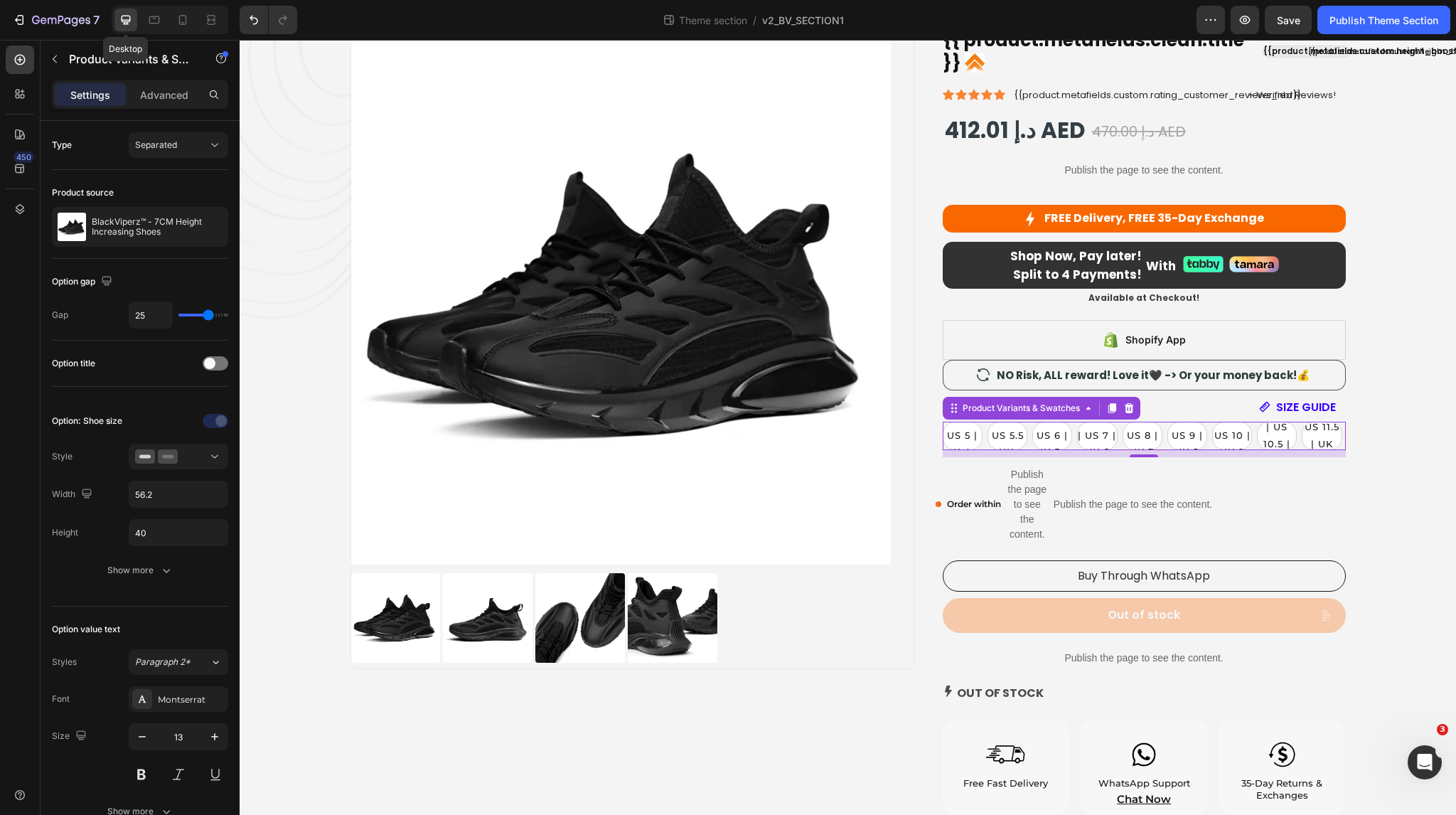
scroll to position [145, 0]
click at [158, 24] on icon at bounding box center [153, 20] width 14 height 14
type input "77"
type input "14"
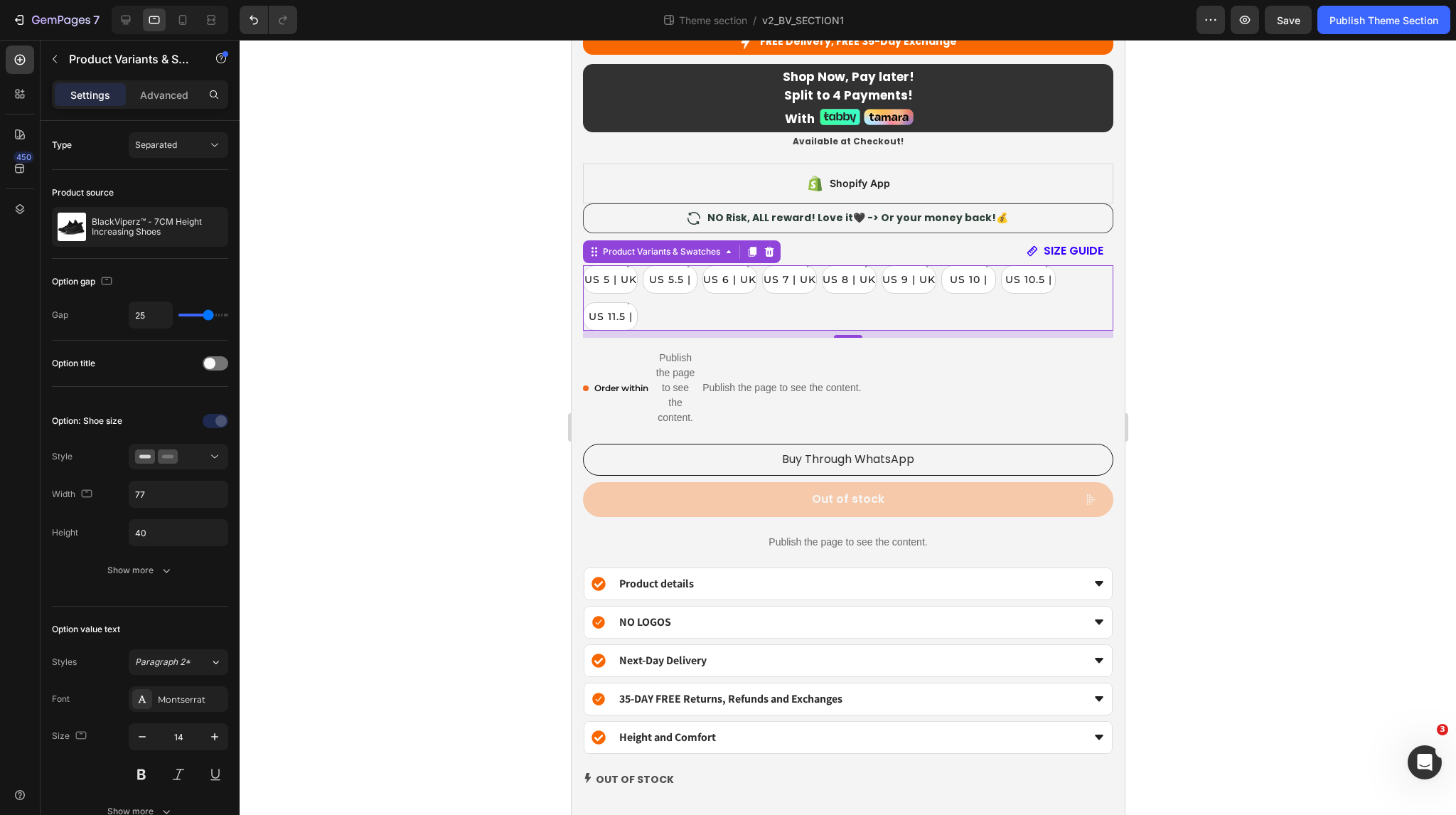
scroll to position [1144, 0]
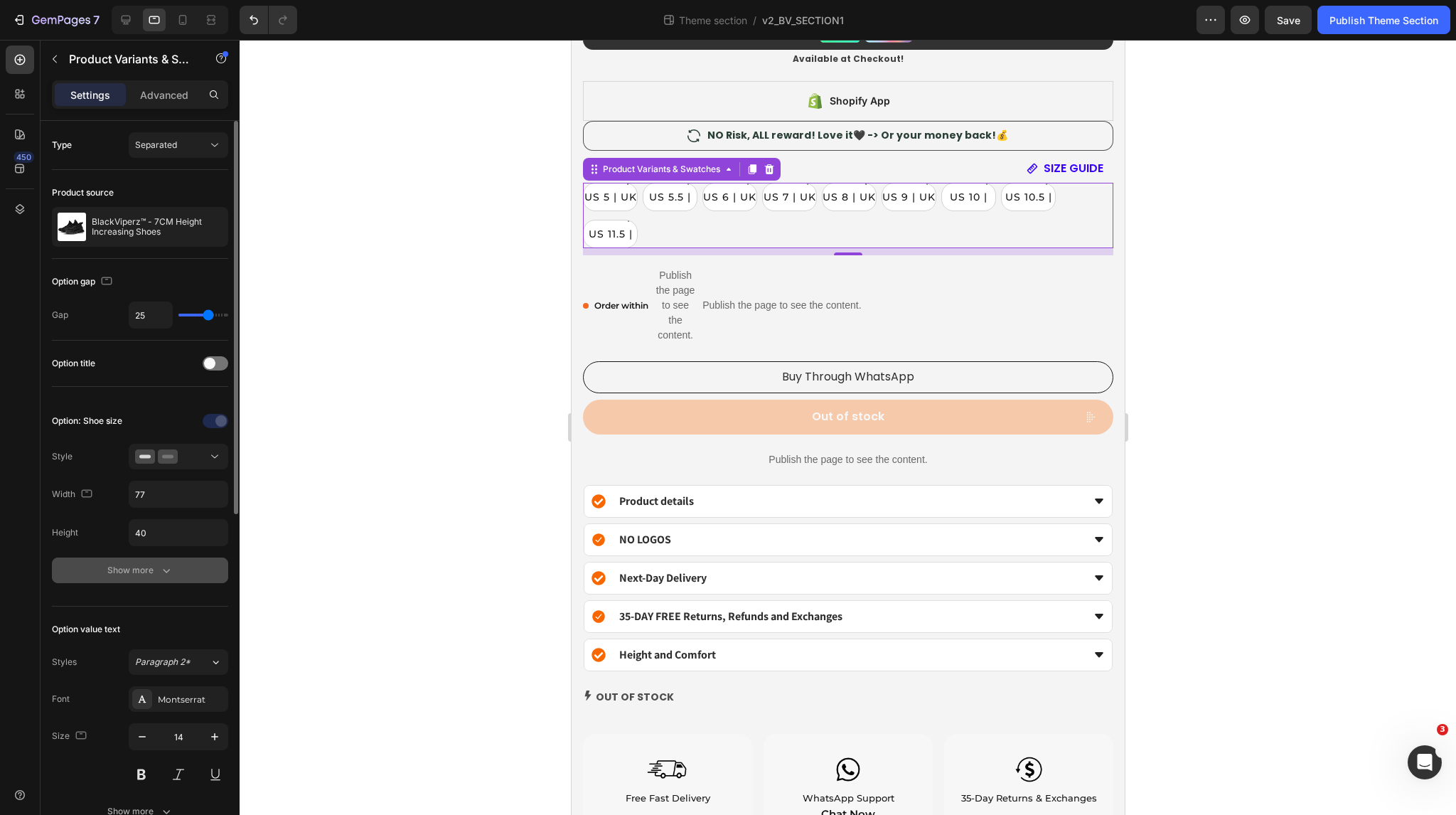
click at [133, 566] on div "Show more" at bounding box center [140, 570] width 66 height 14
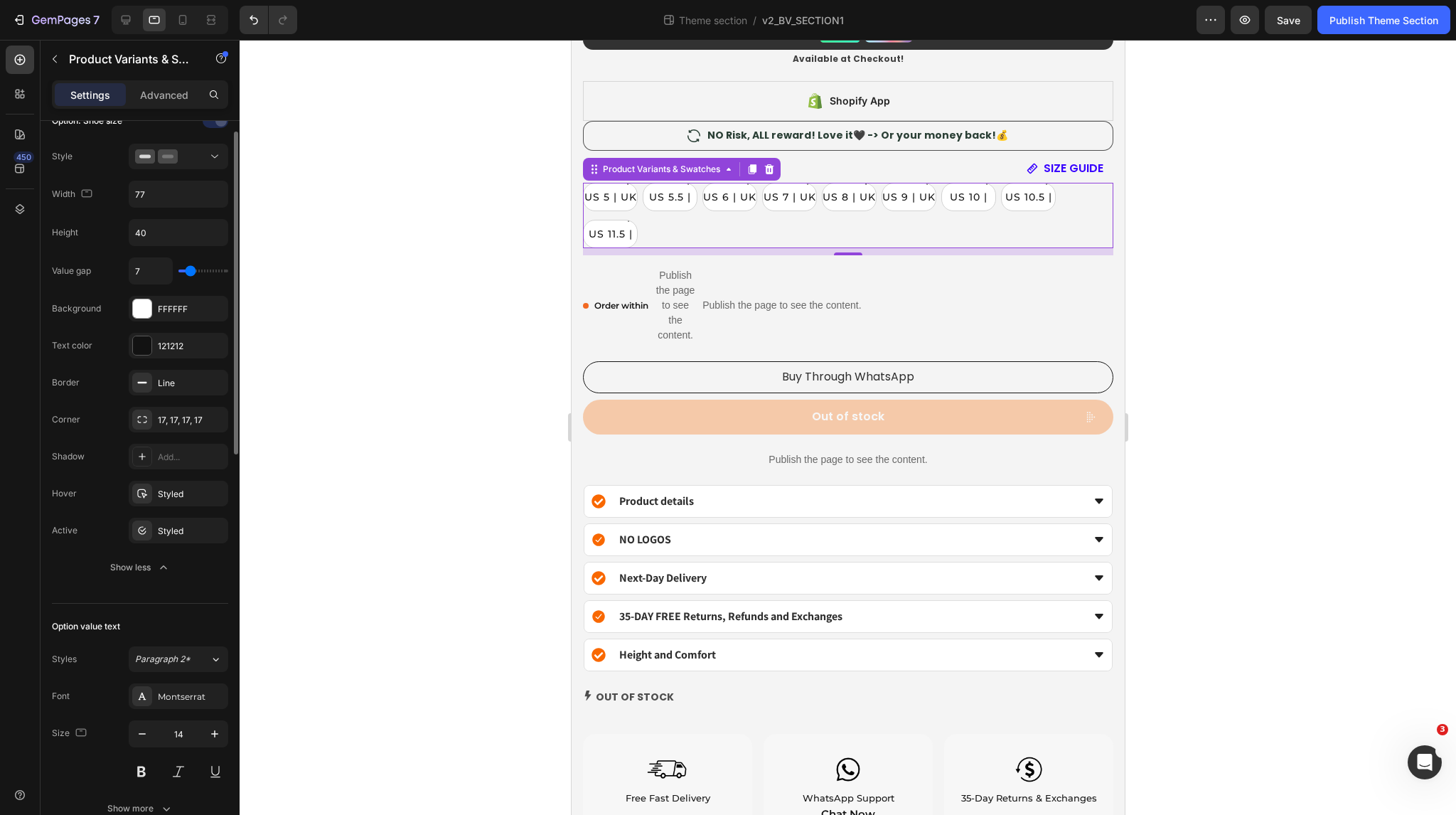
scroll to position [0, 0]
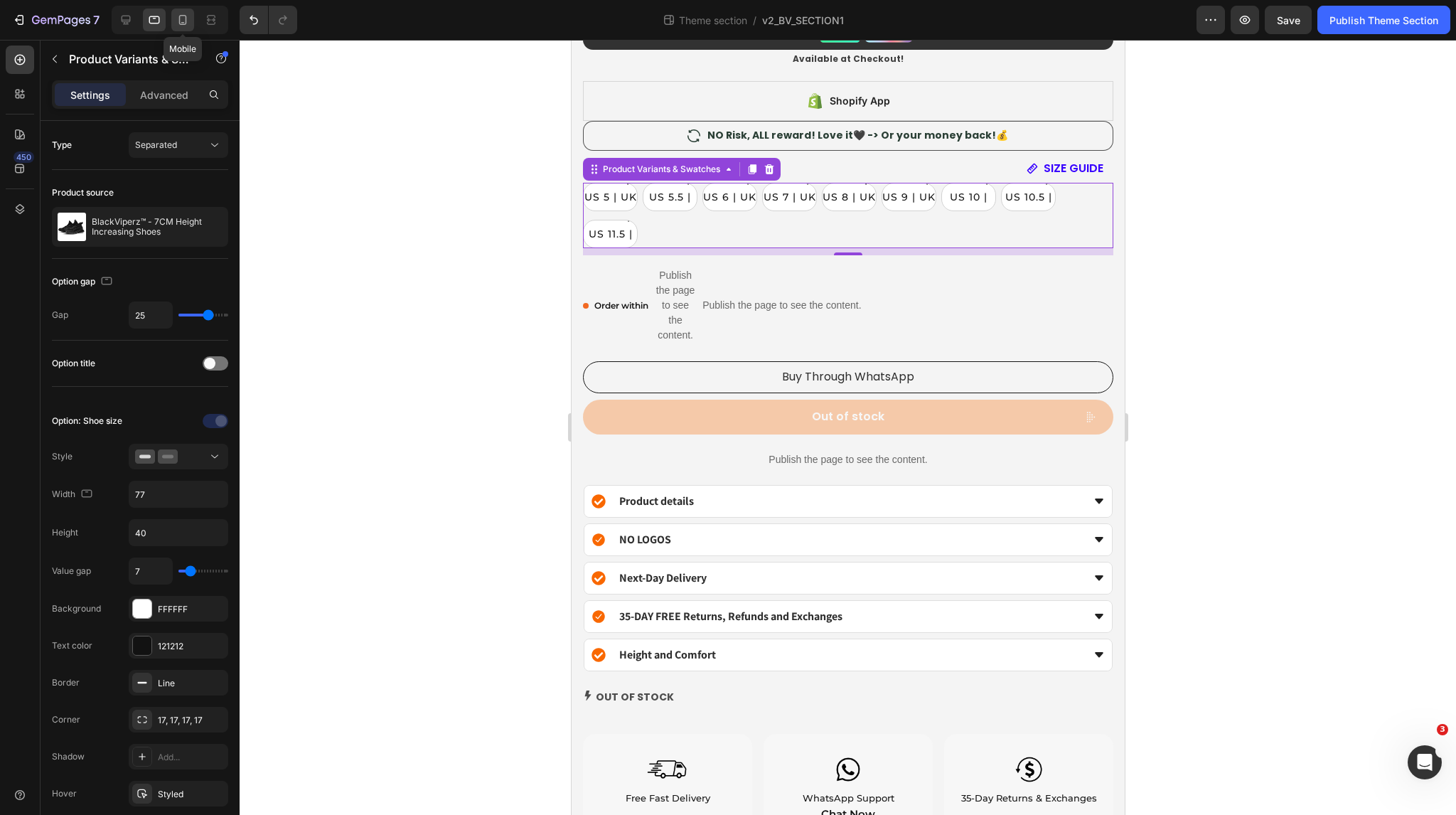
click at [186, 25] on icon at bounding box center [182, 20] width 14 height 14
type input "27"
type input "60"
type input "13"
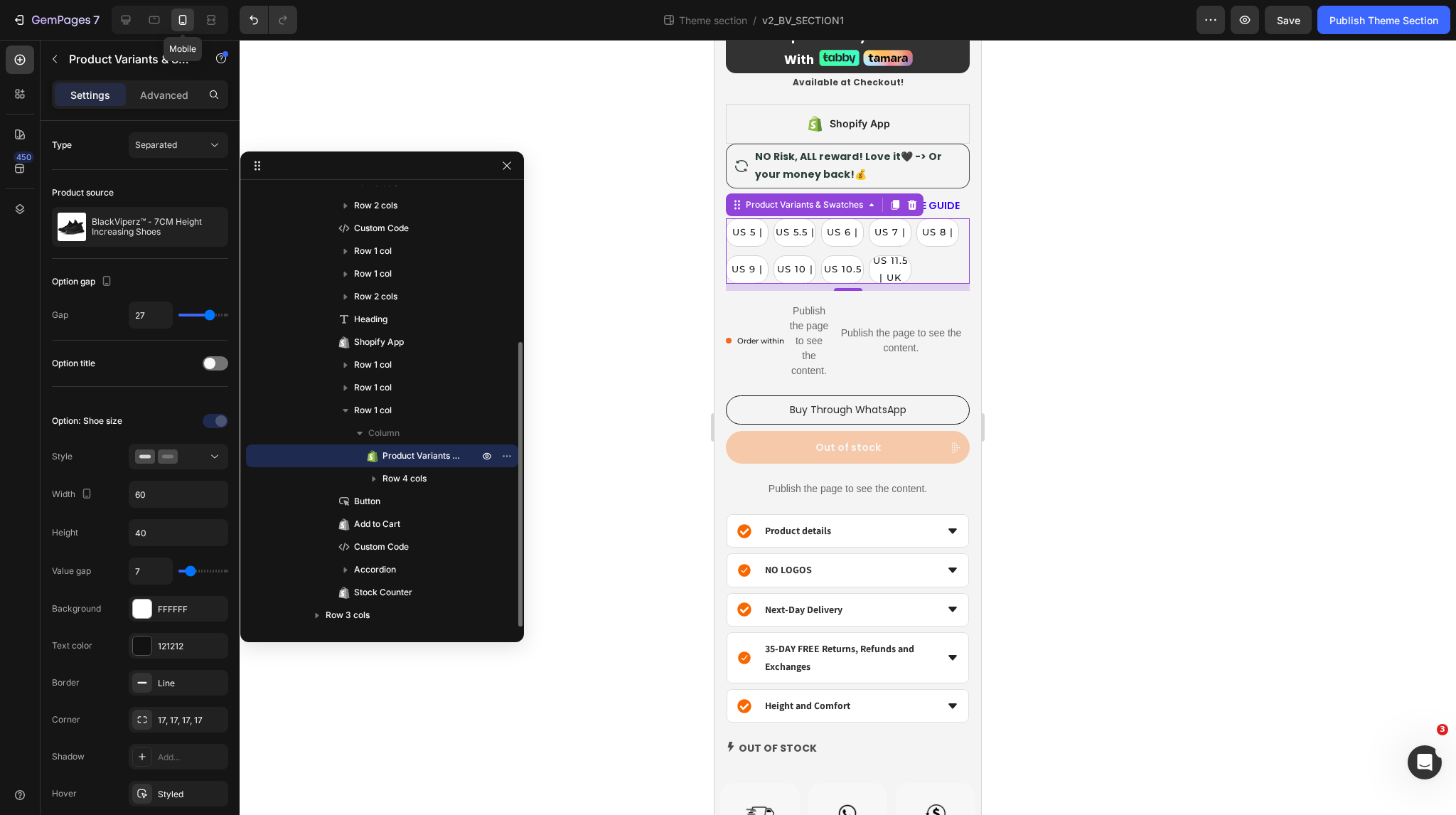
scroll to position [820, 0]
